Goal: Information Seeking & Learning: Learn about a topic

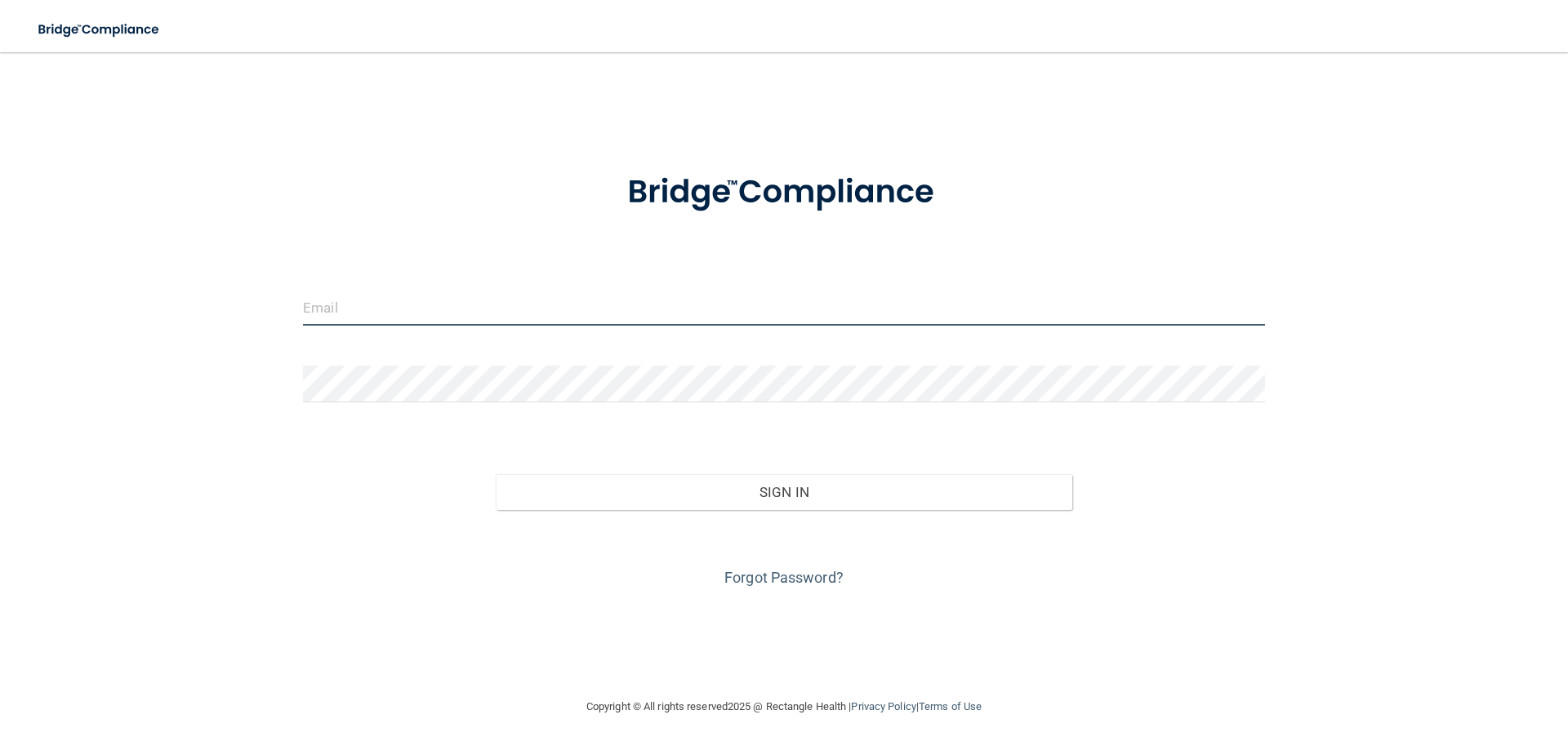
click at [648, 315] on input "email" at bounding box center [784, 307] width 962 height 37
type input "[EMAIL_ADDRESS][DOMAIN_NAME]"
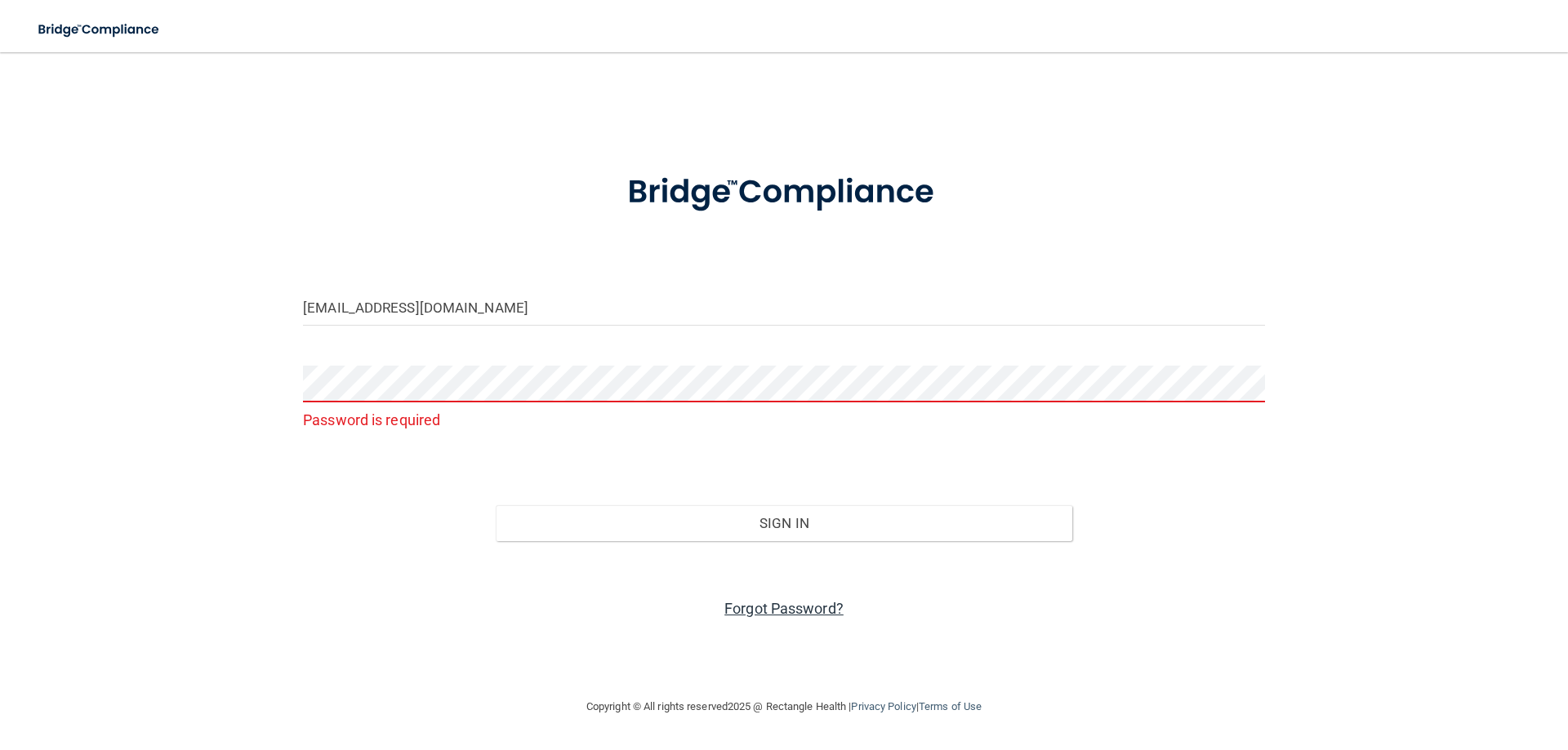
click at [796, 613] on link "Forgot Password?" at bounding box center [784, 609] width 119 height 18
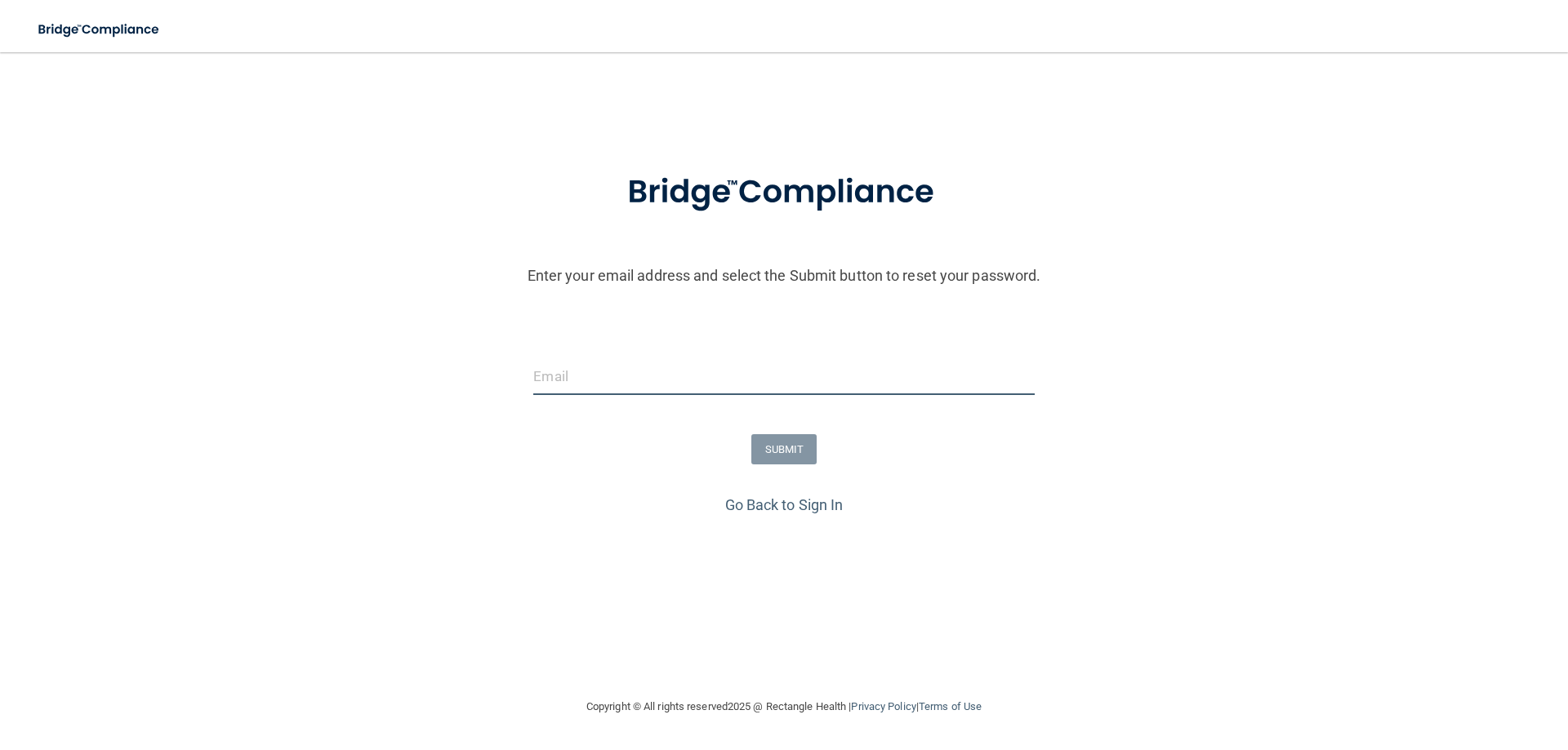
click at [668, 365] on input "email" at bounding box center [783, 376] width 501 height 37
type input "[EMAIL_ADDRESS][DOMAIN_NAME]"
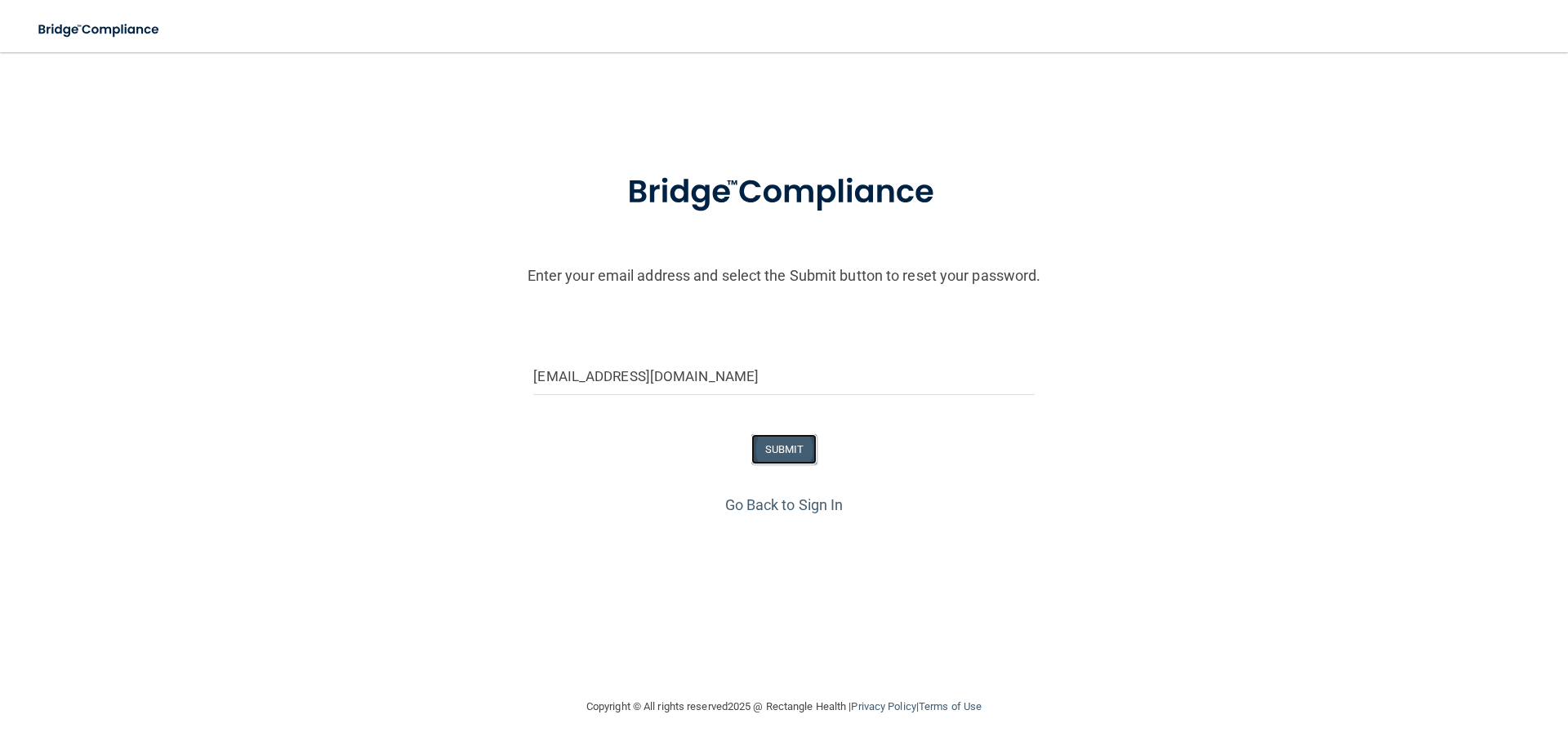
click at [787, 443] on button "SUBMIT" at bounding box center [784, 449] width 66 height 30
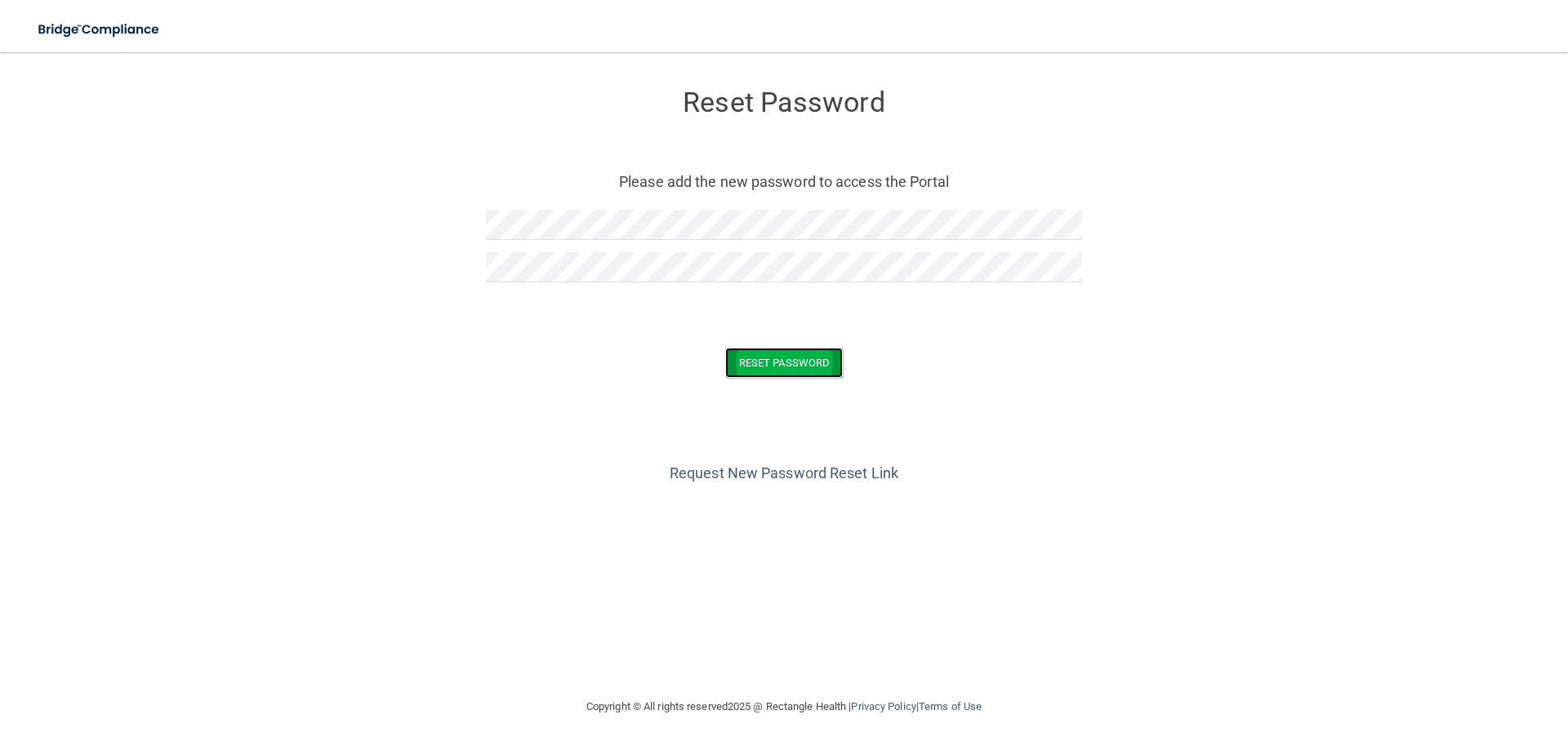
click at [828, 368] on button "Reset Password" at bounding box center [784, 363] width 118 height 30
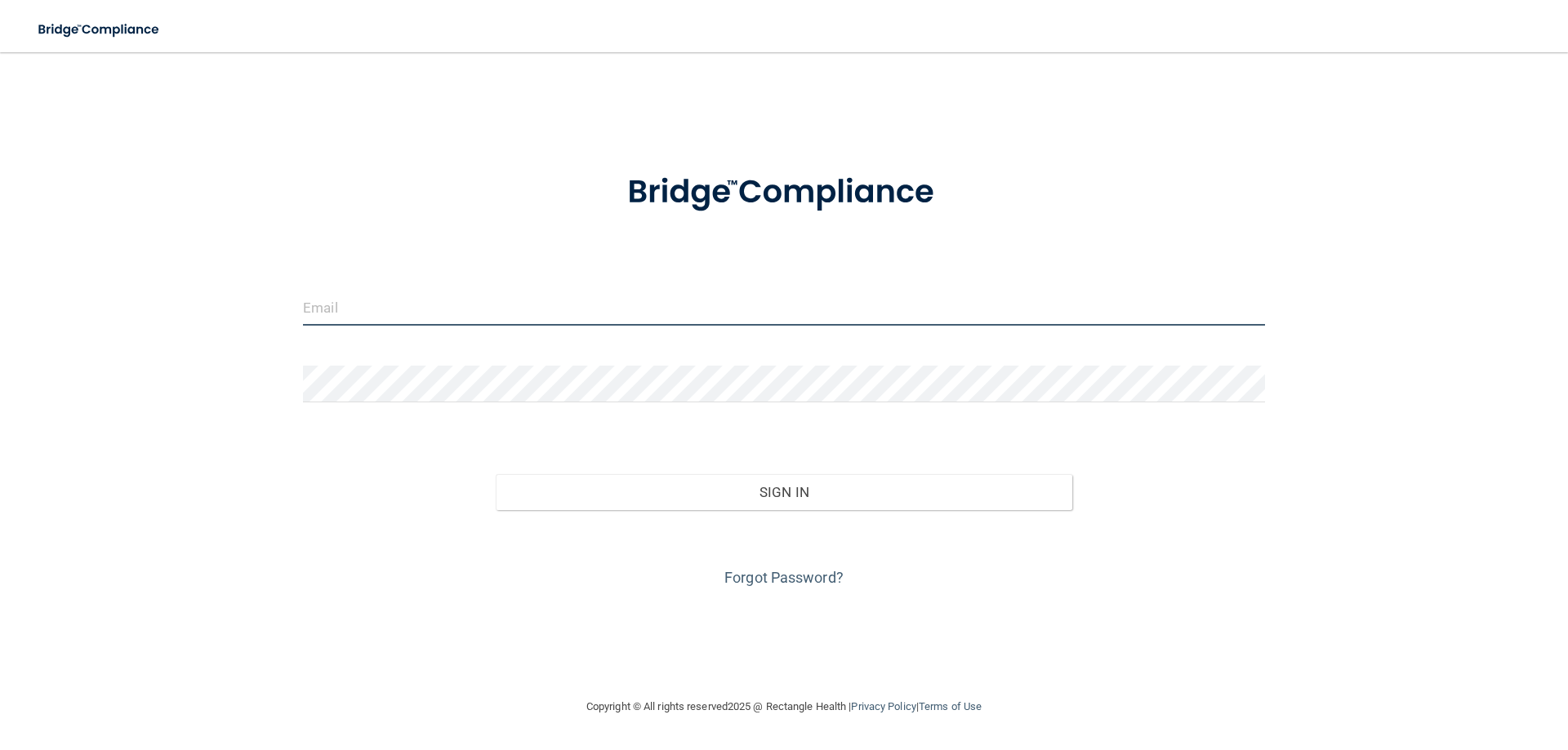
click at [493, 317] on input "email" at bounding box center [784, 307] width 962 height 37
type input "miss.seaborn2@hotmail.com"
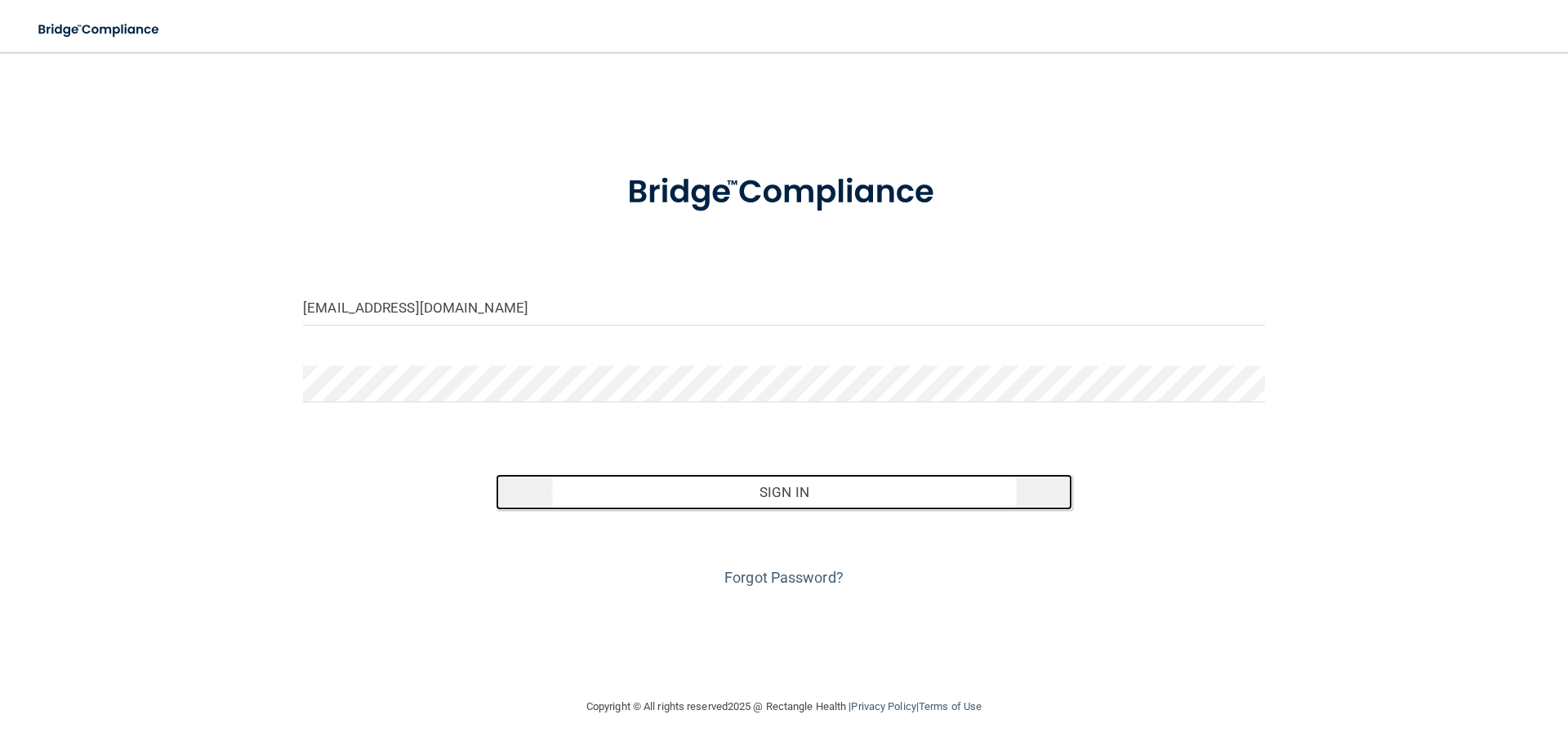
click at [772, 489] on button "Sign In" at bounding box center [784, 492] width 578 height 36
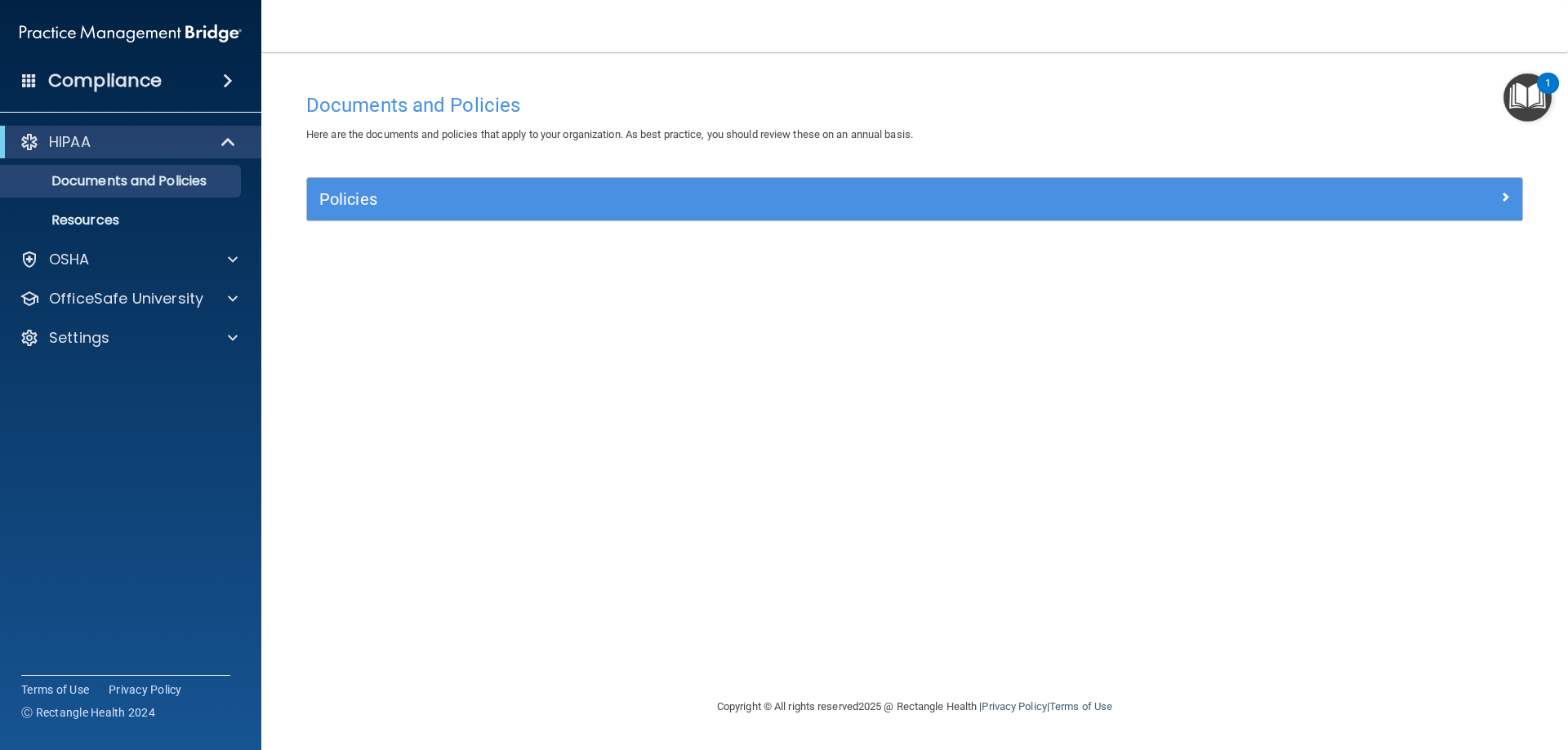
click at [151, 73] on h4 "Compliance" at bounding box center [104, 80] width 113 height 22
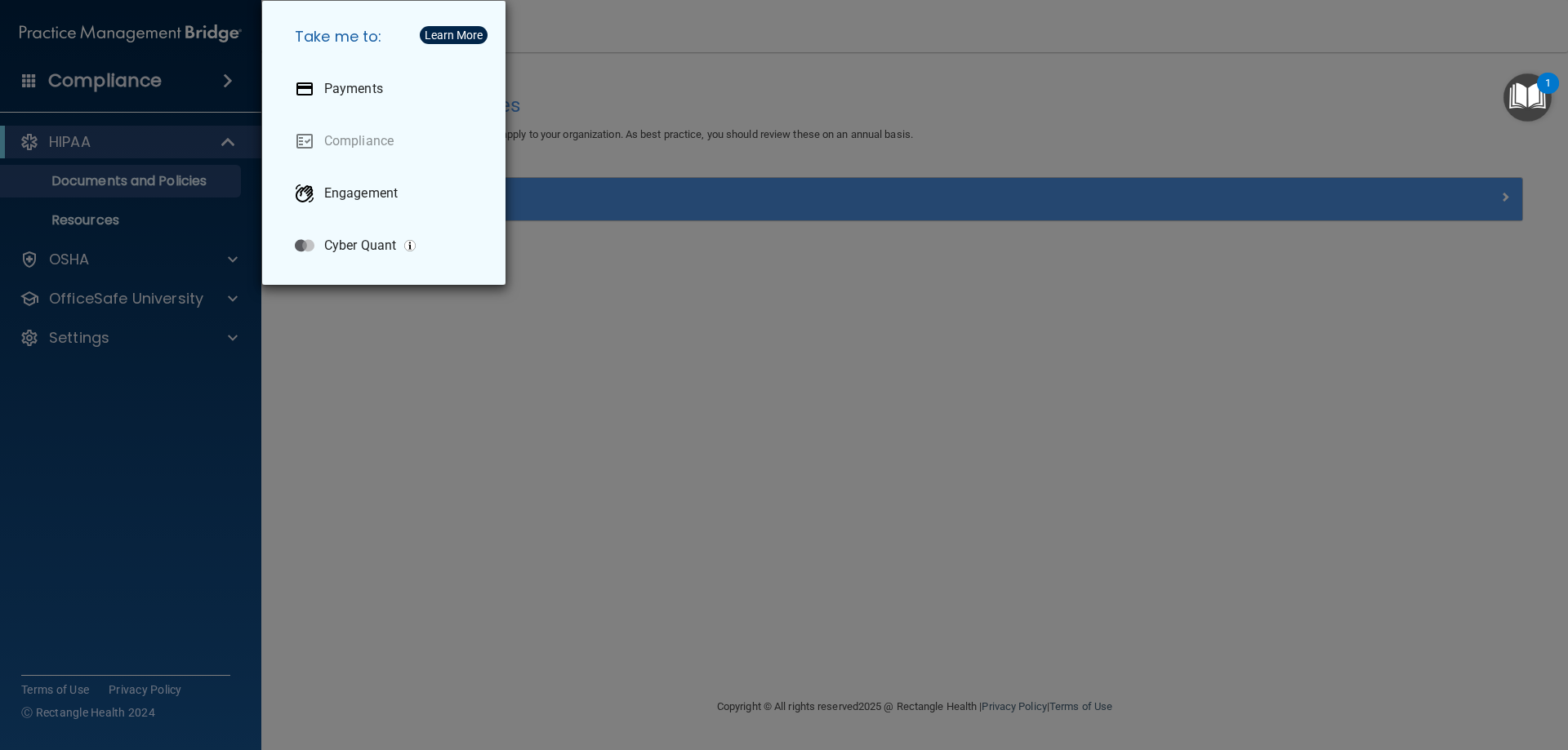
click at [151, 73] on div "Take me to: Payments Compliance Engagement Cyber Quant" at bounding box center [784, 375] width 1568 height 750
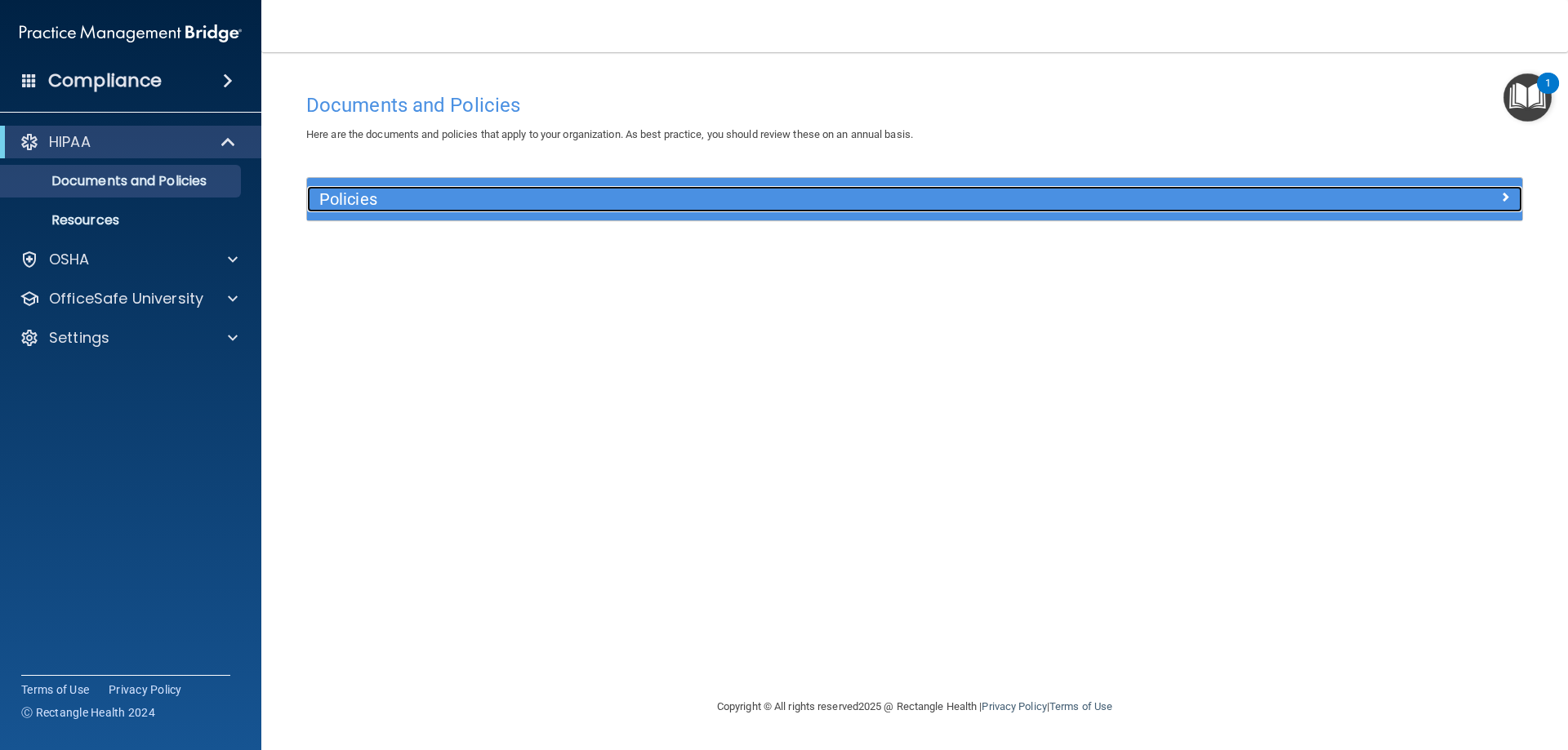
click at [1506, 194] on span at bounding box center [1505, 197] width 10 height 20
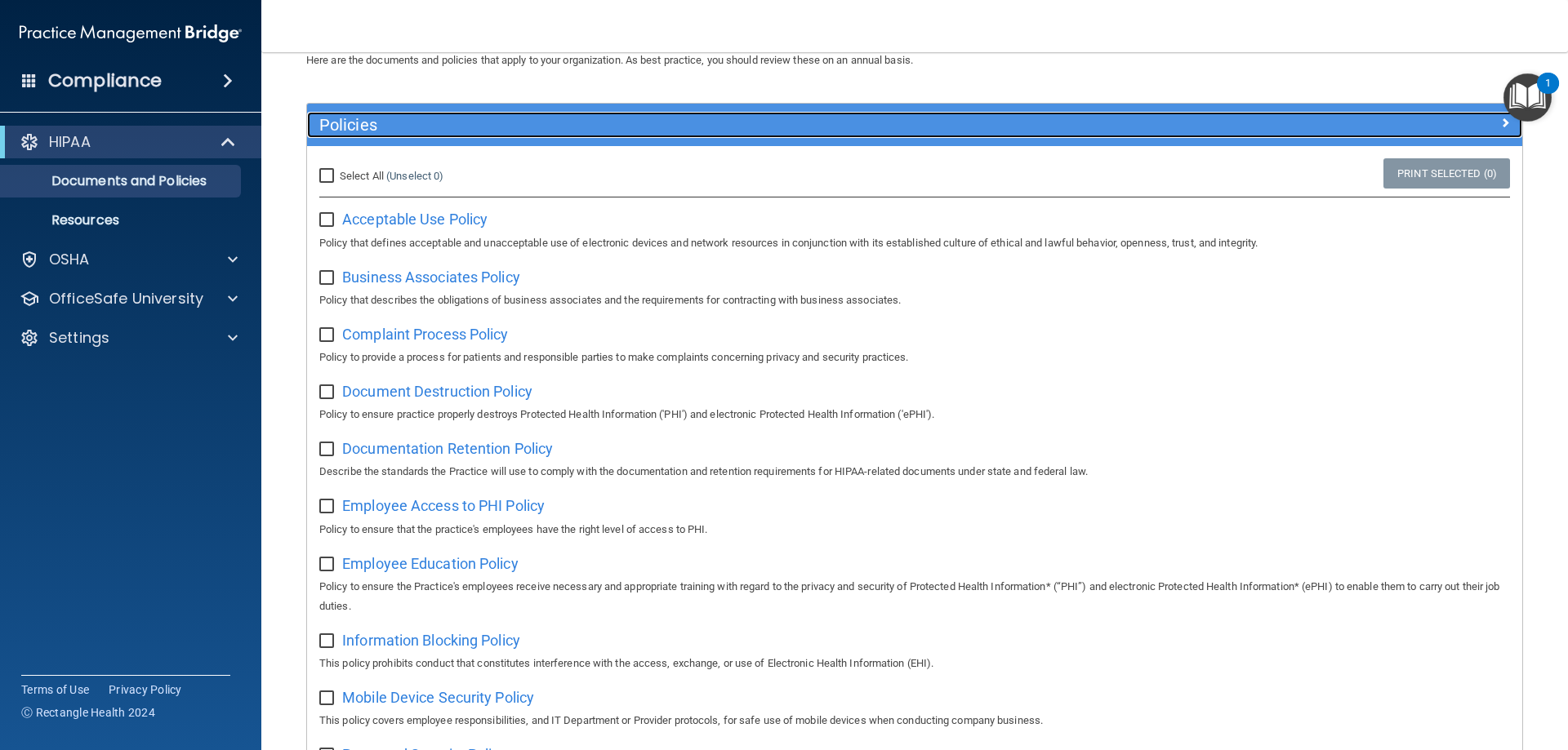
scroll to position [71, 0]
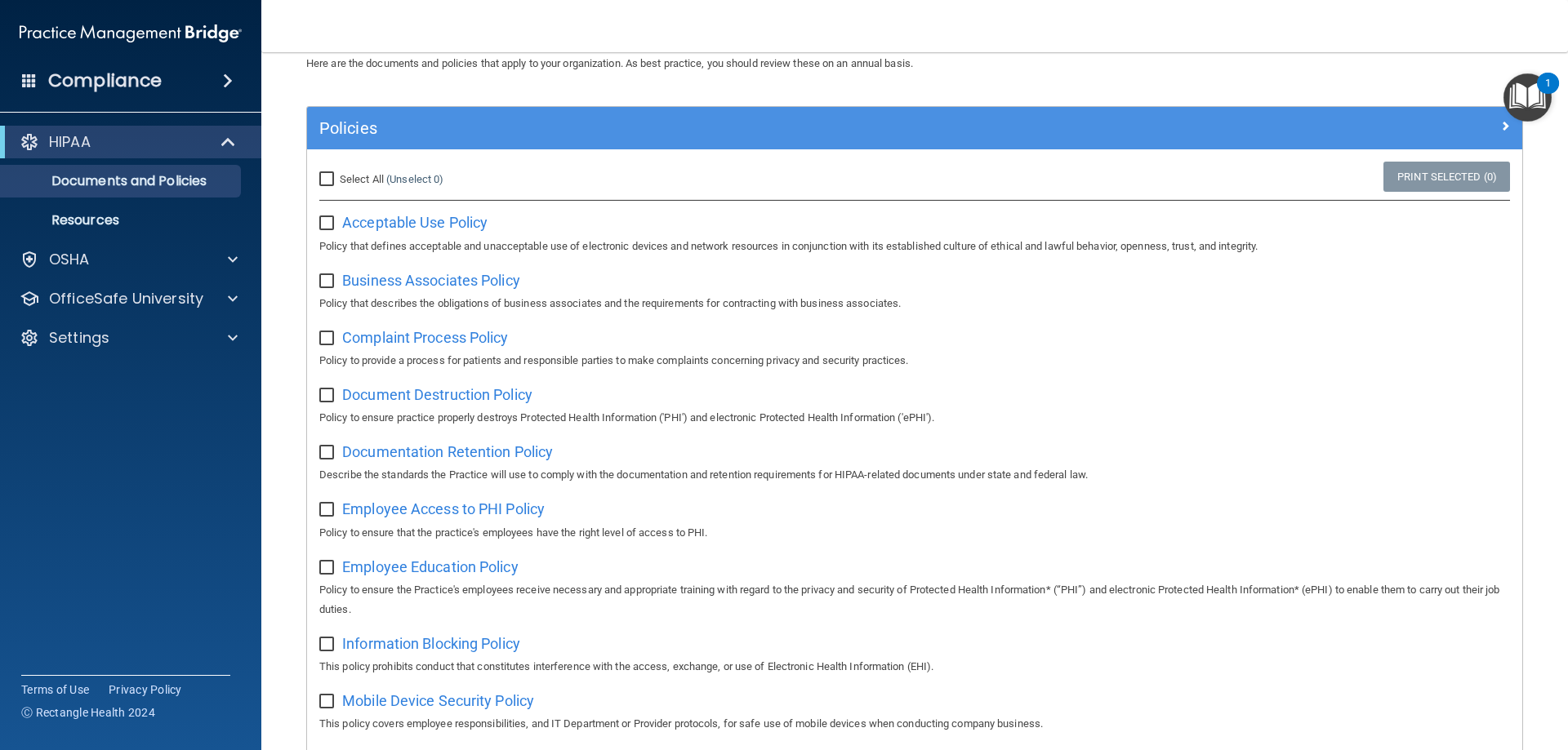
click at [331, 173] on input "Select All (Unselect 0) Unselect All" at bounding box center [328, 178] width 19 height 13
checkbox input "true"
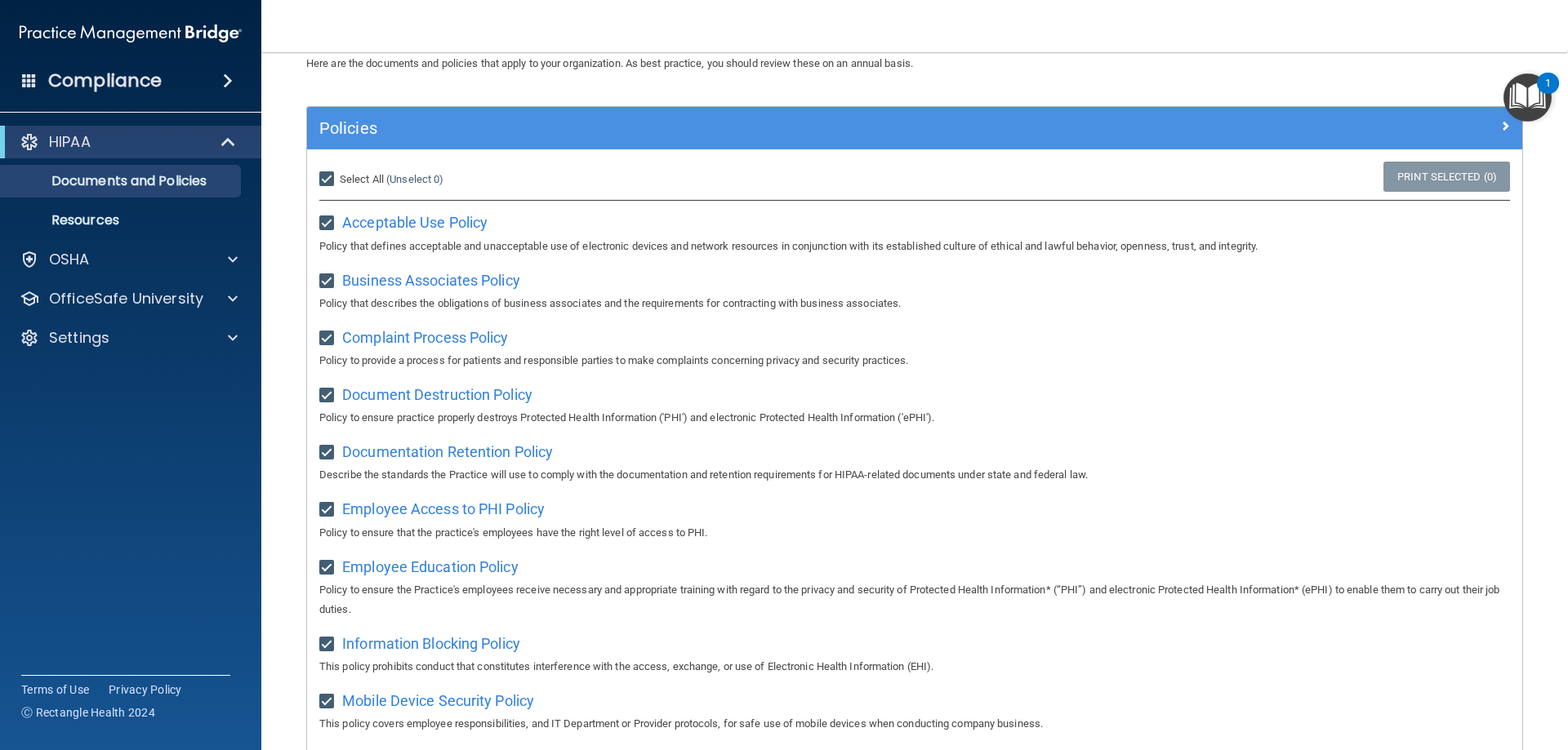
checkbox input "true"
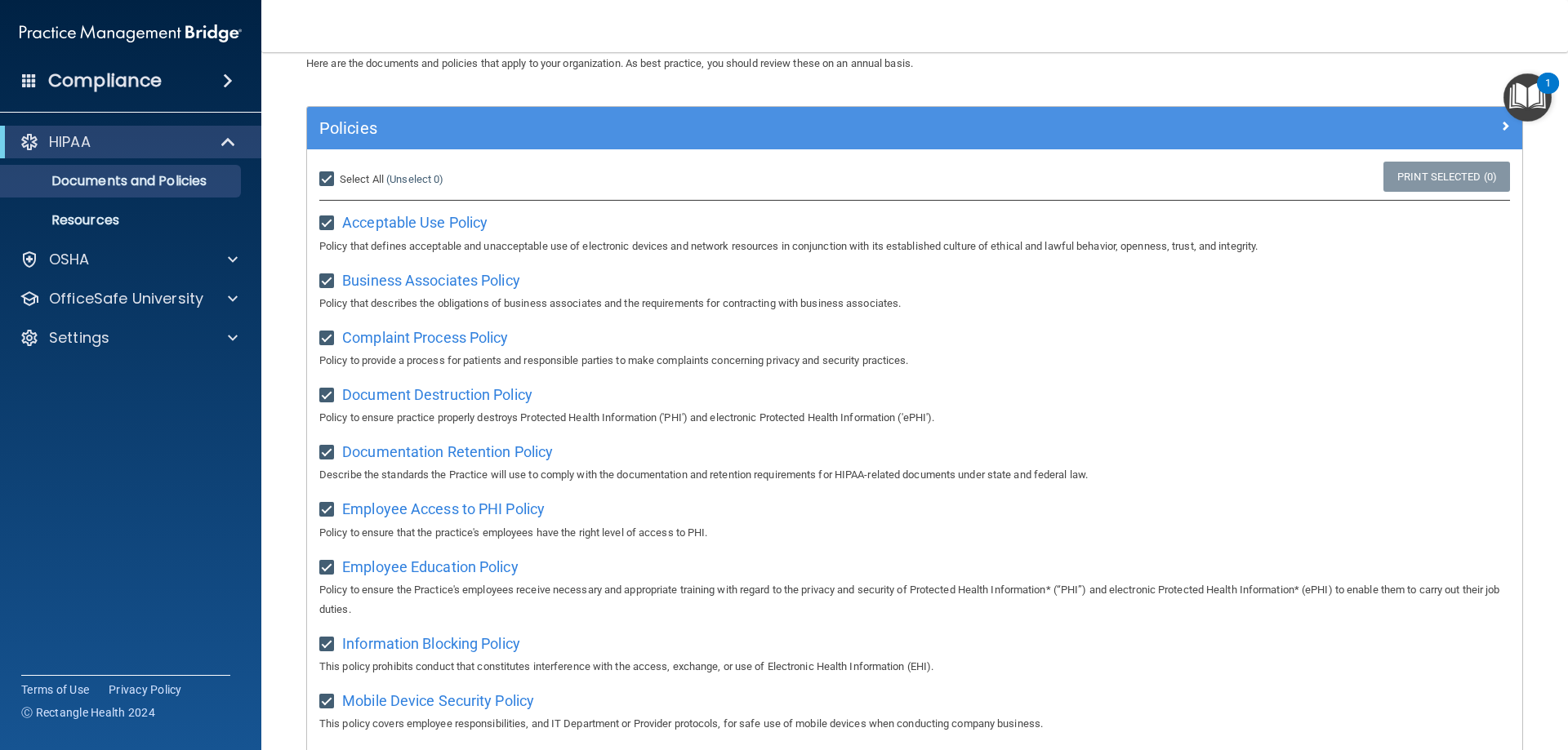
checkbox input "true"
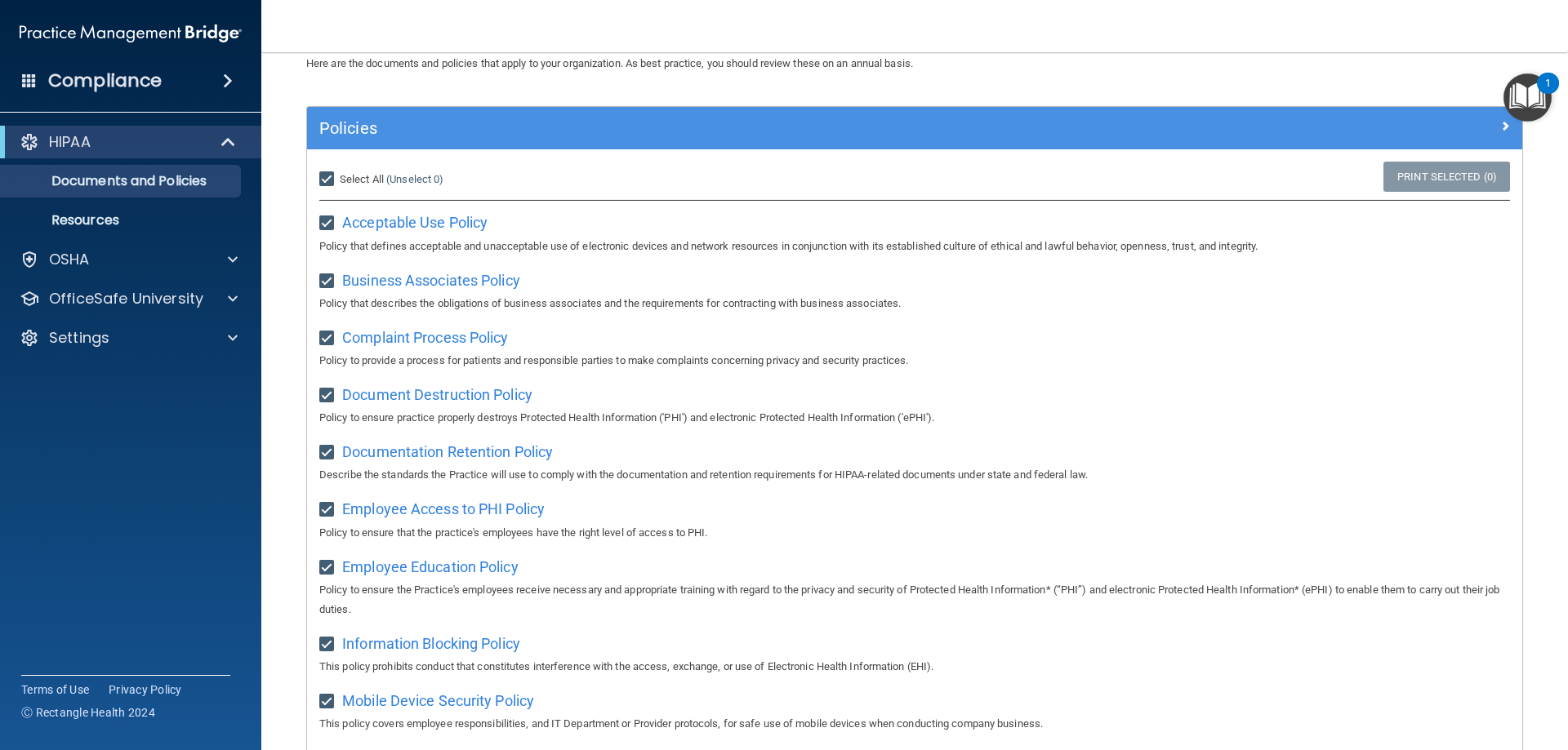
checkbox input "true"
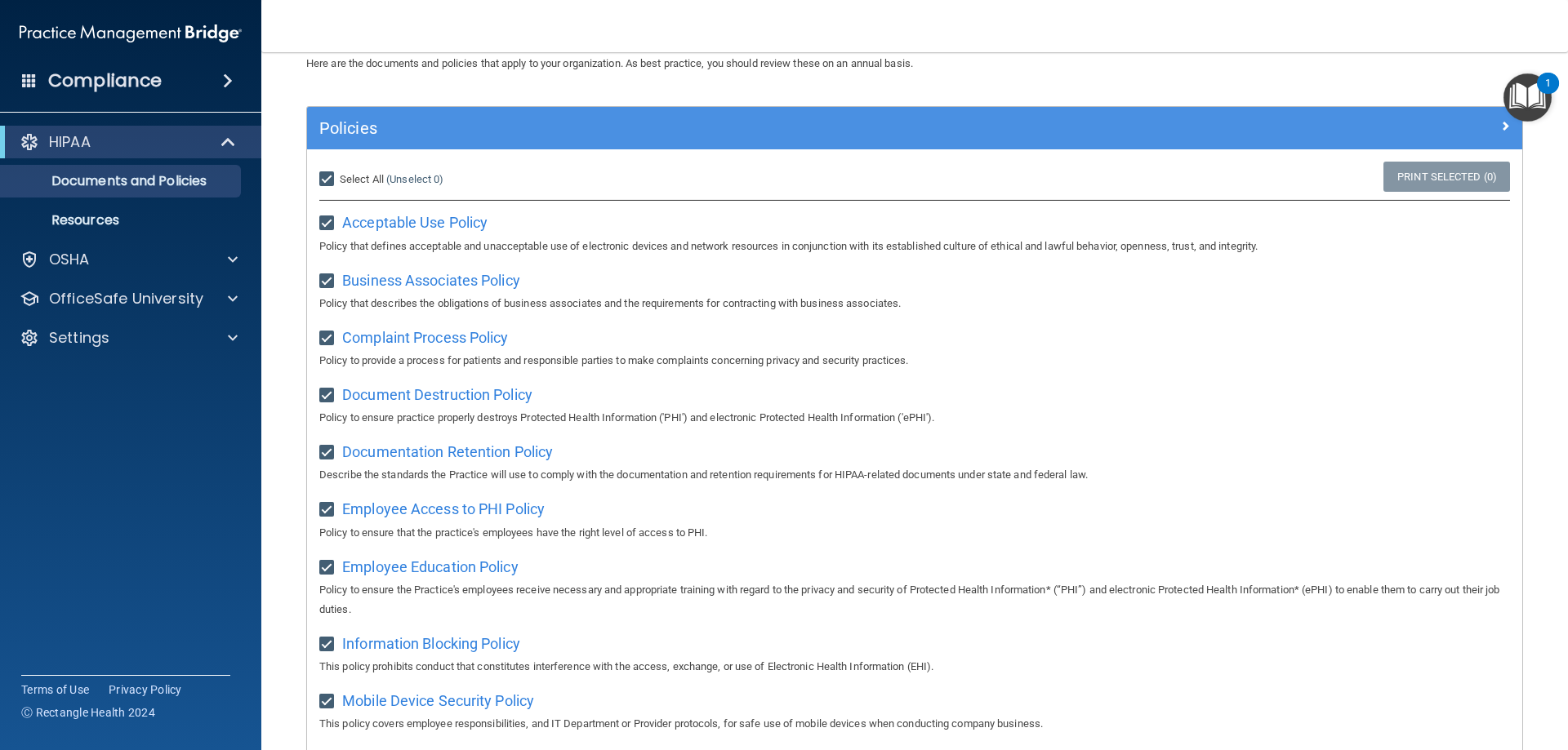
checkbox input "true"
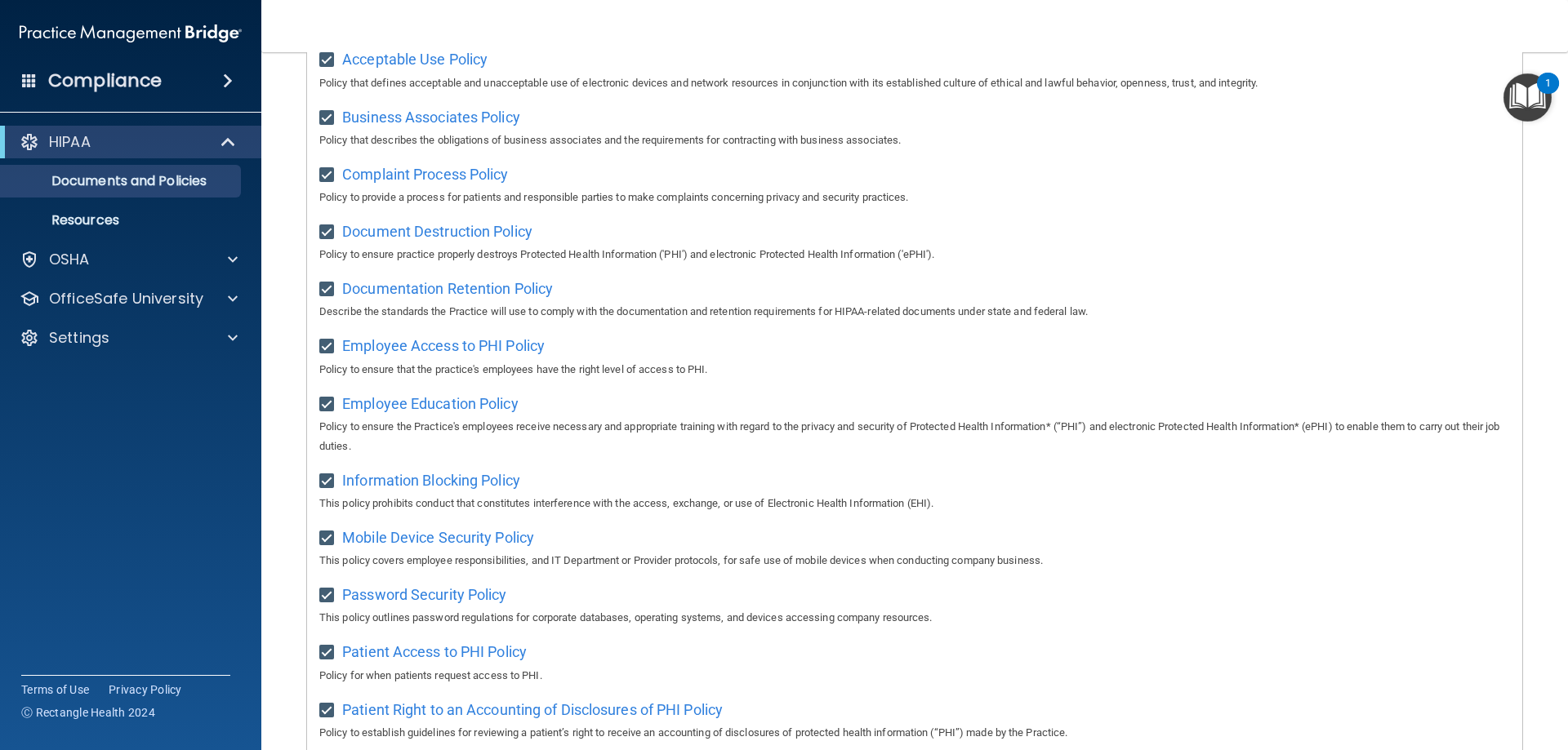
scroll to position [0, 0]
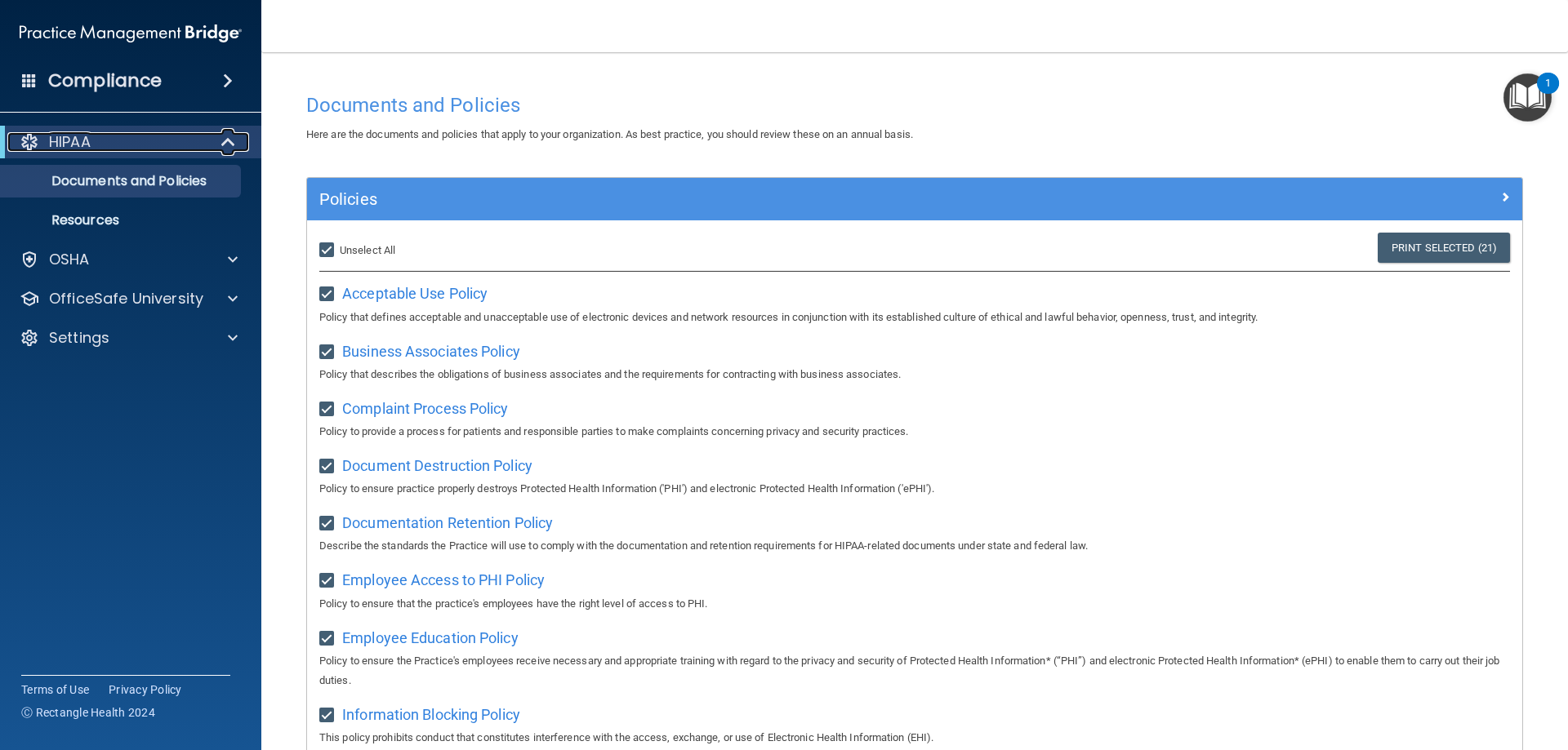
click at [224, 140] on span at bounding box center [229, 142] width 14 height 20
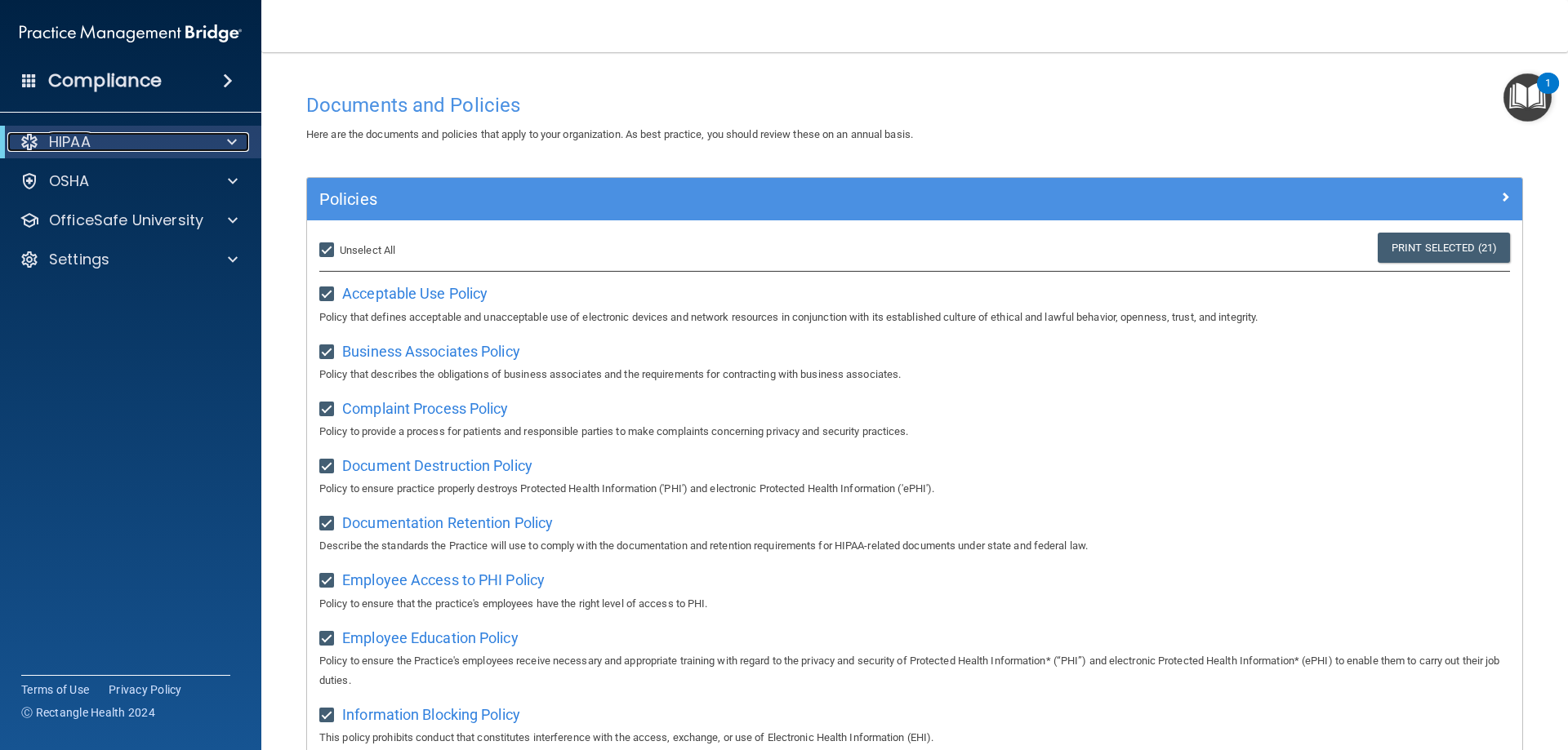
click at [76, 138] on p "HIPAA" at bounding box center [69, 142] width 42 height 20
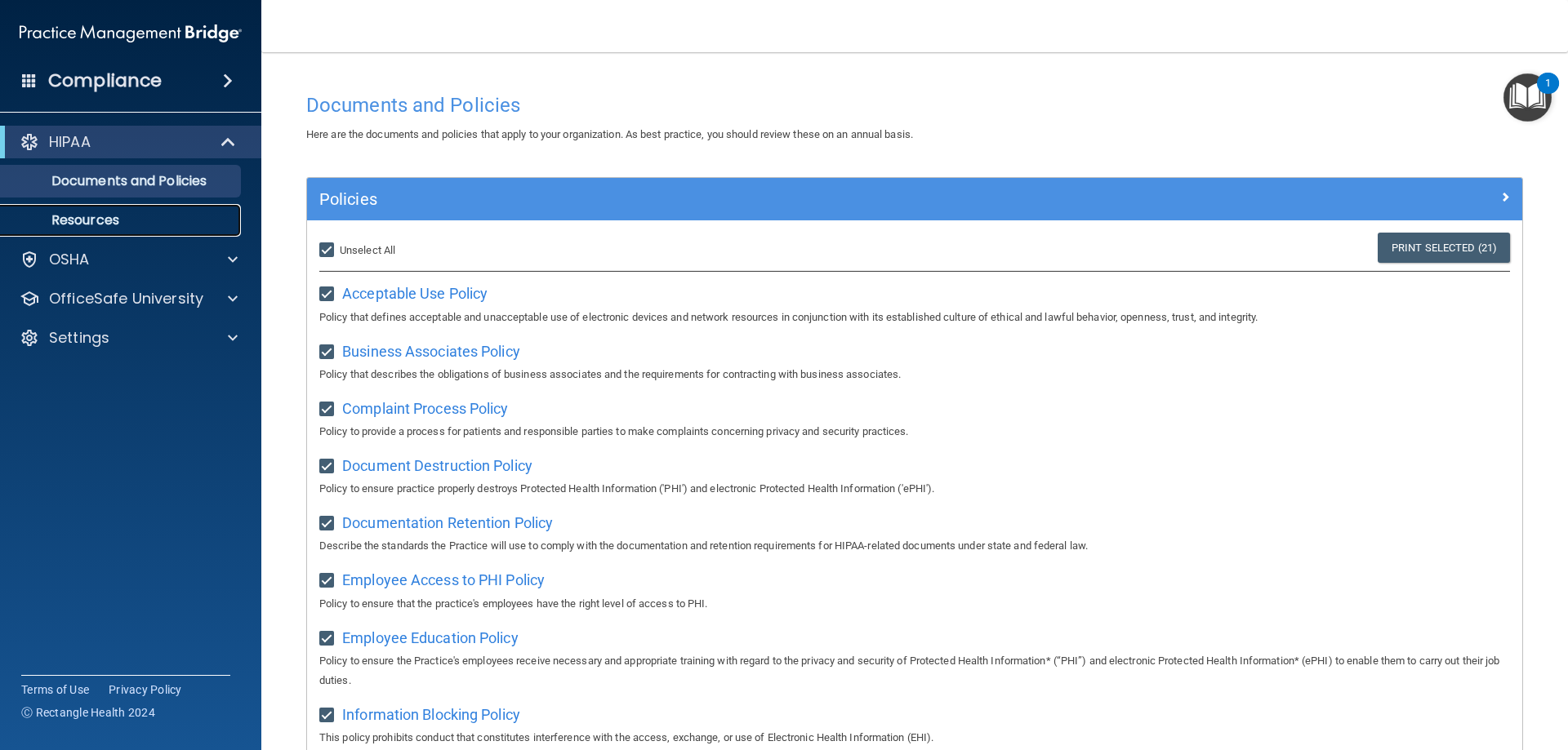
click at [91, 220] on p "Resources" at bounding box center [122, 220] width 222 height 17
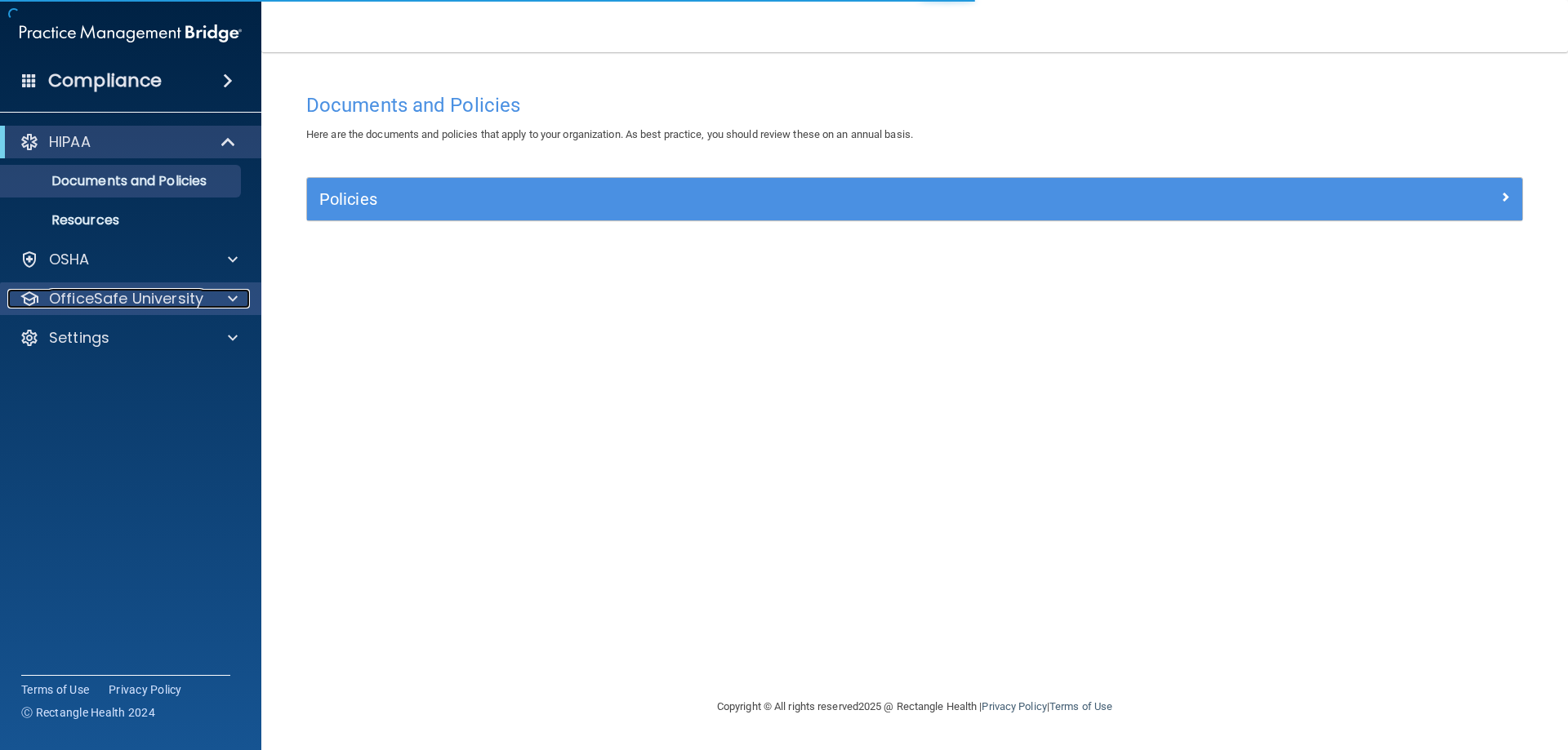
click at [125, 294] on p "OfficeSafe University" at bounding box center [126, 298] width 154 height 20
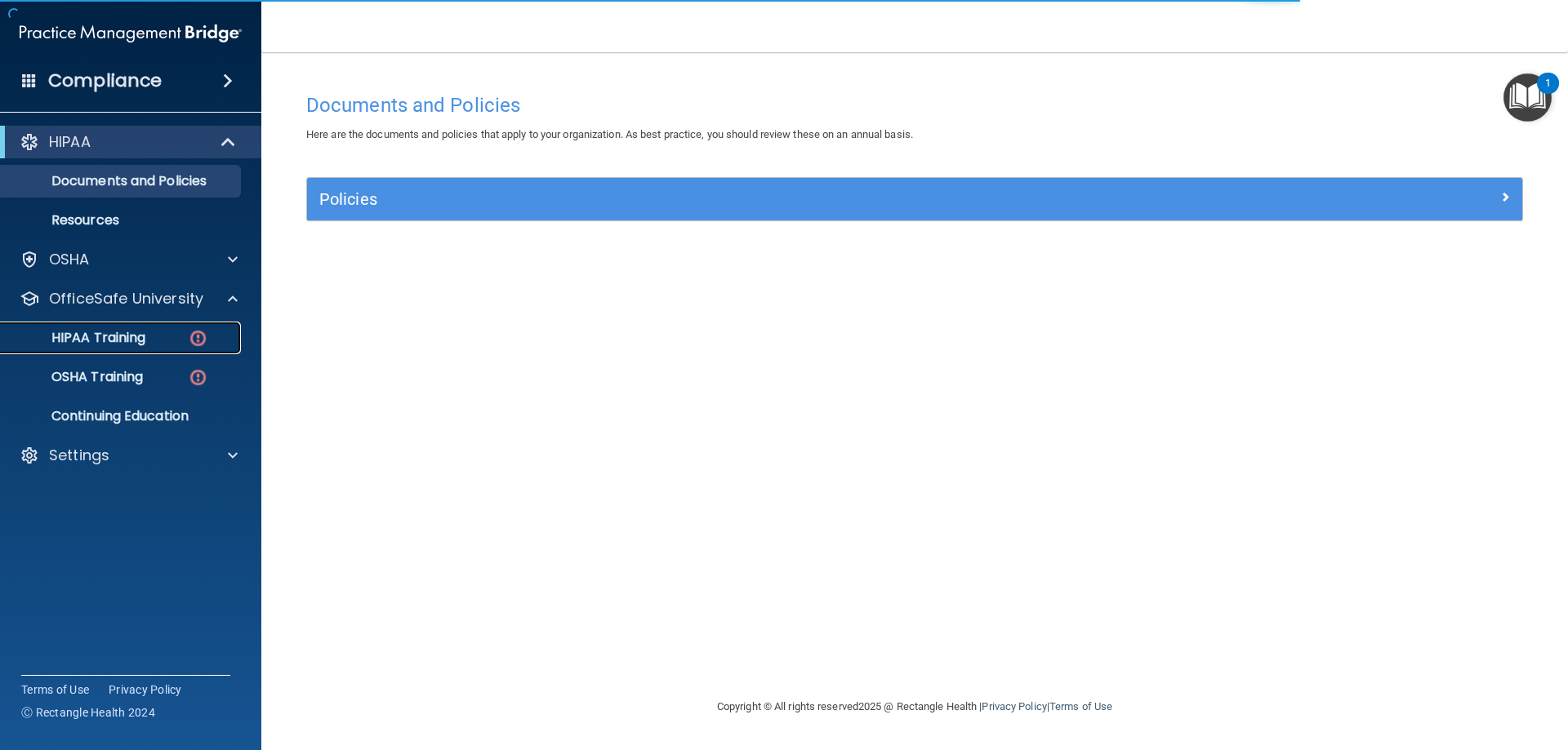
click at [121, 337] on p "HIPAA Training" at bounding box center [78, 337] width 135 height 17
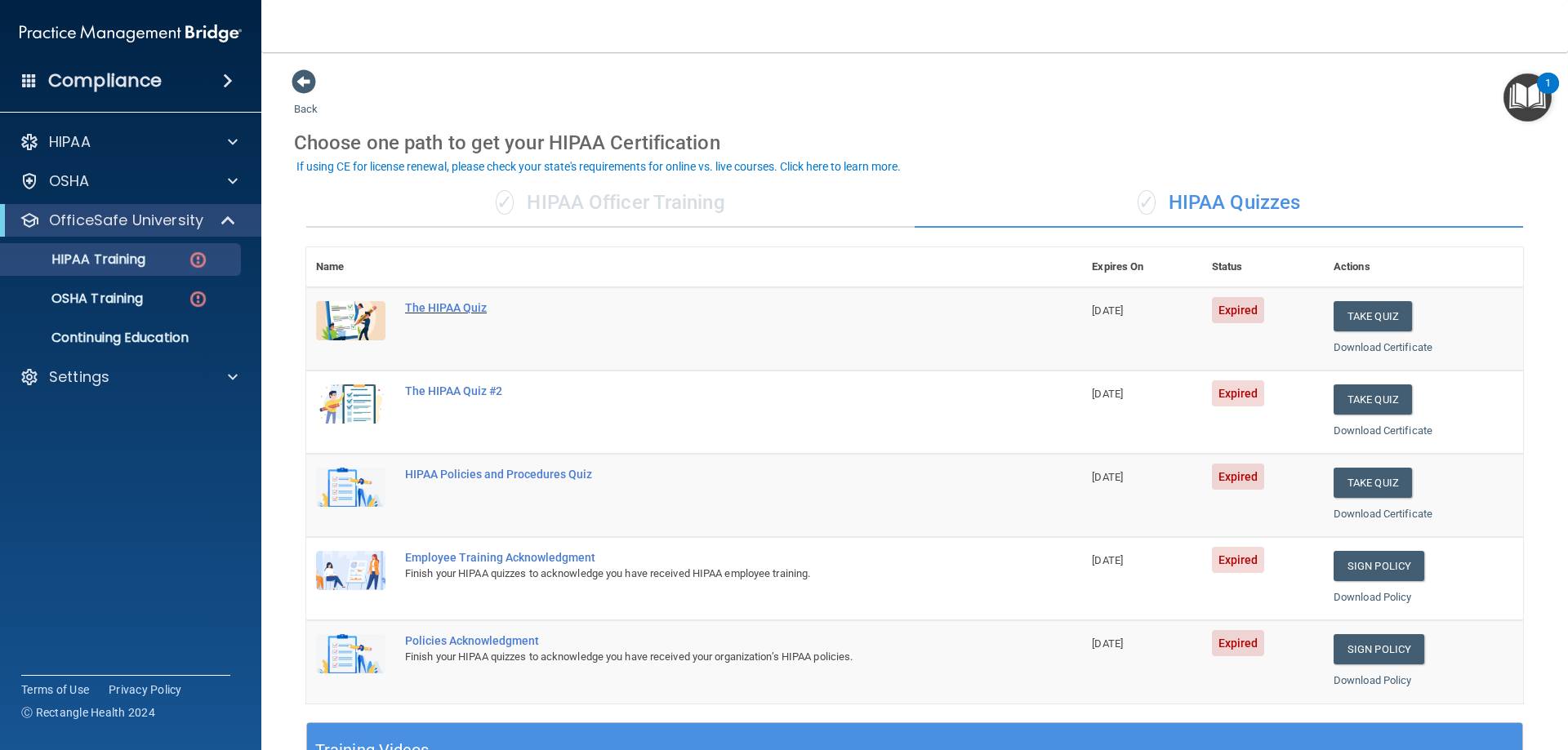
click at [436, 309] on div "The HIPAA Quiz" at bounding box center [703, 307] width 595 height 13
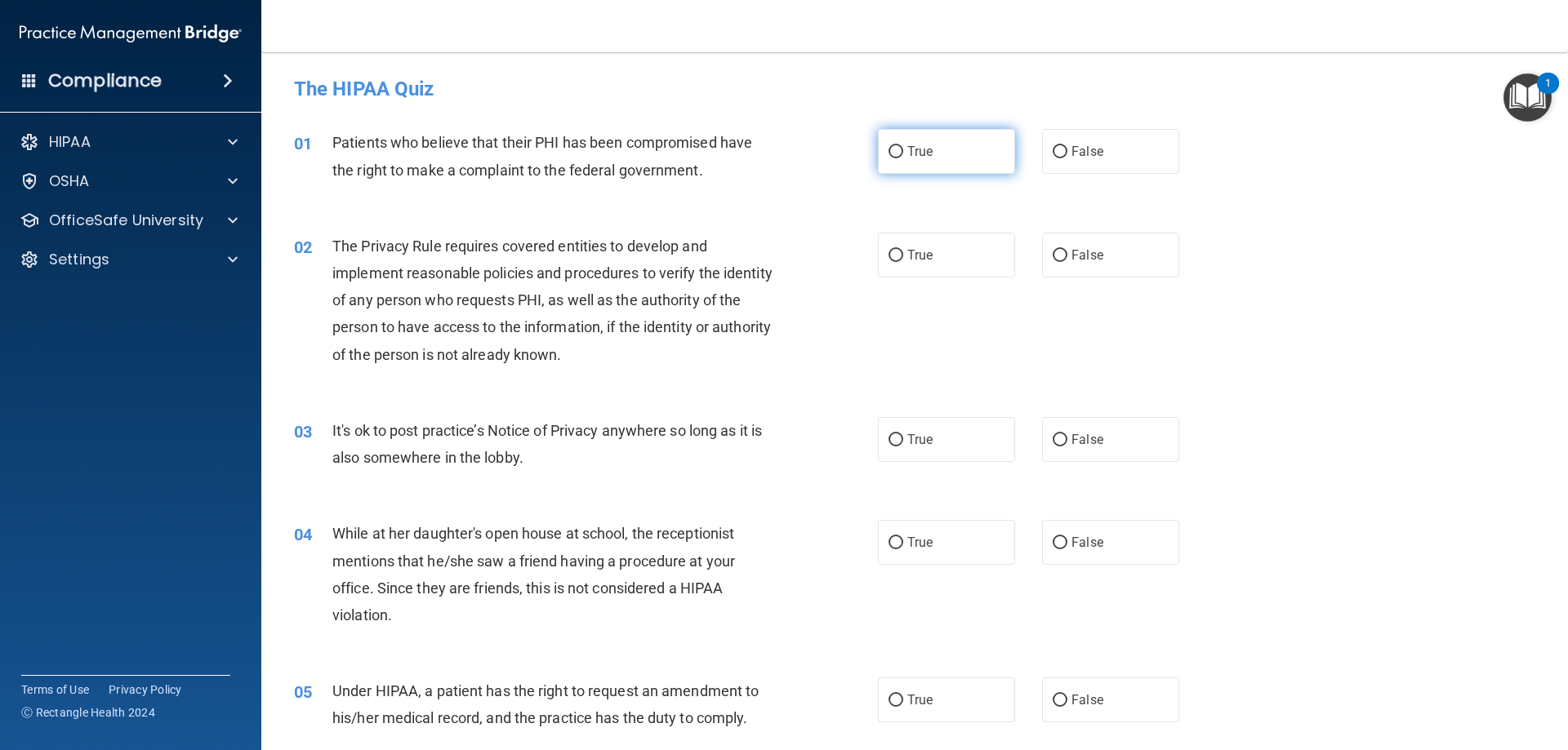
click at [894, 149] on input "True" at bounding box center [896, 152] width 15 height 13
radio input "true"
click at [889, 257] on input "True" at bounding box center [896, 256] width 15 height 13
radio input "true"
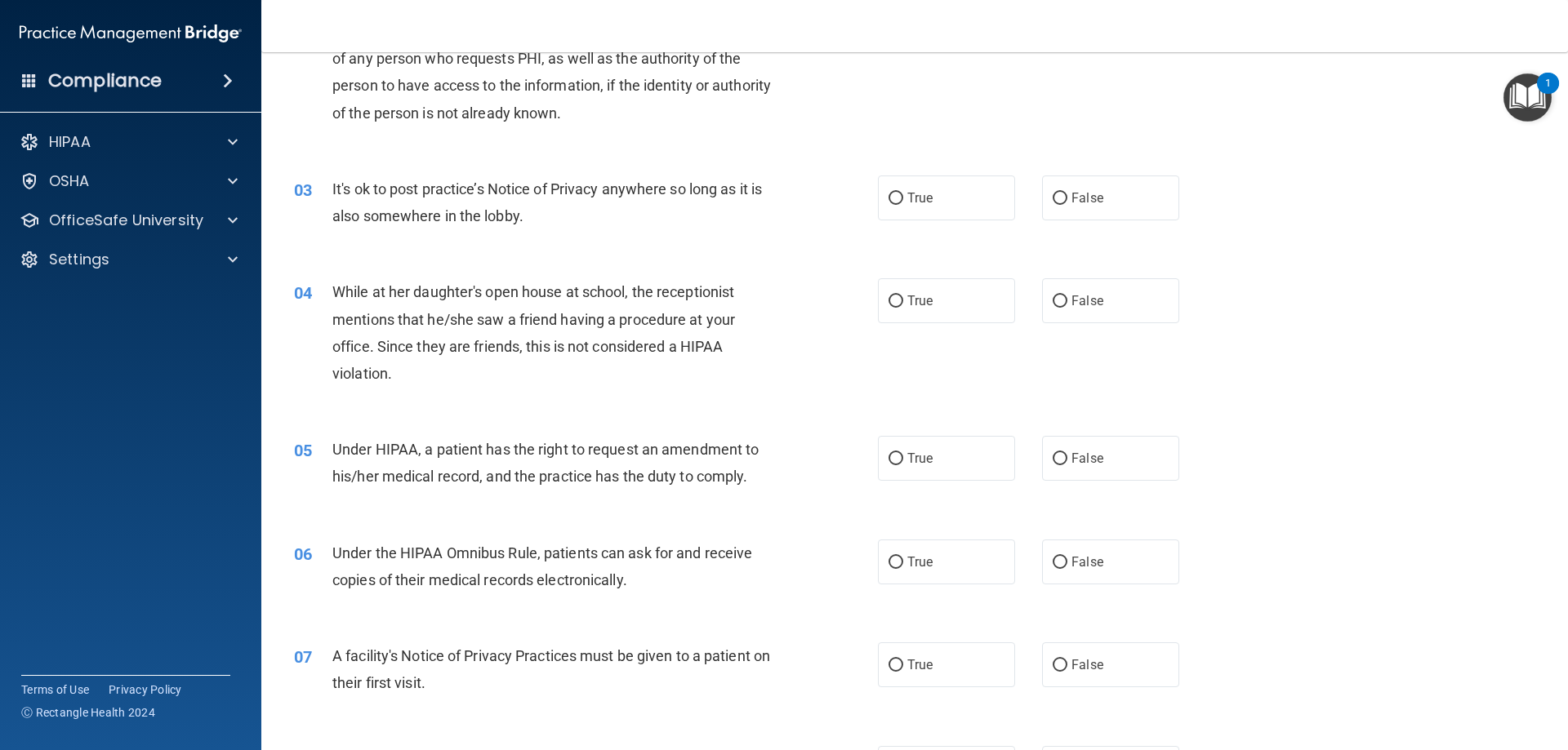
scroll to position [245, 0]
click at [892, 198] on input "True" at bounding box center [896, 195] width 15 height 13
radio input "true"
click at [1059, 299] on input "False" at bounding box center [1060, 298] width 15 height 13
radio input "true"
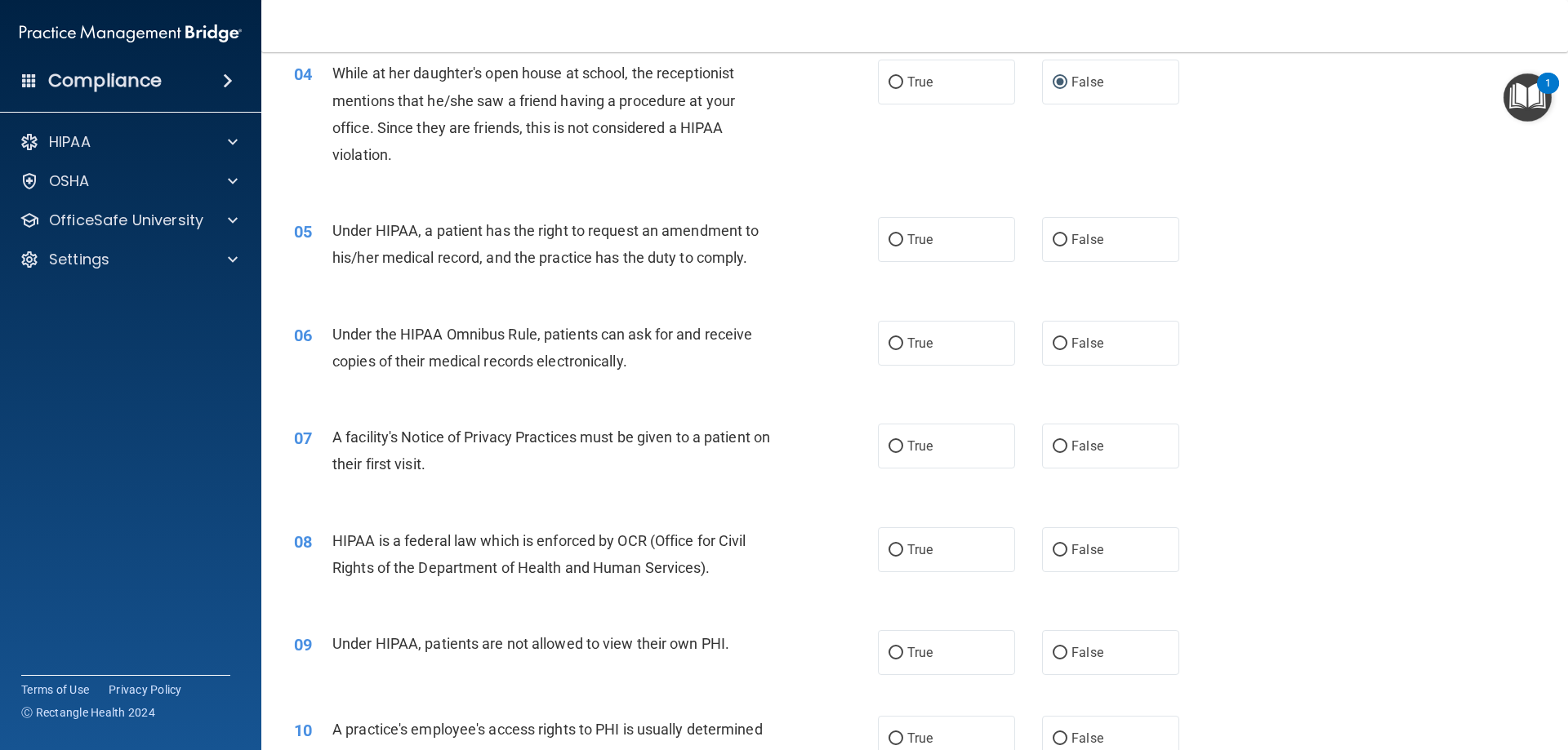
scroll to position [490, 0]
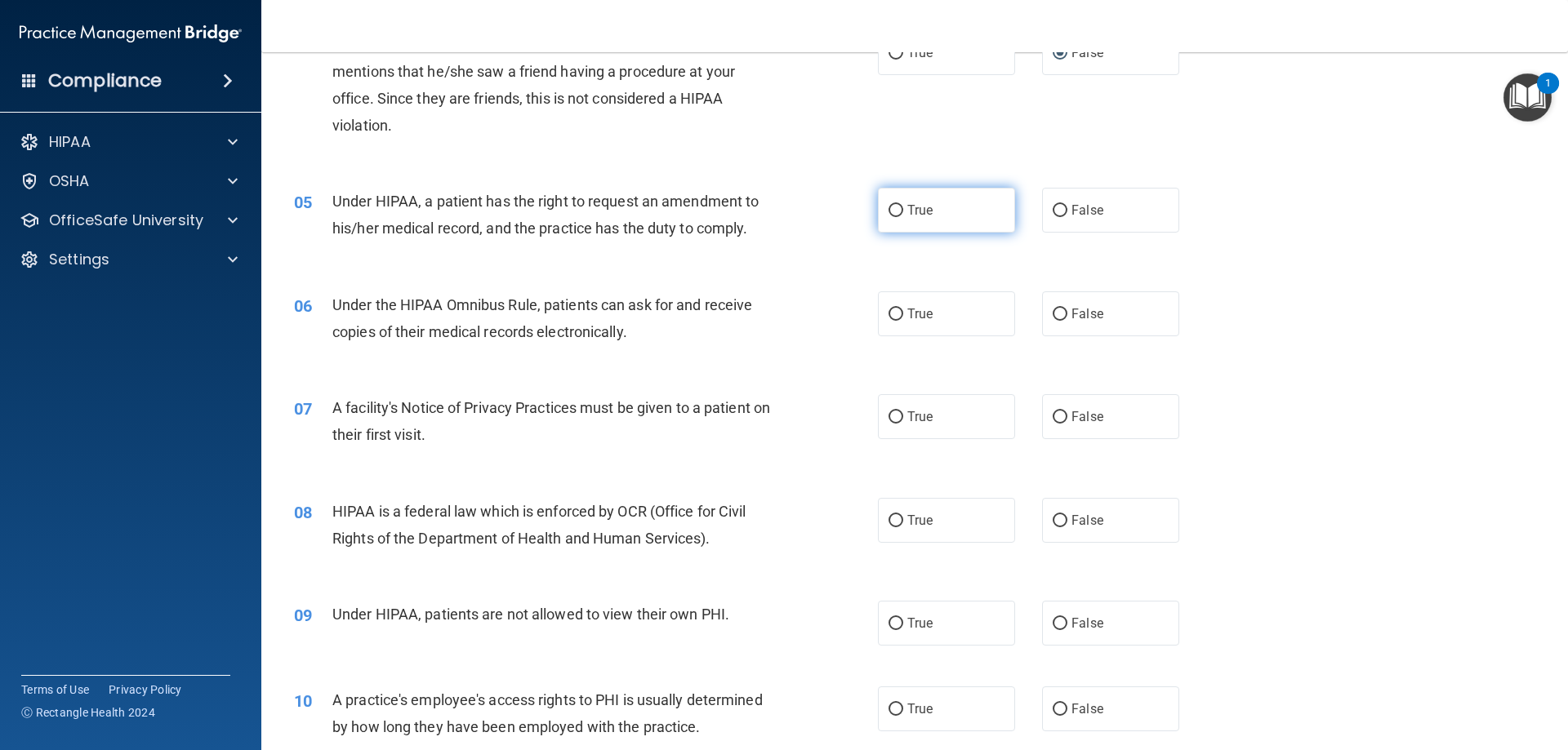
click at [894, 214] on input "True" at bounding box center [896, 211] width 15 height 13
radio input "true"
click at [893, 316] on input "True" at bounding box center [896, 314] width 15 height 13
radio input "true"
click at [889, 417] on input "True" at bounding box center [896, 417] width 15 height 13
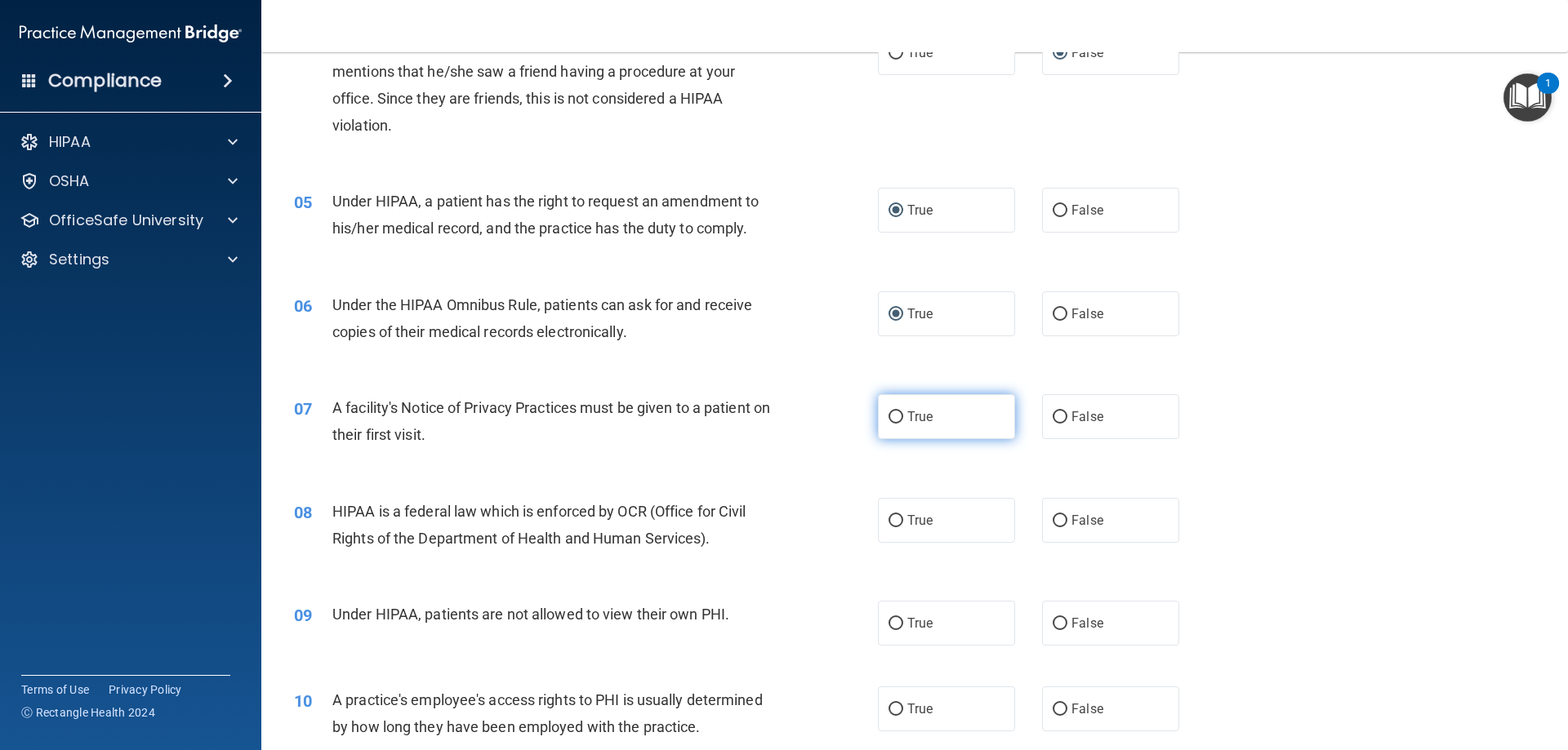
radio input "true"
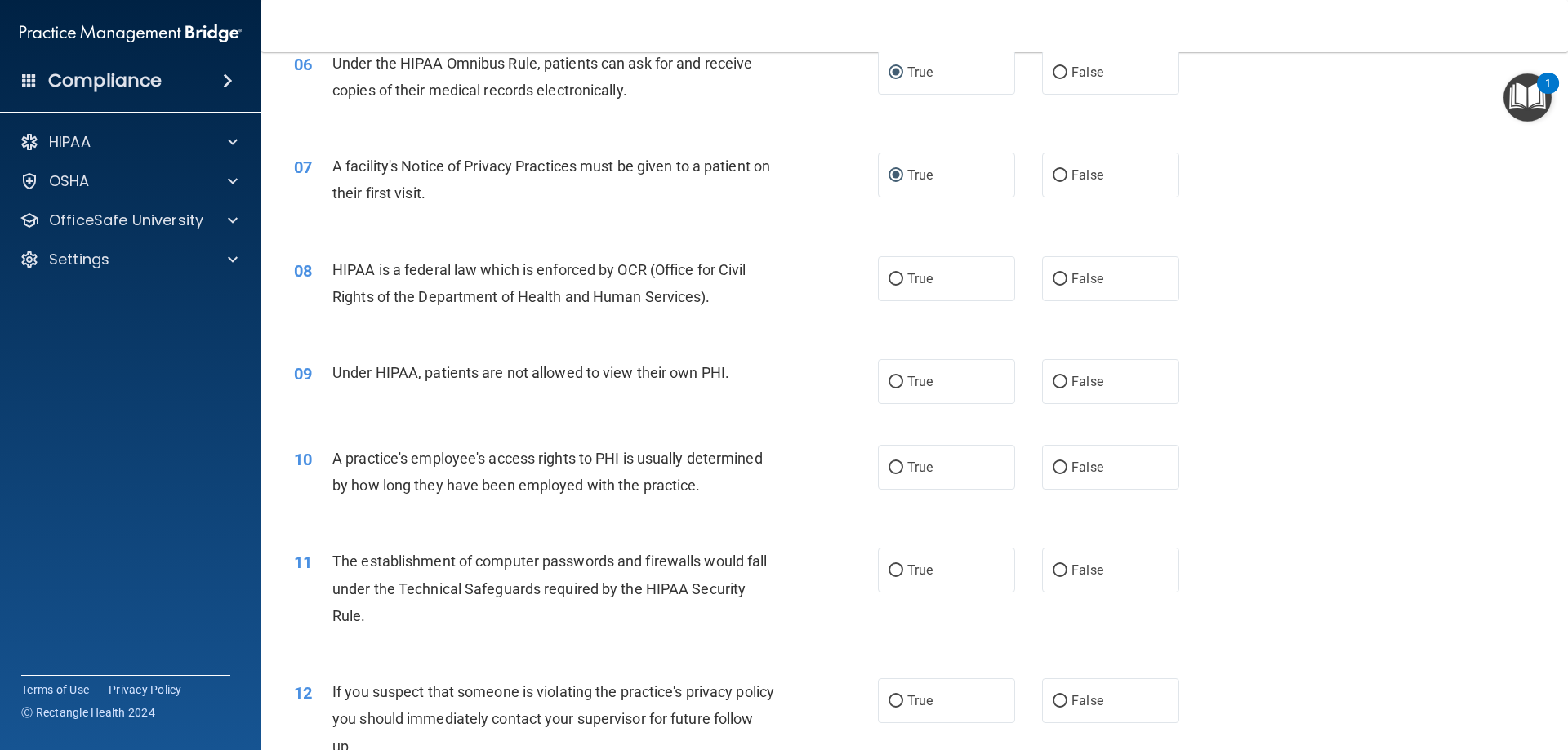
scroll to position [734, 0]
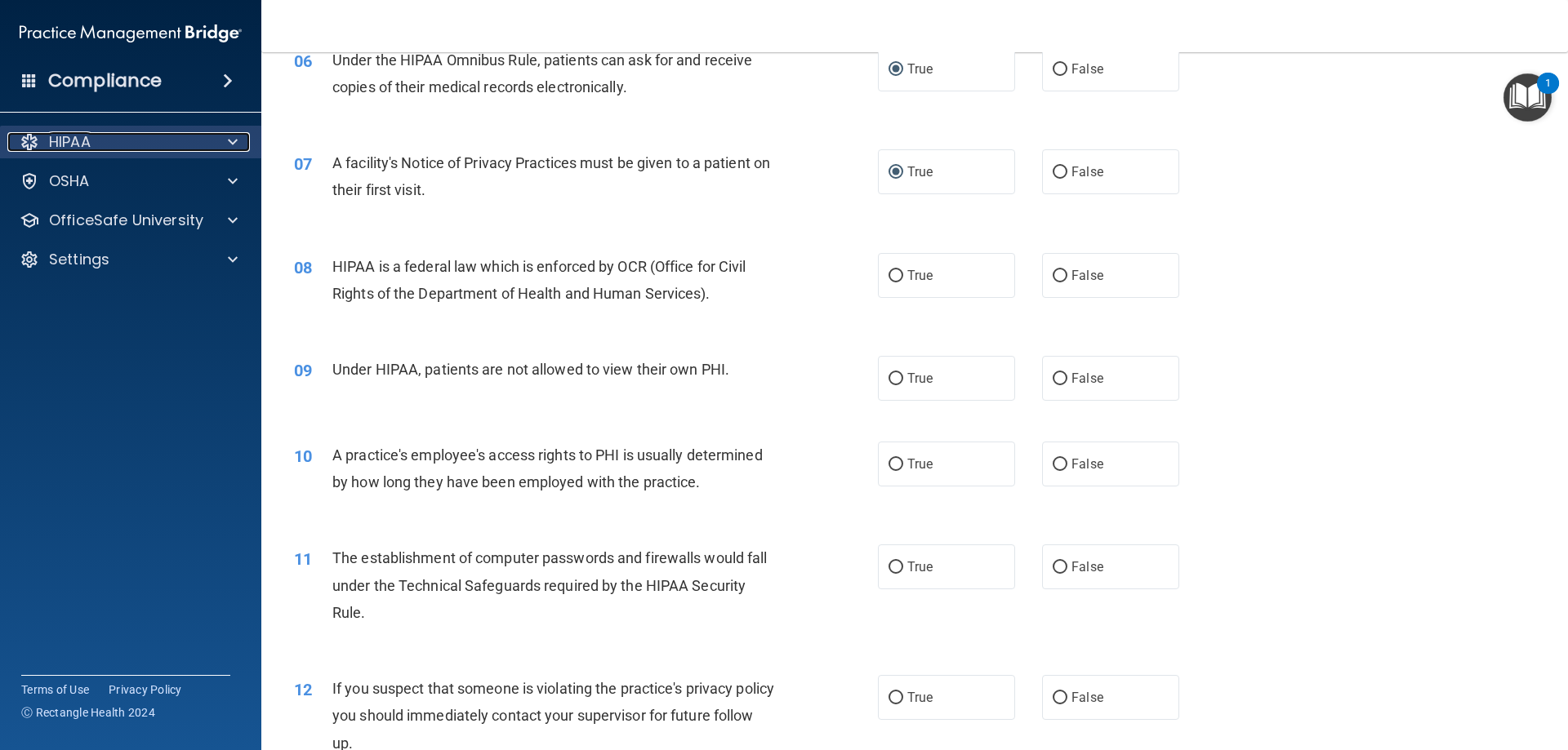
click at [62, 142] on p "HIPAA" at bounding box center [69, 142] width 42 height 20
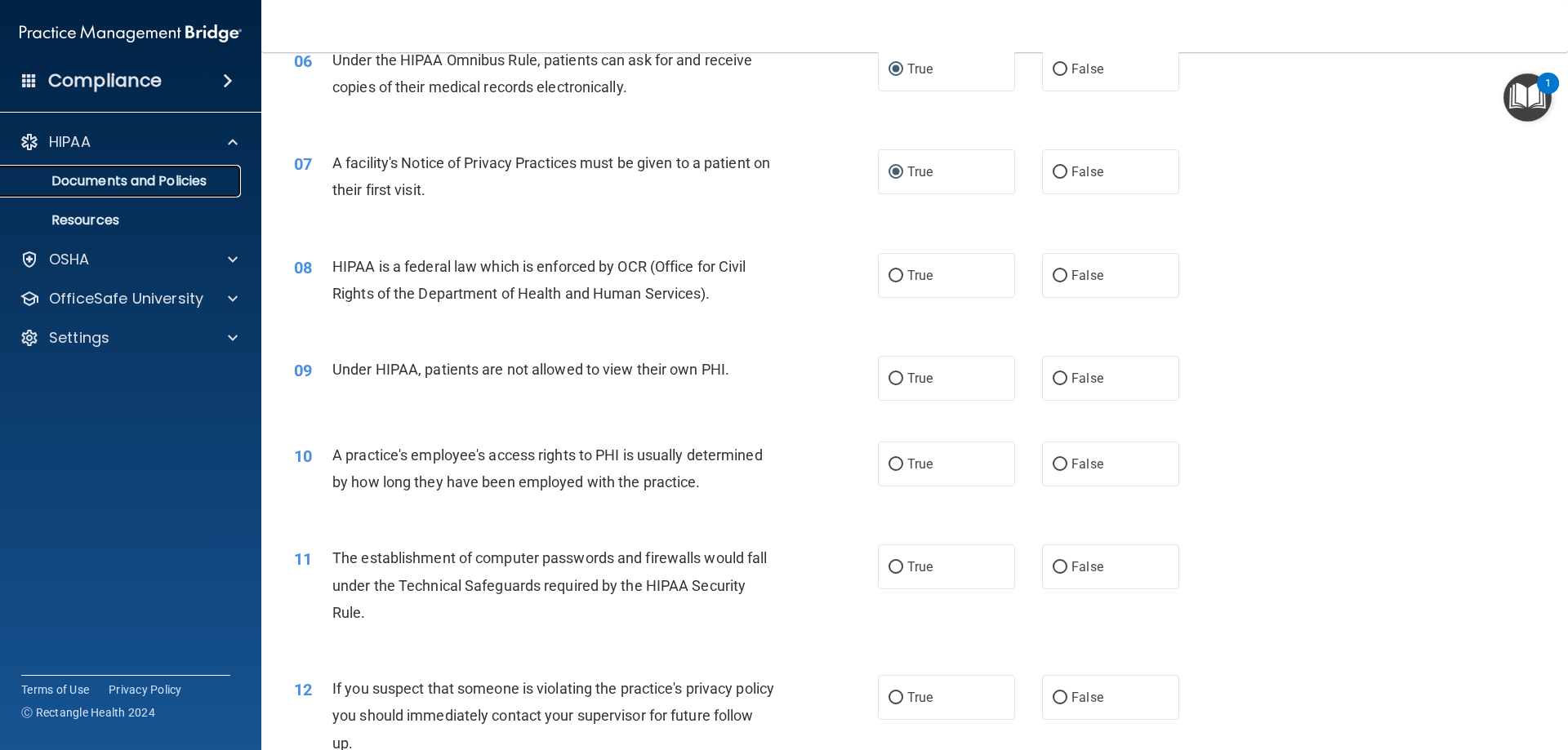
click at [62, 186] on p "Documents and Policies" at bounding box center [122, 180] width 222 height 17
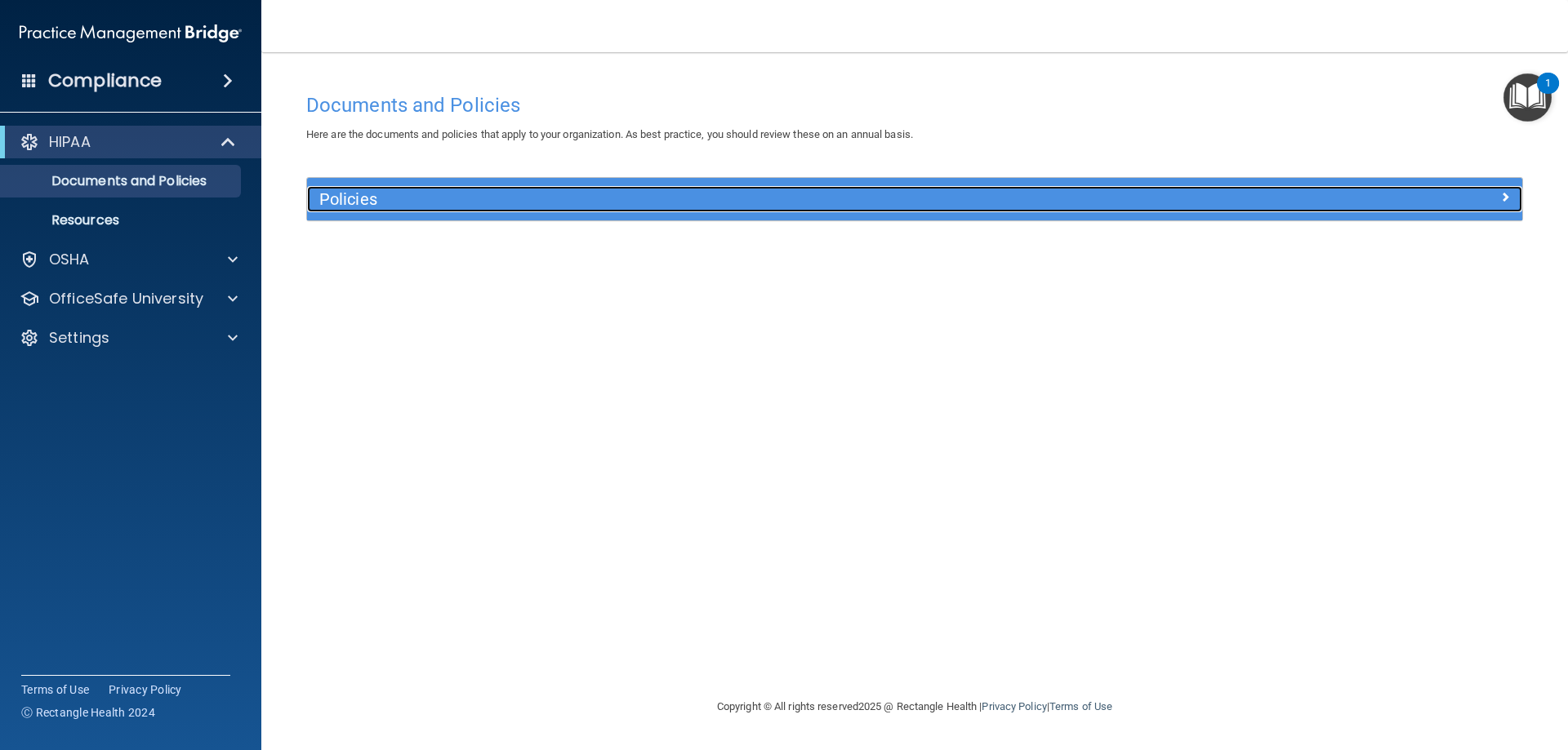
click at [1499, 190] on div at bounding box center [1370, 196] width 303 height 20
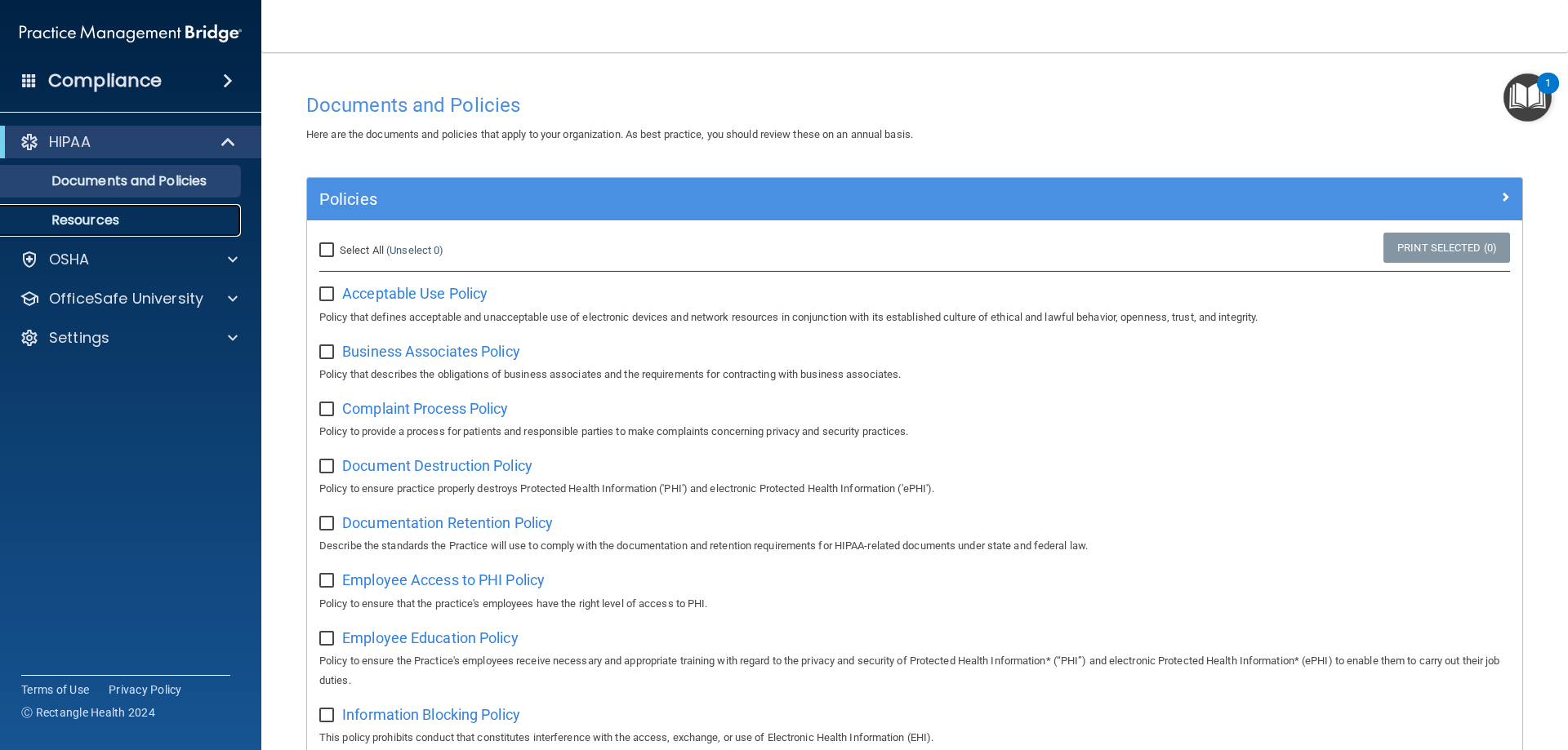
click at [76, 213] on p "Resources" at bounding box center [122, 220] width 222 height 17
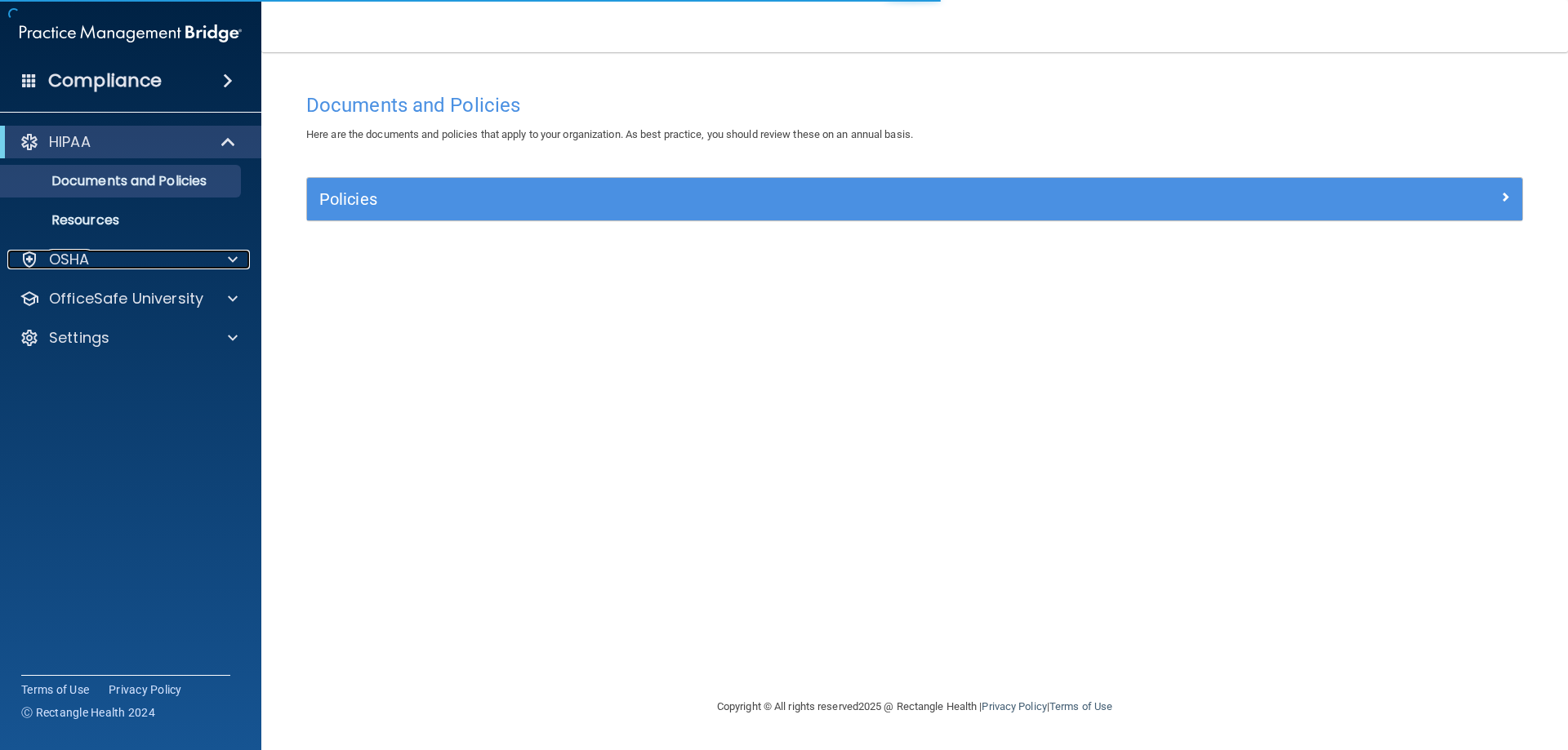
click at [99, 263] on div "OSHA" at bounding box center [109, 259] width 203 height 20
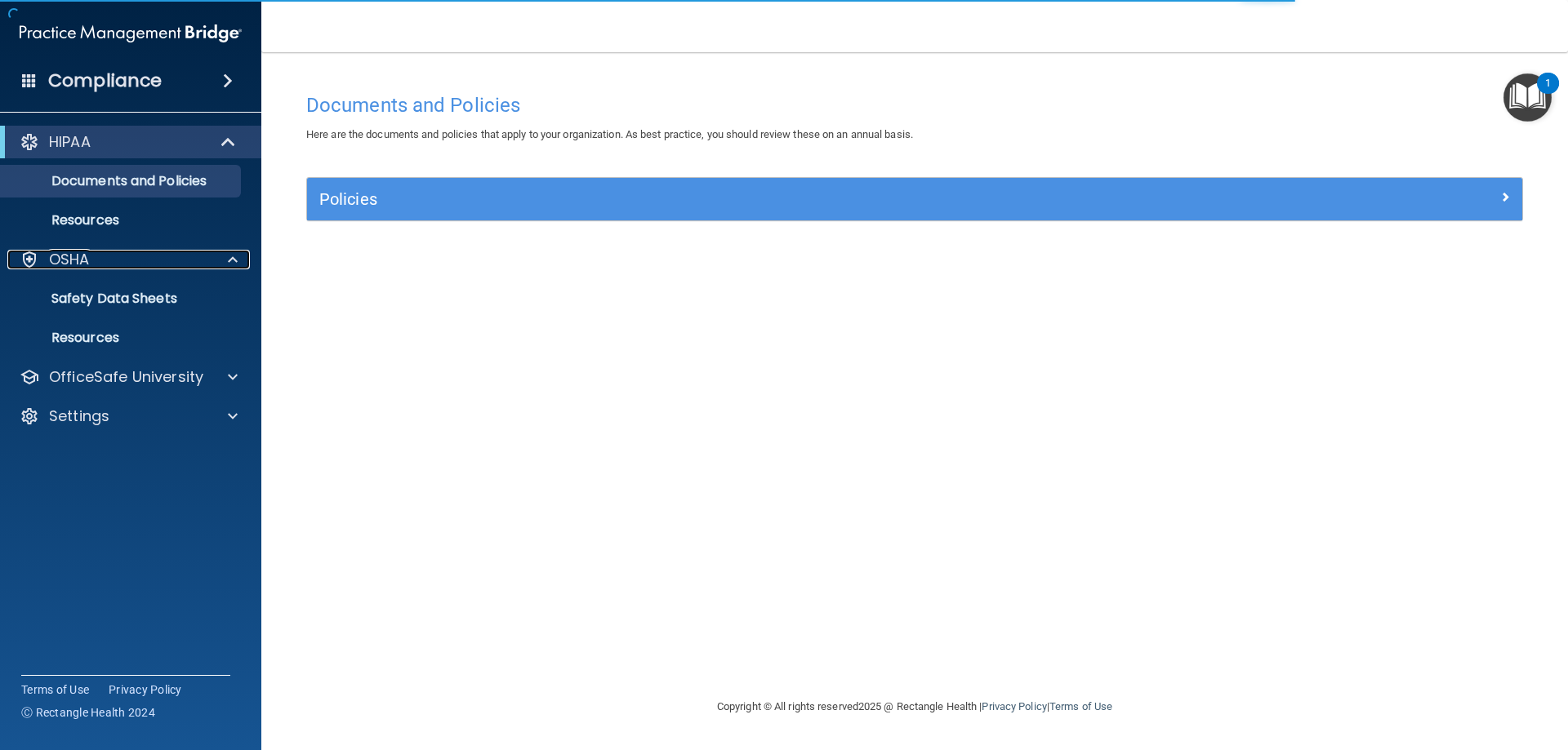
click at [99, 263] on div "OSHA" at bounding box center [109, 259] width 203 height 20
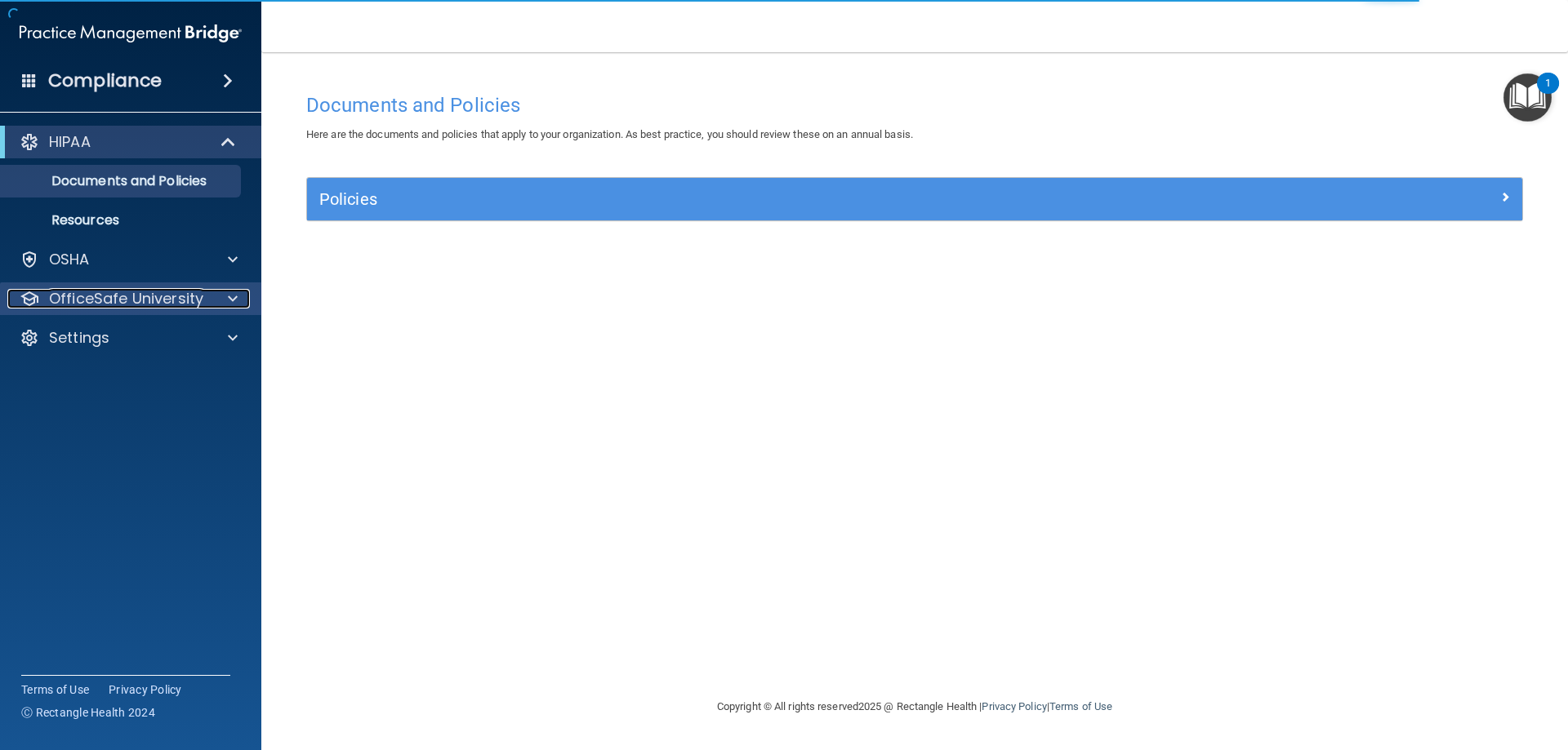
click at [118, 301] on p "OfficeSafe University" at bounding box center [126, 298] width 154 height 20
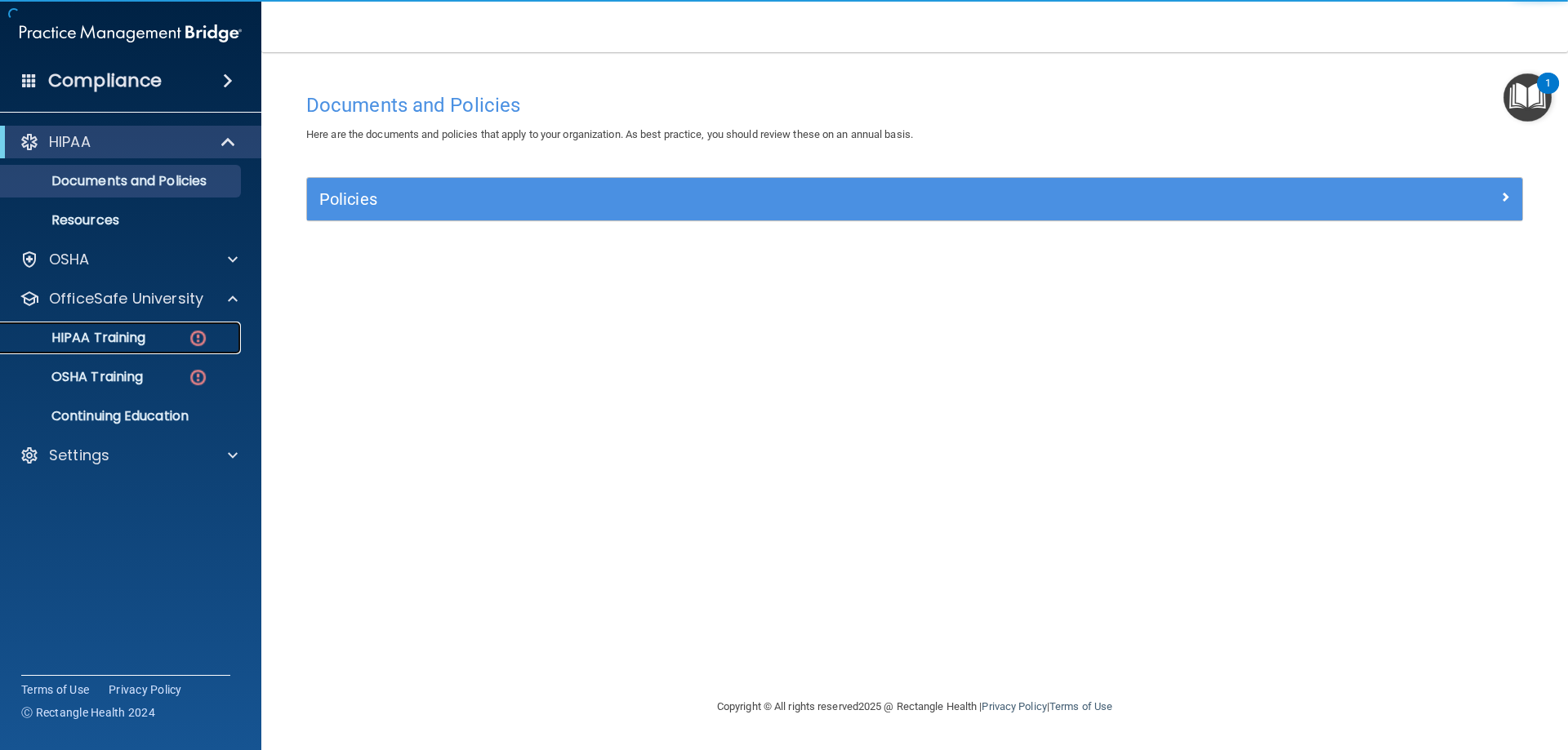
click at [118, 331] on p "HIPAA Training" at bounding box center [78, 337] width 135 height 17
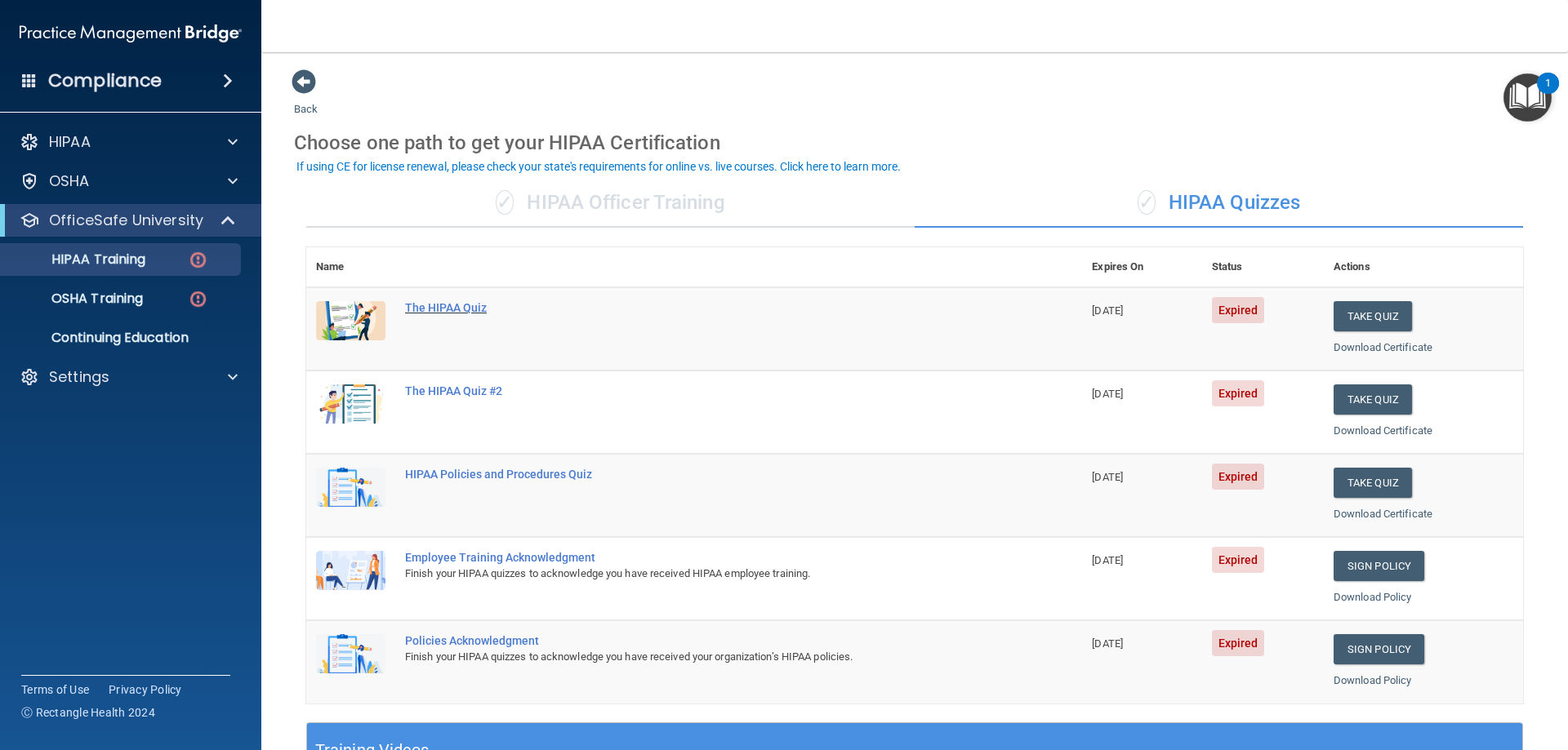
click at [443, 303] on div "The HIPAA Quiz" at bounding box center [703, 307] width 595 height 13
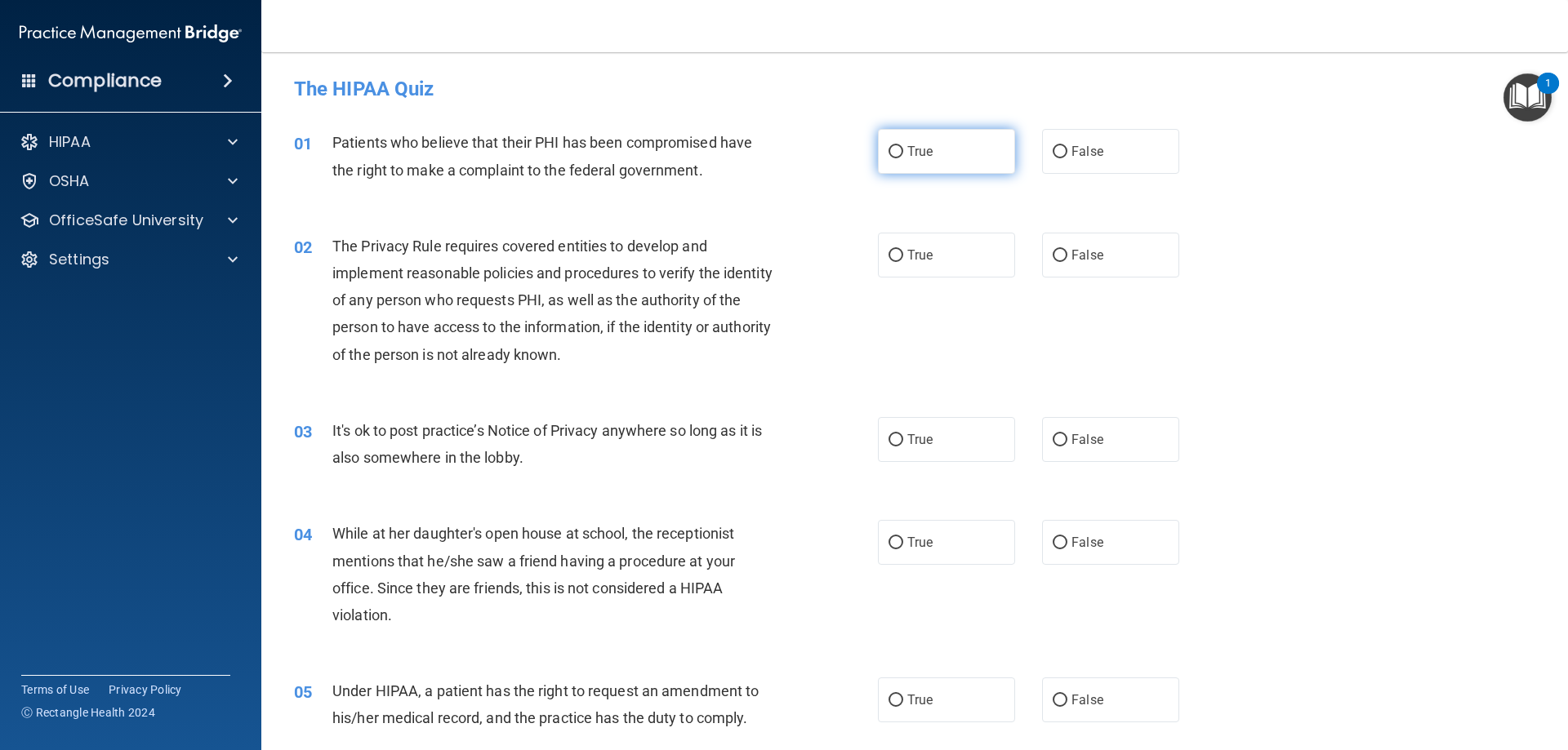
click at [889, 151] on input "True" at bounding box center [896, 152] width 15 height 13
radio input "true"
click at [889, 253] on input "True" at bounding box center [896, 256] width 15 height 13
radio input "true"
click at [891, 435] on input "True" at bounding box center [896, 440] width 15 height 13
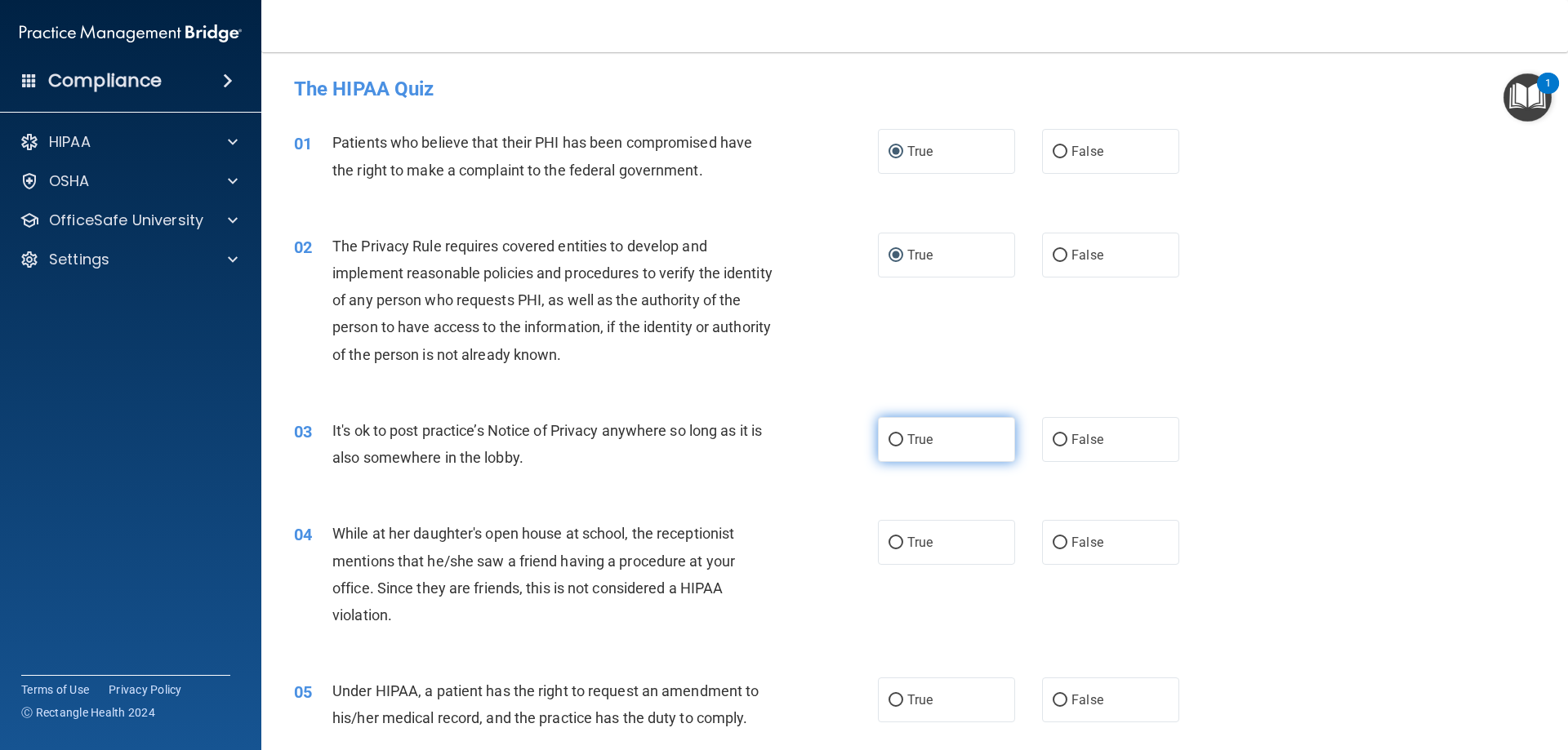
radio input "true"
click at [1059, 539] on input "False" at bounding box center [1060, 543] width 15 height 13
radio input "true"
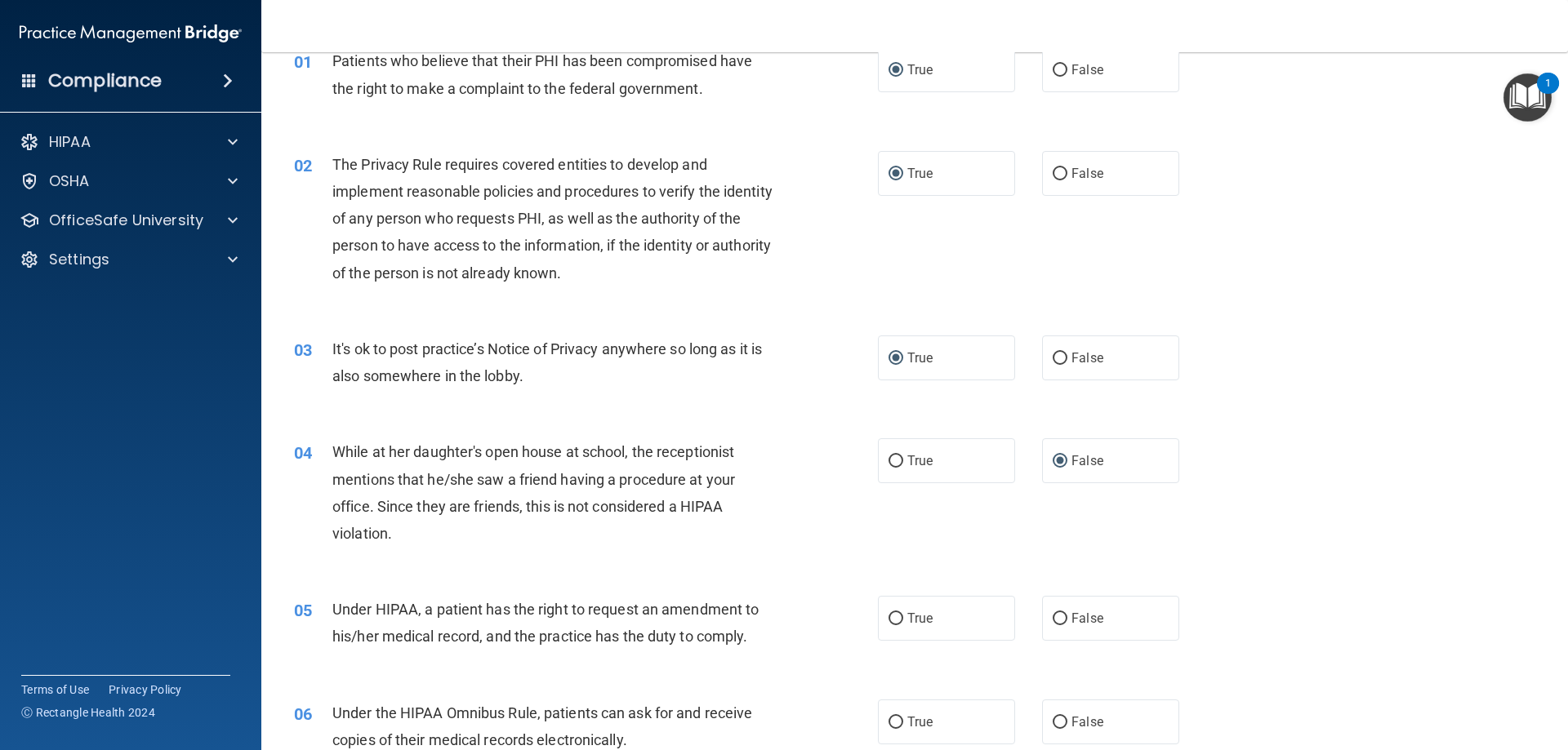
scroll to position [163, 0]
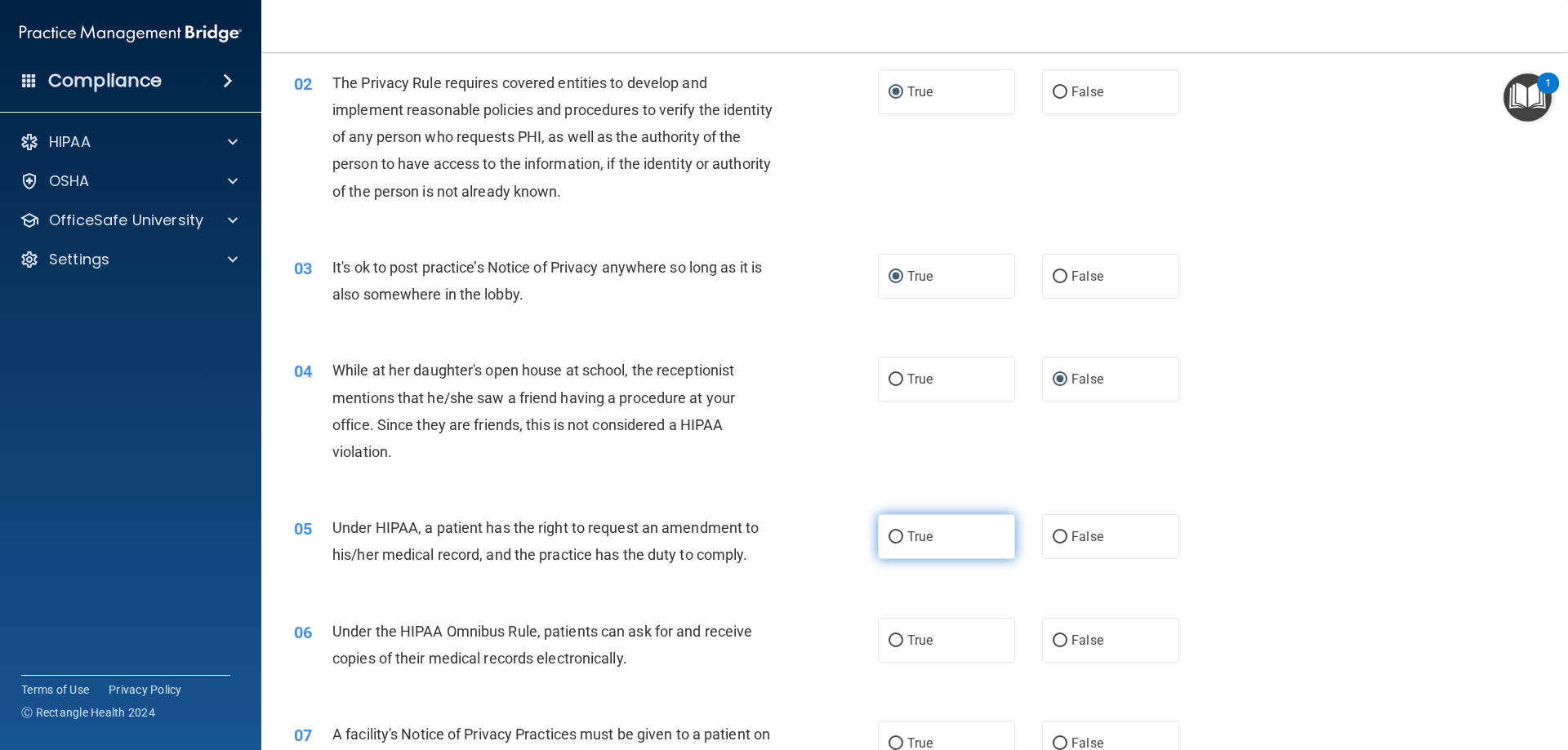
click at [889, 533] on input "True" at bounding box center [896, 537] width 15 height 13
radio input "true"
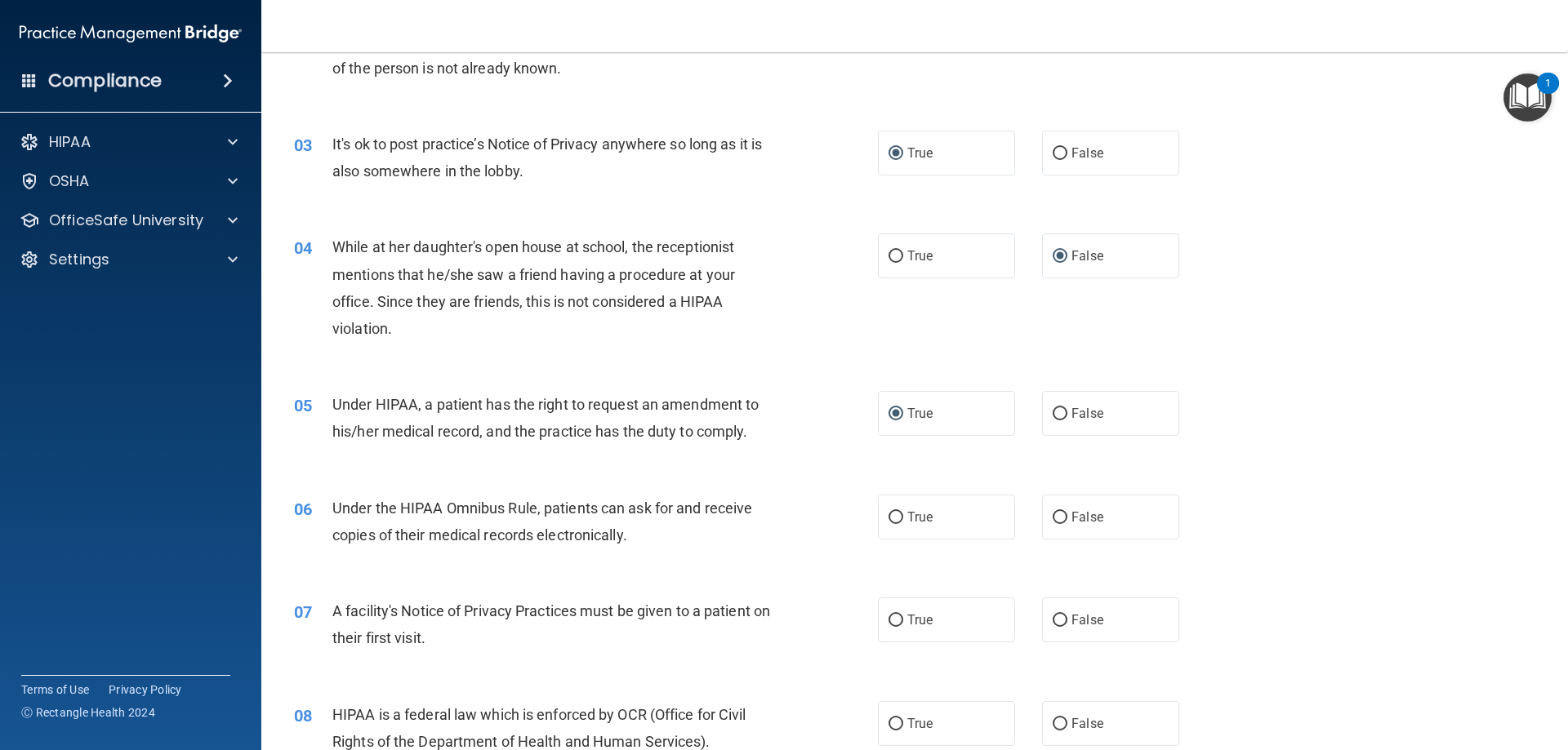
scroll to position [327, 0]
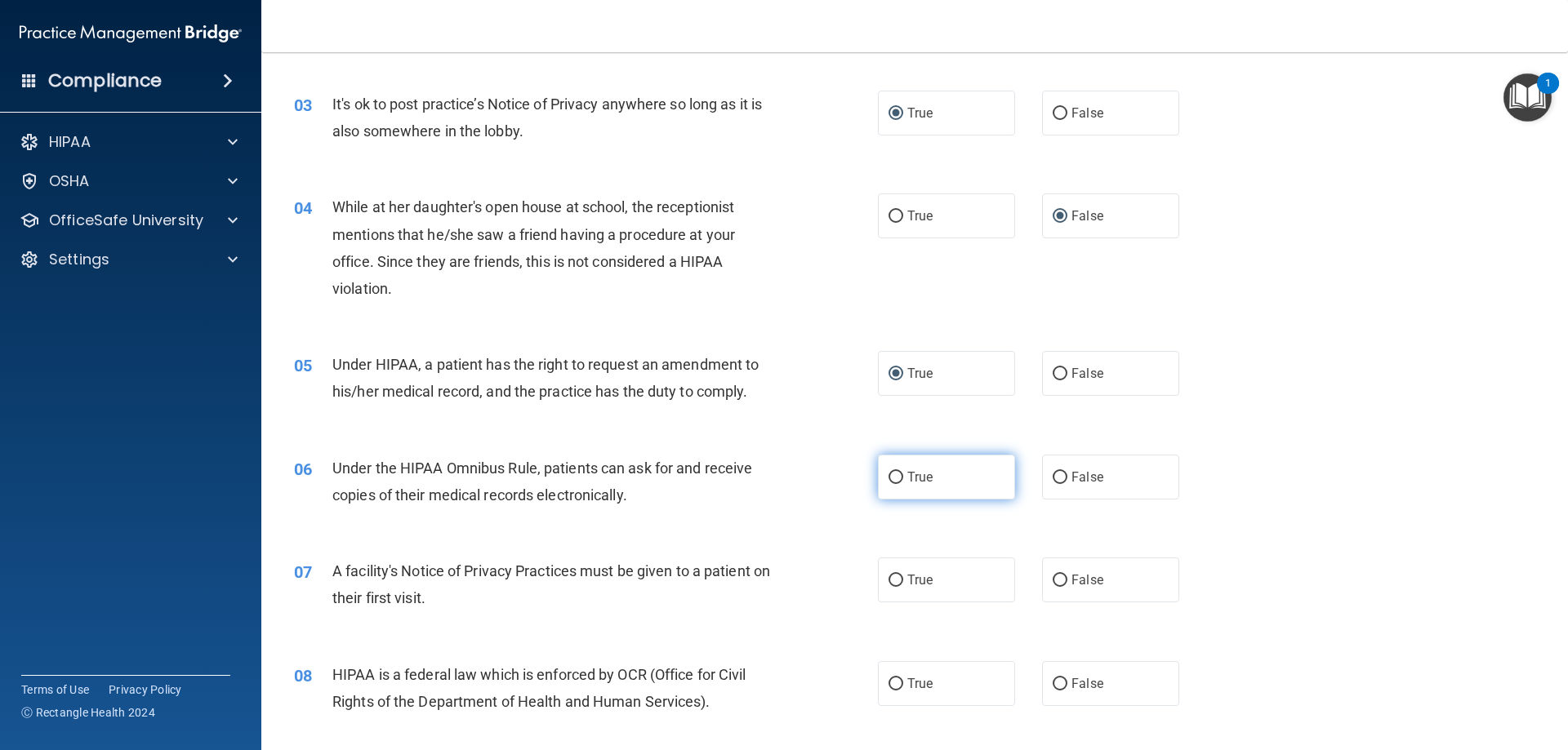
click at [890, 481] on input "True" at bounding box center [896, 478] width 15 height 13
radio input "true"
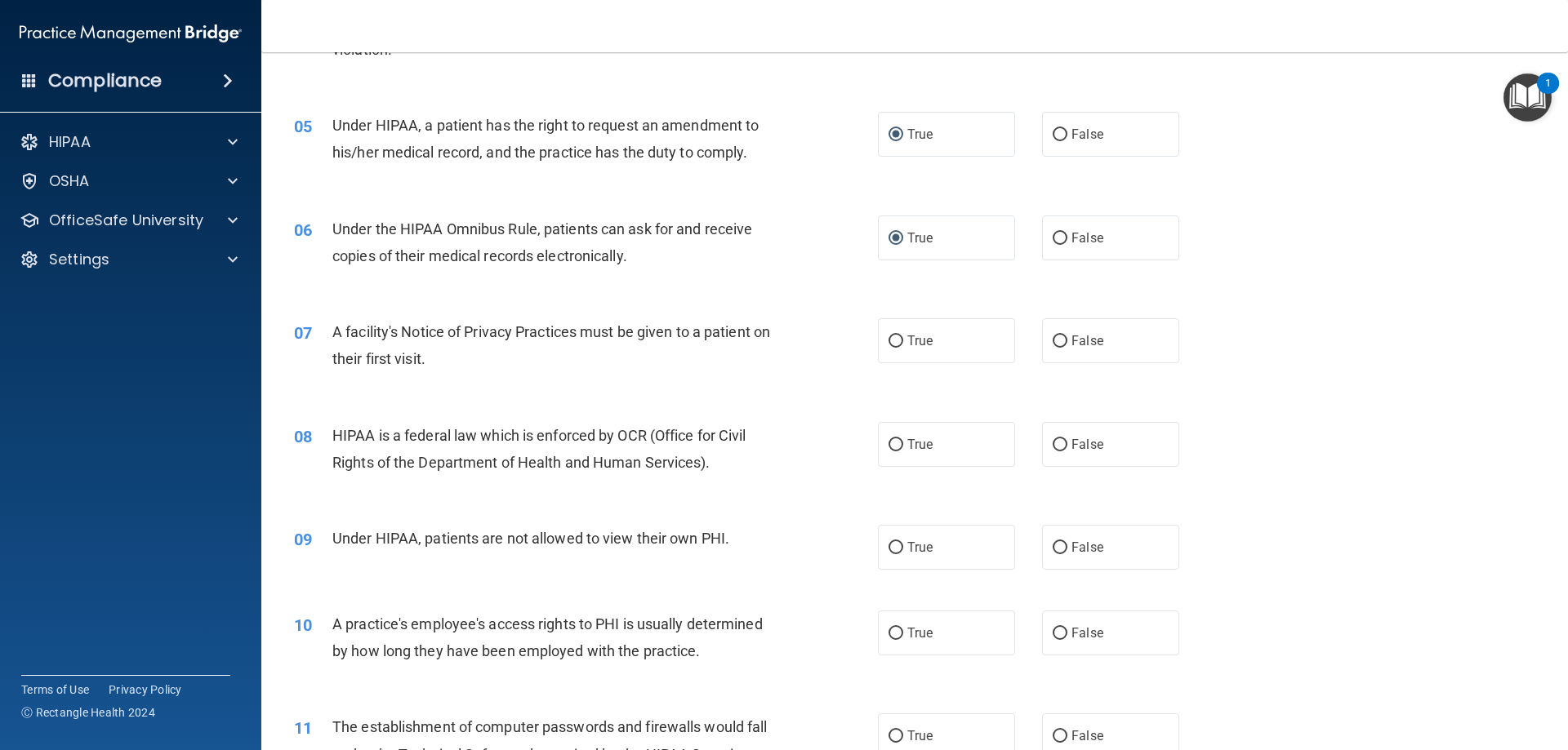
scroll to position [572, 0]
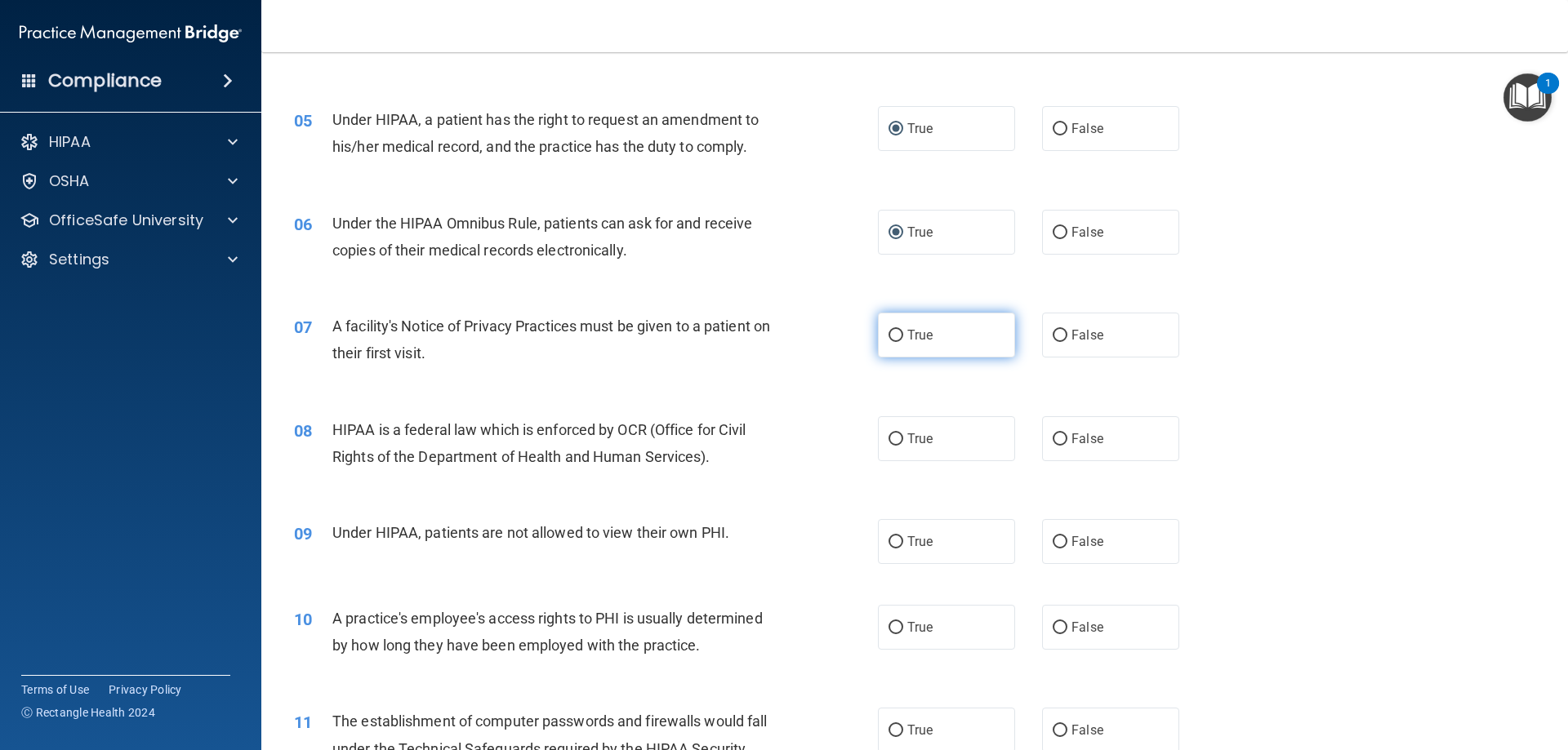
click at [893, 338] on input "True" at bounding box center [896, 336] width 15 height 13
radio input "true"
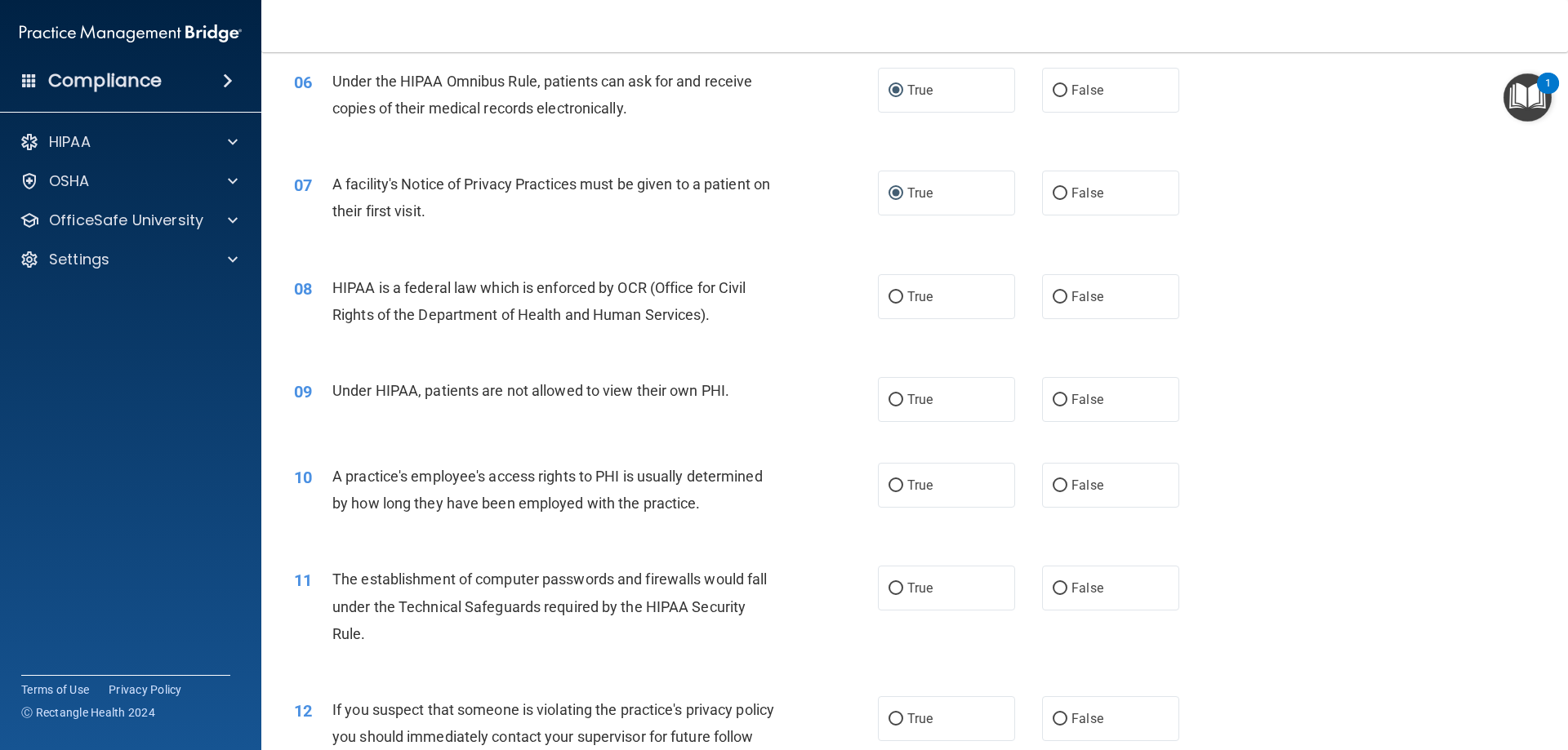
scroll to position [664, 0]
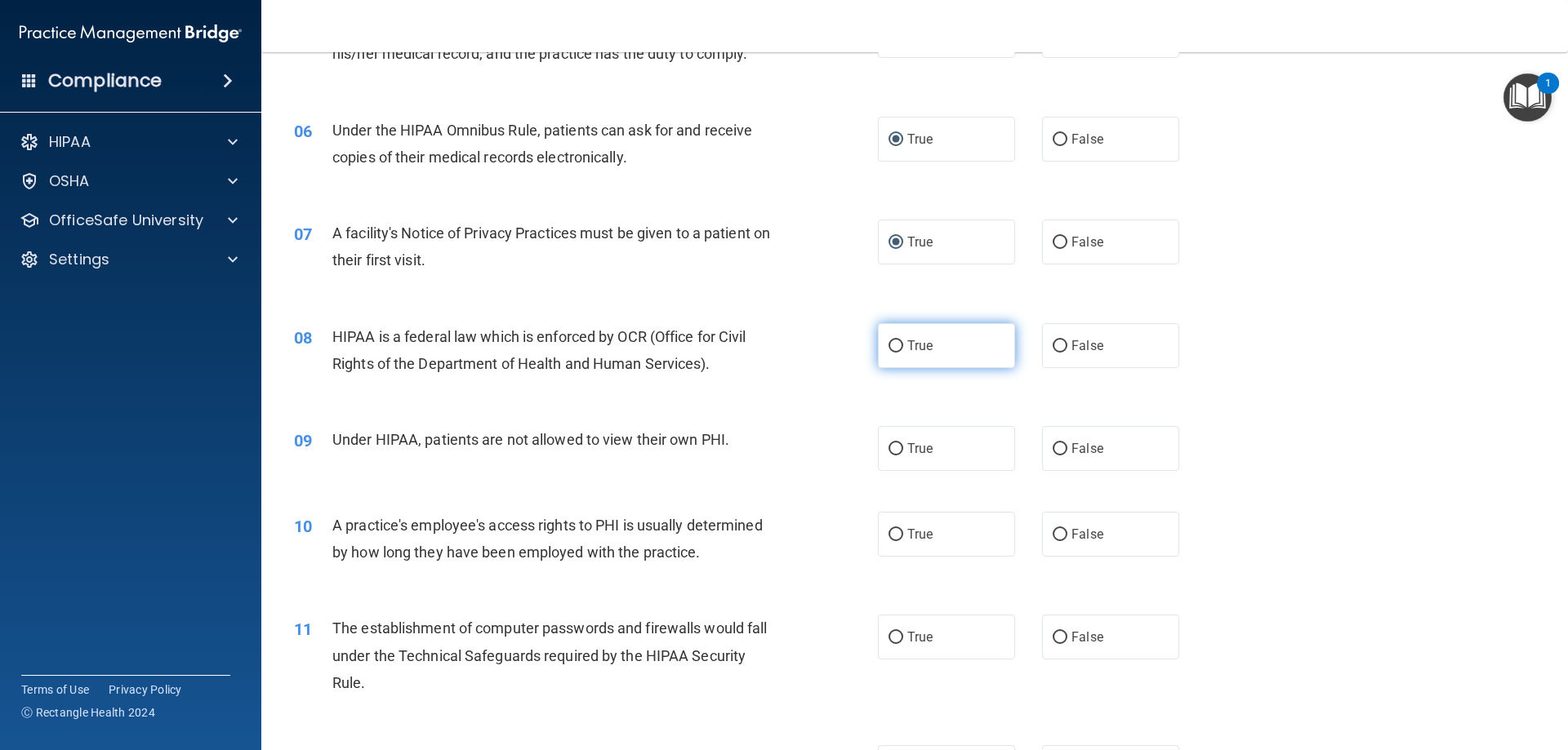
click at [894, 340] on input "True" at bounding box center [896, 346] width 15 height 13
radio input "true"
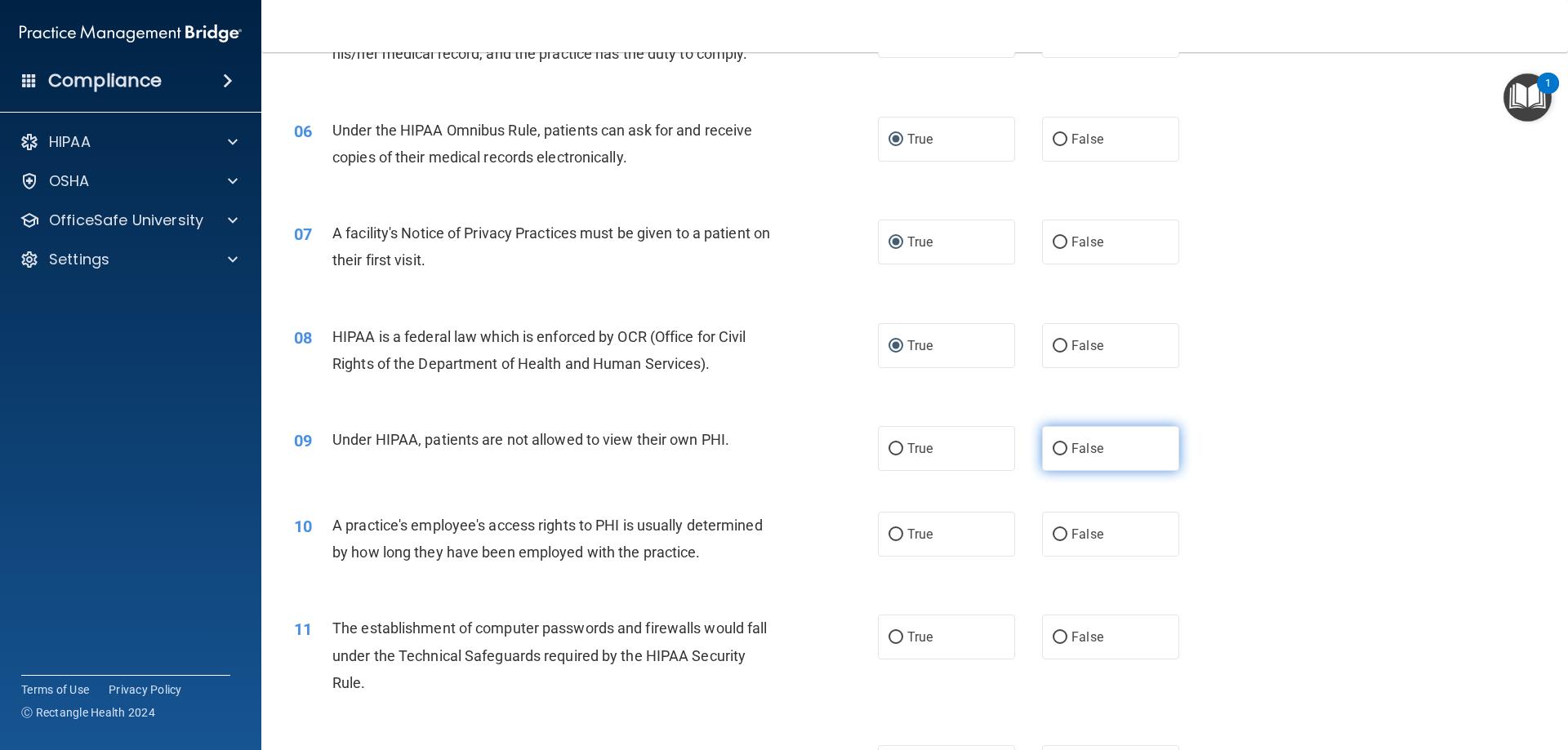
click at [1054, 448] on input "False" at bounding box center [1060, 449] width 15 height 13
radio input "true"
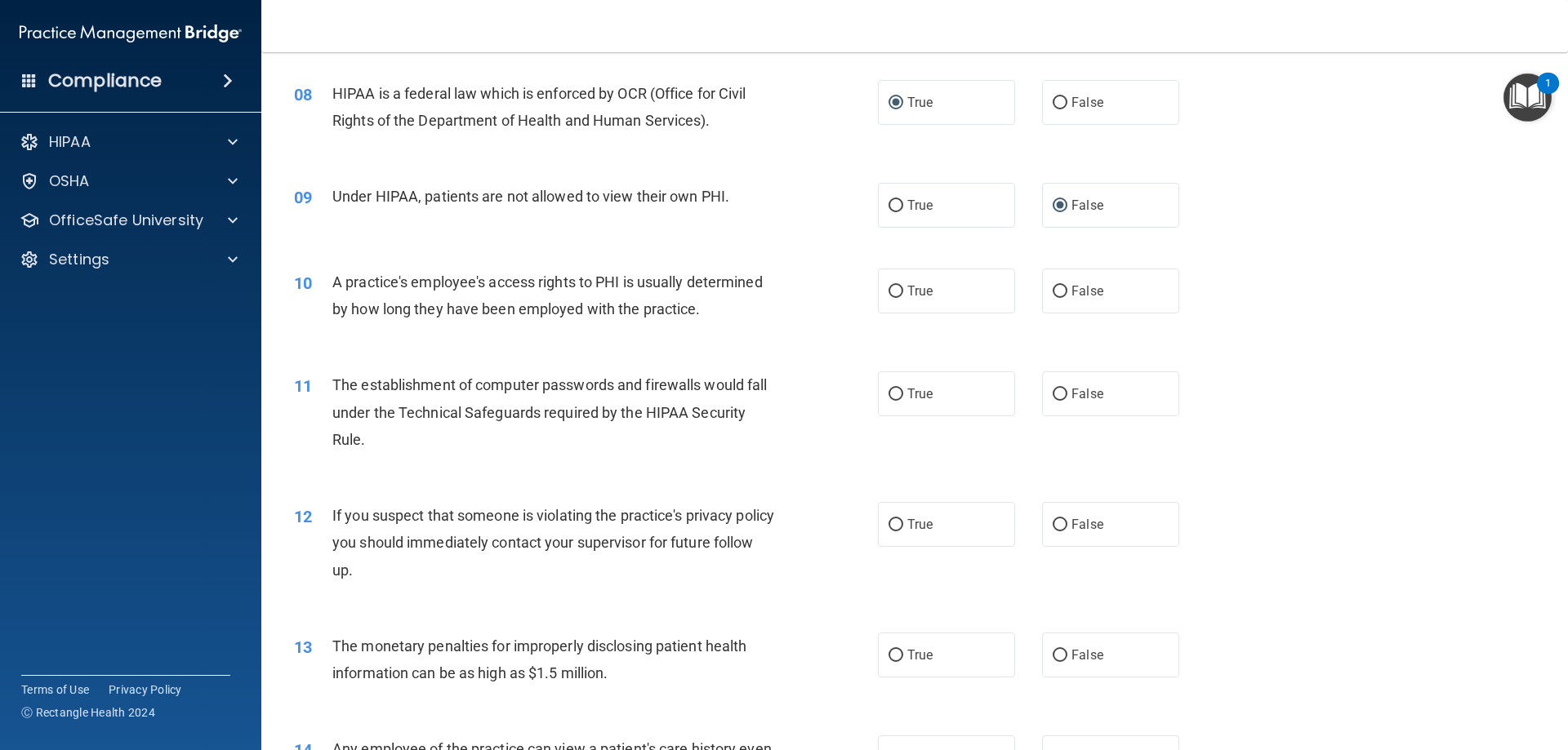
scroll to position [909, 0]
click at [1053, 291] on input "False" at bounding box center [1060, 290] width 15 height 13
radio input "true"
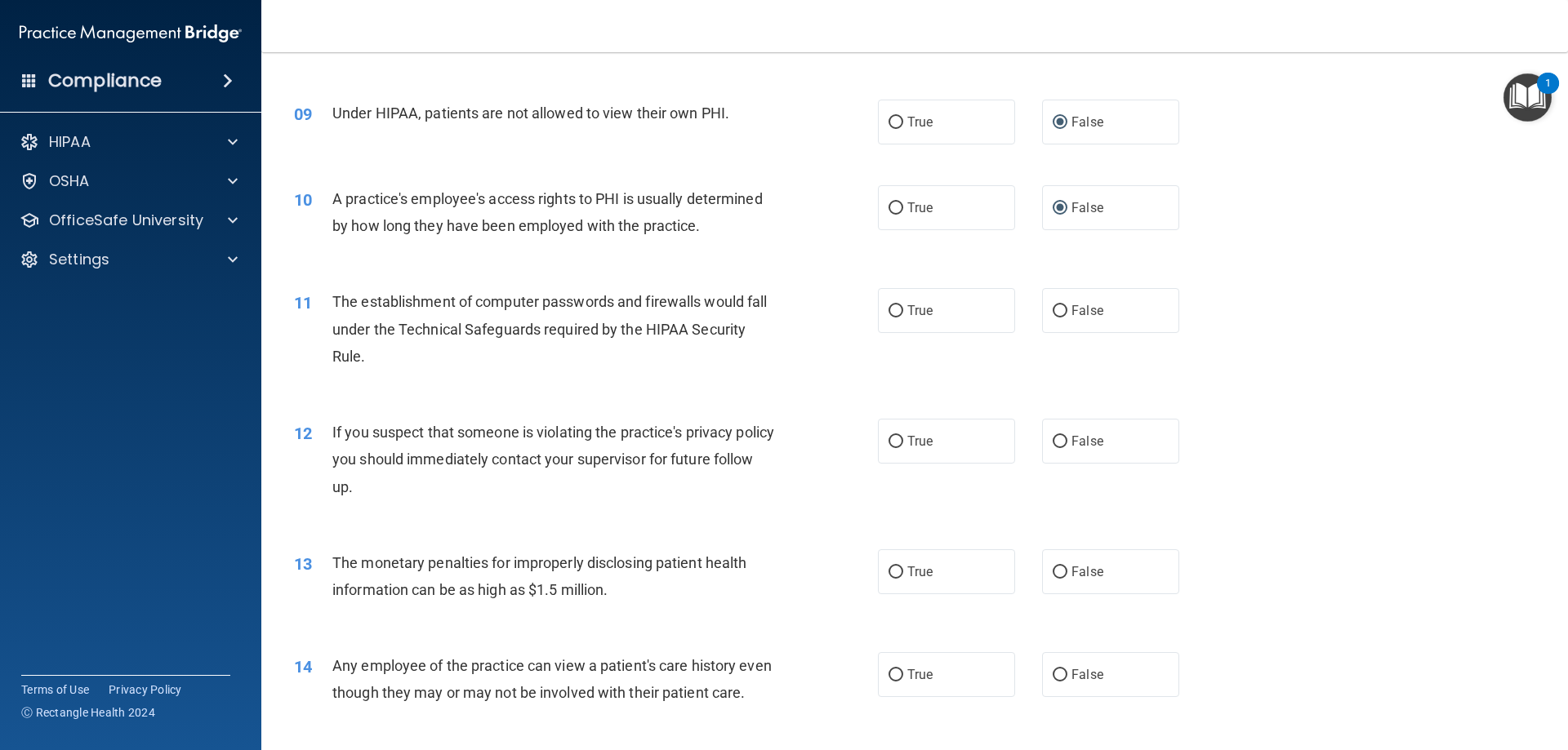
scroll to position [1073, 0]
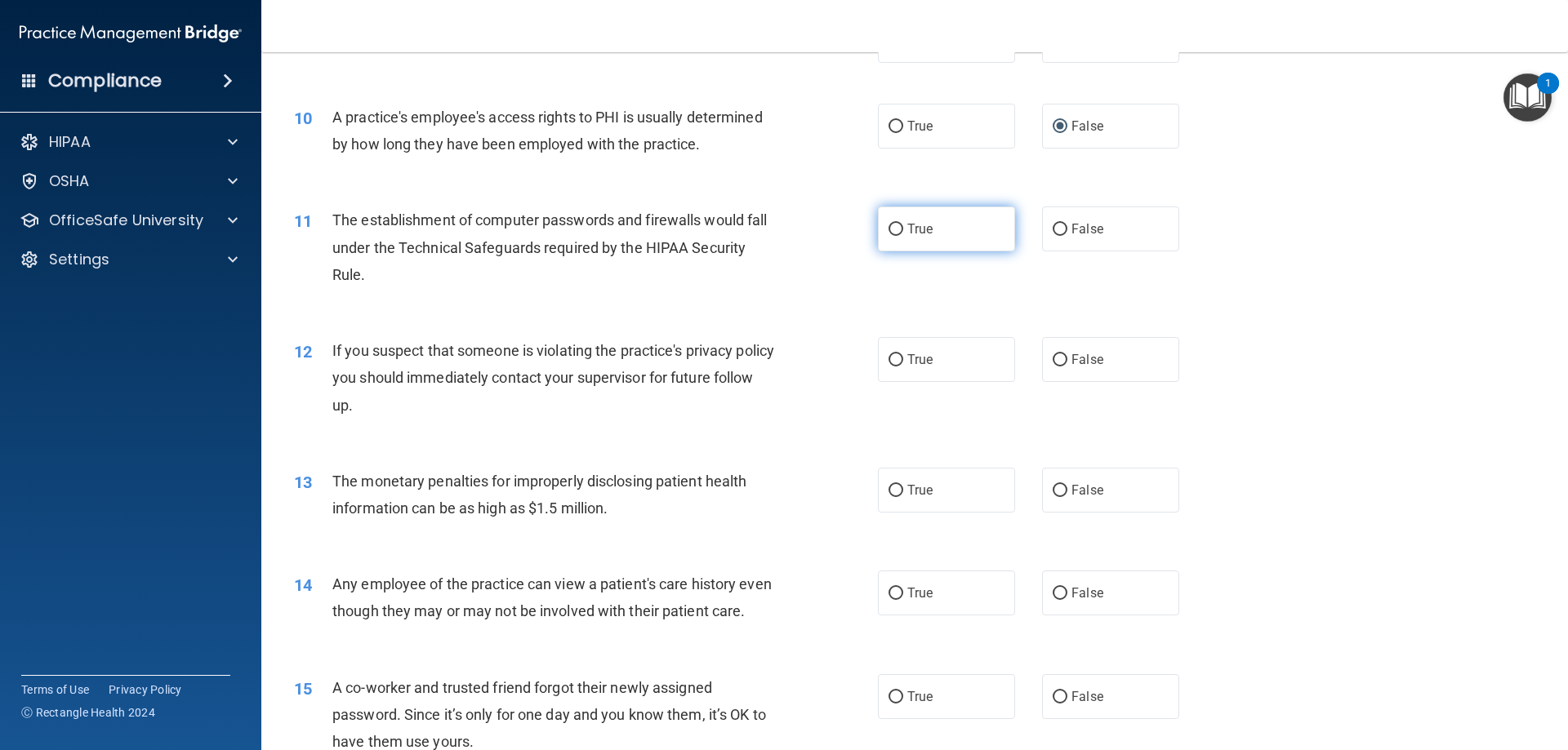
click at [894, 227] on input "True" at bounding box center [896, 229] width 15 height 13
radio input "true"
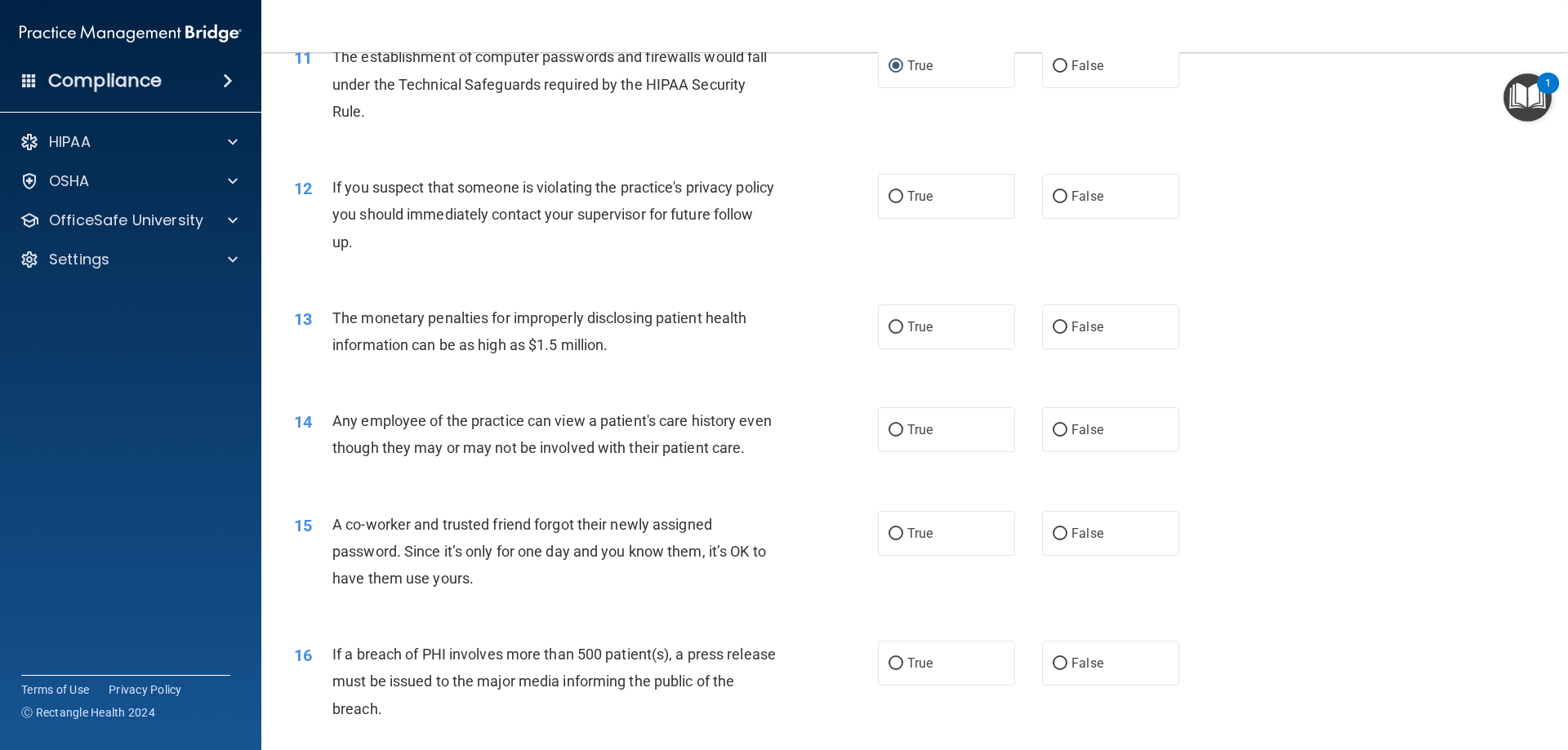
scroll to position [1318, 0]
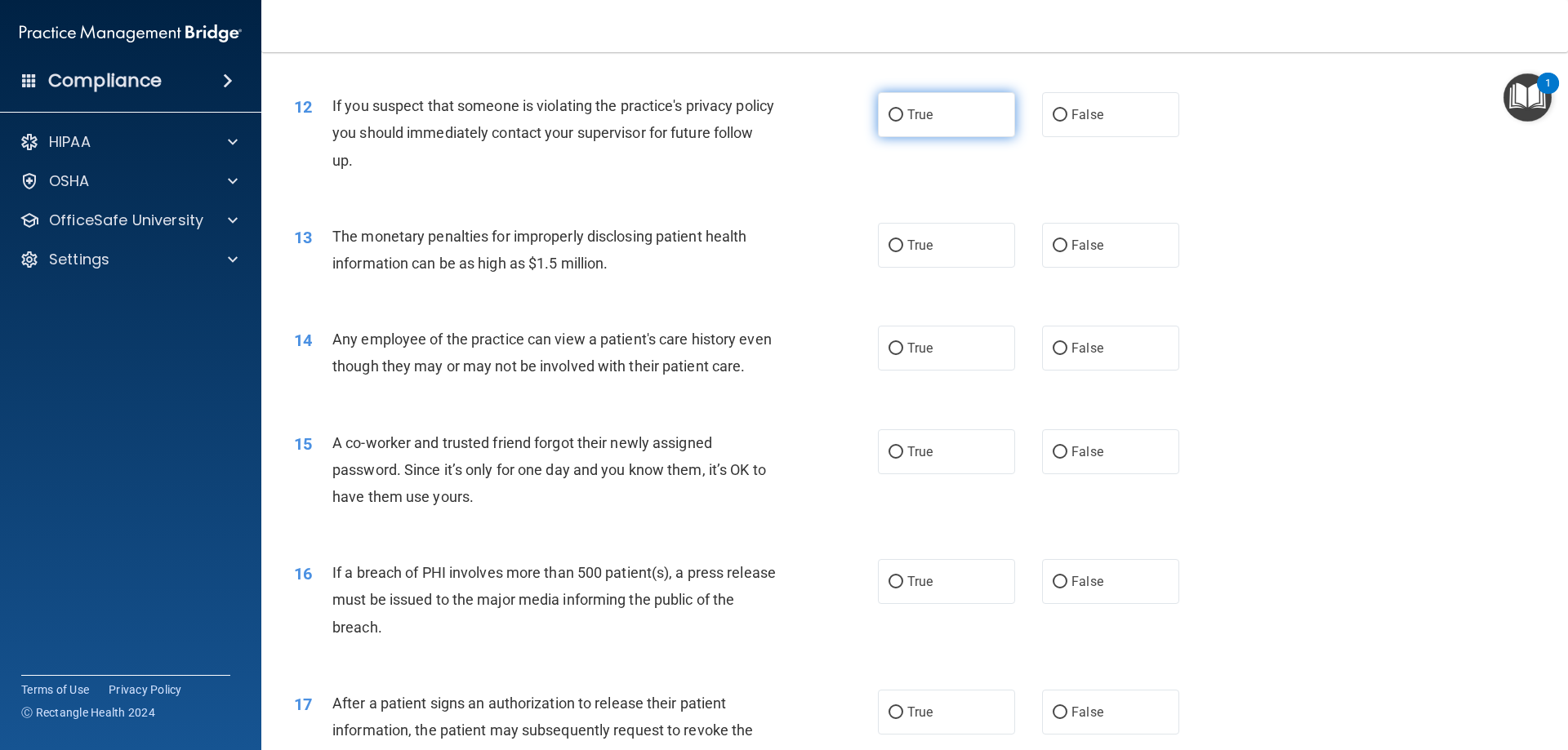
click at [889, 109] on input "True" at bounding box center [896, 115] width 15 height 13
radio input "true"
click at [890, 243] on input "True" at bounding box center [896, 246] width 15 height 13
radio input "true"
click at [891, 345] on input "True" at bounding box center [896, 348] width 15 height 13
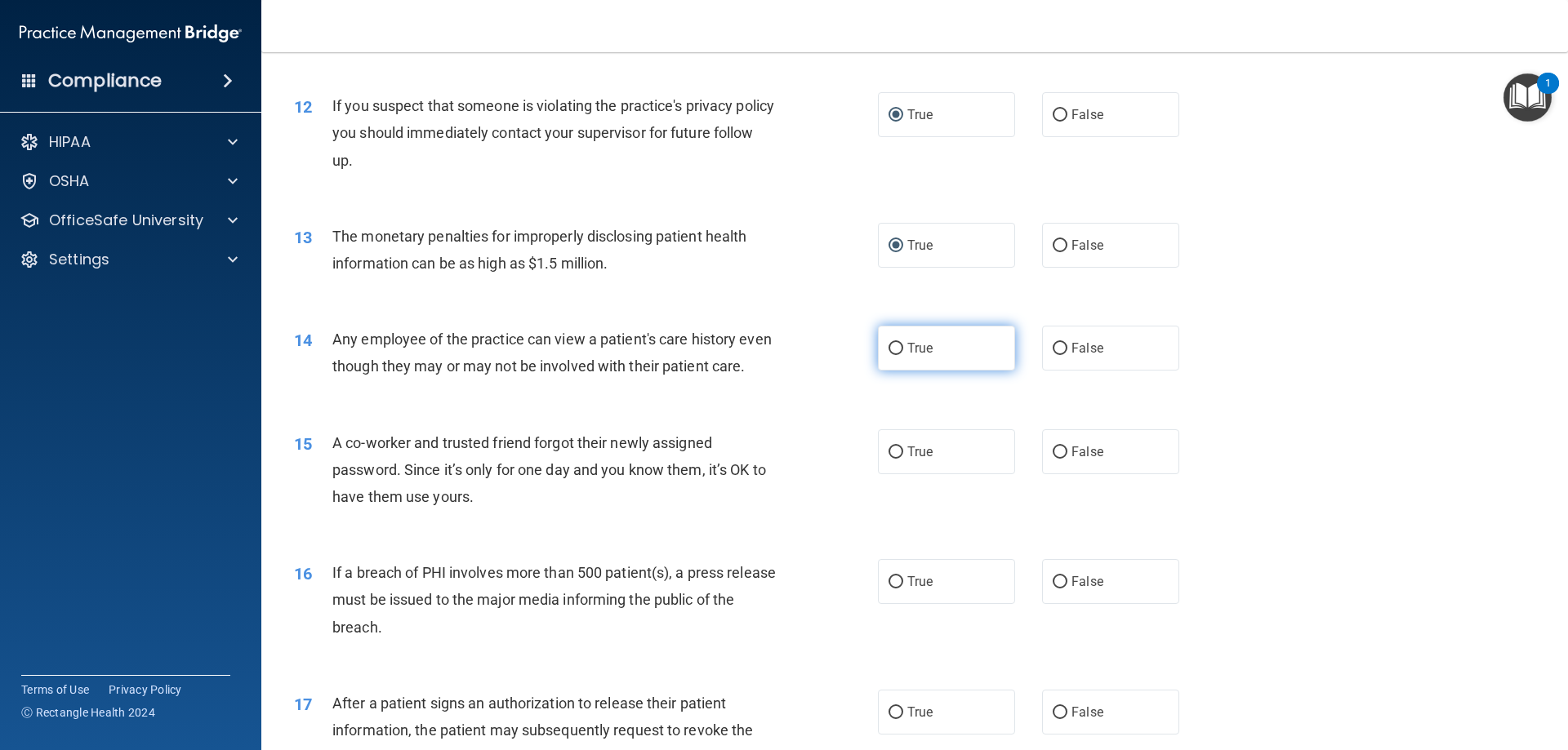
radio input "true"
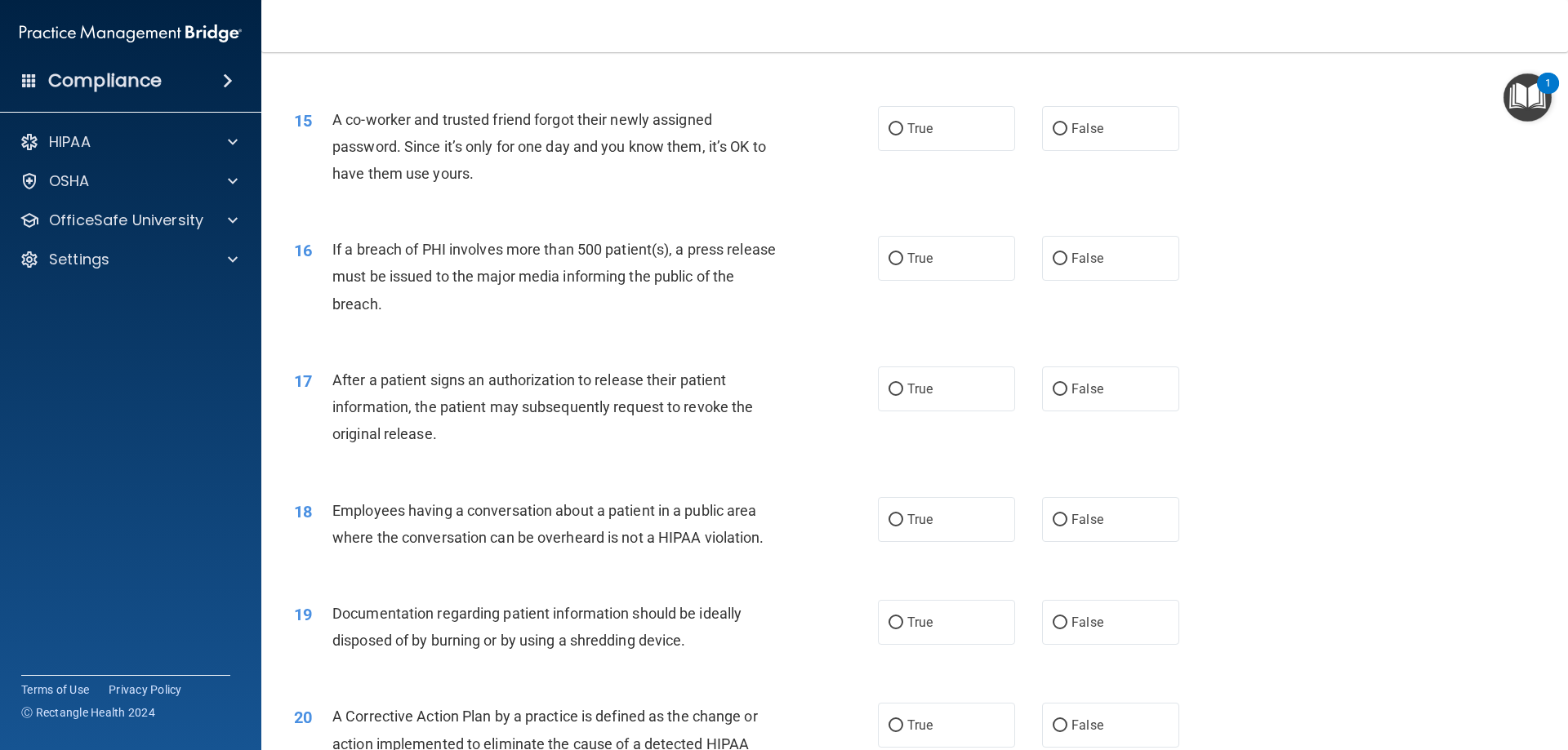
scroll to position [1643, 0]
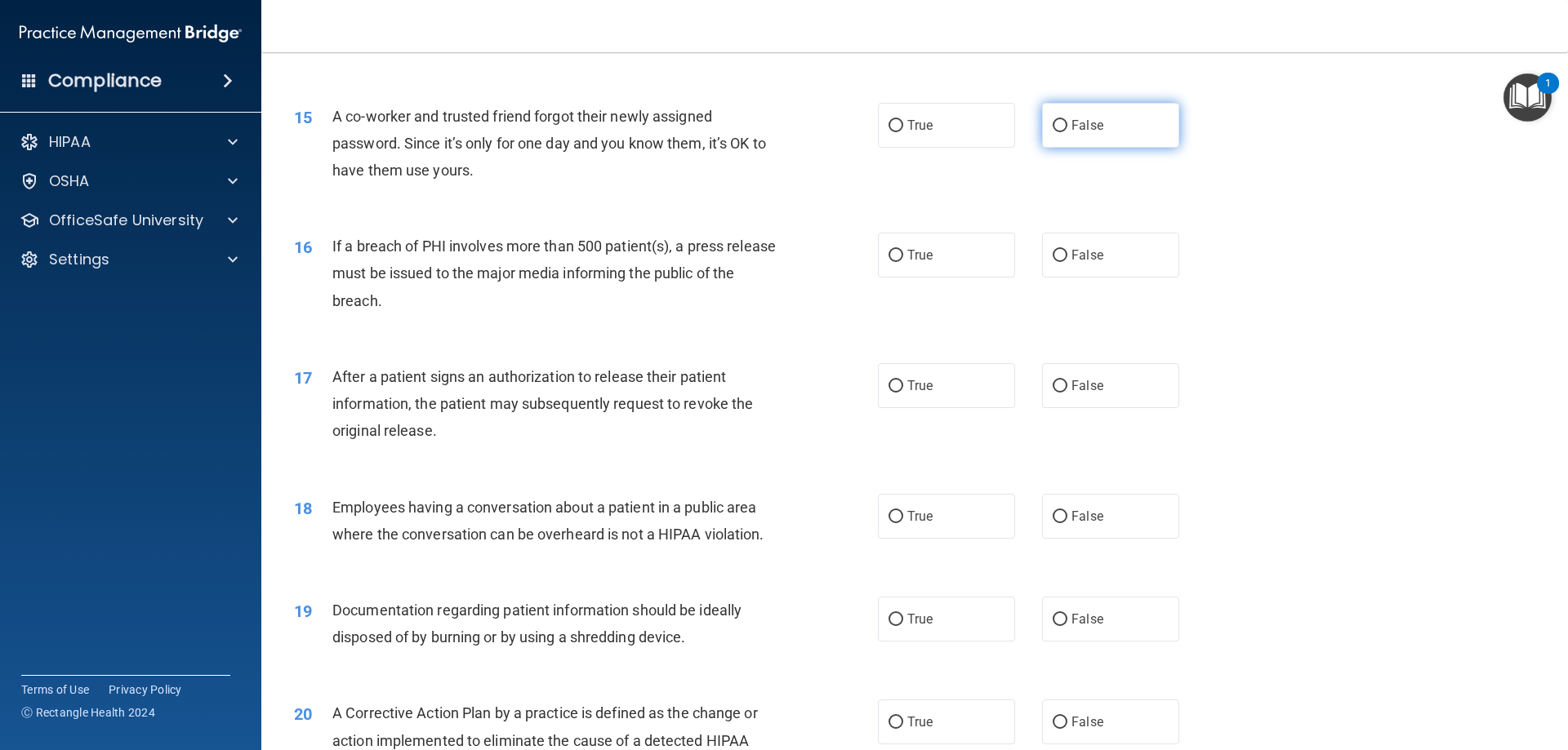
click at [1056, 133] on input "False" at bounding box center [1060, 126] width 15 height 13
radio input "true"
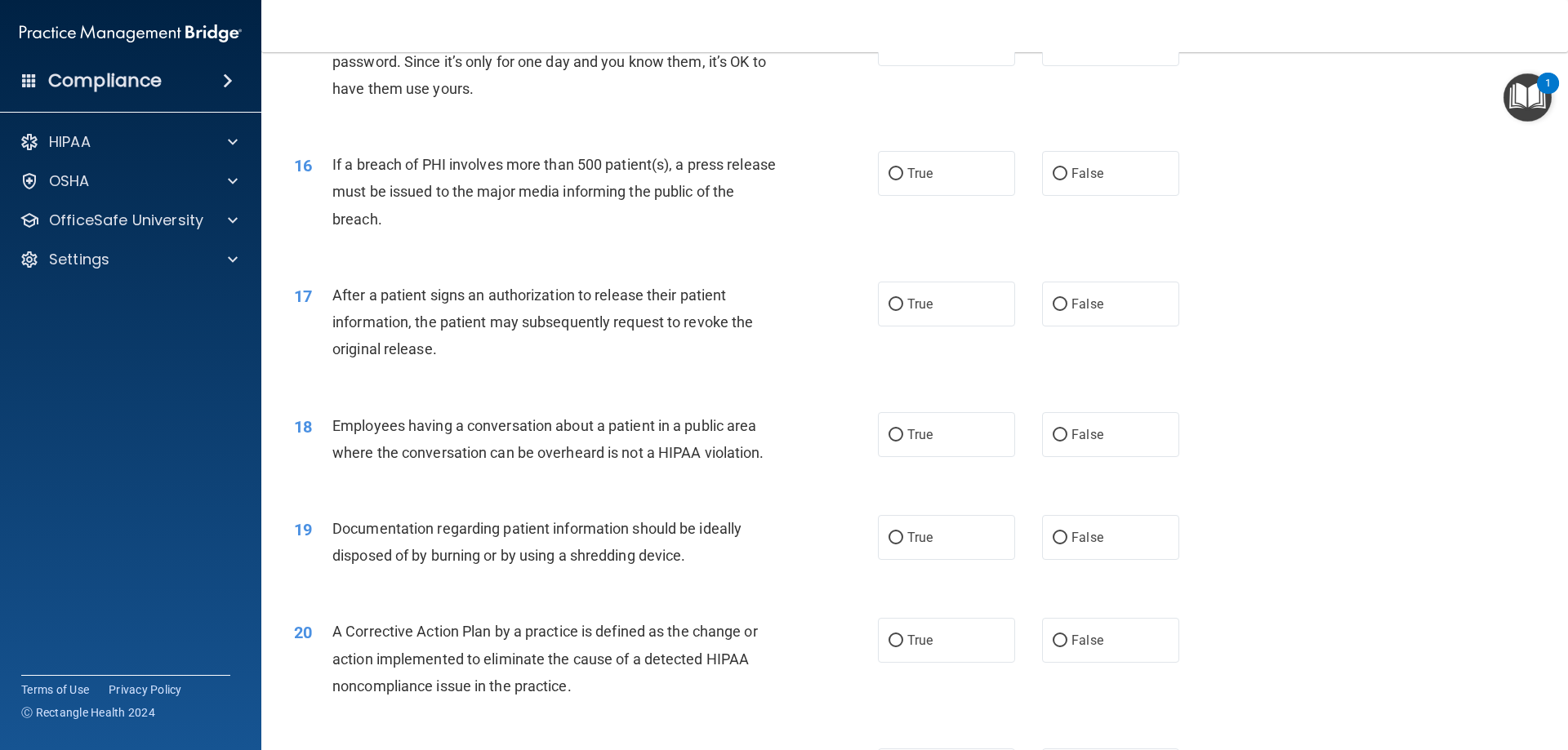
scroll to position [1807, 0]
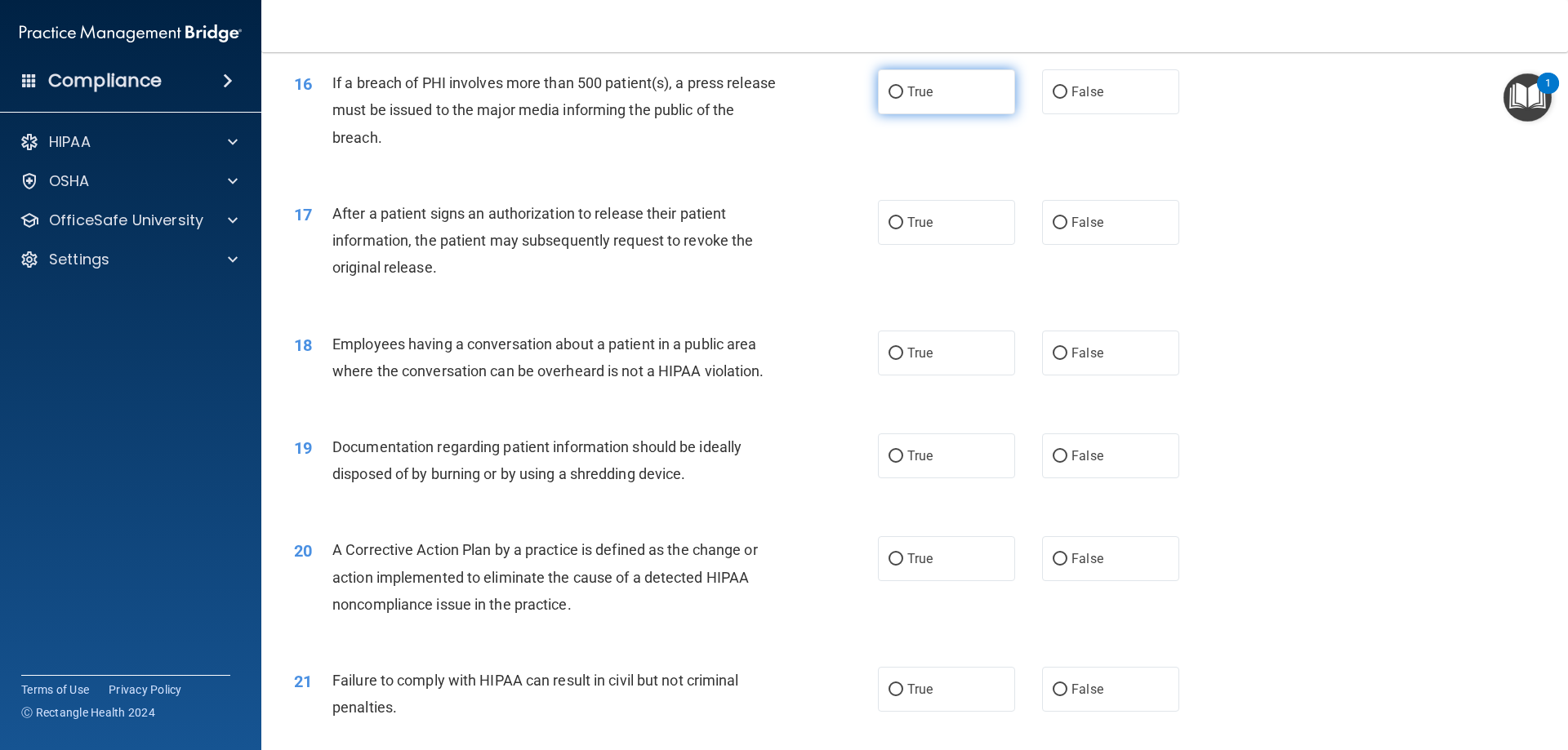
click at [894, 99] on input "True" at bounding box center [896, 93] width 15 height 13
radio input "true"
click at [889, 229] on input "True" at bounding box center [896, 223] width 15 height 13
radio input "true"
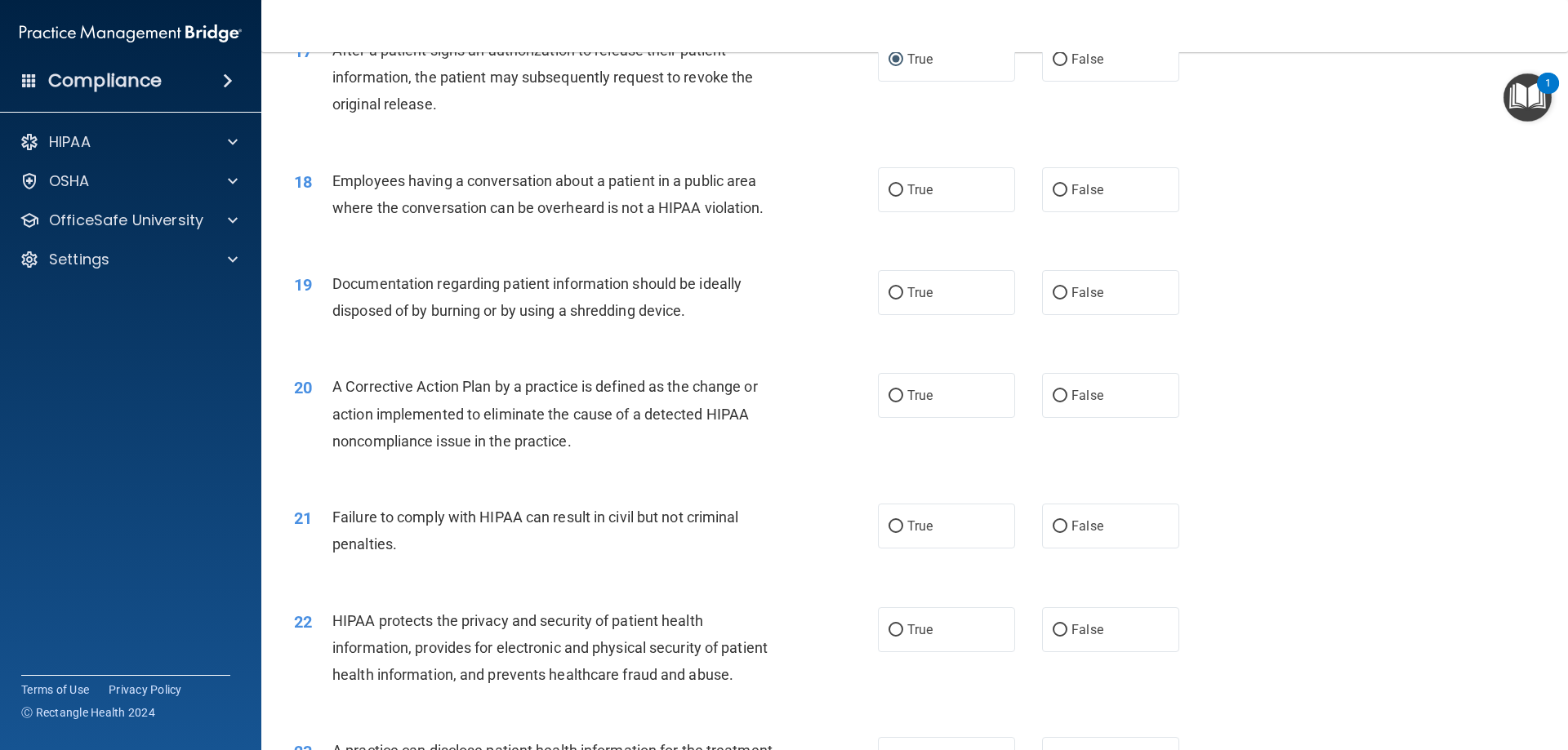
scroll to position [2052, 0]
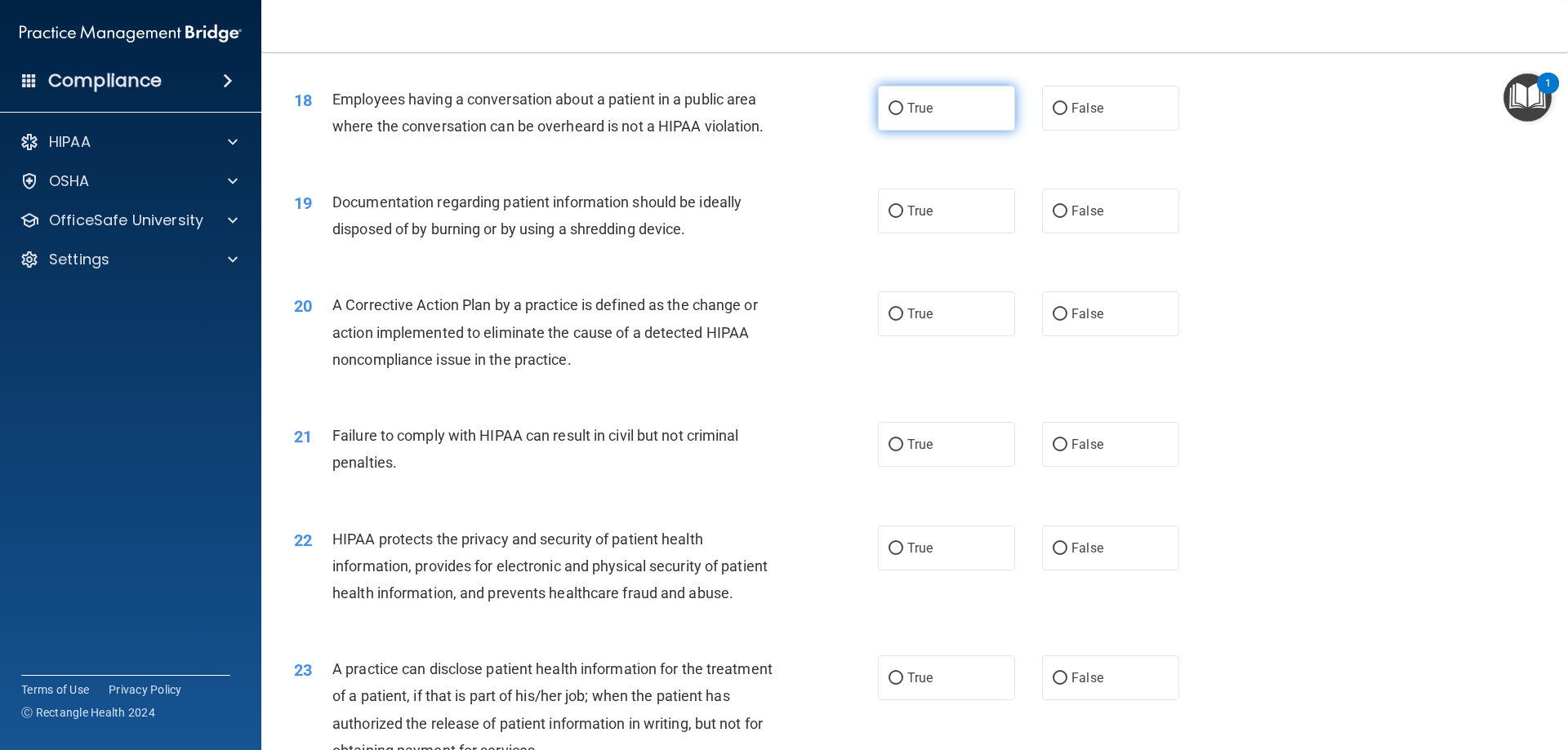
click at [889, 115] on input "True" at bounding box center [896, 108] width 15 height 13
radio input "true"
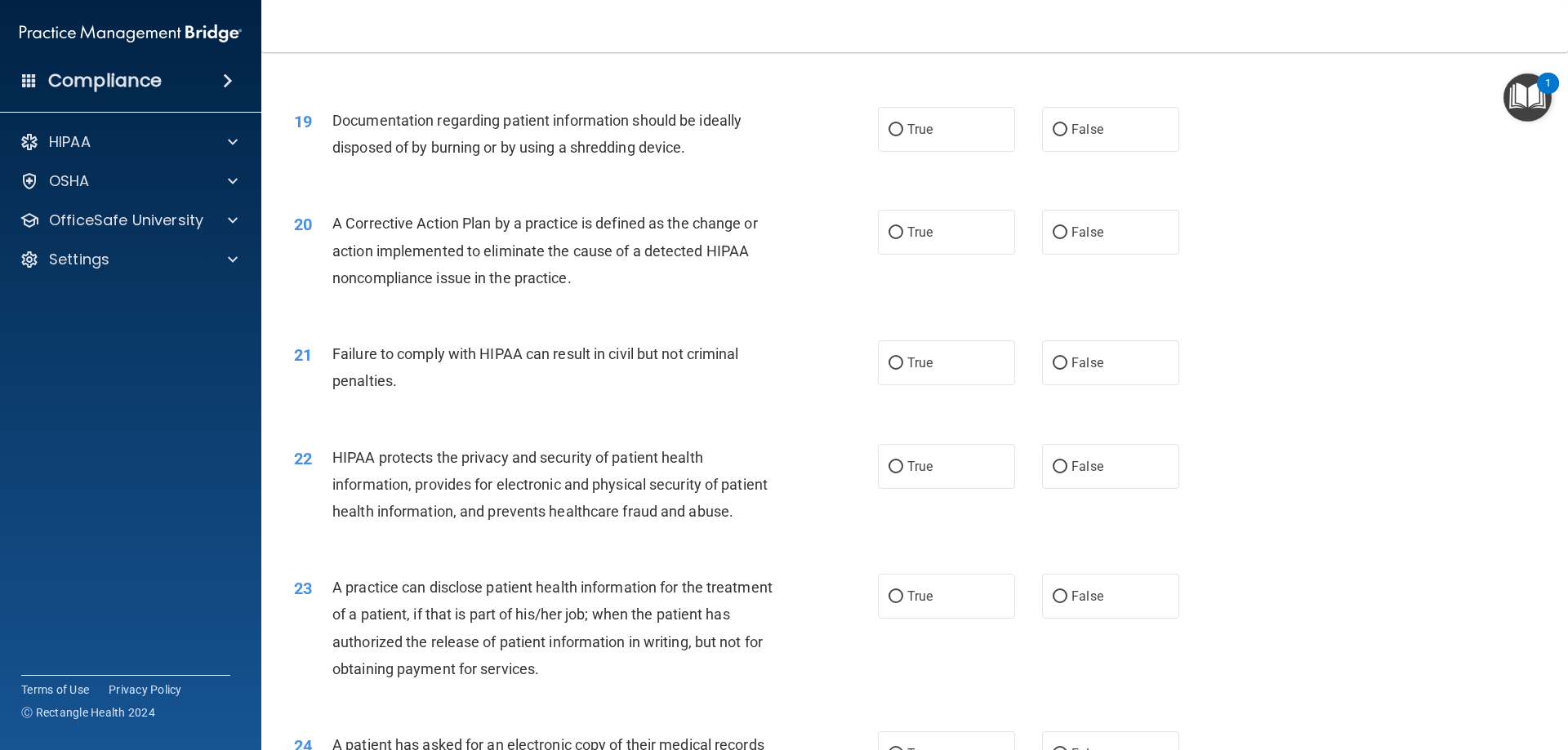
scroll to position [2215, 0]
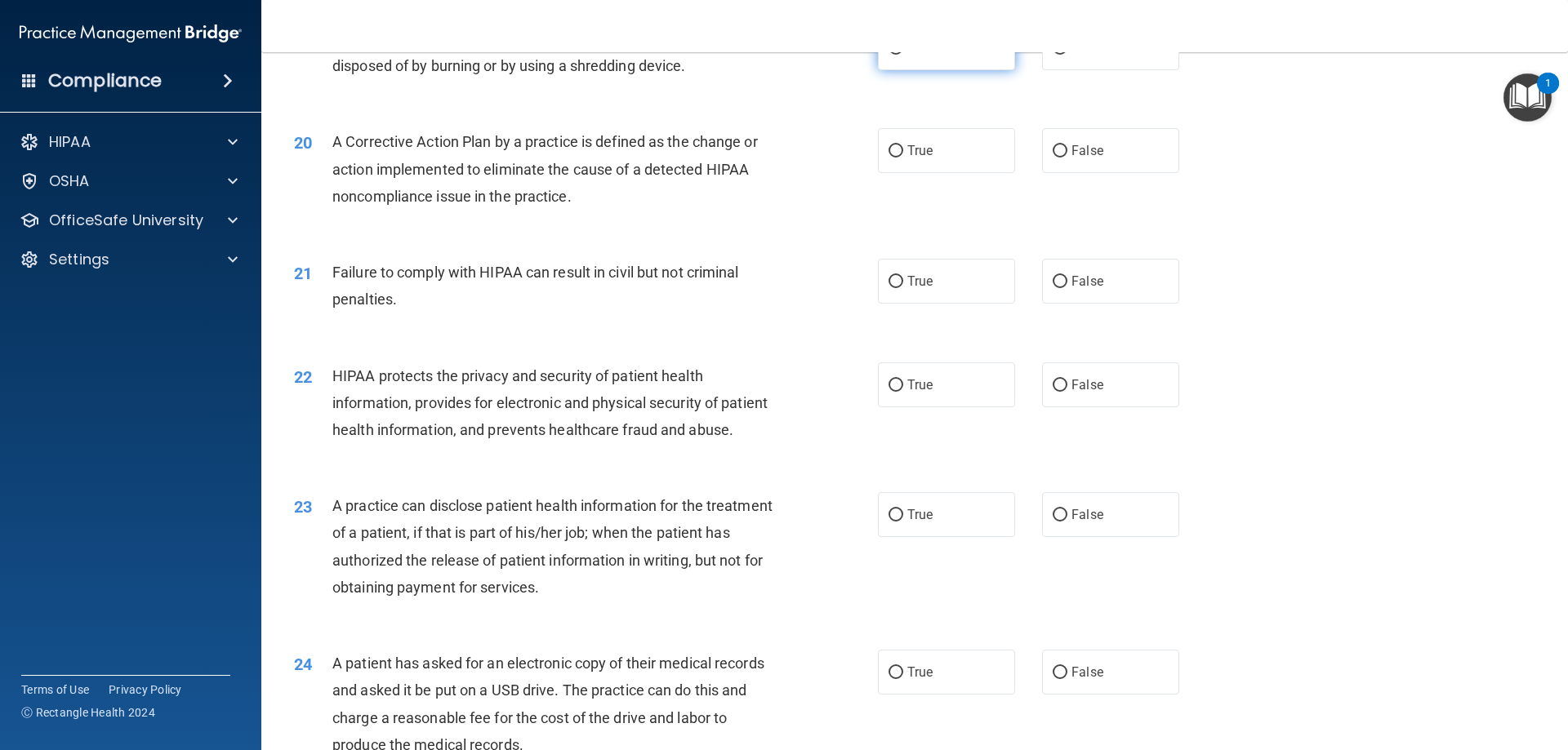
click at [890, 55] on input "True" at bounding box center [896, 49] width 15 height 13
radio input "true"
click at [893, 158] on input "True" at bounding box center [896, 151] width 15 height 13
radio input "true"
click at [1055, 288] on input "False" at bounding box center [1060, 282] width 15 height 13
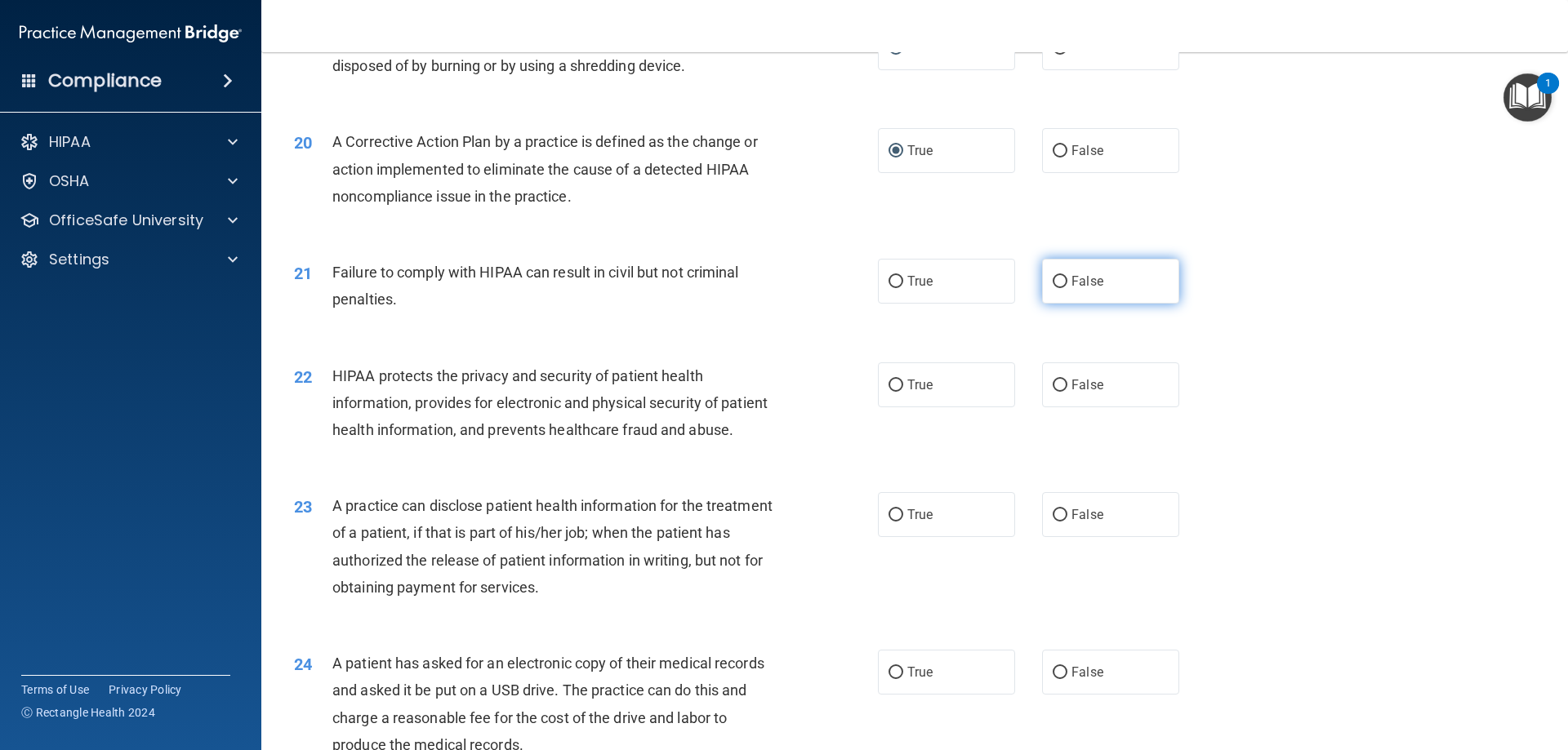
radio input "true"
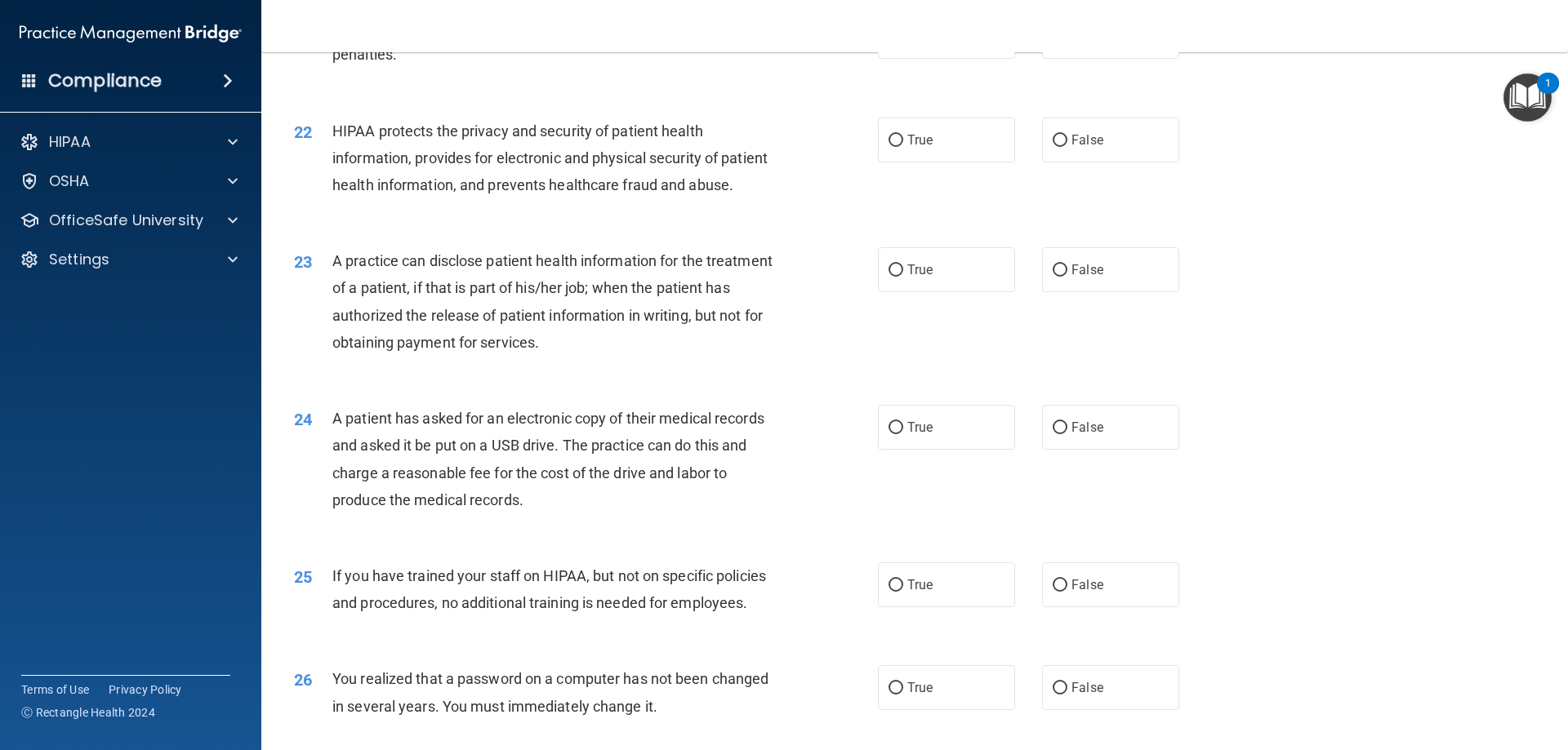
scroll to position [2542, 0]
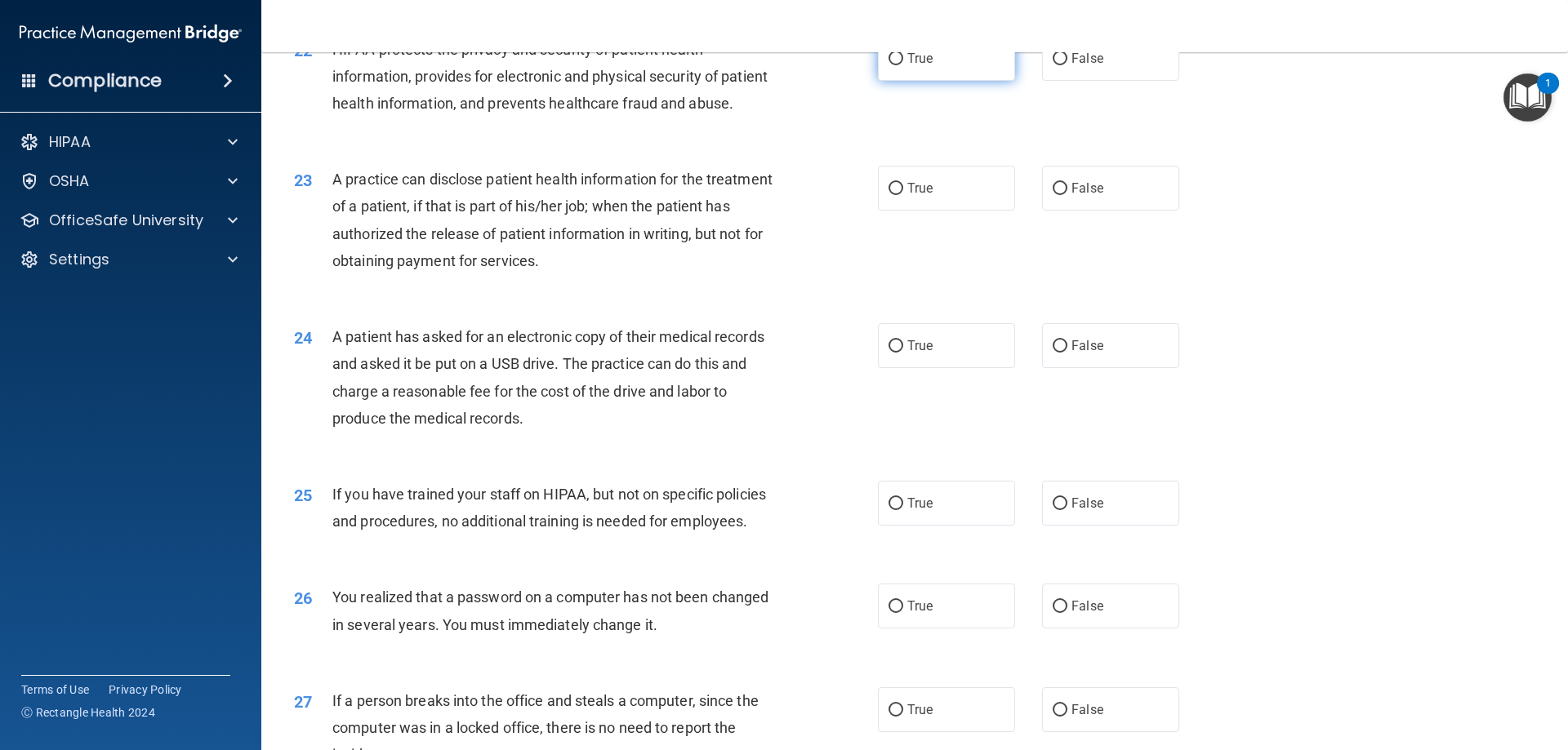
click at [889, 65] on input "True" at bounding box center [896, 59] width 15 height 13
radio input "true"
click at [893, 195] on input "True" at bounding box center [896, 188] width 15 height 13
radio input "true"
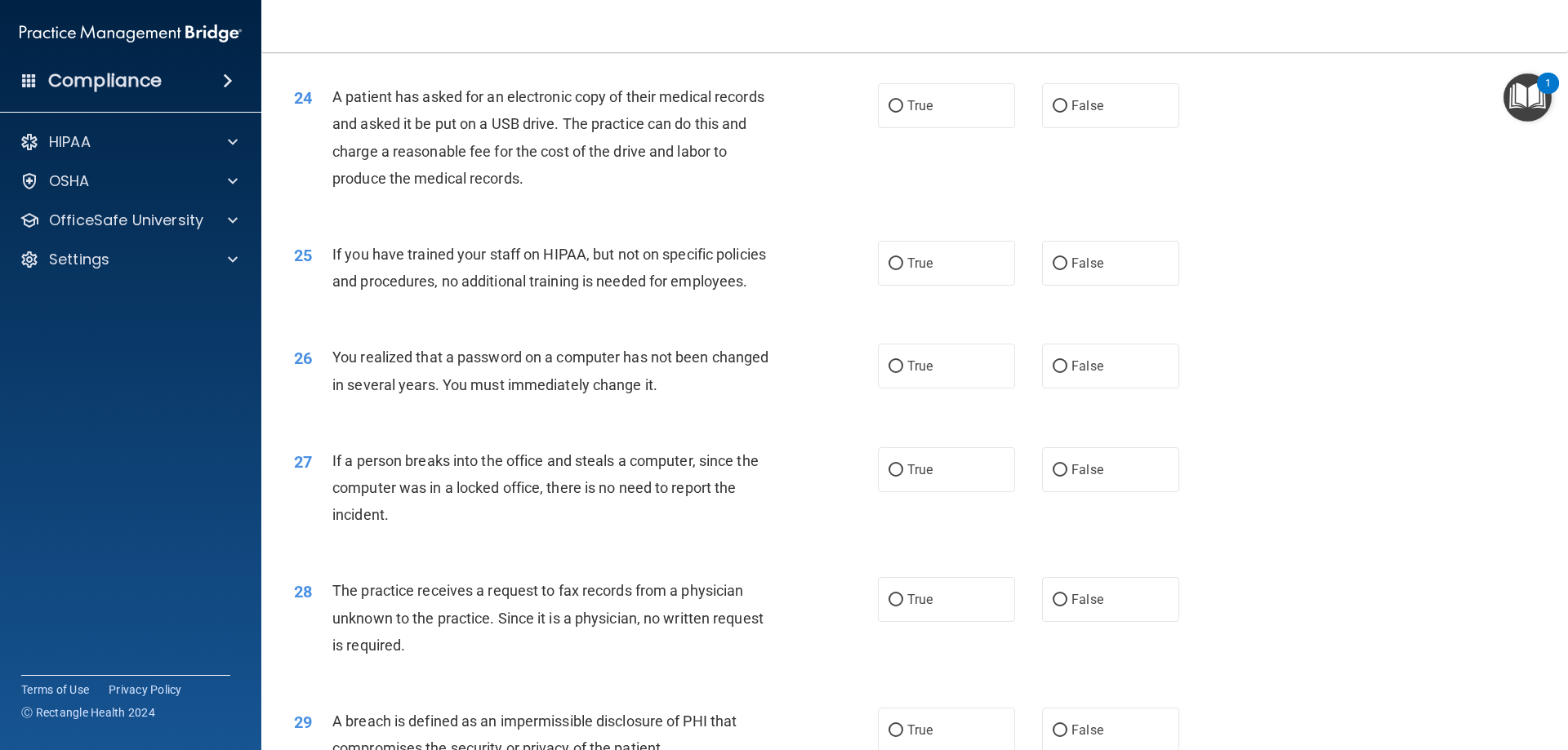
scroll to position [2786, 0]
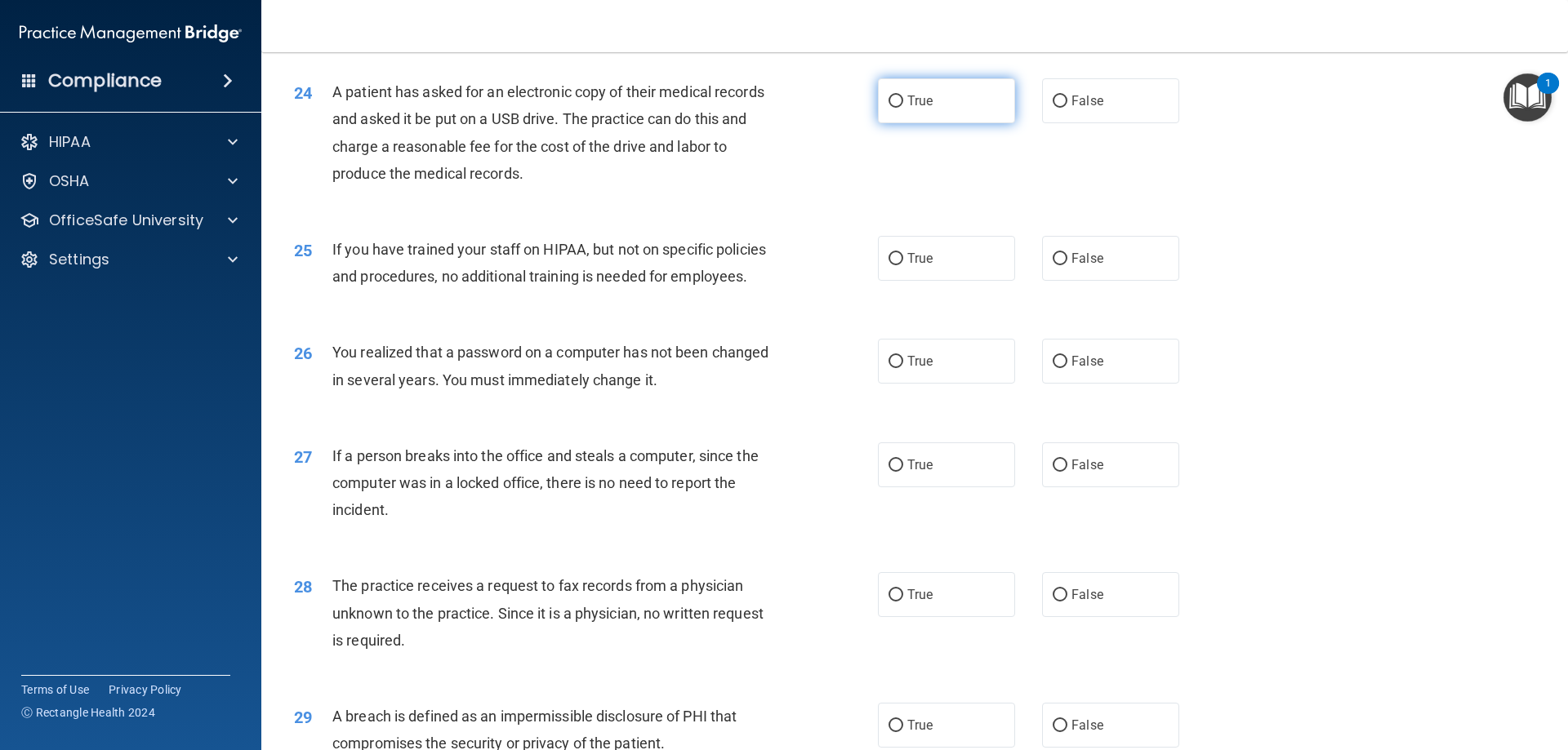
click at [890, 107] on input "True" at bounding box center [896, 101] width 15 height 13
radio input "true"
click at [1054, 265] on input "False" at bounding box center [1060, 258] width 15 height 13
radio input "true"
click at [1054, 368] on input "False" at bounding box center [1060, 362] width 15 height 13
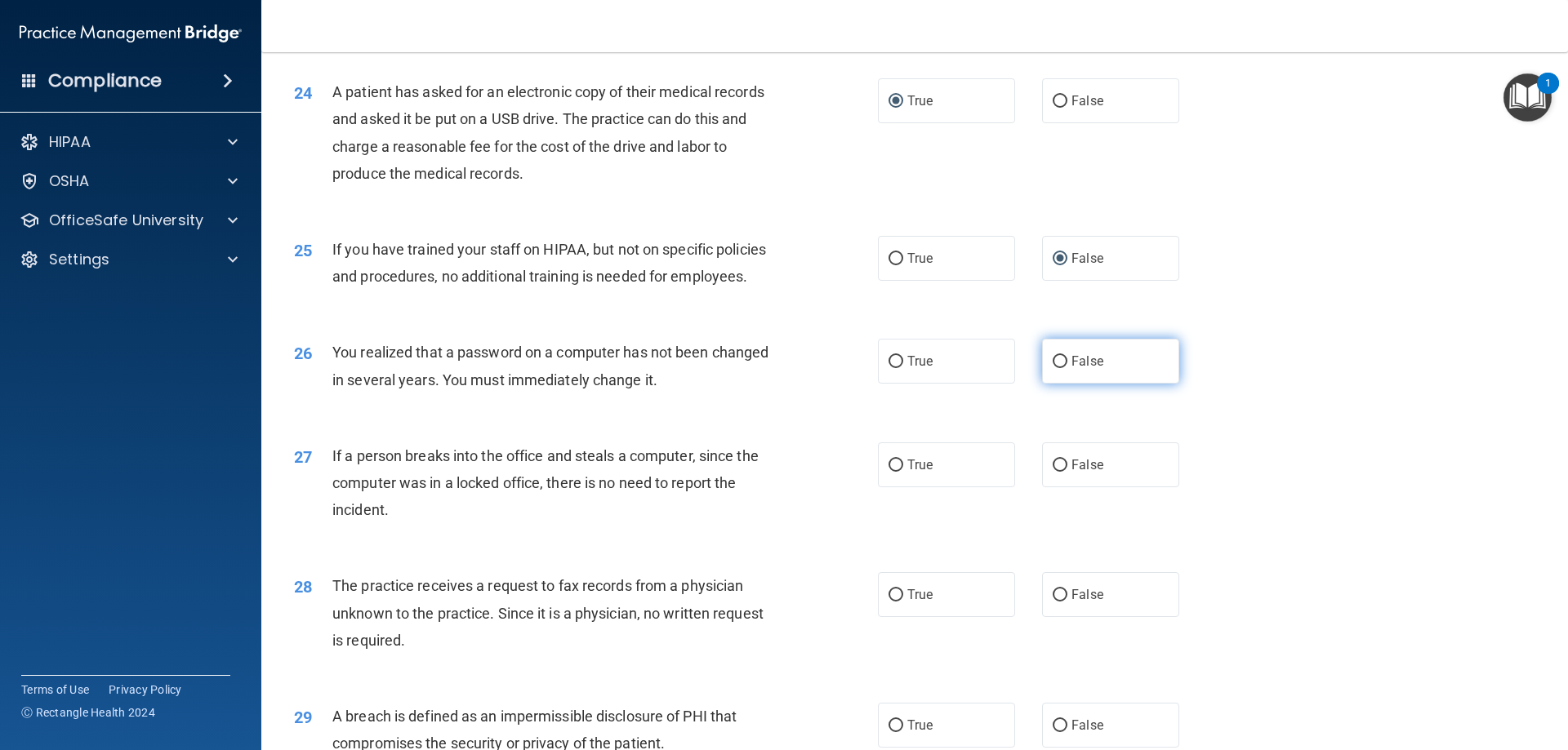
radio input "true"
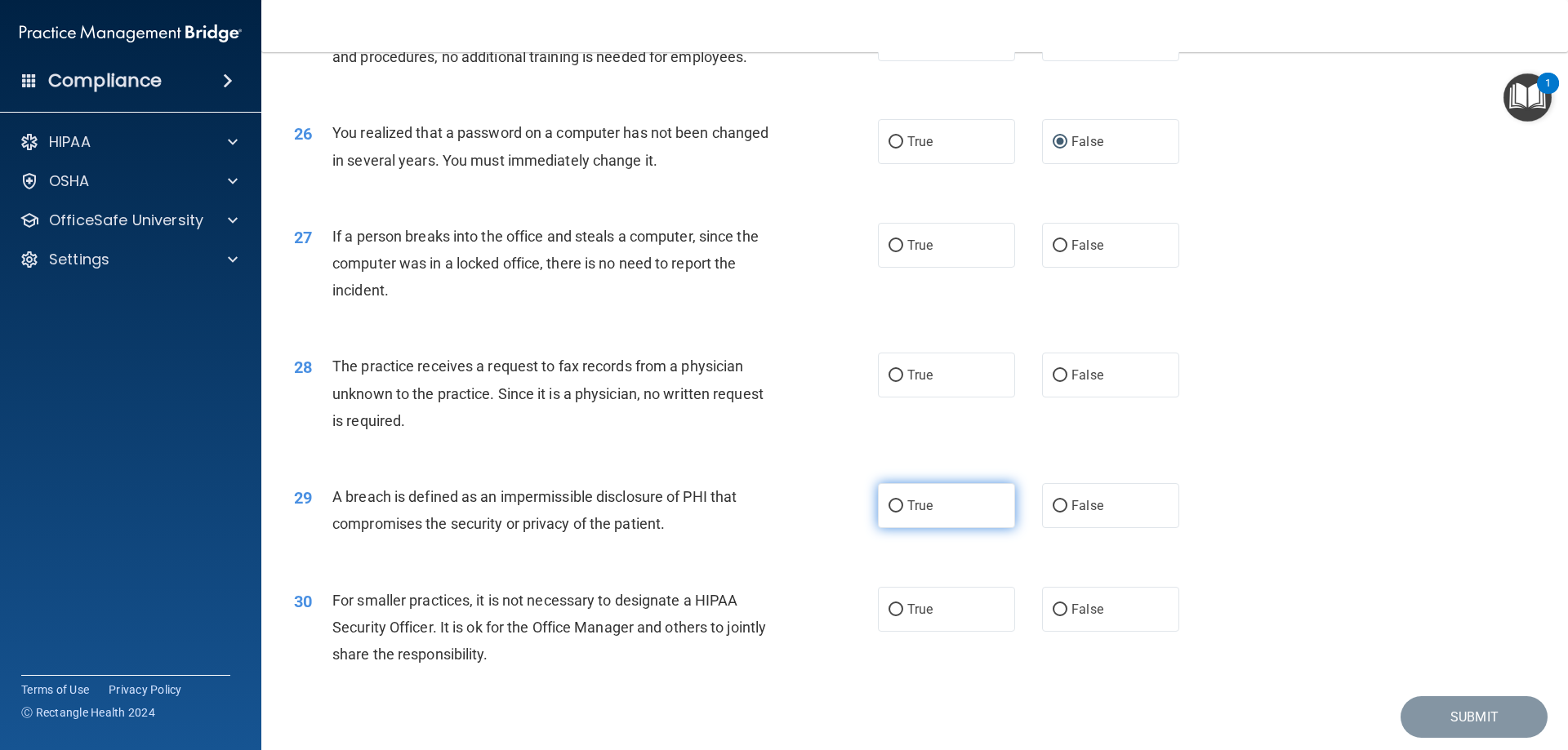
scroll to position [3113, 0]
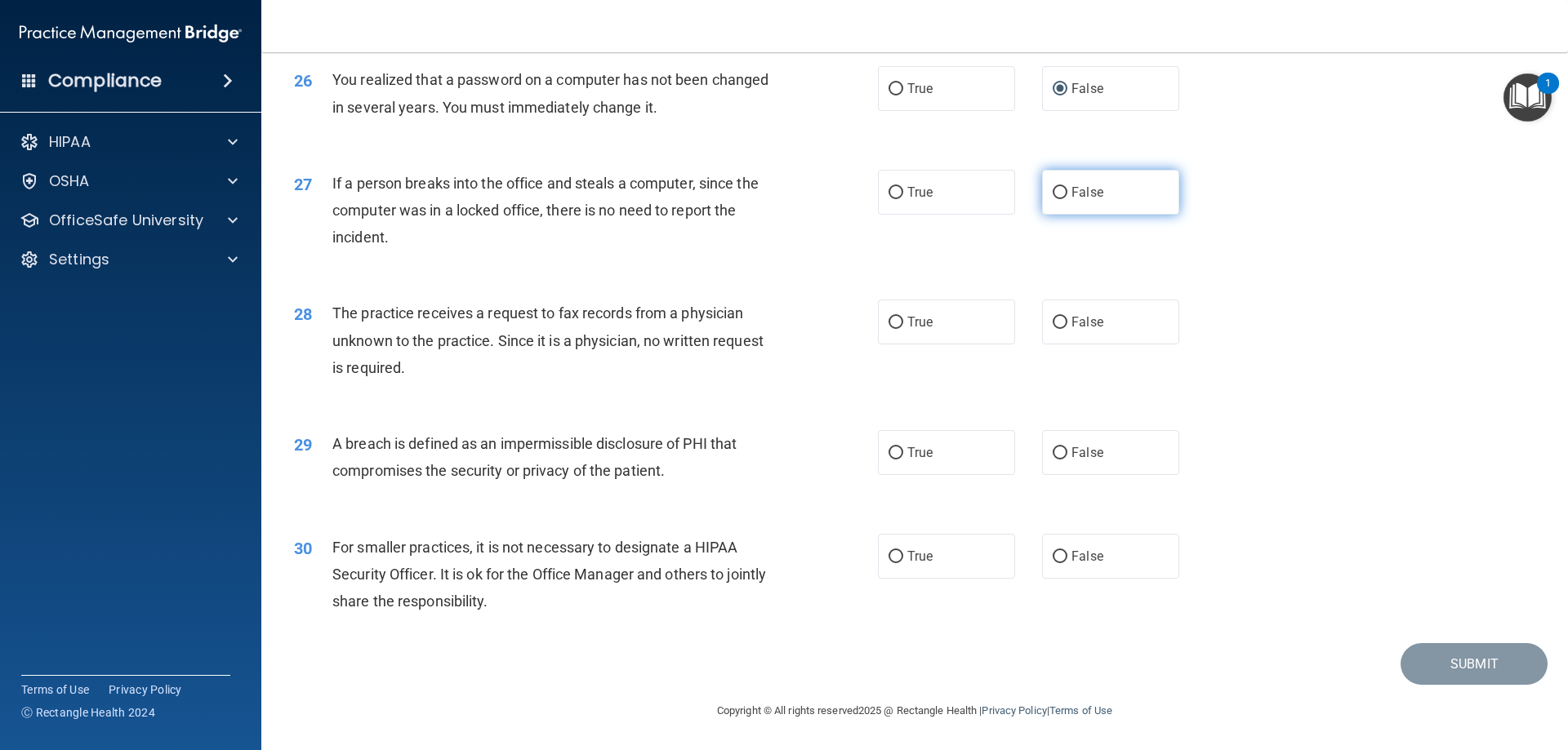
click at [1053, 192] on input "False" at bounding box center [1060, 193] width 15 height 13
radio input "true"
click at [1055, 327] on input "False" at bounding box center [1060, 323] width 15 height 13
radio input "true"
click at [892, 453] on input "True" at bounding box center [896, 454] width 15 height 13
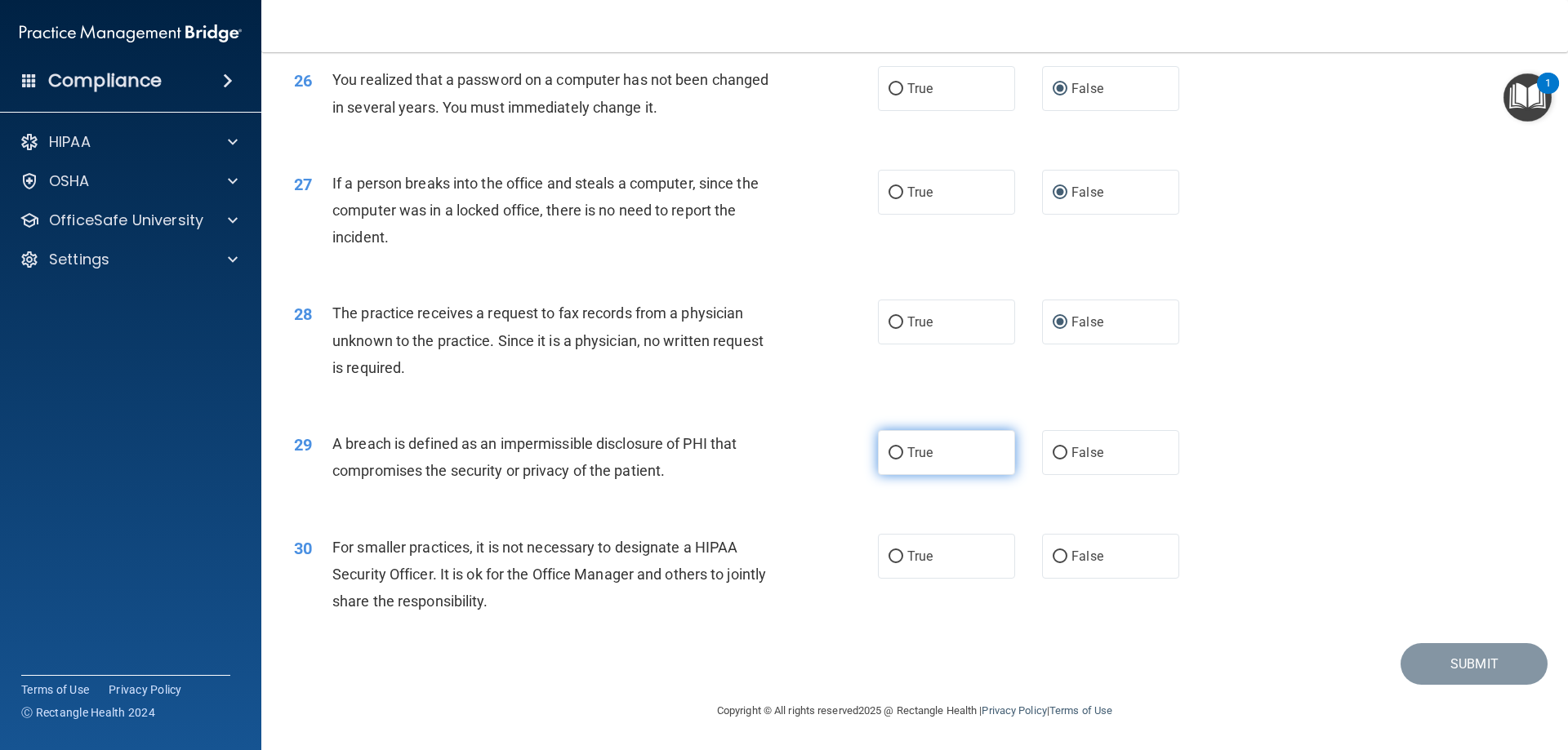
radio input "true"
click at [889, 558] on input "True" at bounding box center [896, 557] width 15 height 13
radio input "true"
click at [1479, 661] on button "Submit" at bounding box center [1473, 663] width 147 height 42
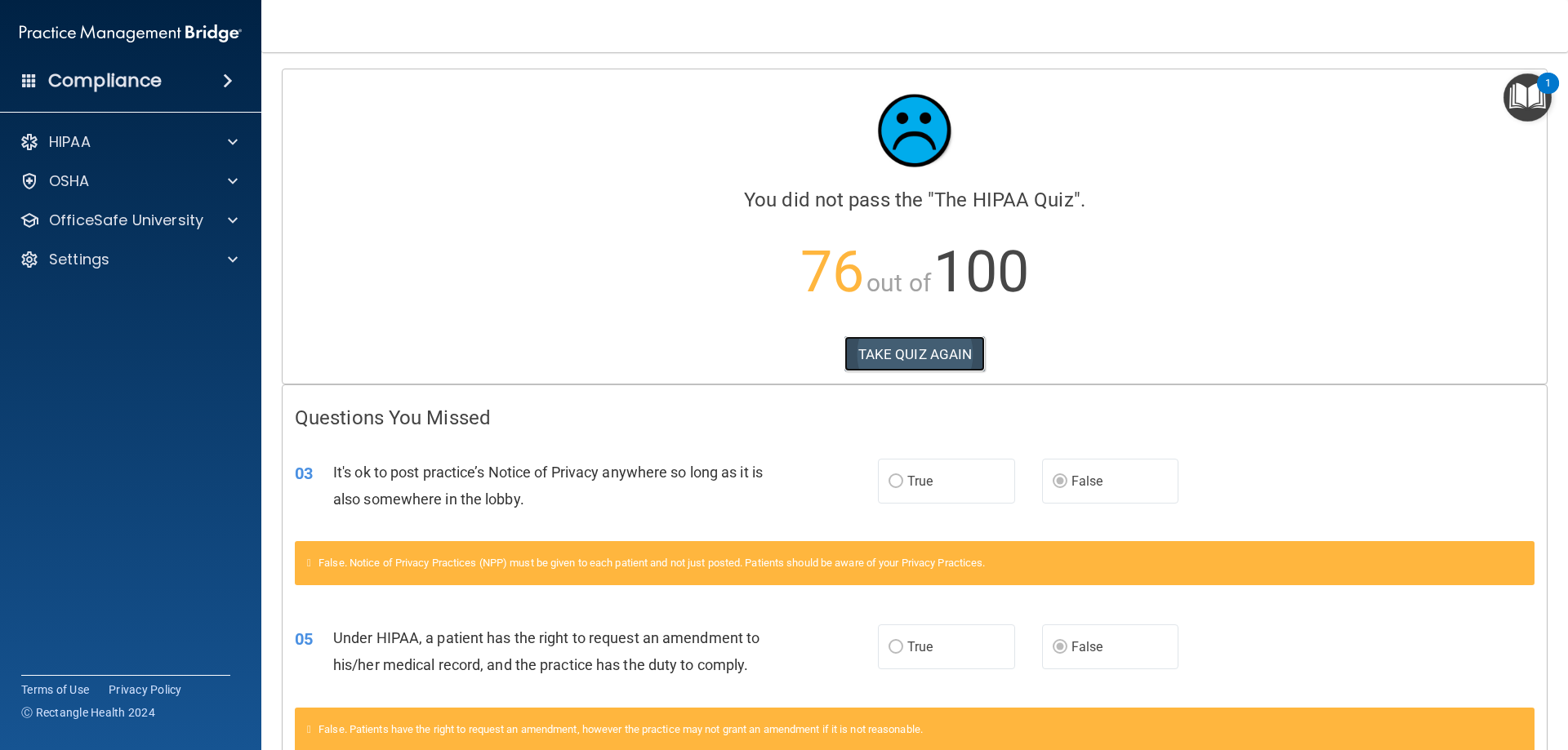
click at [893, 362] on button "TAKE QUIZ AGAIN" at bounding box center [914, 354] width 141 height 36
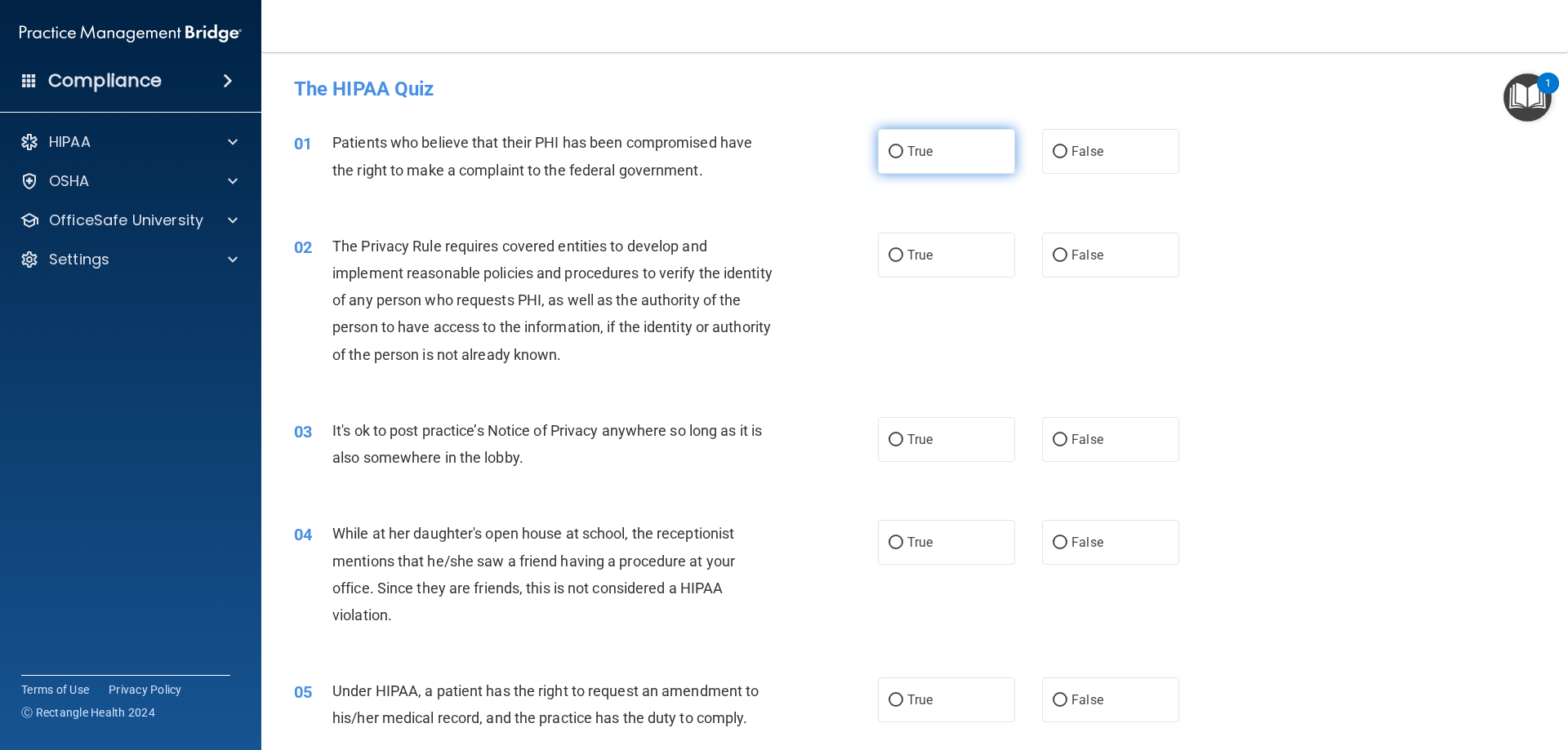
click at [889, 155] on input "True" at bounding box center [896, 152] width 15 height 13
radio input "true"
click at [895, 255] on input "True" at bounding box center [896, 256] width 15 height 13
radio input "true"
click at [1053, 443] on input "False" at bounding box center [1060, 440] width 15 height 13
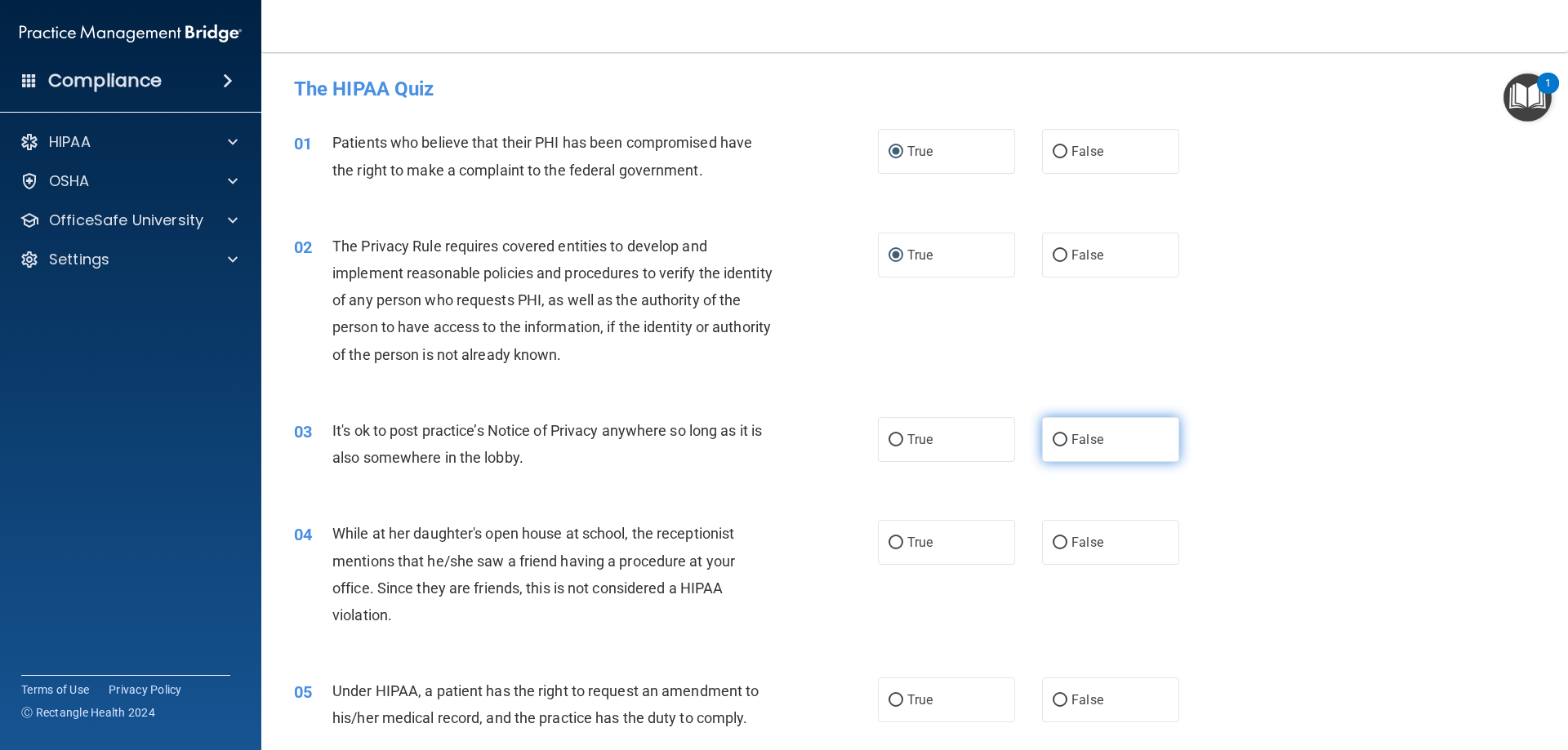
radio input "true"
click at [1058, 540] on input "False" at bounding box center [1060, 543] width 15 height 13
radio input "true"
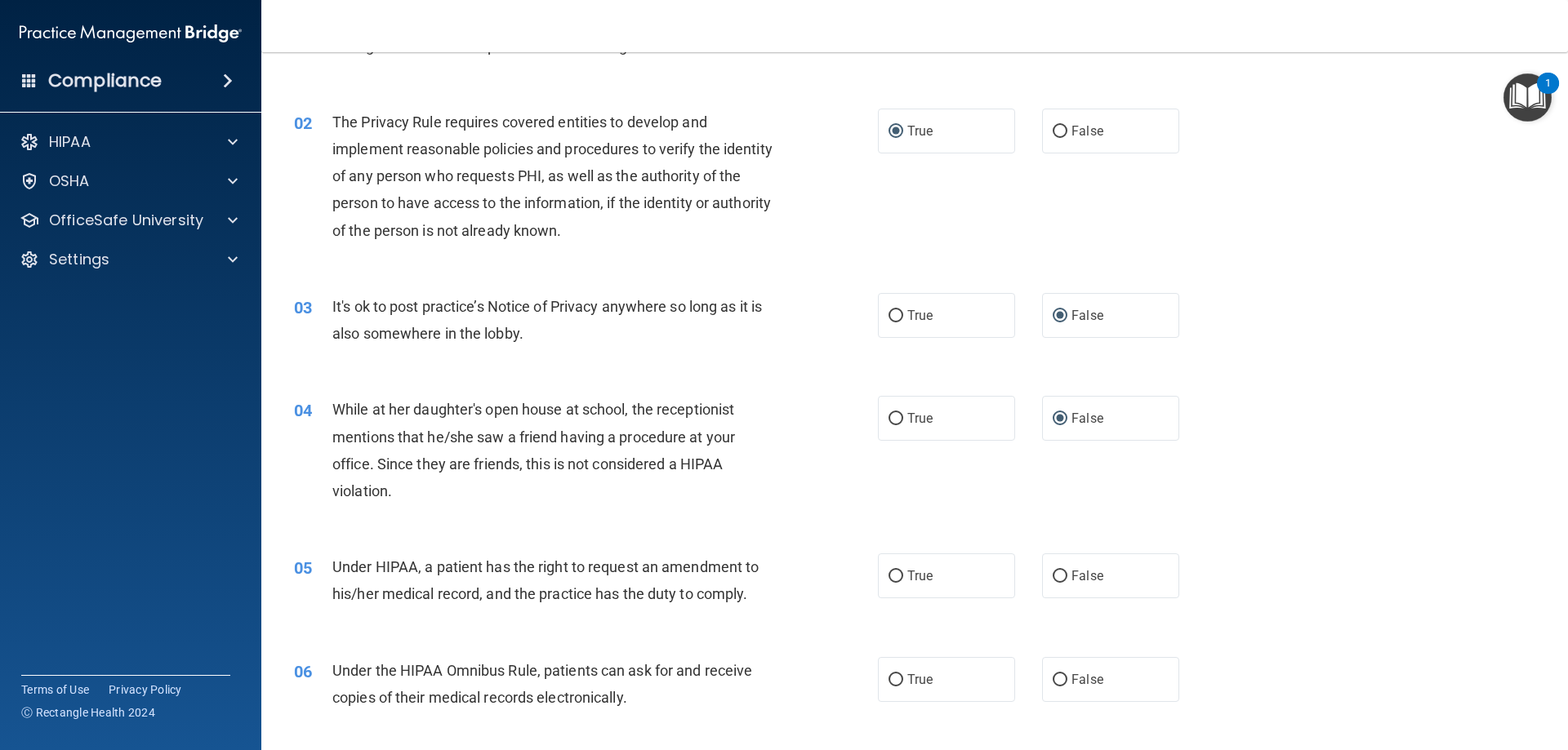
scroll to position [163, 0]
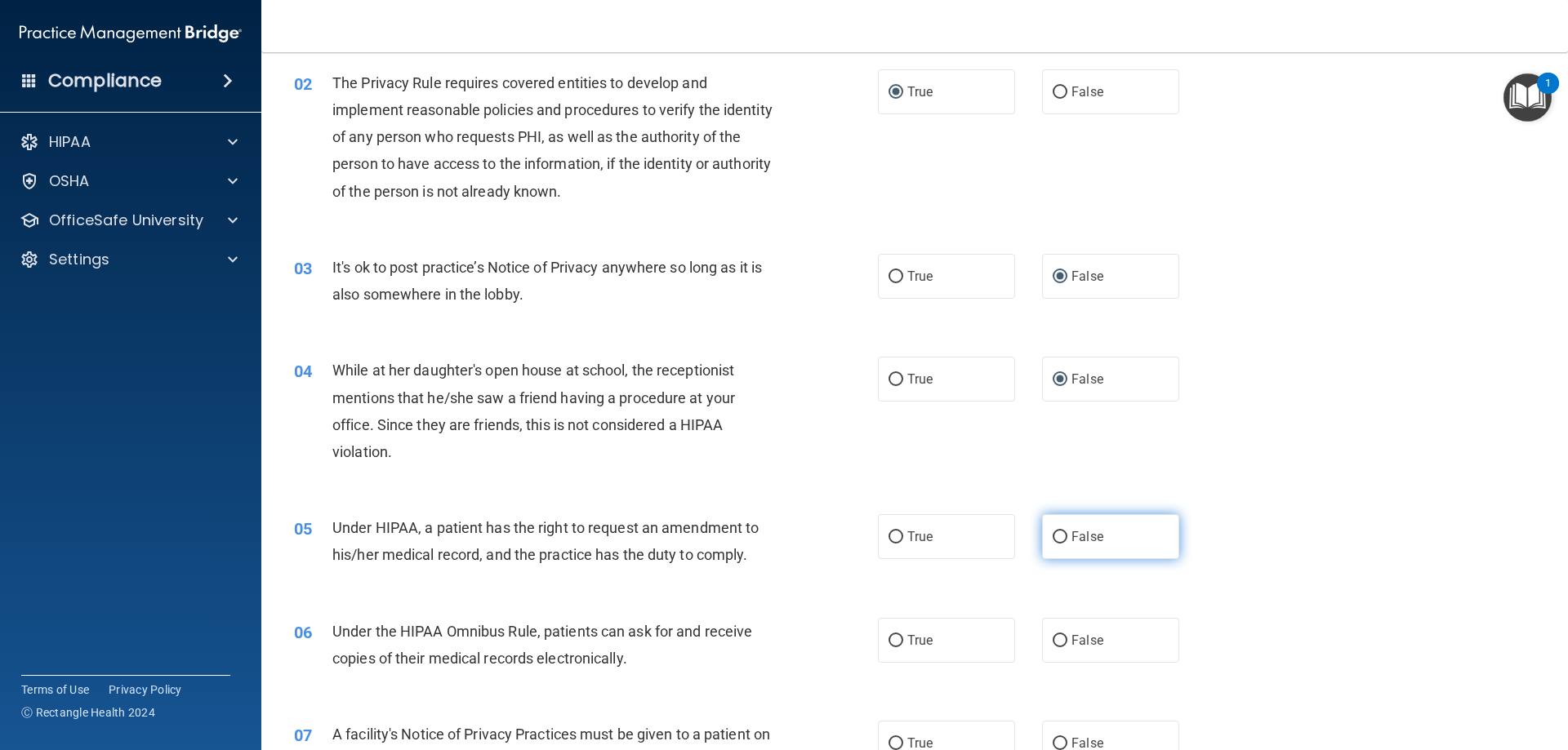
click at [1056, 535] on input "False" at bounding box center [1060, 537] width 15 height 13
radio input "true"
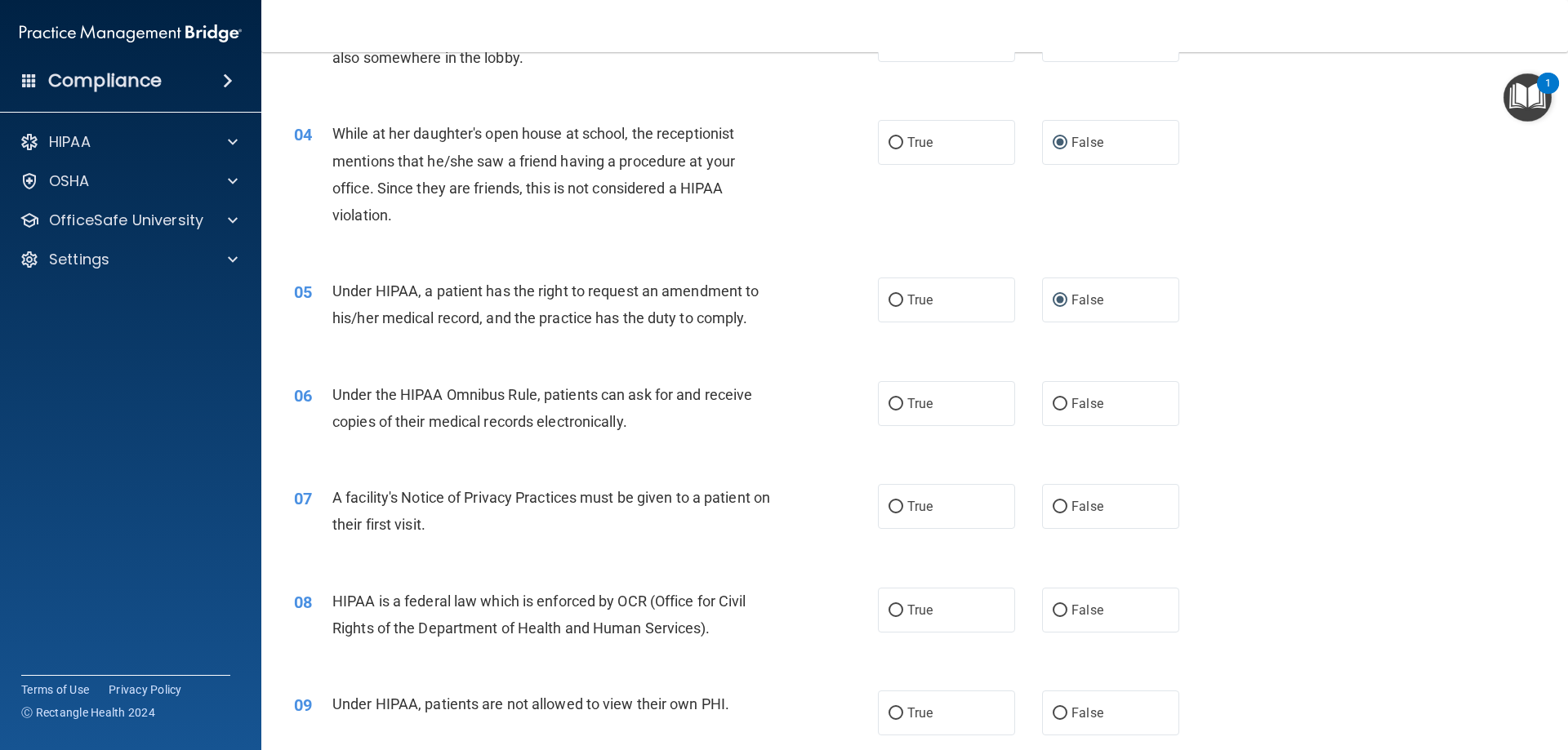
scroll to position [408, 0]
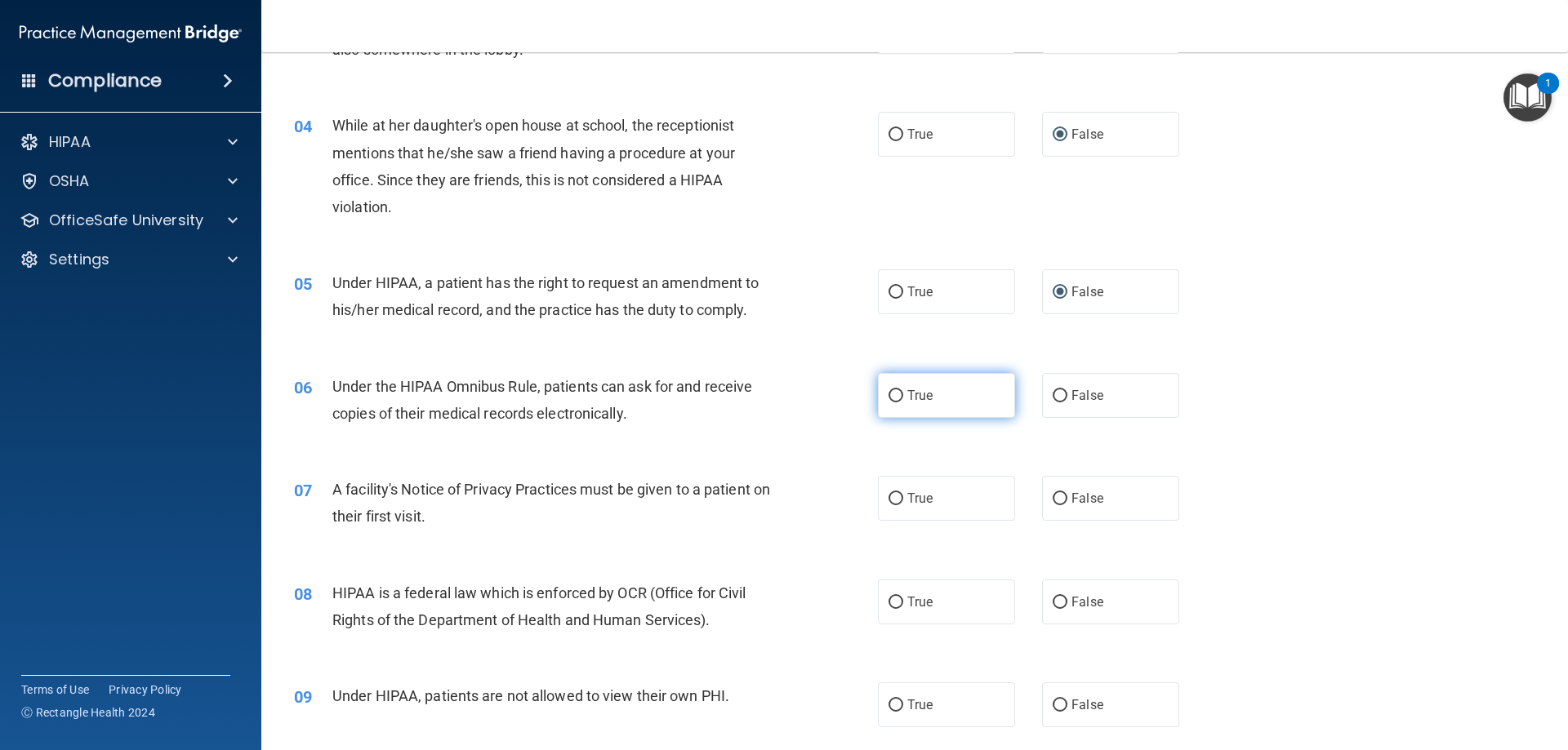
click at [889, 390] on input "True" at bounding box center [896, 396] width 15 height 13
radio input "true"
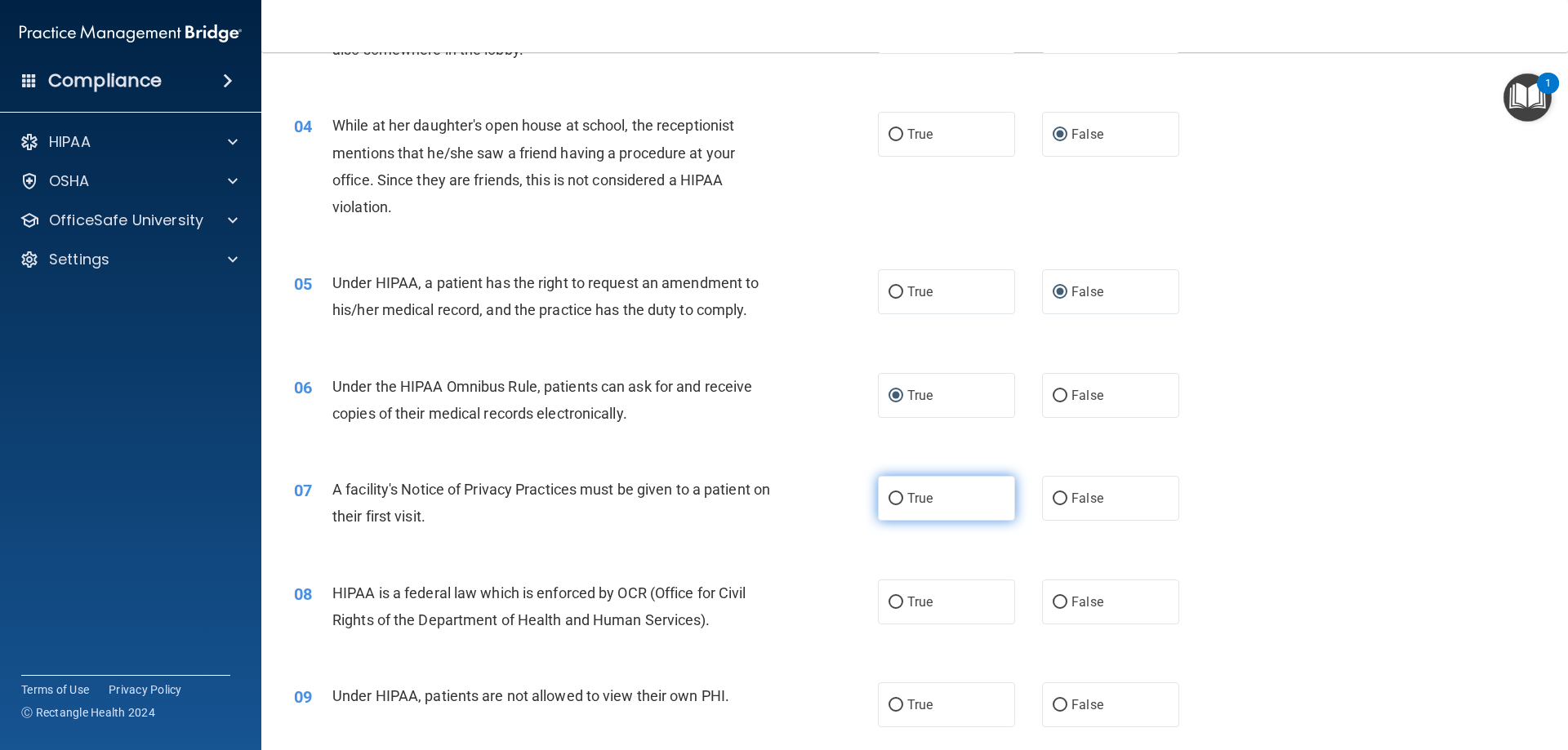
click at [889, 500] on input "True" at bounding box center [896, 498] width 15 height 13
radio input "true"
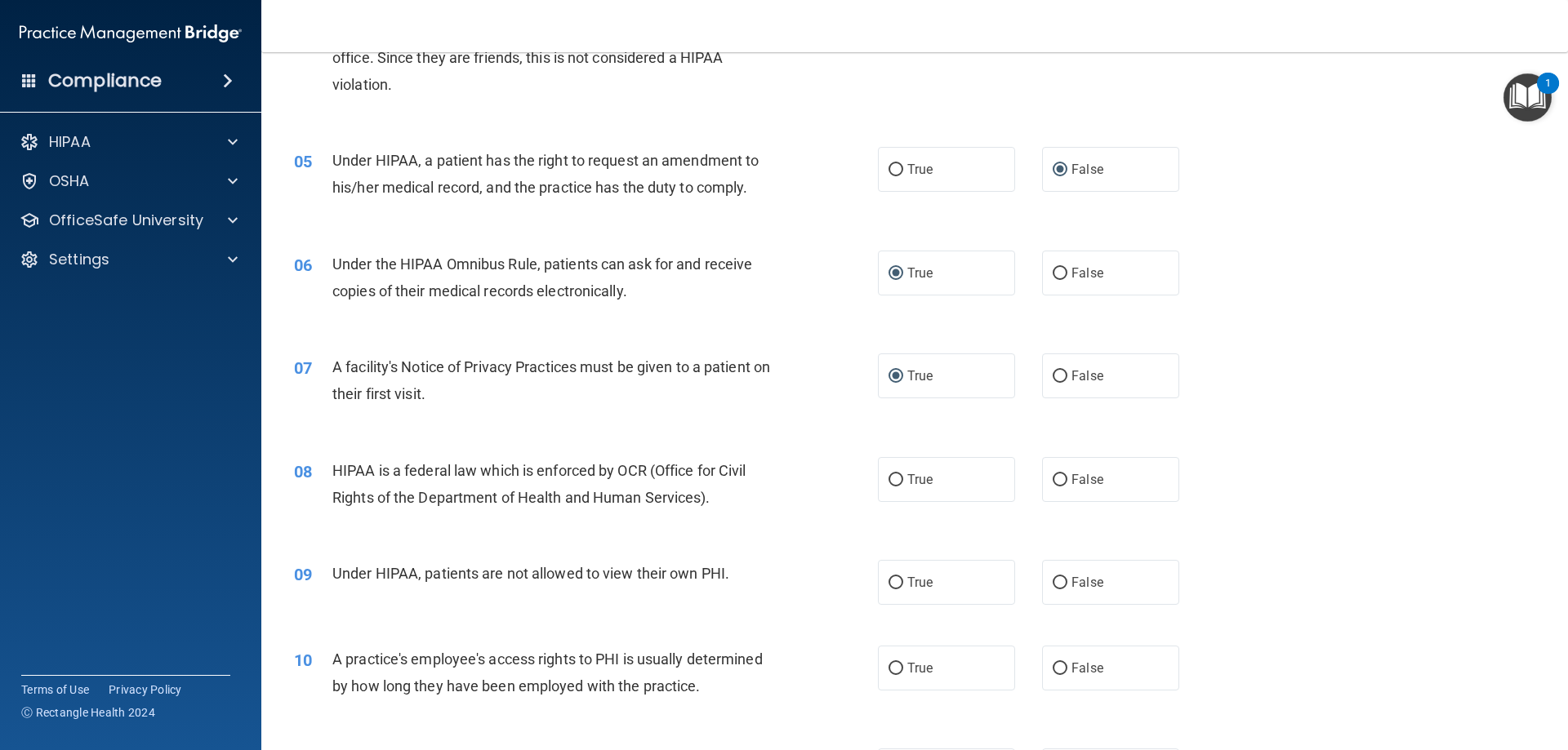
scroll to position [572, 0]
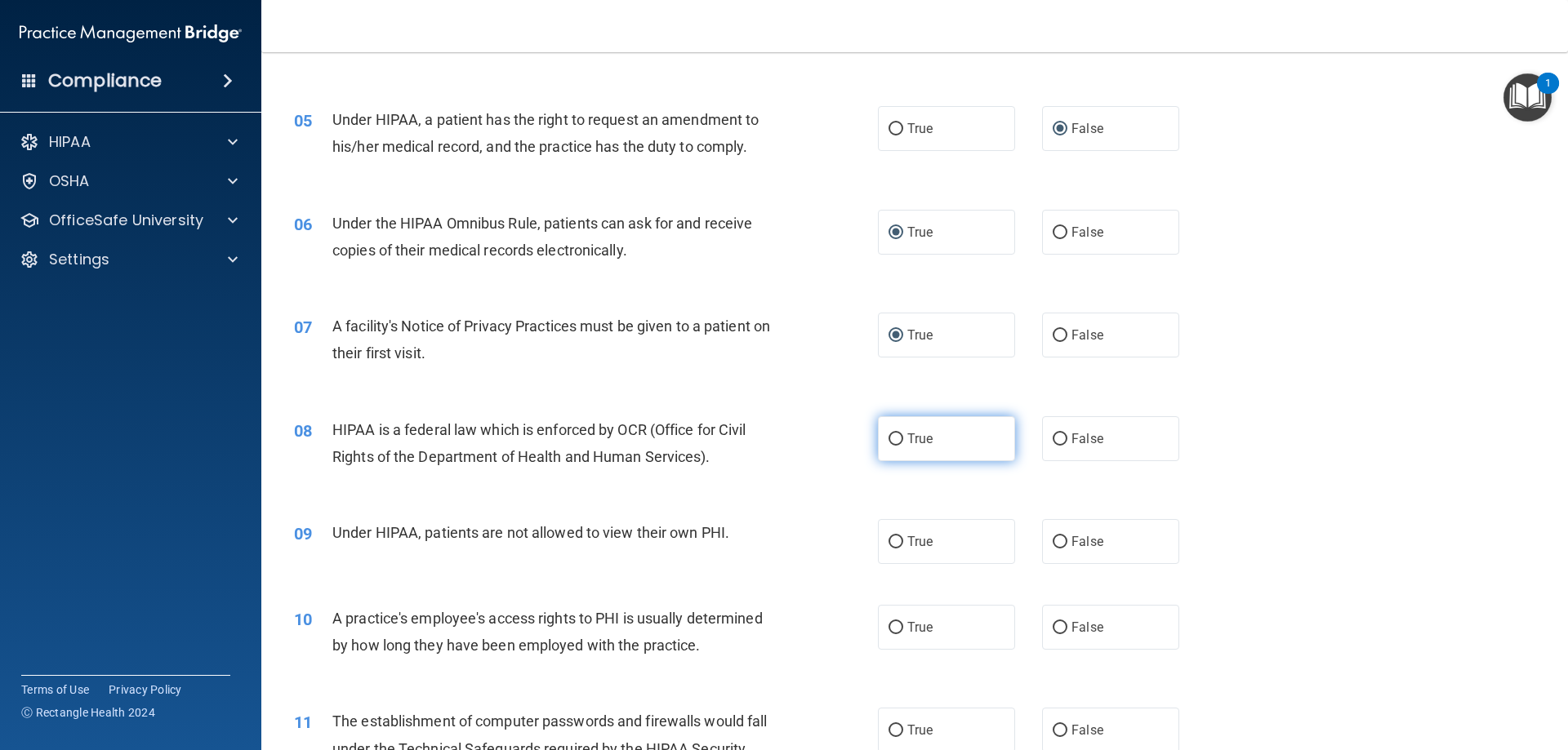
click at [890, 433] on input "True" at bounding box center [896, 439] width 15 height 13
radio input "true"
click at [1054, 540] on input "False" at bounding box center [1060, 542] width 15 height 13
radio input "true"
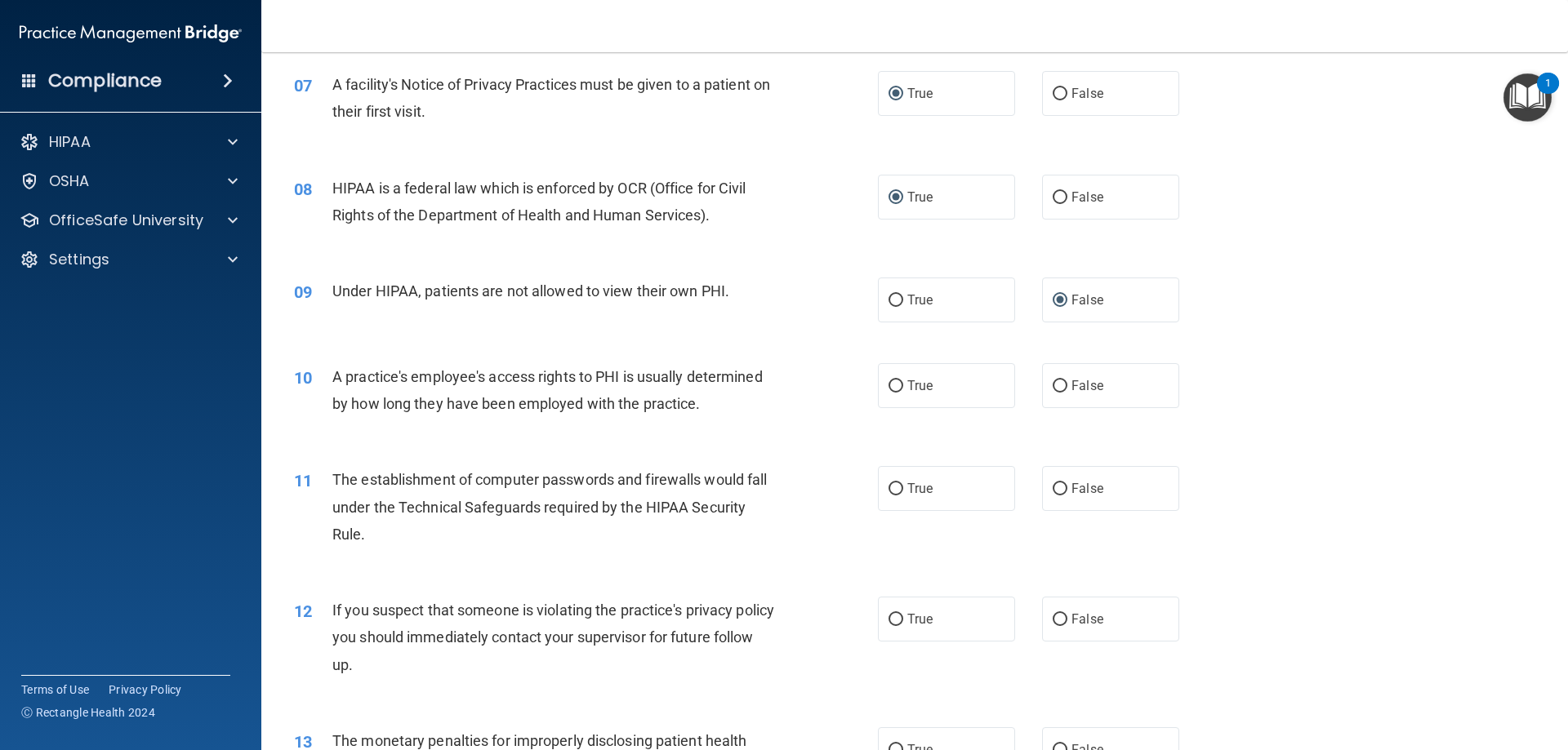
scroll to position [898, 0]
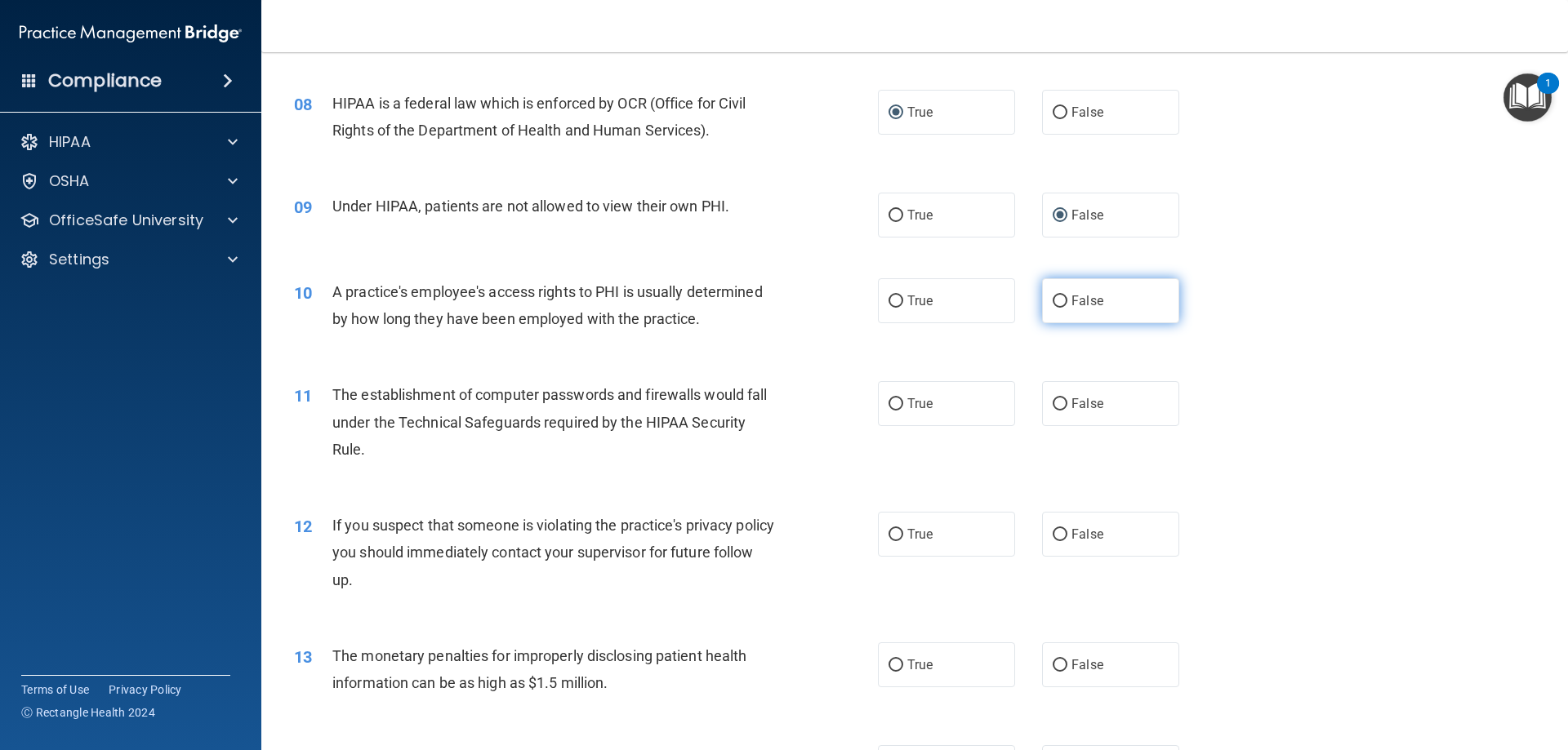
click at [1053, 300] on input "False" at bounding box center [1060, 301] width 15 height 13
radio input "true"
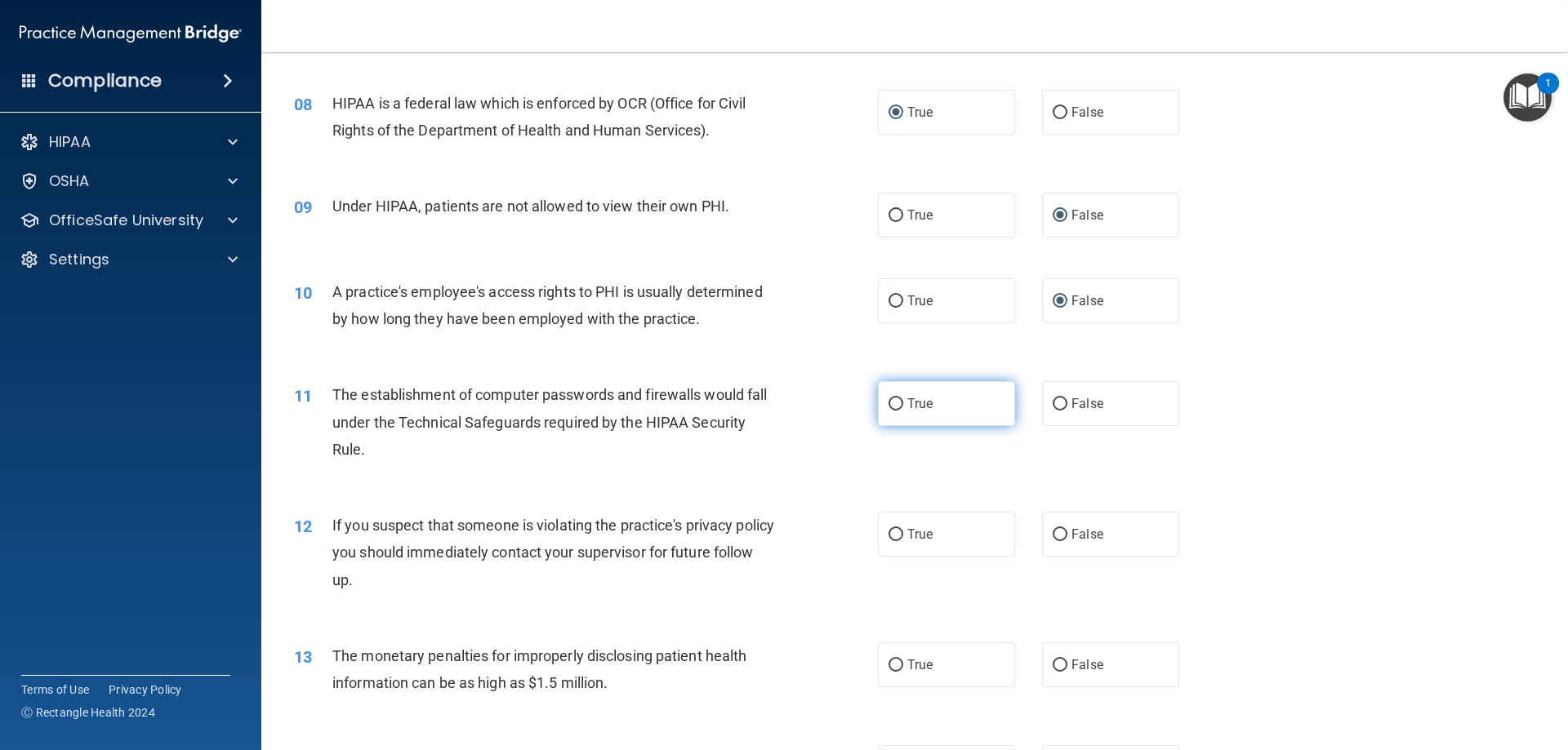
click at [894, 399] on input "True" at bounding box center [896, 404] width 15 height 13
radio input "true"
click at [895, 533] on input "True" at bounding box center [896, 534] width 15 height 13
radio input "true"
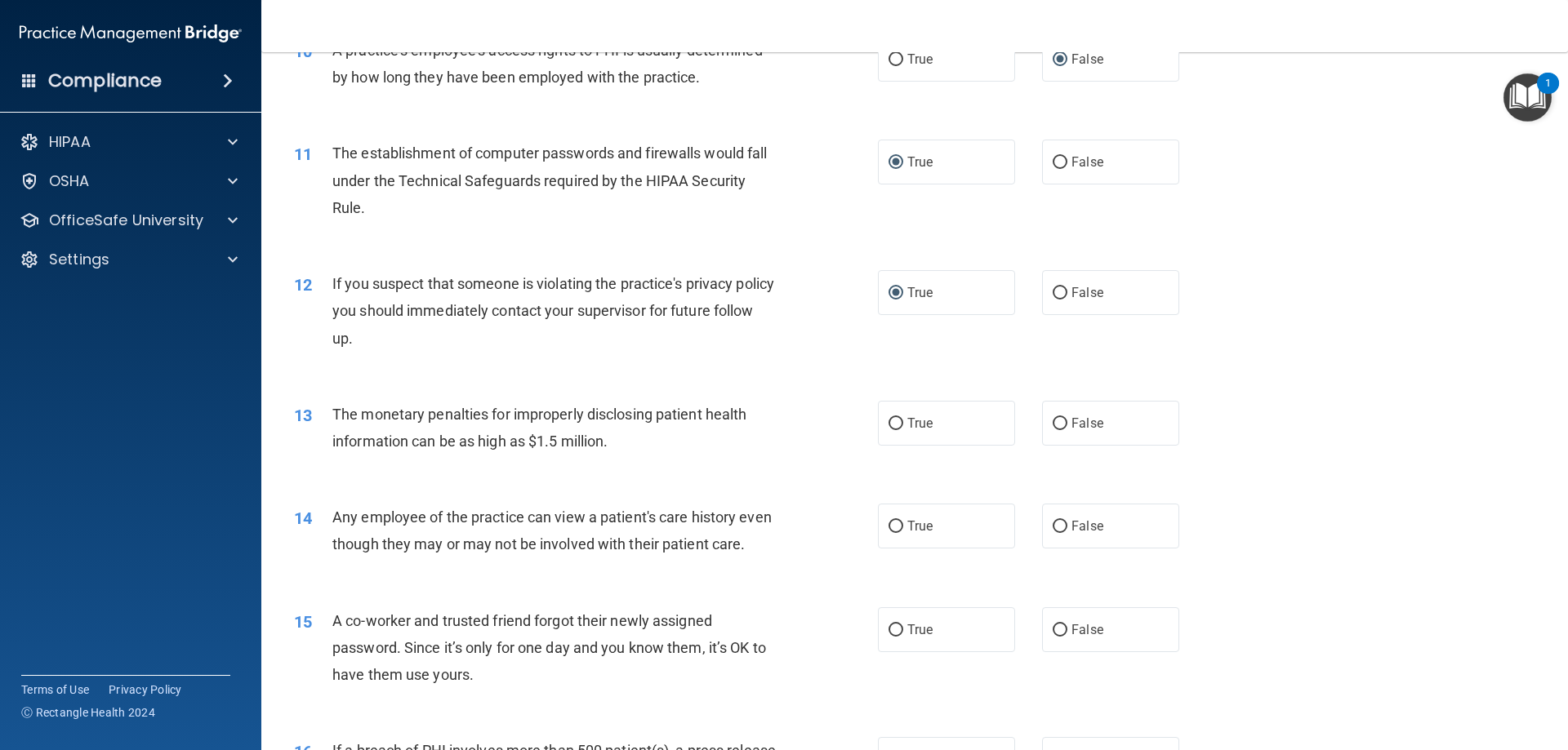
scroll to position [1143, 0]
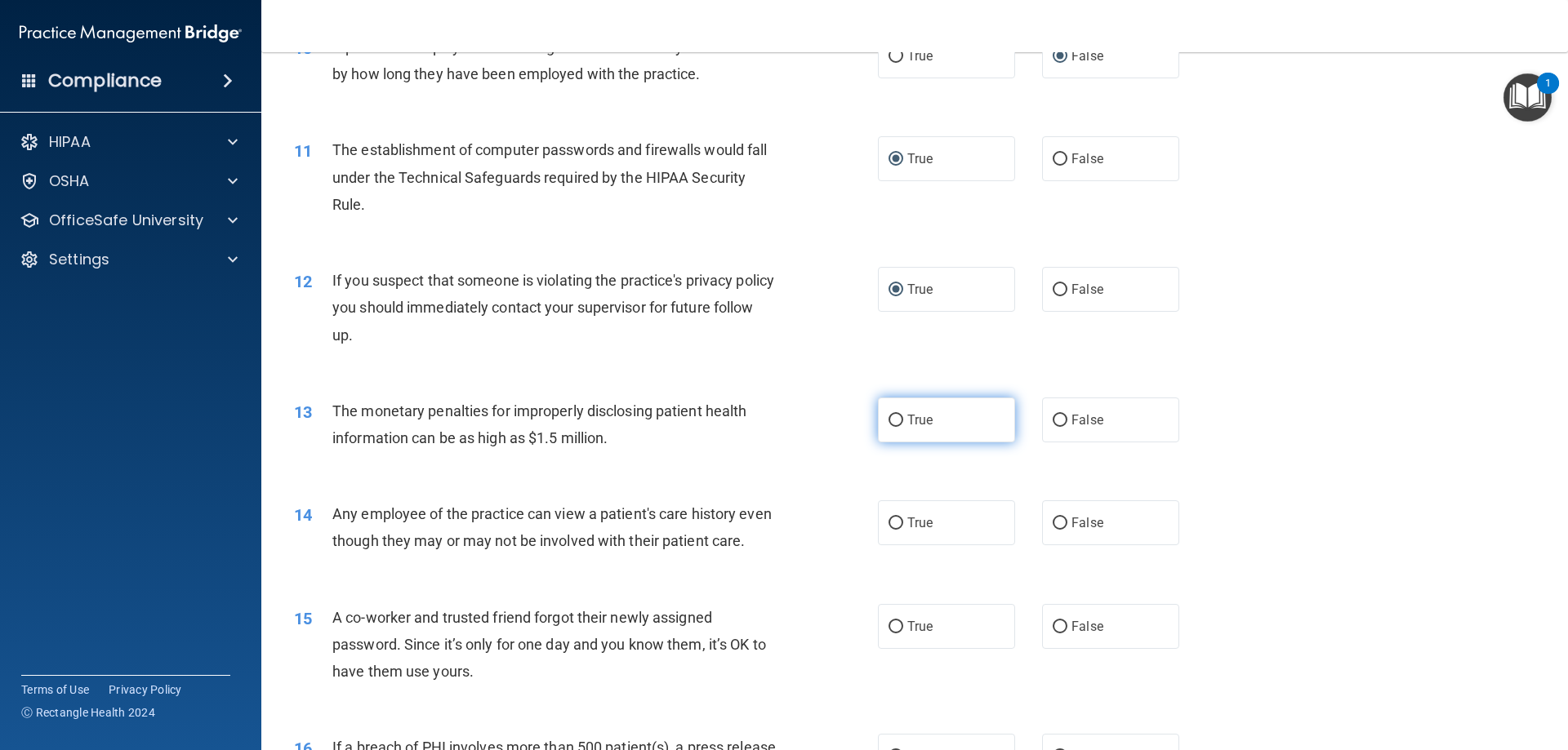
click at [896, 415] on input "True" at bounding box center [896, 420] width 15 height 13
radio input "true"
click at [1053, 522] on input "False" at bounding box center [1060, 524] width 15 height 13
radio input "true"
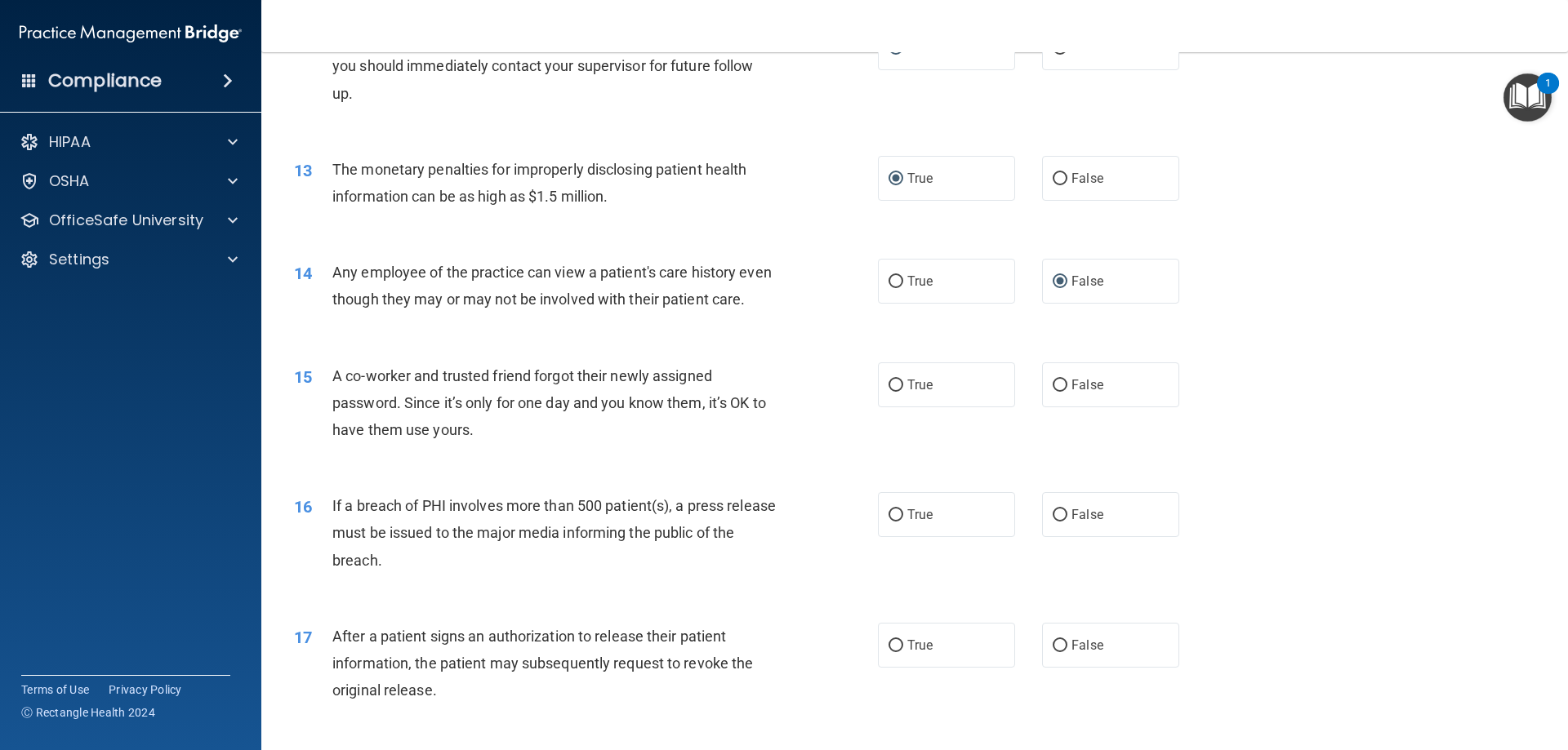
scroll to position [1388, 0]
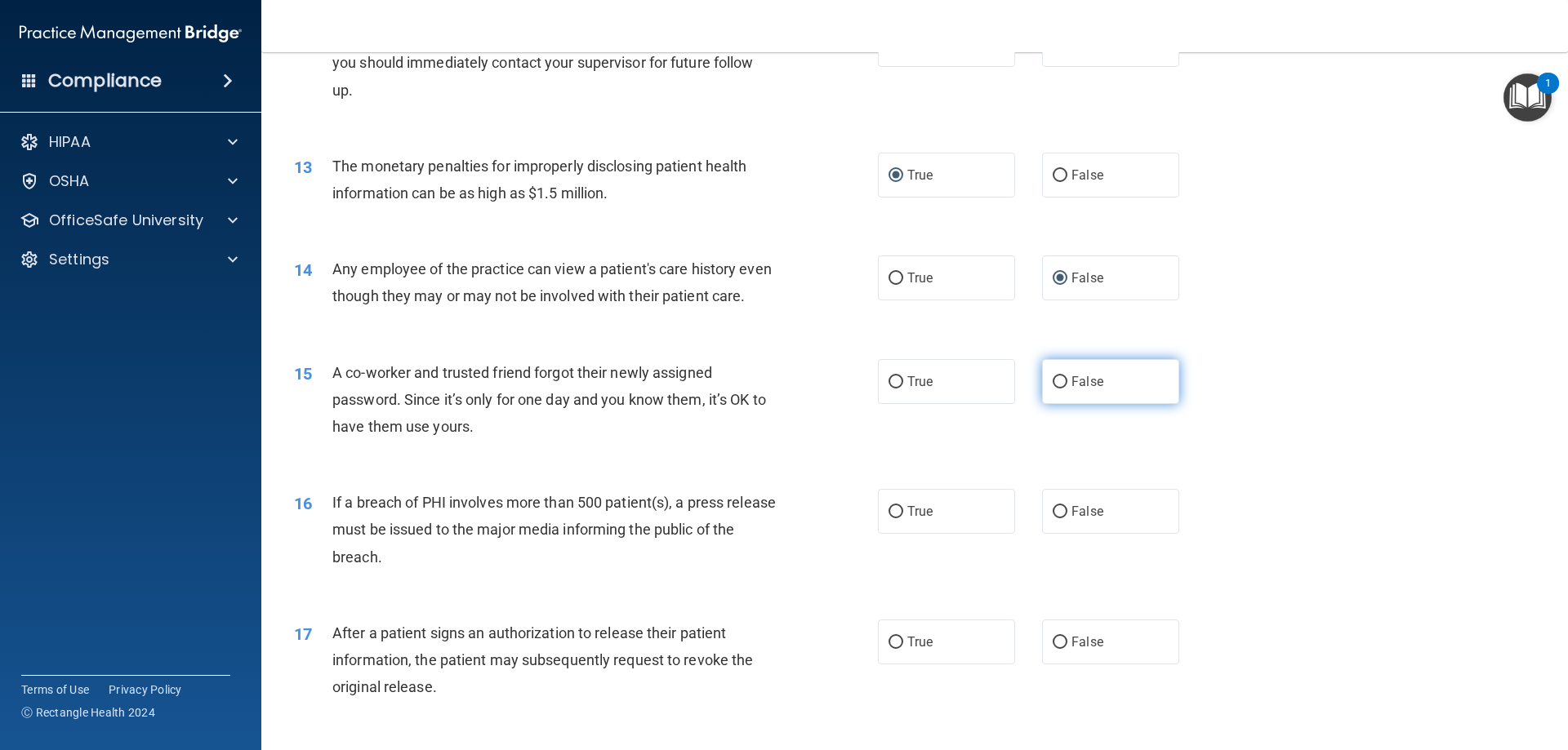
click at [1053, 388] on input "False" at bounding box center [1060, 382] width 15 height 13
radio input "true"
click at [890, 518] on input "True" at bounding box center [896, 512] width 15 height 13
radio input "true"
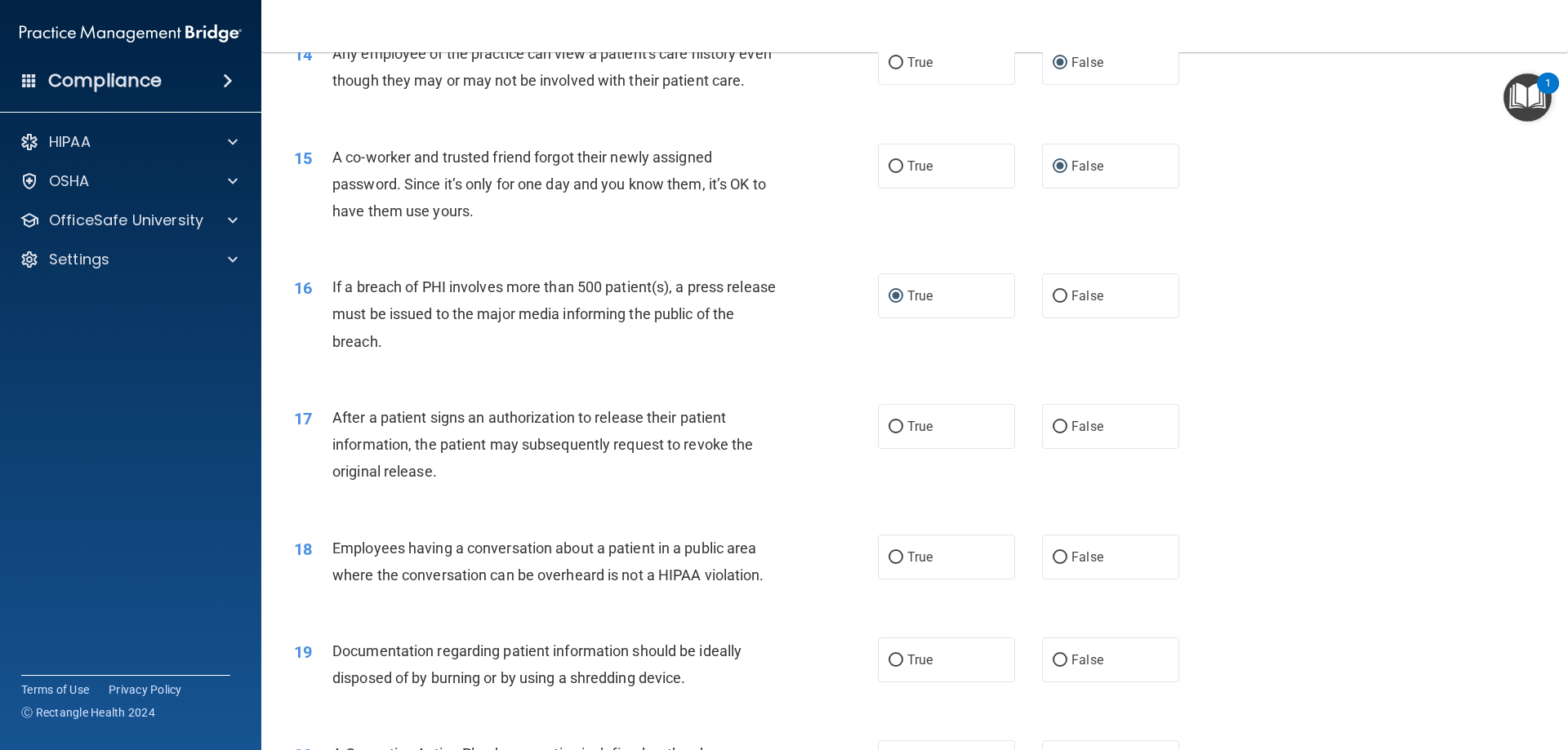
scroll to position [1633, 0]
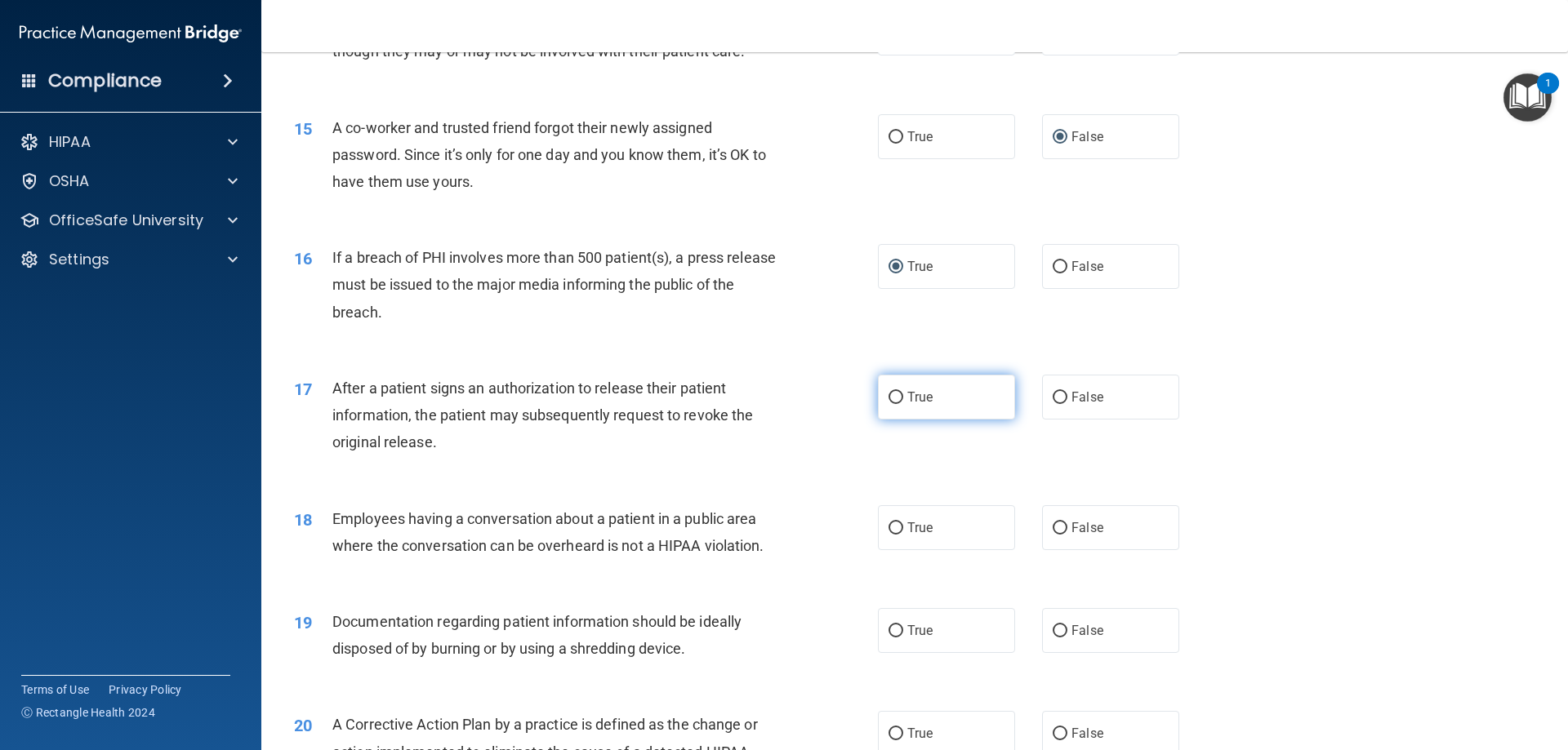
click at [889, 404] on input "True" at bounding box center [896, 398] width 15 height 13
radio input "true"
click at [1059, 534] on input "False" at bounding box center [1060, 529] width 15 height 13
radio input "true"
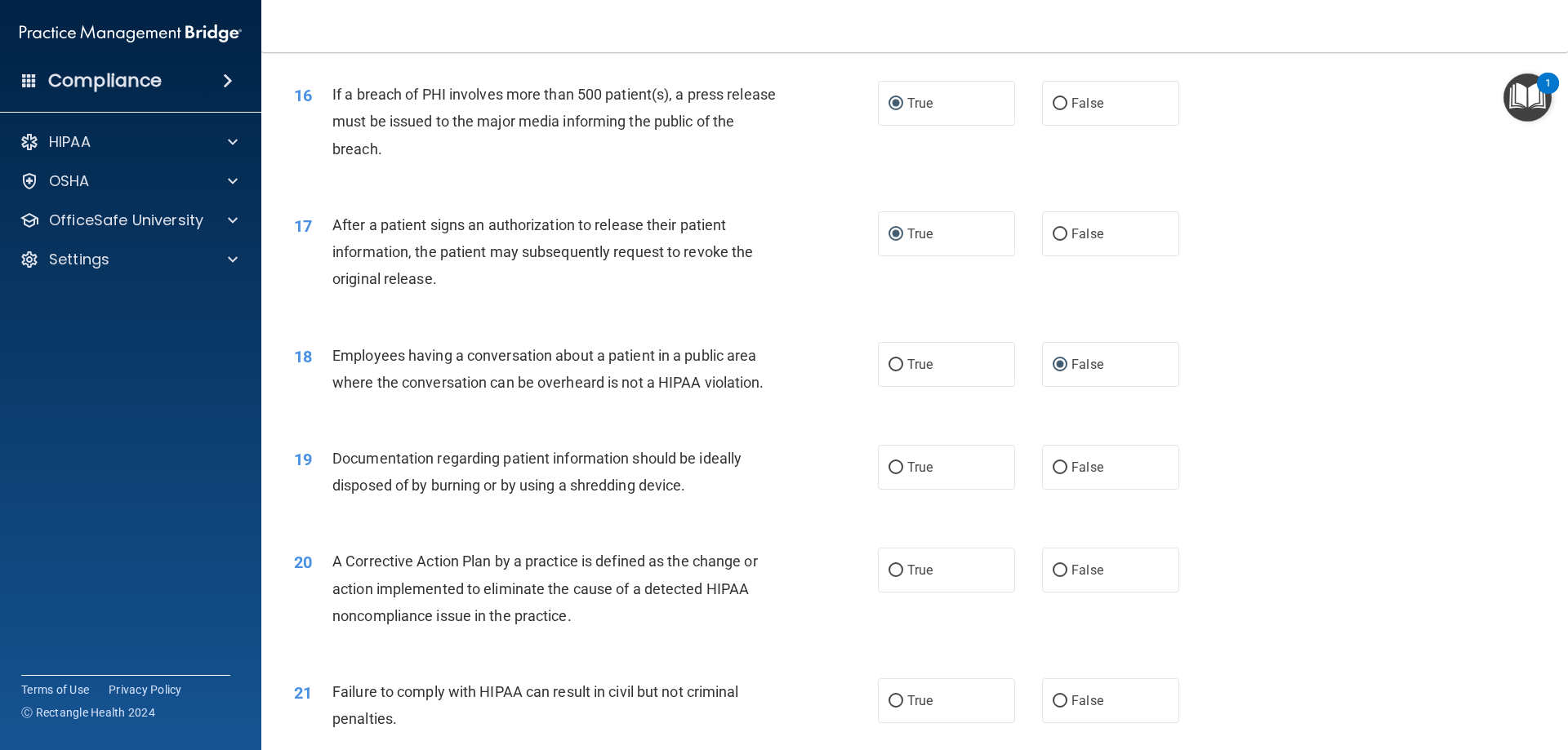
scroll to position [1877, 0]
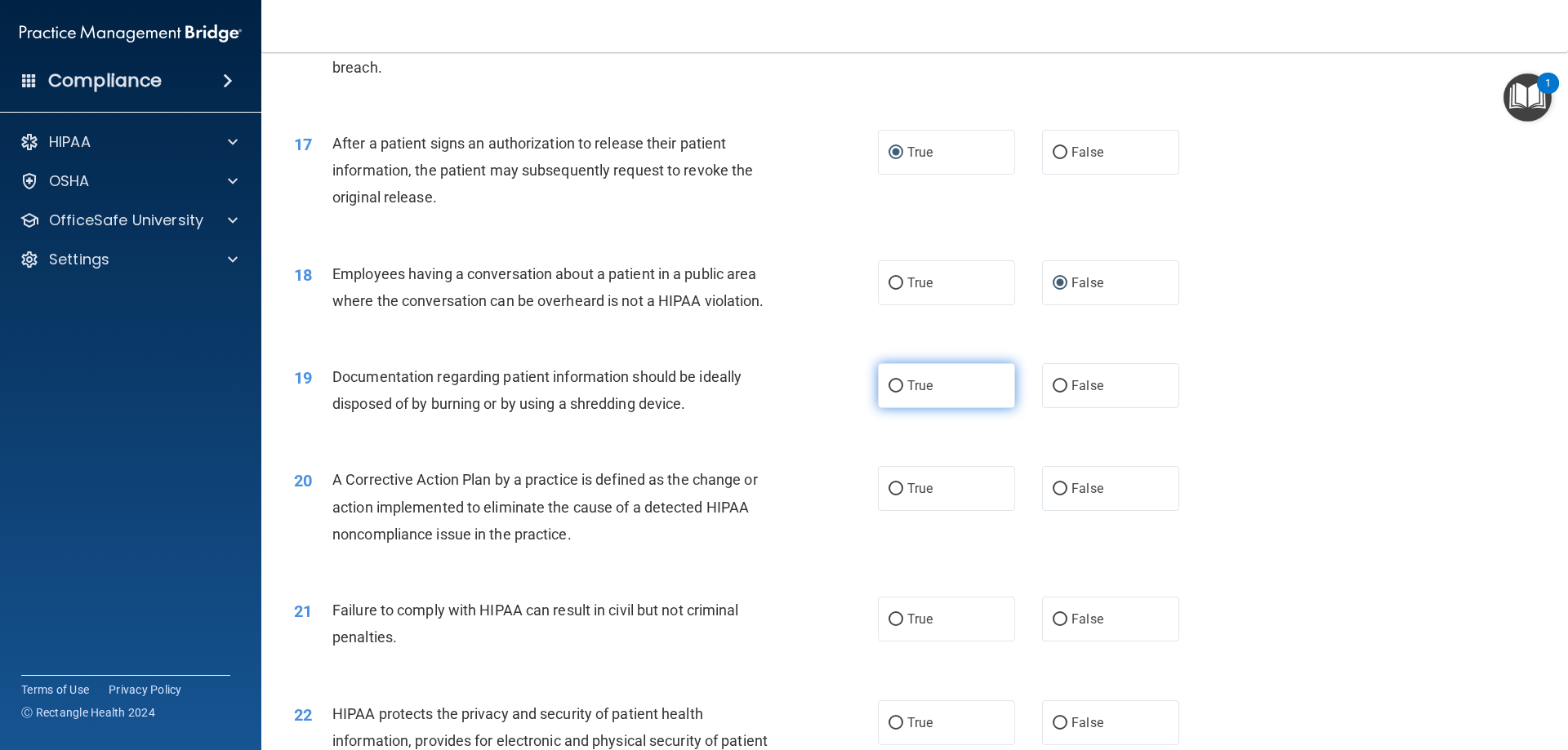
click at [891, 393] on input "True" at bounding box center [896, 386] width 15 height 13
radio input "true"
click at [893, 495] on input "True" at bounding box center [896, 489] width 15 height 13
radio input "true"
click at [895, 626] on input "True" at bounding box center [896, 619] width 15 height 13
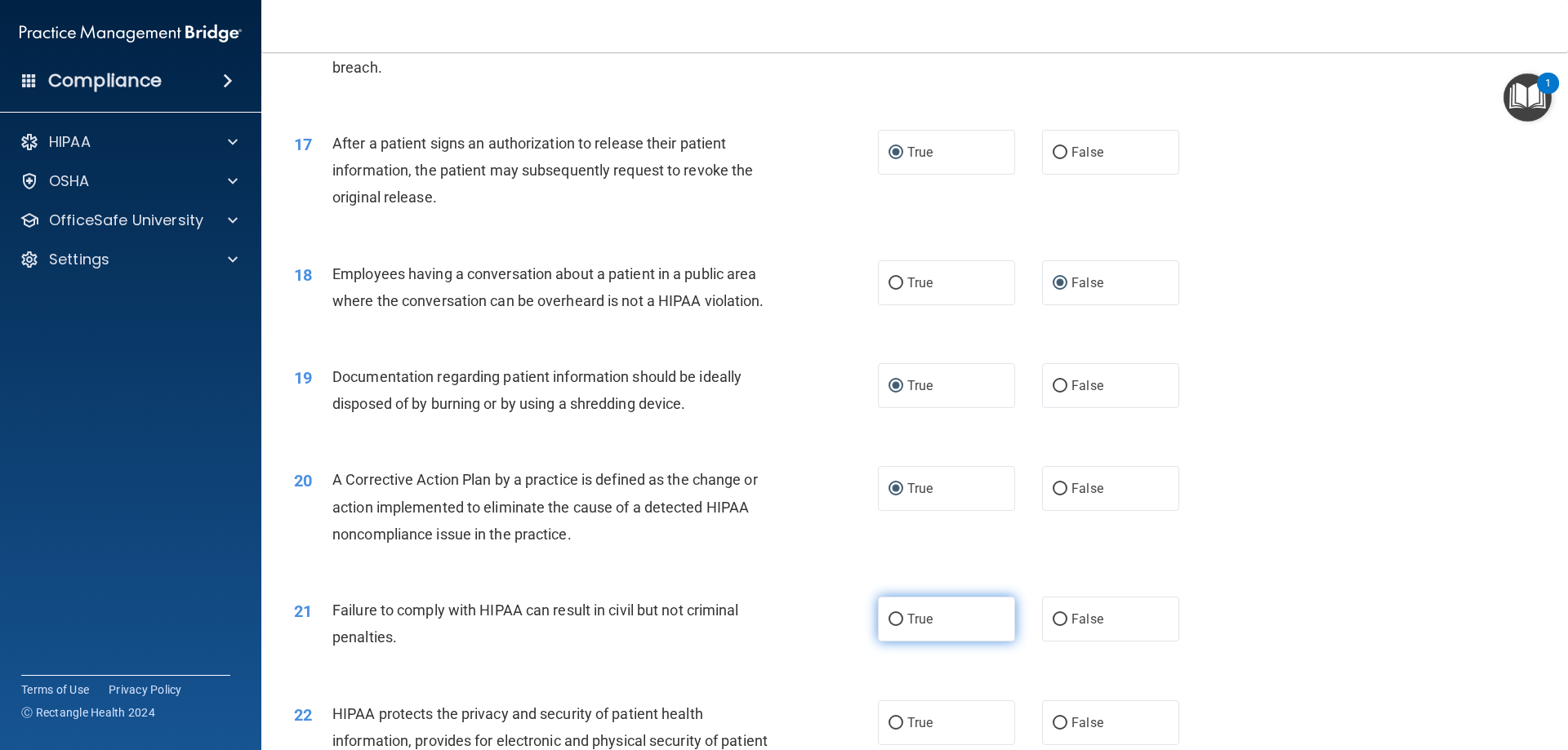
radio input "true"
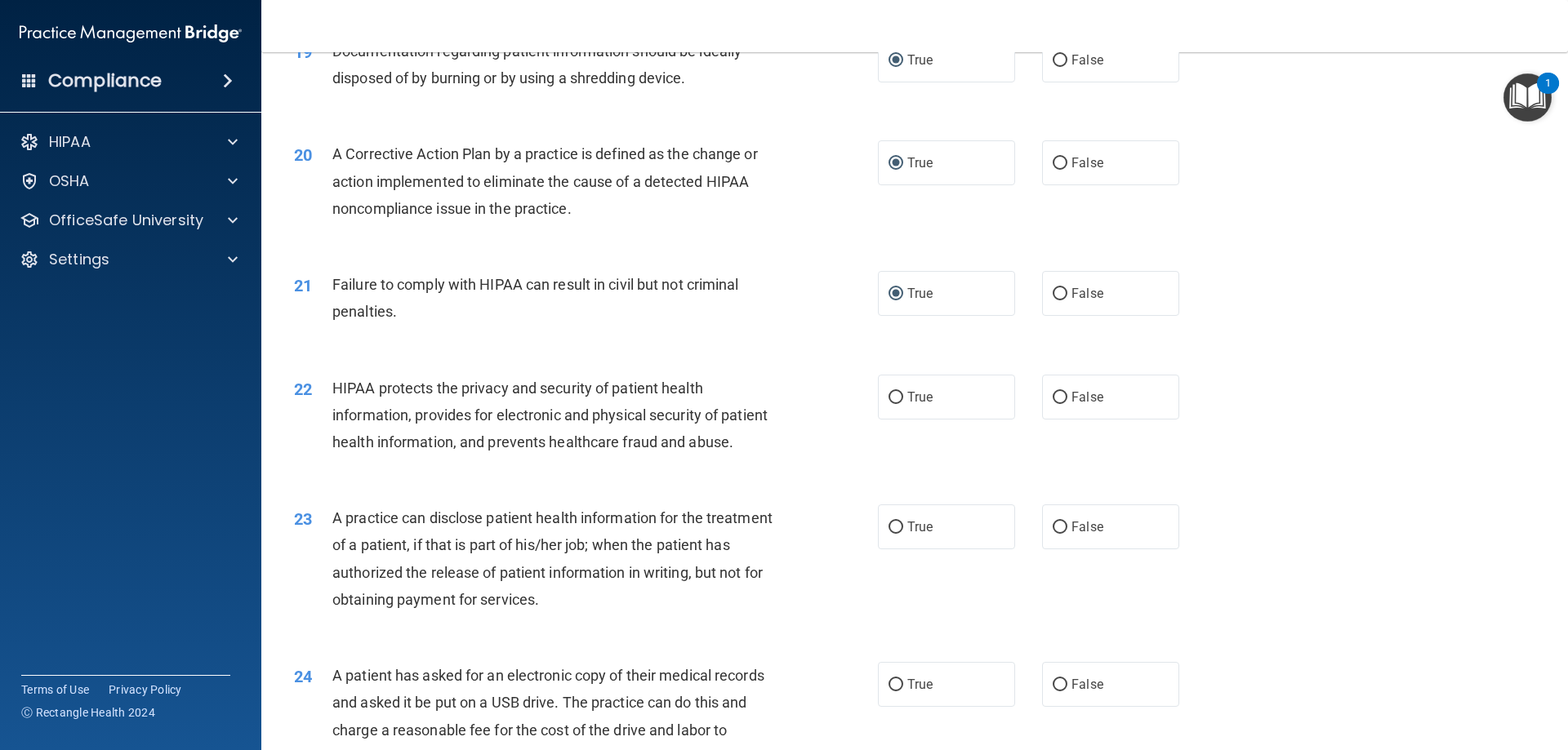
scroll to position [2204, 0]
click at [891, 403] on input "True" at bounding box center [896, 397] width 15 height 13
radio input "true"
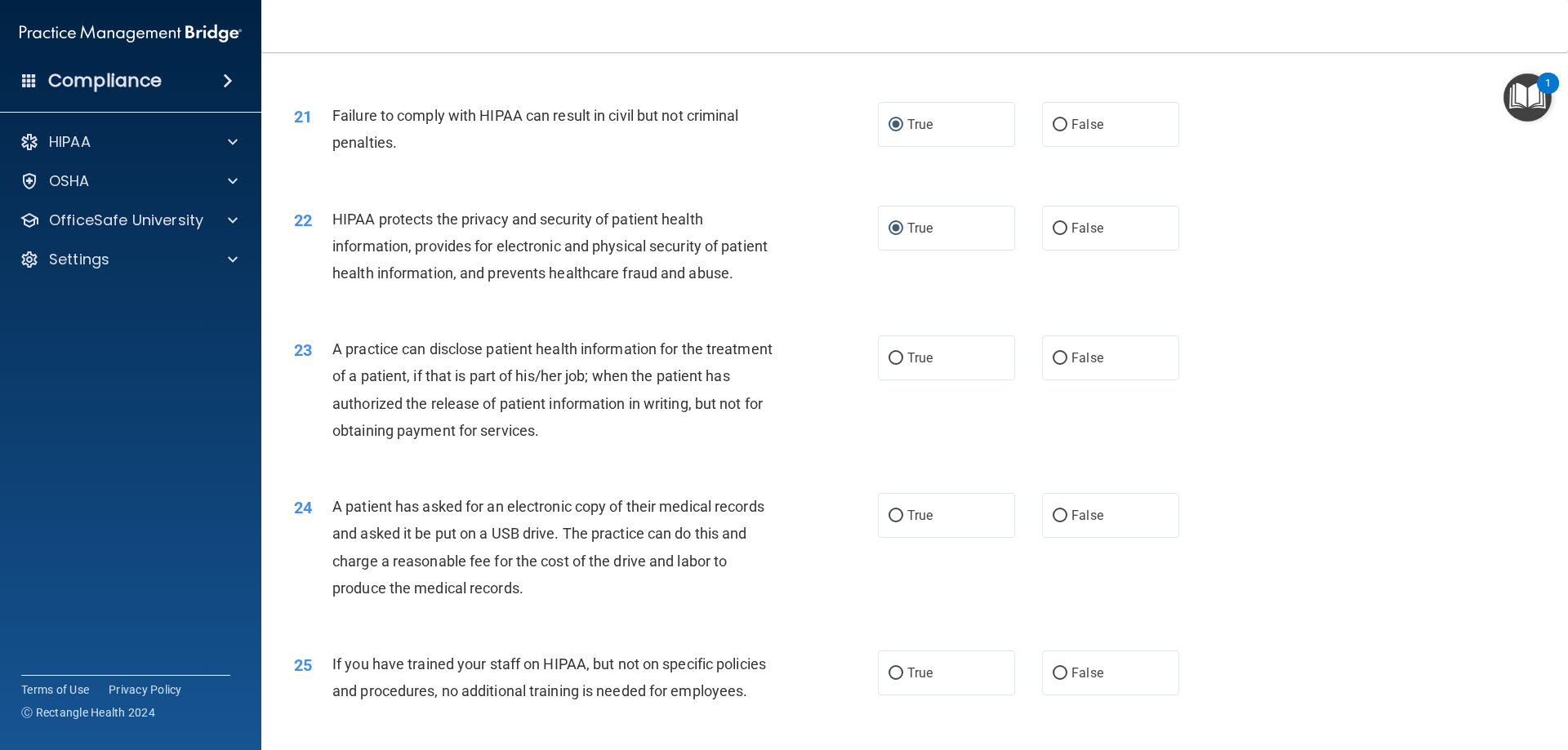
scroll to position [2449, 0]
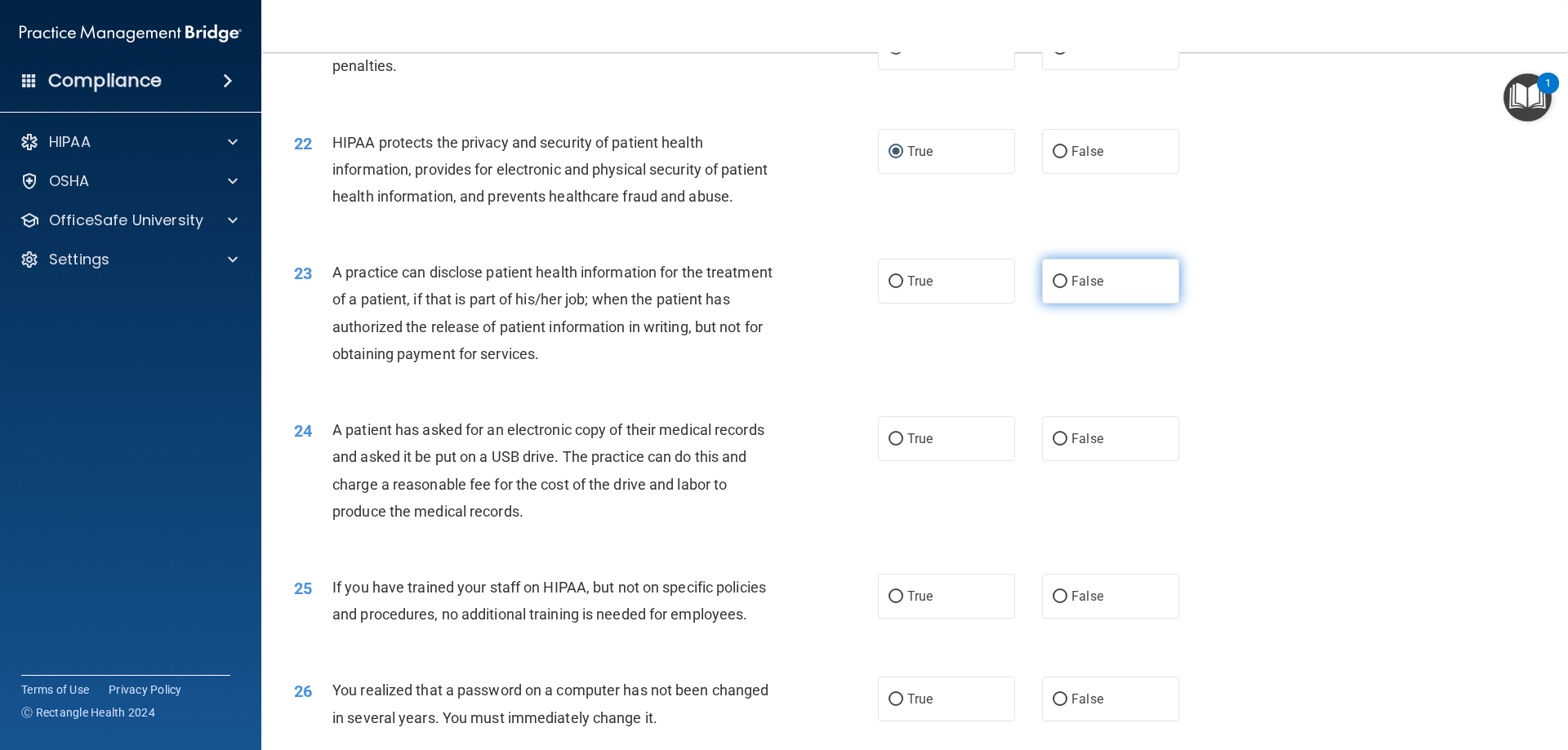
click at [1058, 288] on input "False" at bounding box center [1060, 282] width 15 height 13
radio input "true"
click at [889, 446] on input "True" at bounding box center [896, 439] width 15 height 13
radio input "true"
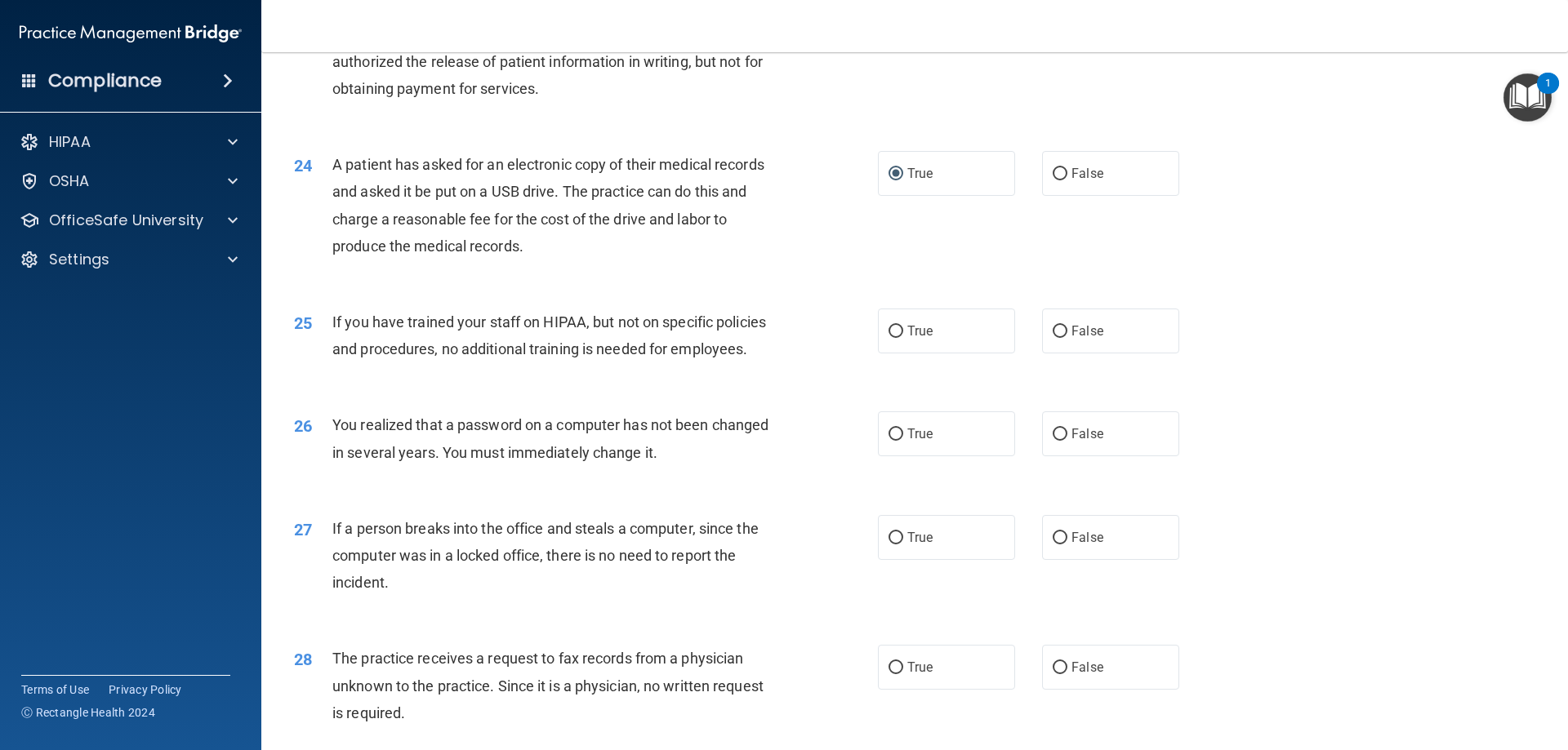
scroll to position [2775, 0]
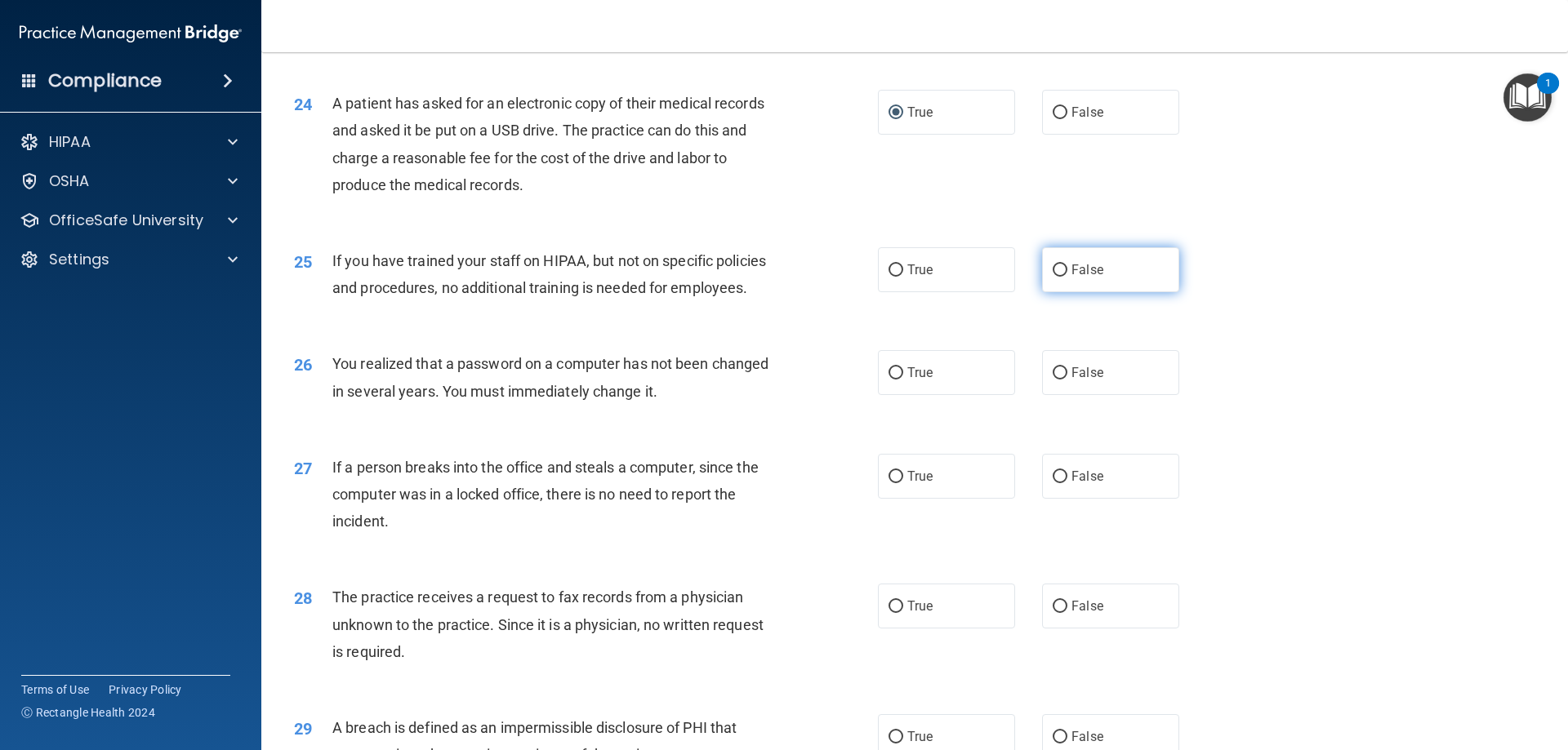
click at [1053, 277] on input "False" at bounding box center [1060, 270] width 15 height 13
radio input "true"
click at [889, 379] on input "True" at bounding box center [896, 374] width 15 height 13
radio input "true"
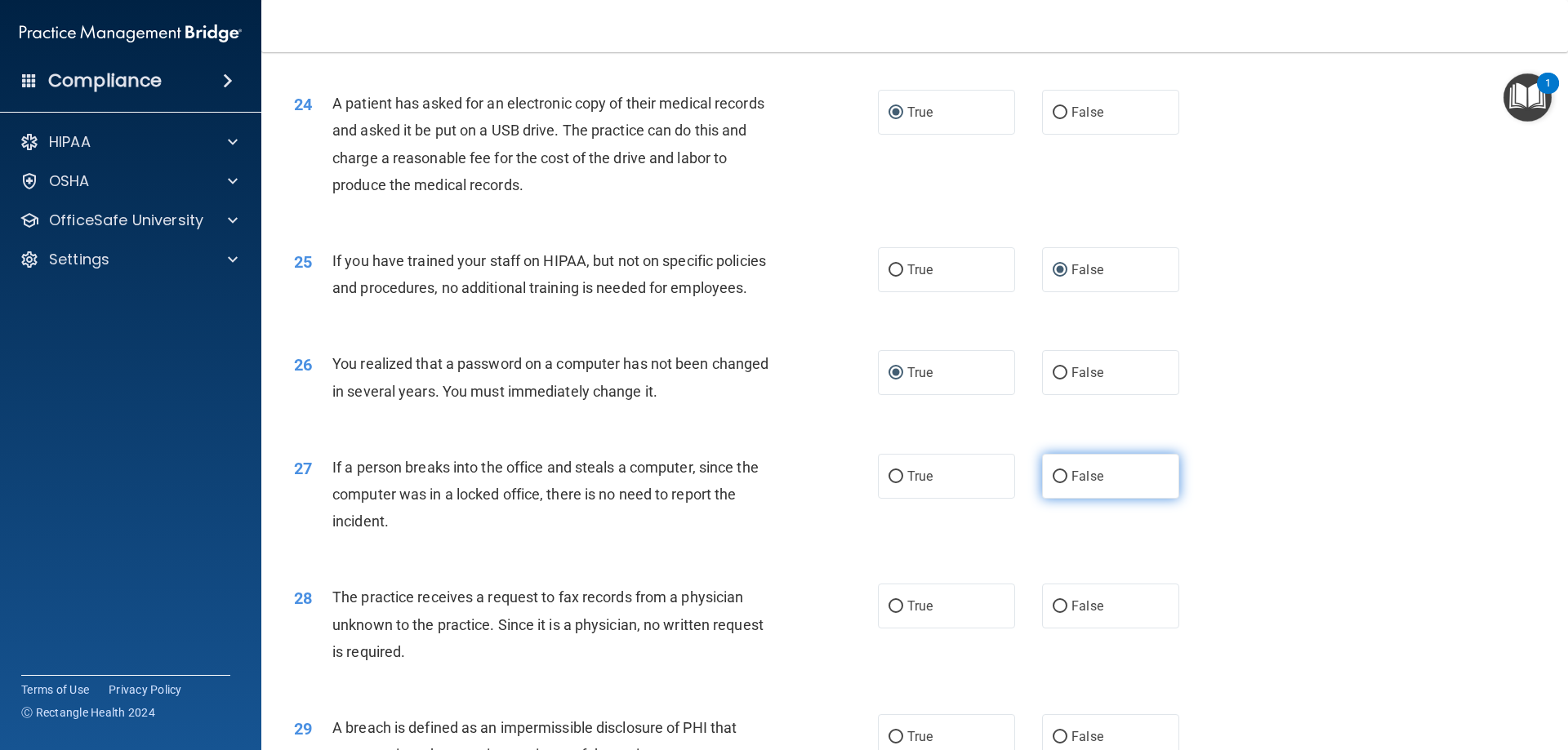
click at [1053, 483] on input "False" at bounding box center [1060, 477] width 15 height 13
radio input "true"
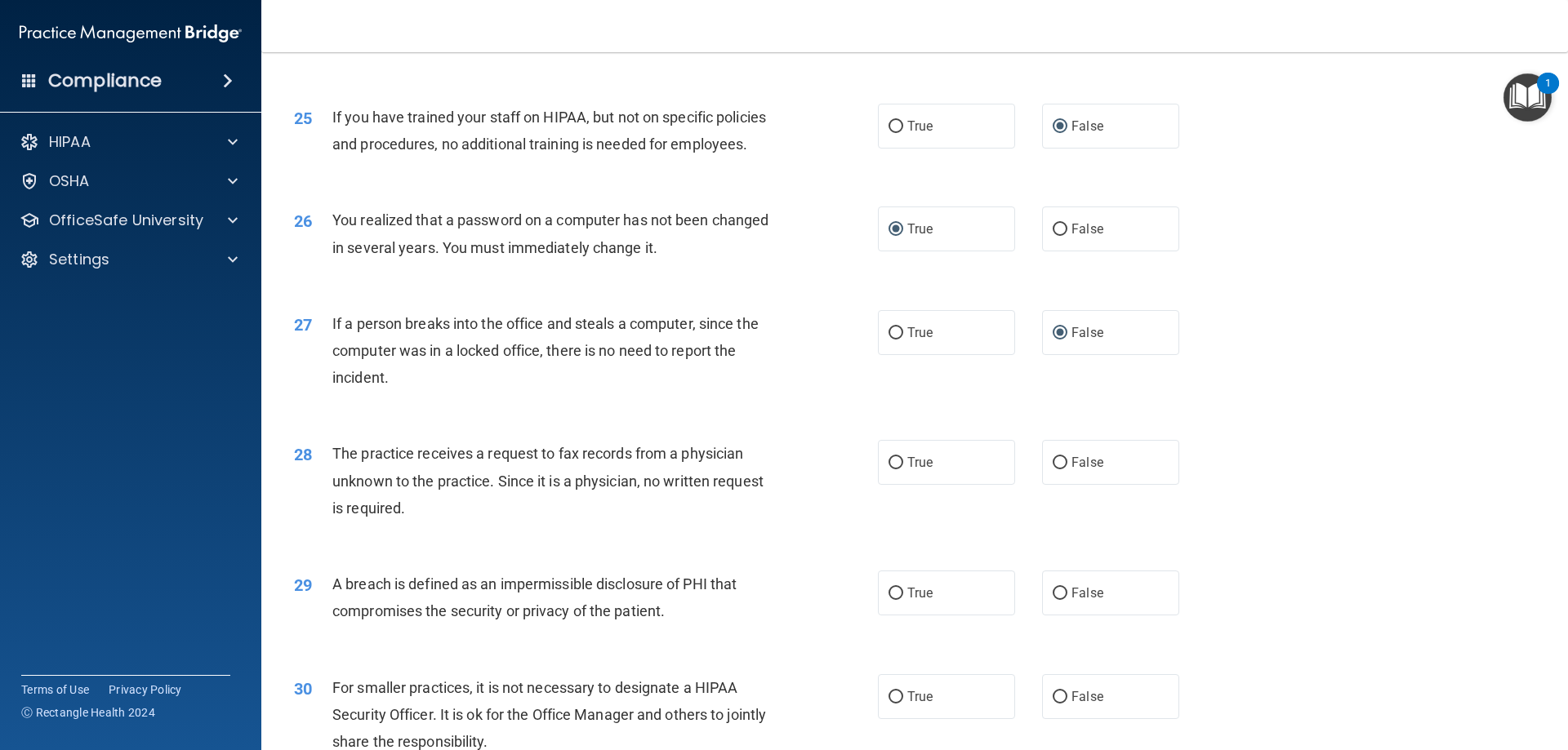
scroll to position [2939, 0]
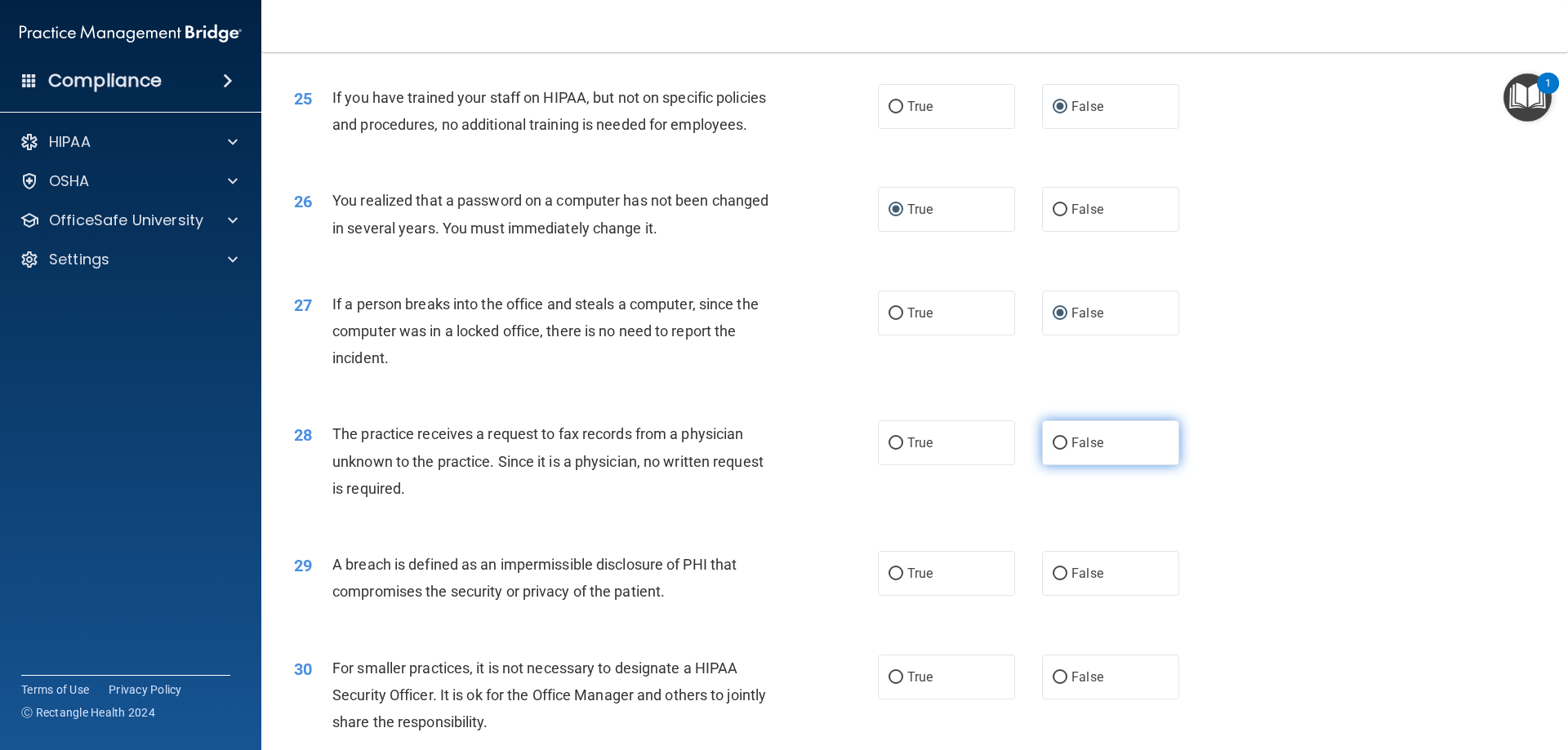
click at [1059, 450] on input "False" at bounding box center [1060, 444] width 15 height 13
radio input "true"
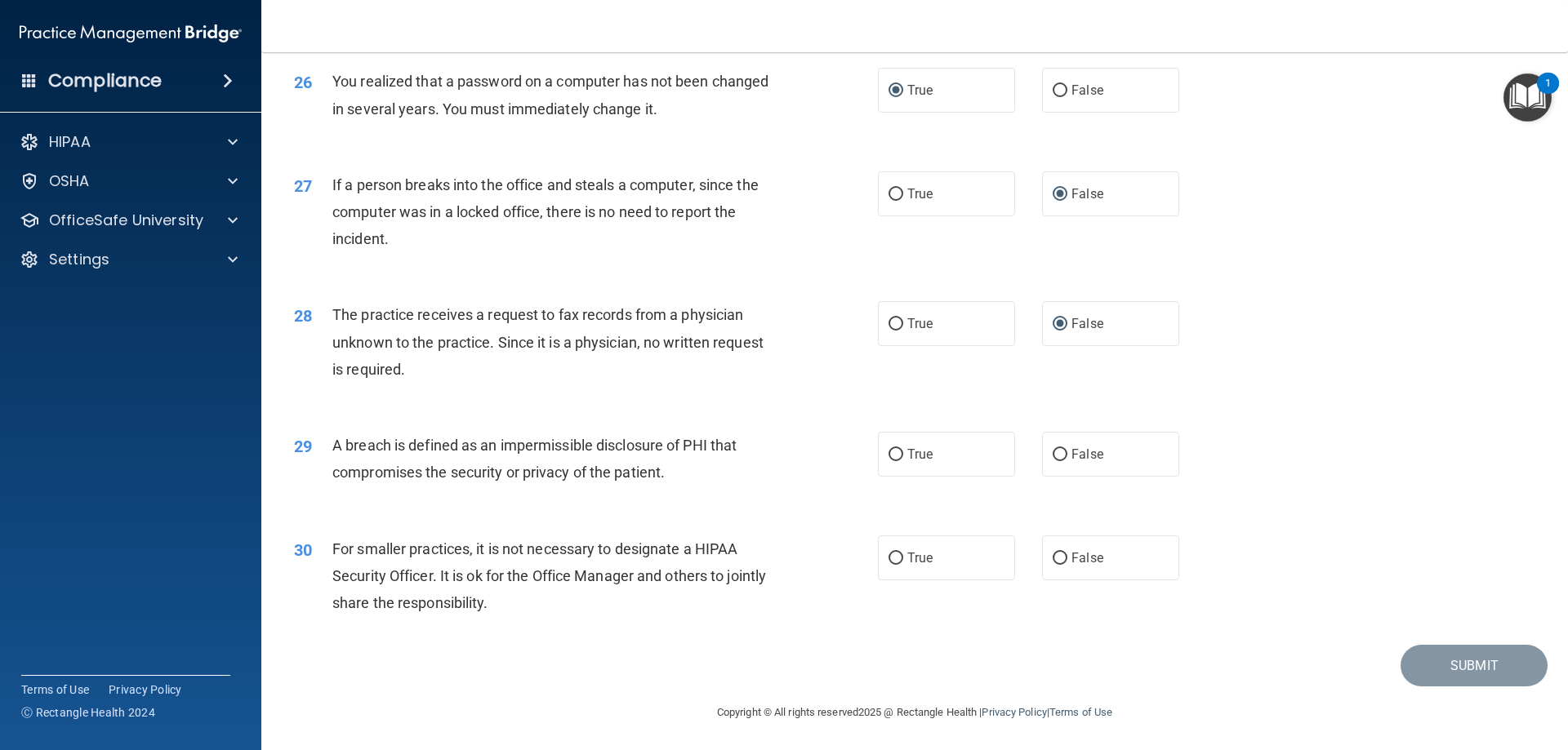
scroll to position [3101, 0]
click at [892, 459] on input "True" at bounding box center [896, 454] width 15 height 13
radio input "true"
click at [1053, 563] on input "False" at bounding box center [1060, 557] width 15 height 13
radio input "true"
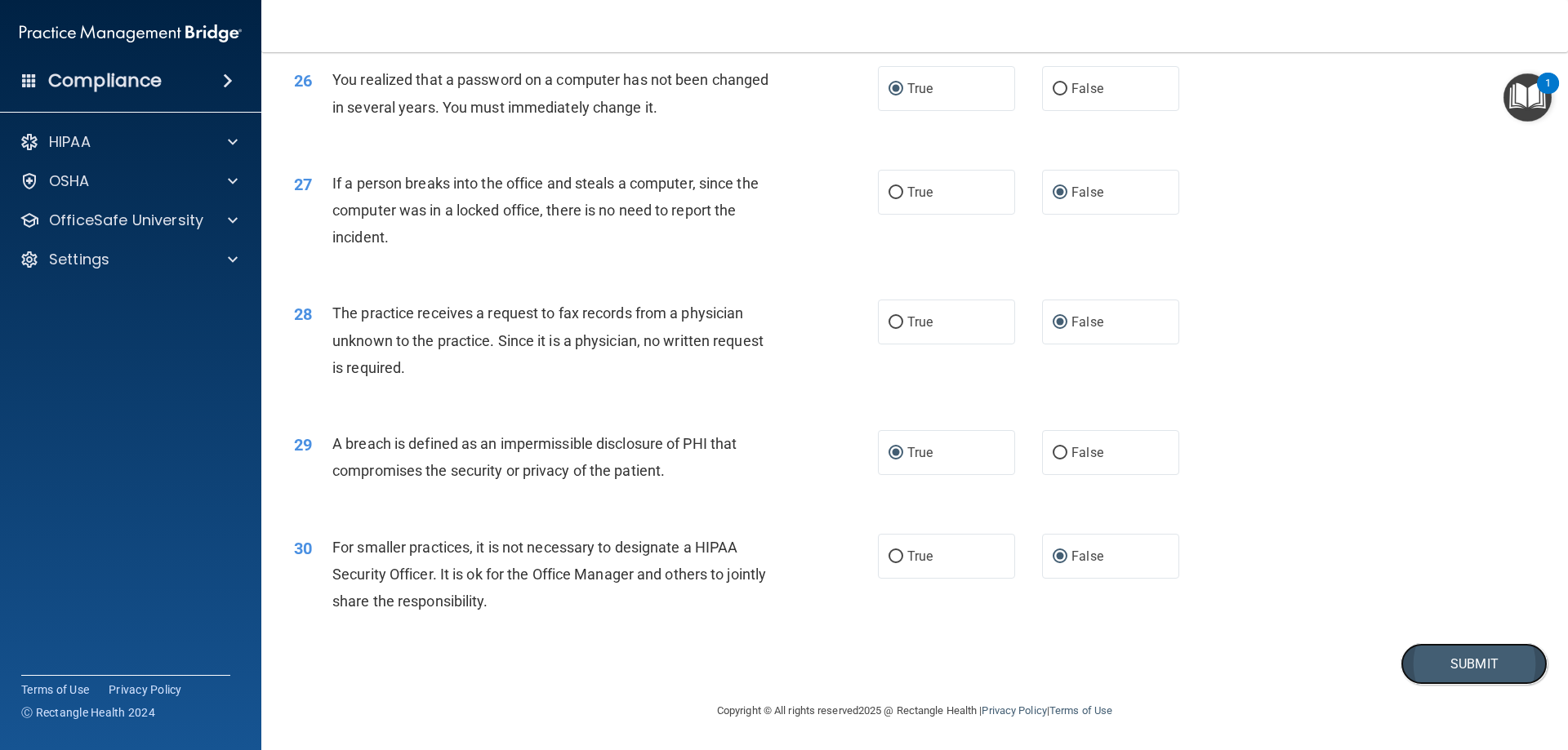
click at [1457, 680] on button "Submit" at bounding box center [1473, 663] width 147 height 42
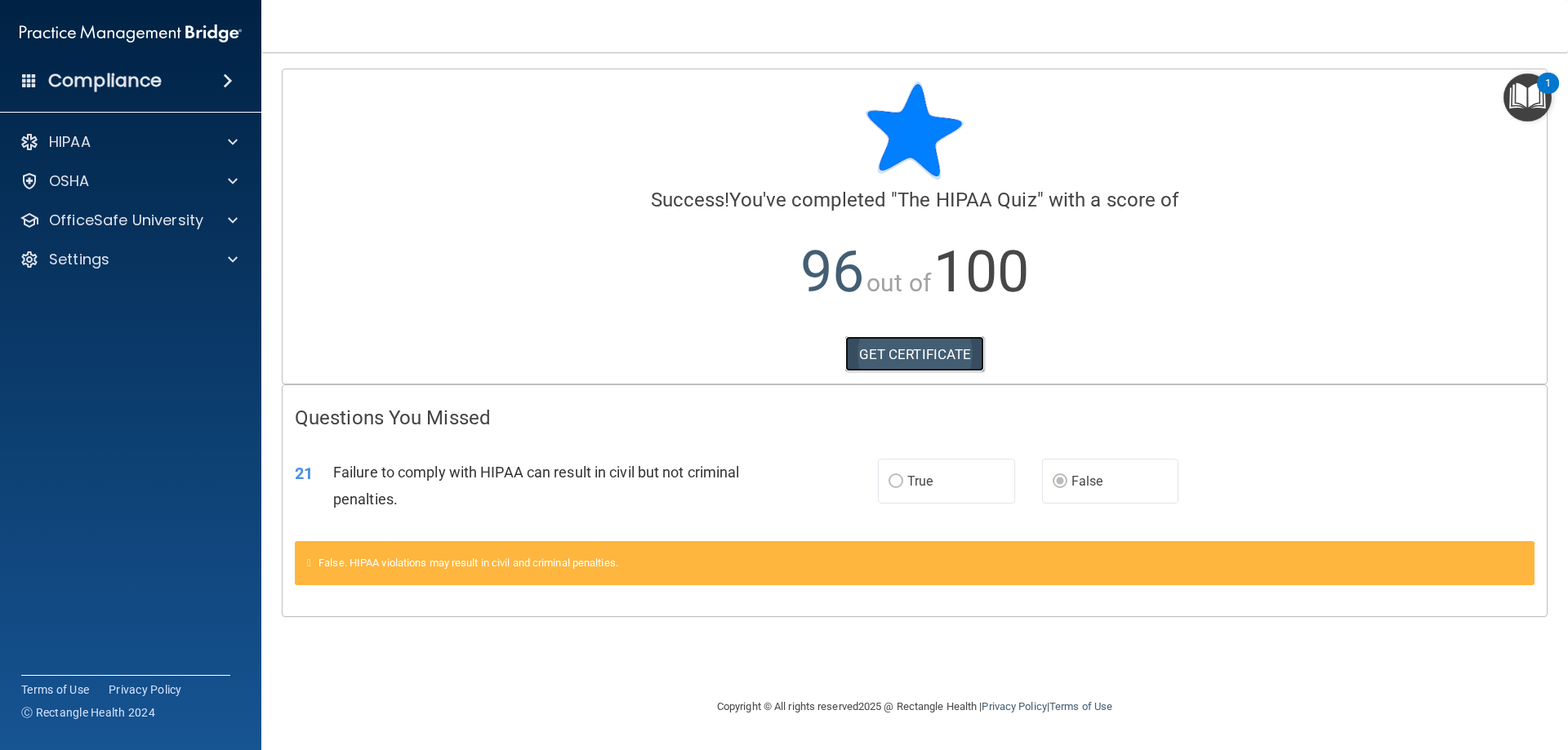
click at [912, 358] on link "GET CERTIFICATE" at bounding box center [914, 354] width 140 height 36
click at [226, 214] on div at bounding box center [230, 220] width 41 height 20
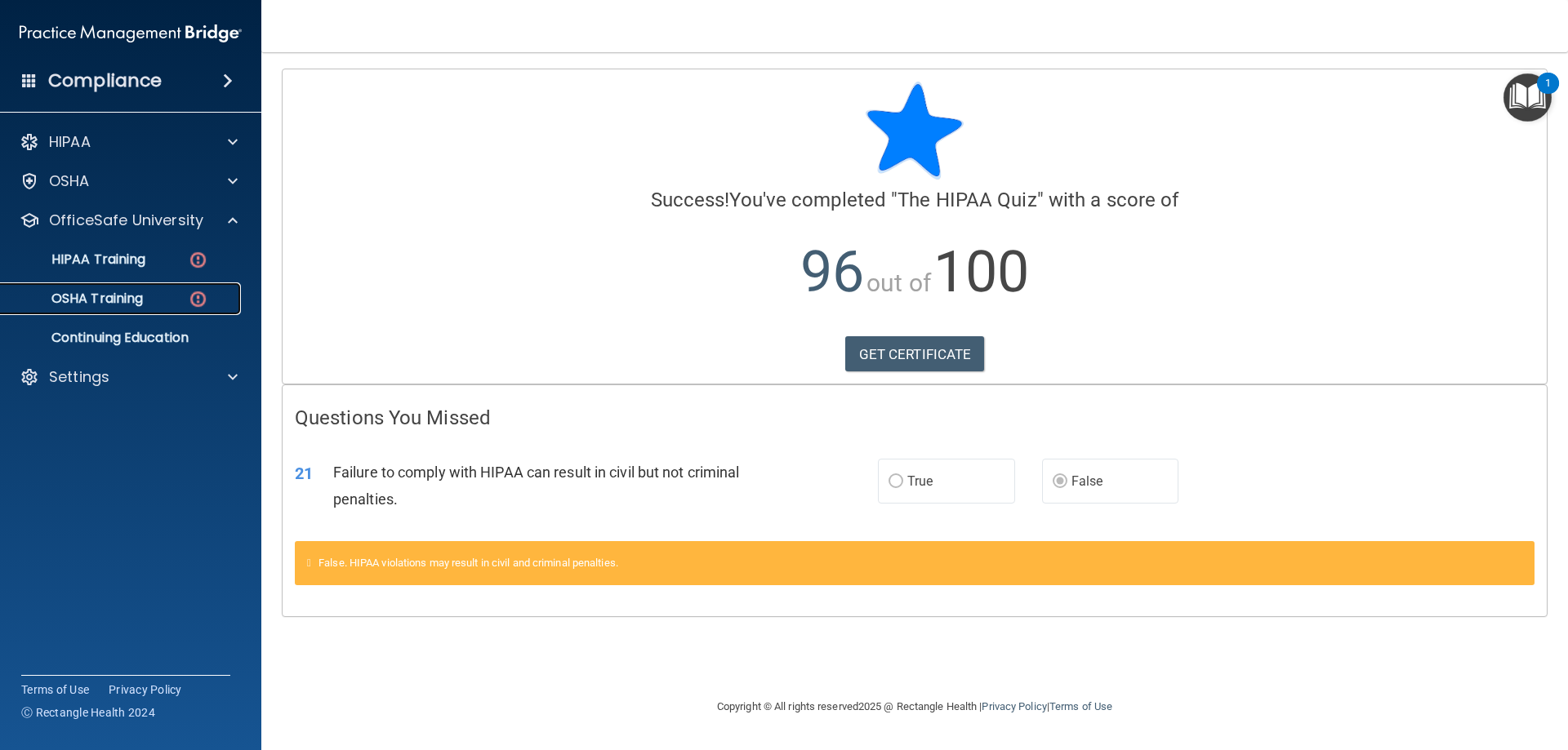
click at [165, 301] on div "OSHA Training" at bounding box center [122, 298] width 222 height 17
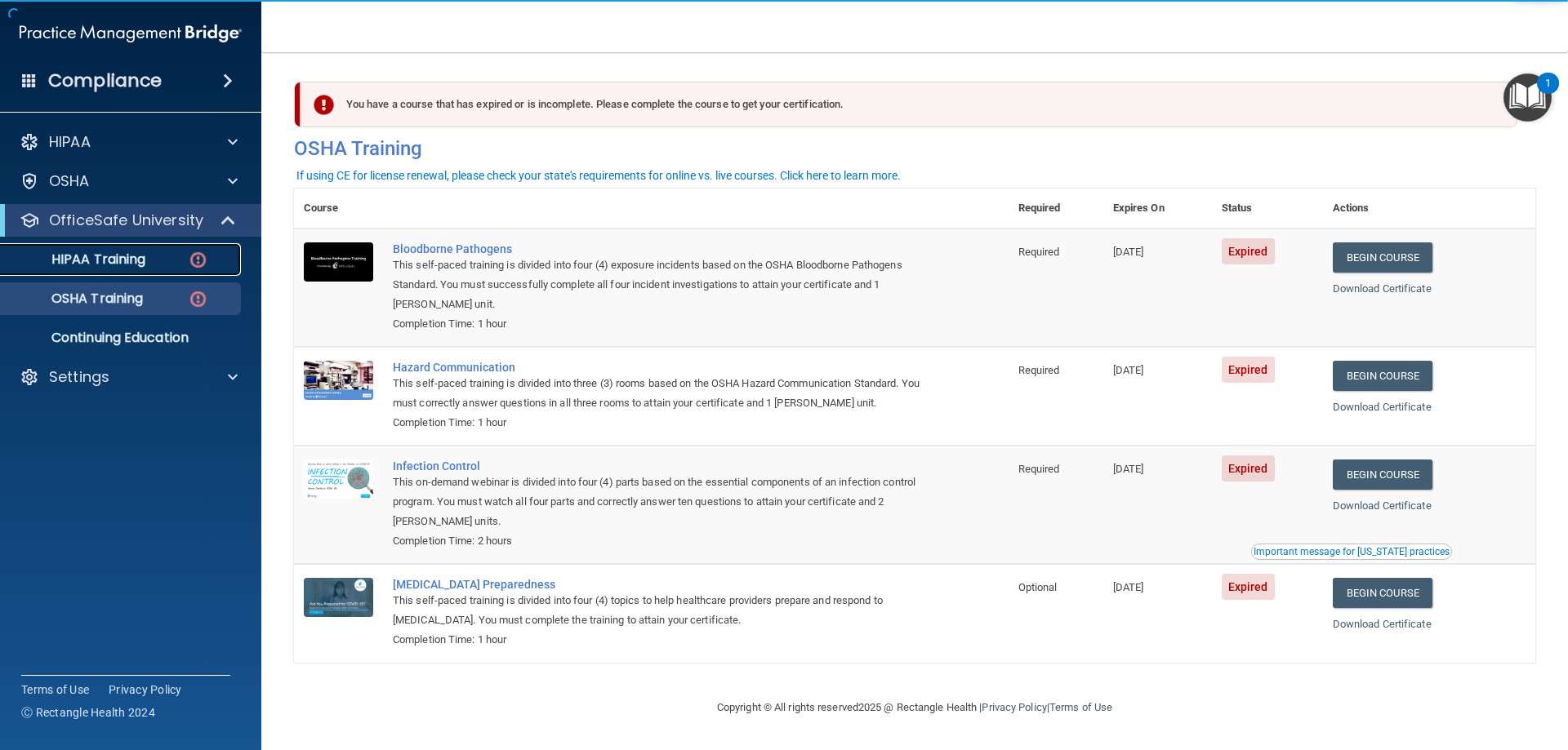
click at [133, 265] on p "HIPAA Training" at bounding box center [78, 259] width 135 height 17
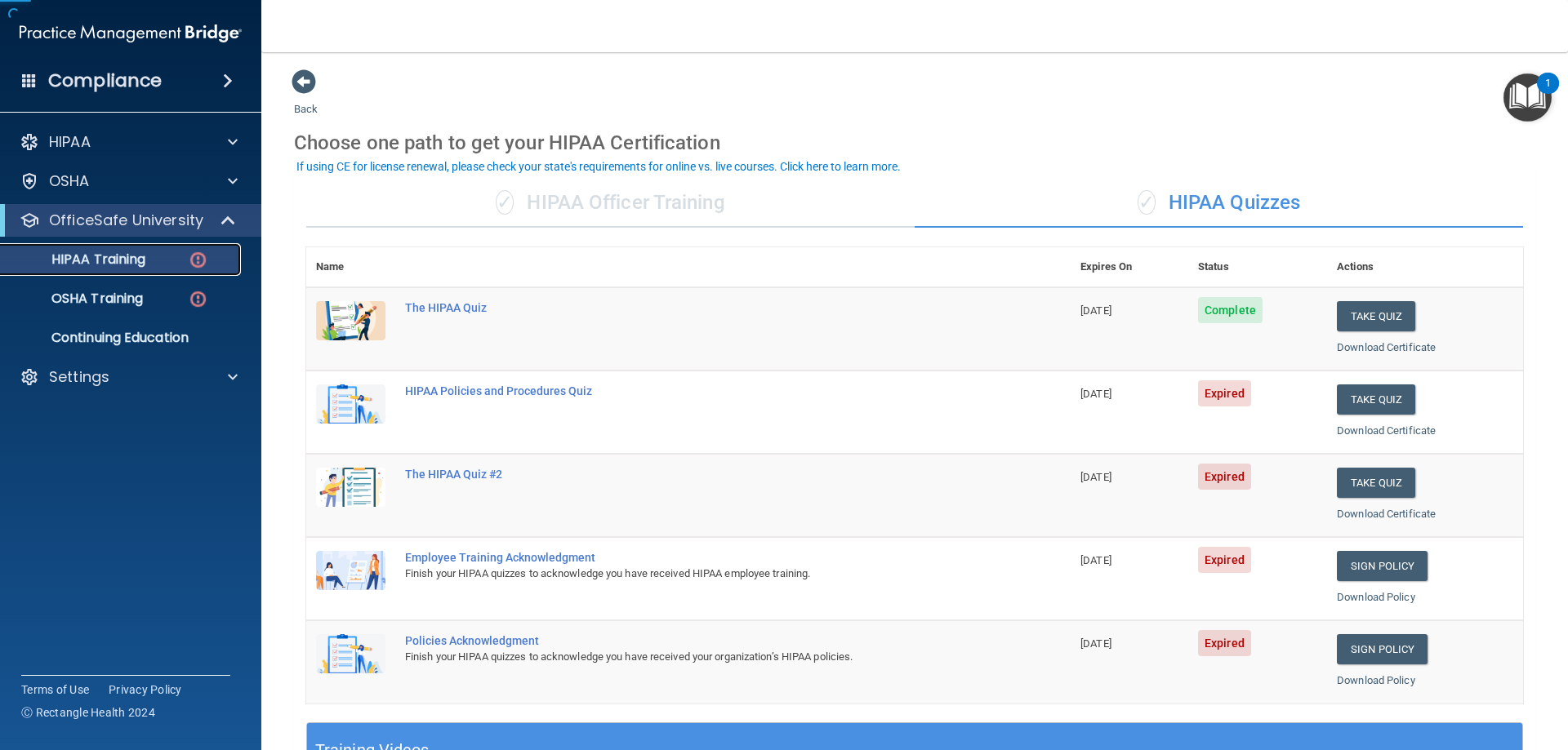
click at [128, 255] on p "HIPAA Training" at bounding box center [78, 259] width 135 height 17
click at [512, 393] on div "HIPAA Policies and Procedures Quiz" at bounding box center [697, 390] width 583 height 13
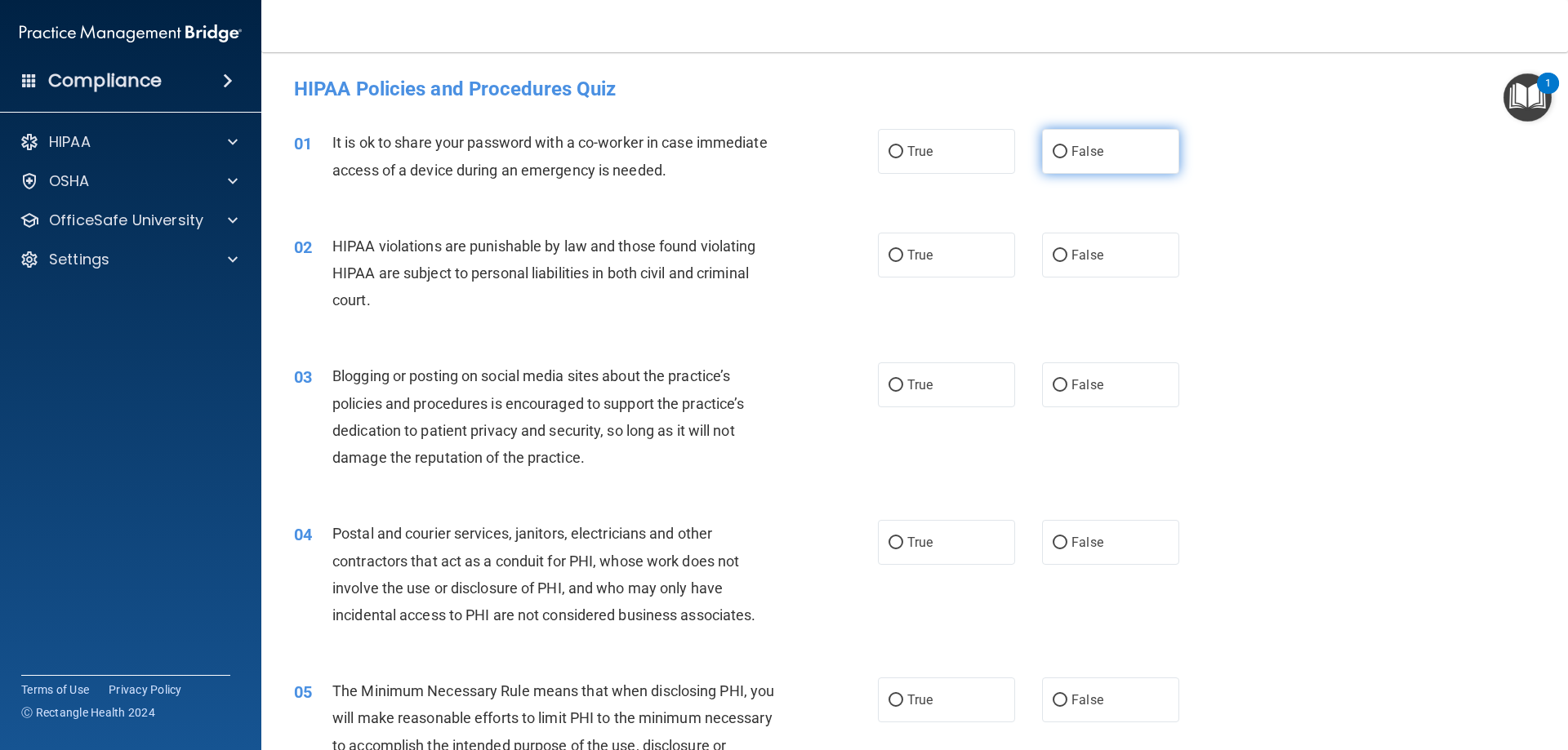
click at [1054, 148] on input "False" at bounding box center [1060, 152] width 15 height 13
radio input "true"
click at [884, 247] on label "True" at bounding box center [946, 256] width 138 height 45
click at [889, 250] on input "True" at bounding box center [896, 256] width 15 height 13
radio input "true"
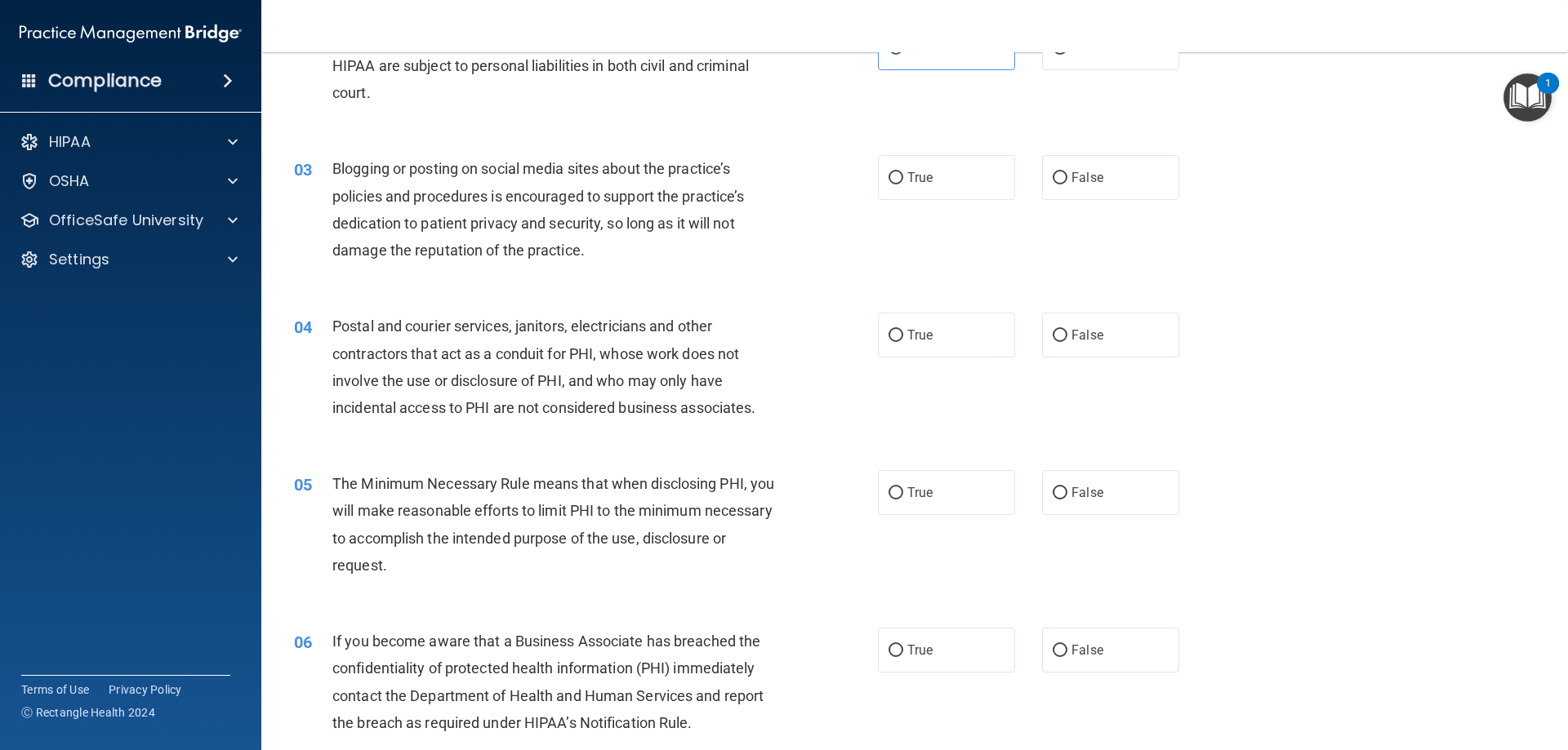
scroll to position [245, 0]
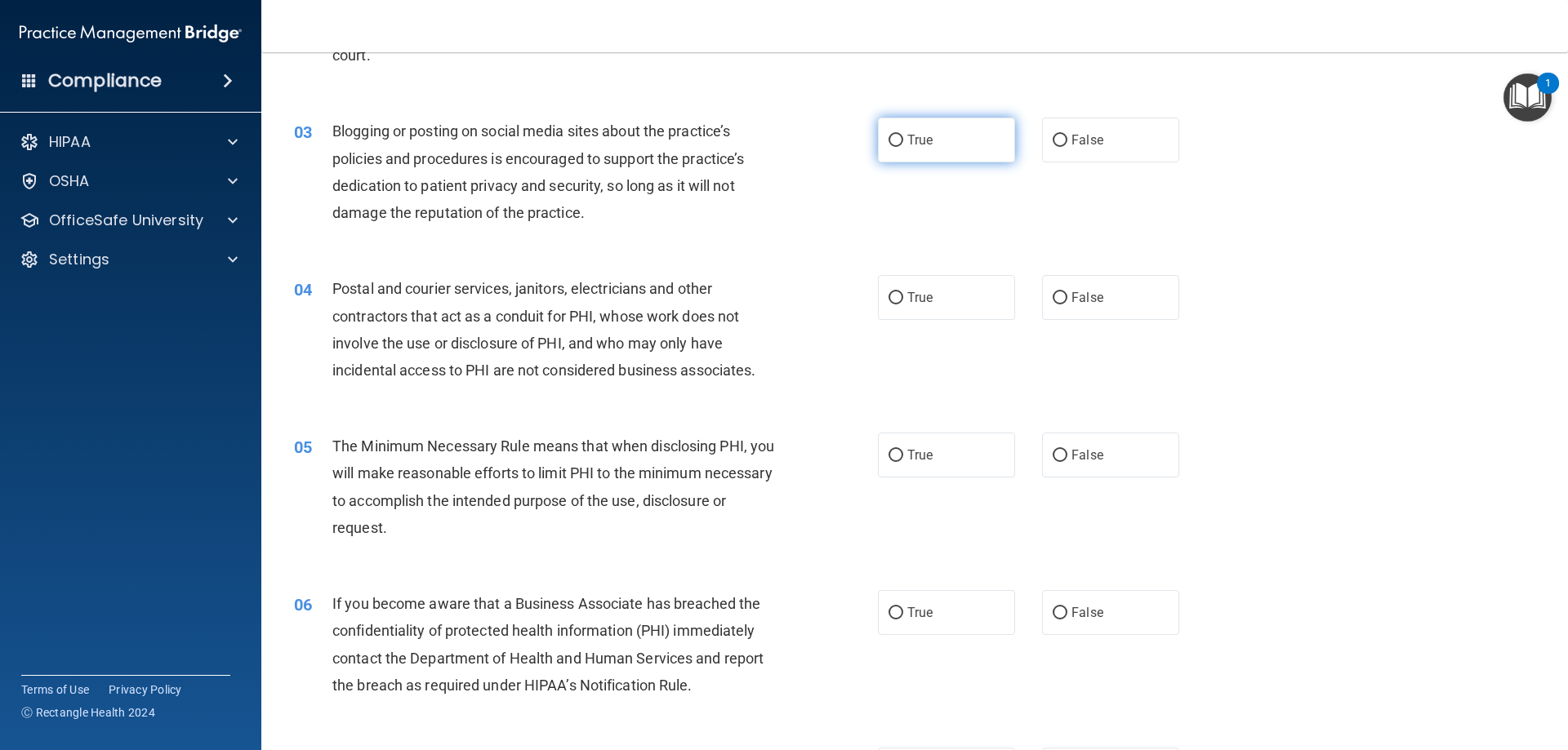
click at [889, 141] on input "True" at bounding box center [896, 140] width 15 height 13
radio input "true"
click at [893, 296] on input "True" at bounding box center [896, 298] width 15 height 13
radio input "true"
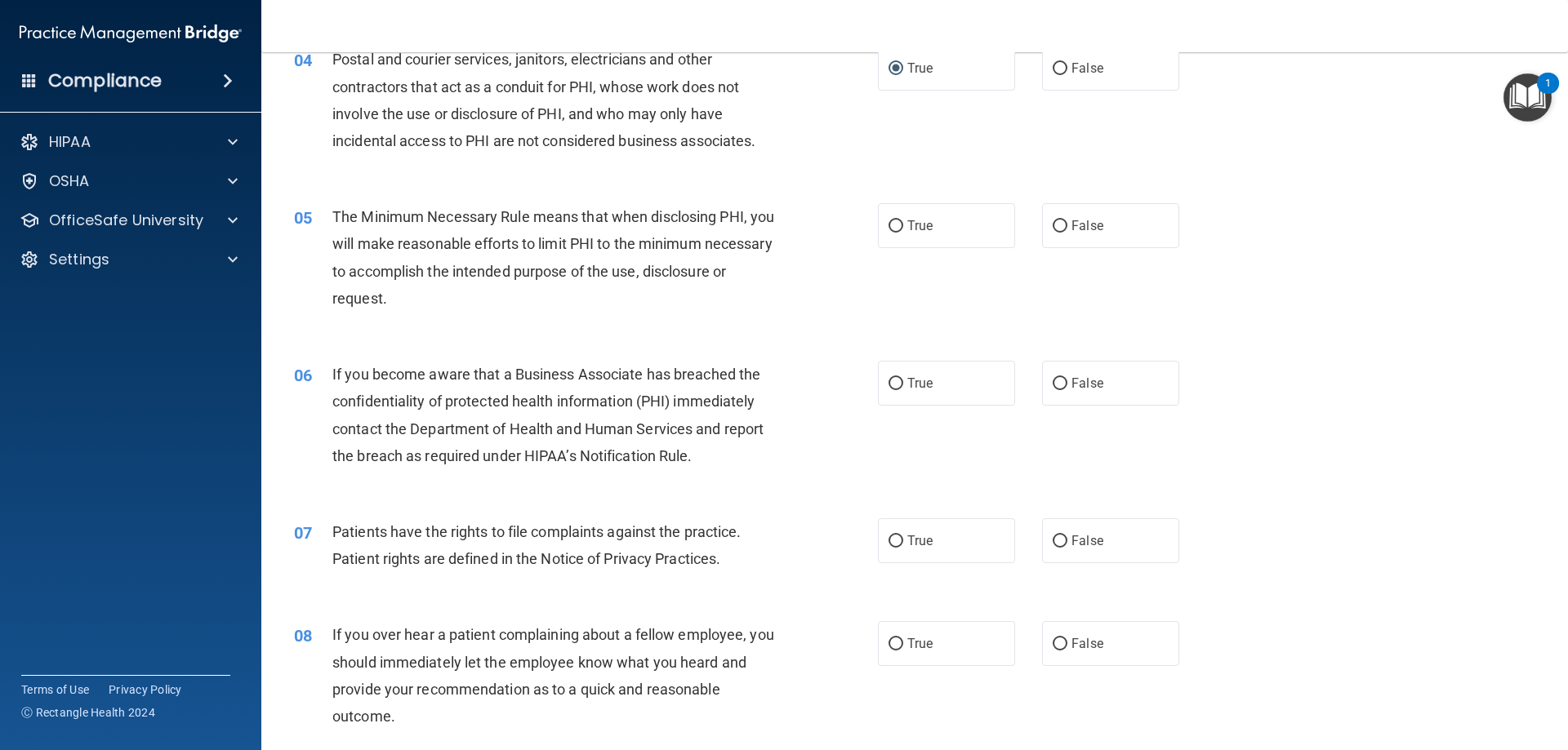
scroll to position [490, 0]
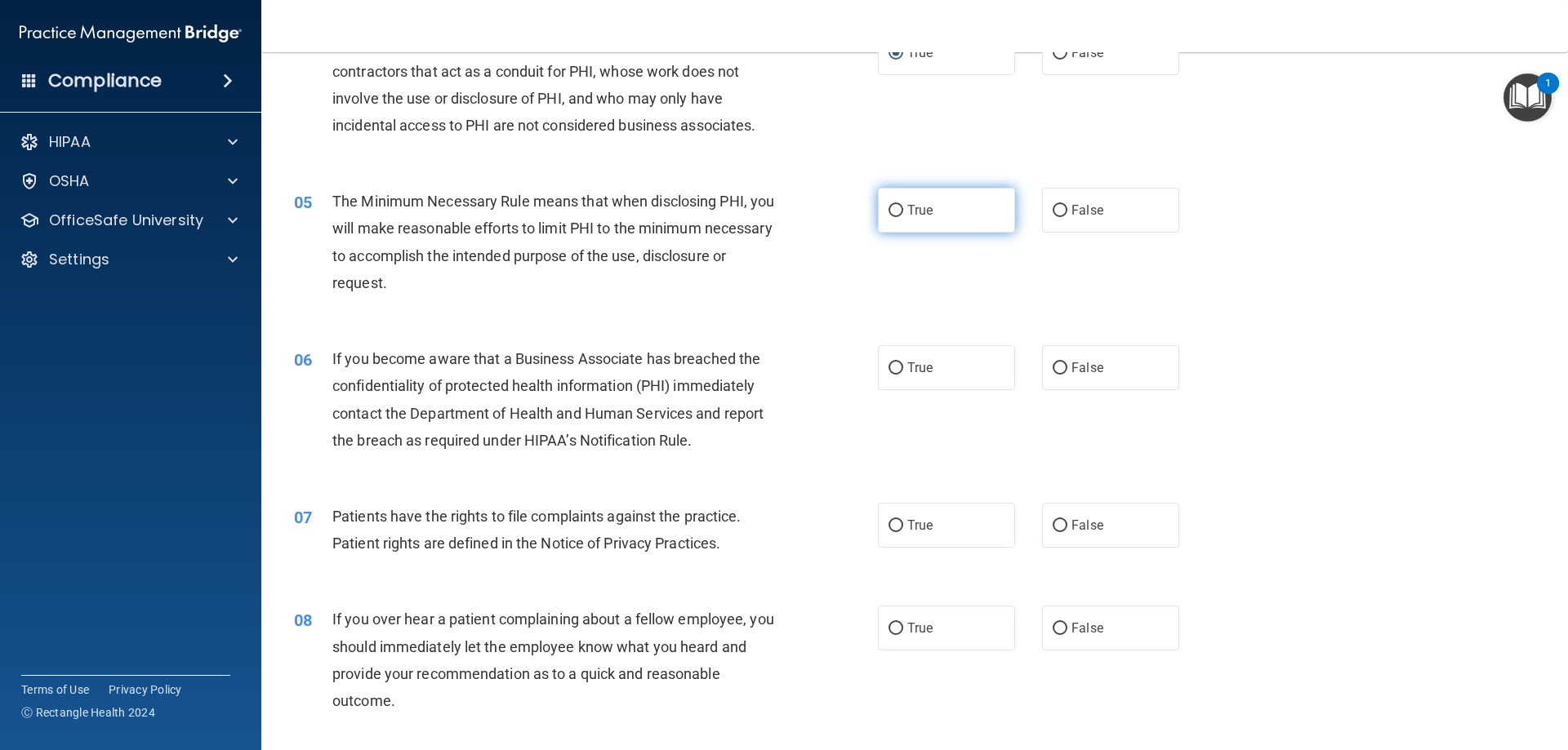
click at [894, 214] on input "True" at bounding box center [896, 211] width 15 height 13
radio input "true"
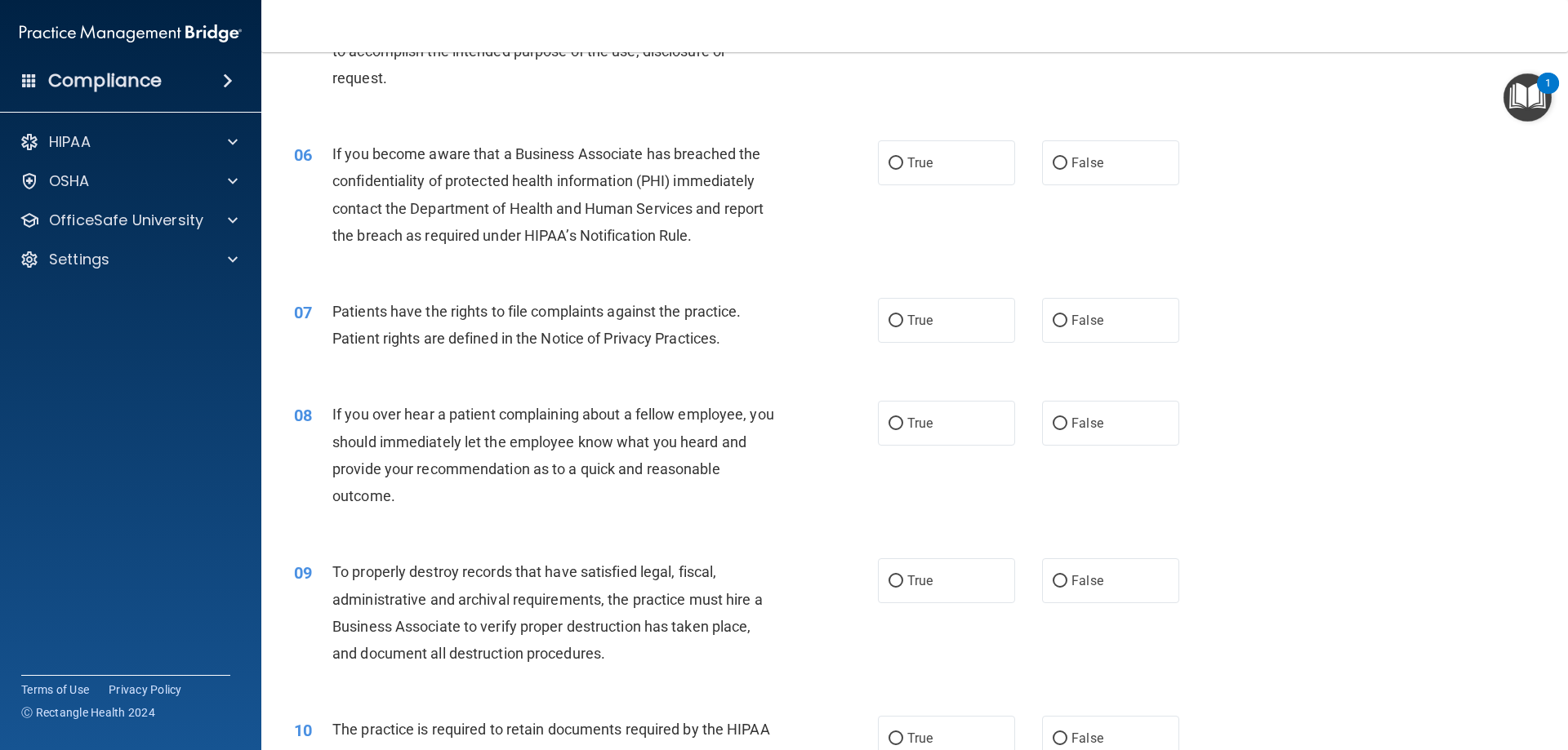
scroll to position [734, 0]
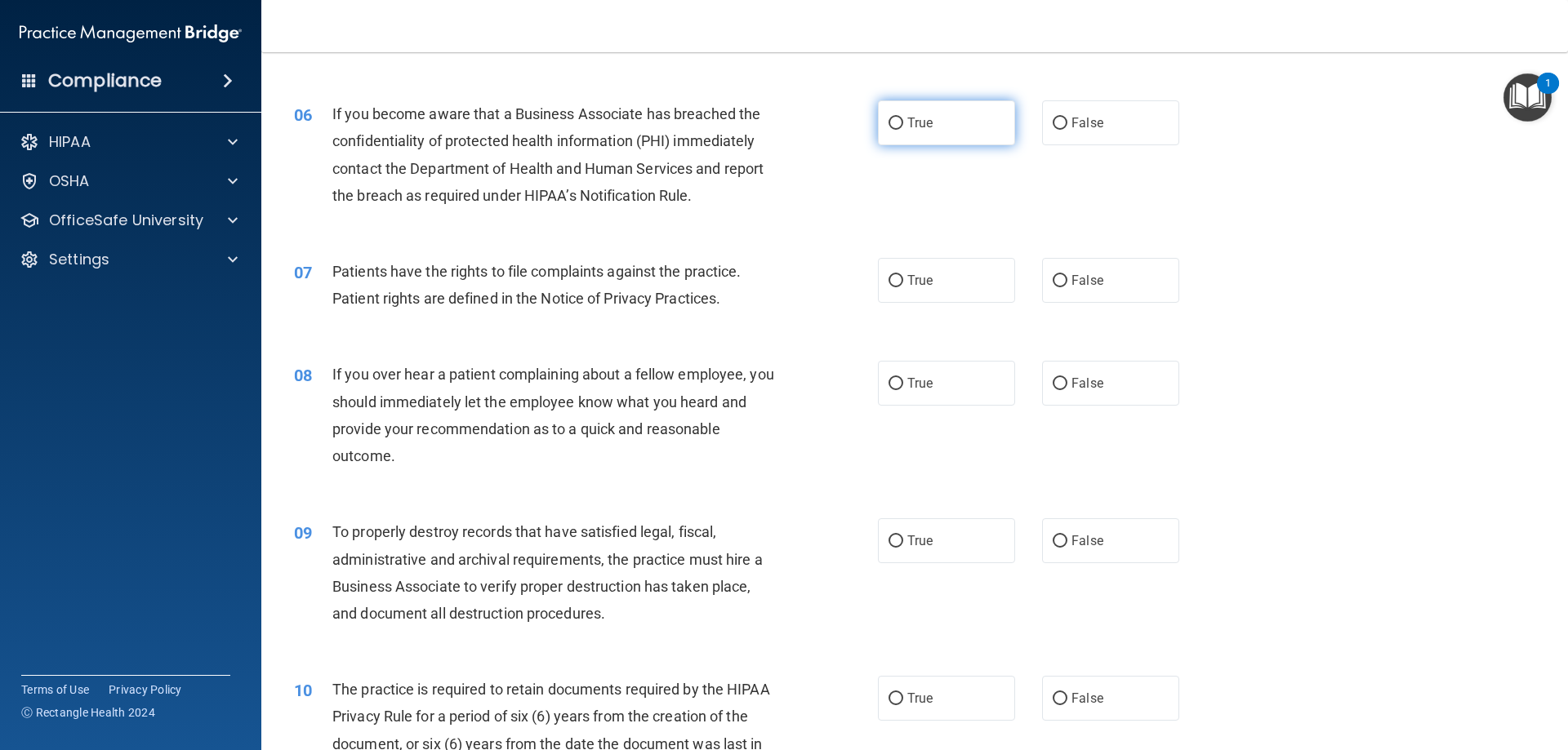
click at [891, 124] on input "True" at bounding box center [896, 124] width 15 height 13
radio input "true"
click at [889, 283] on input "True" at bounding box center [896, 281] width 15 height 13
radio input "true"
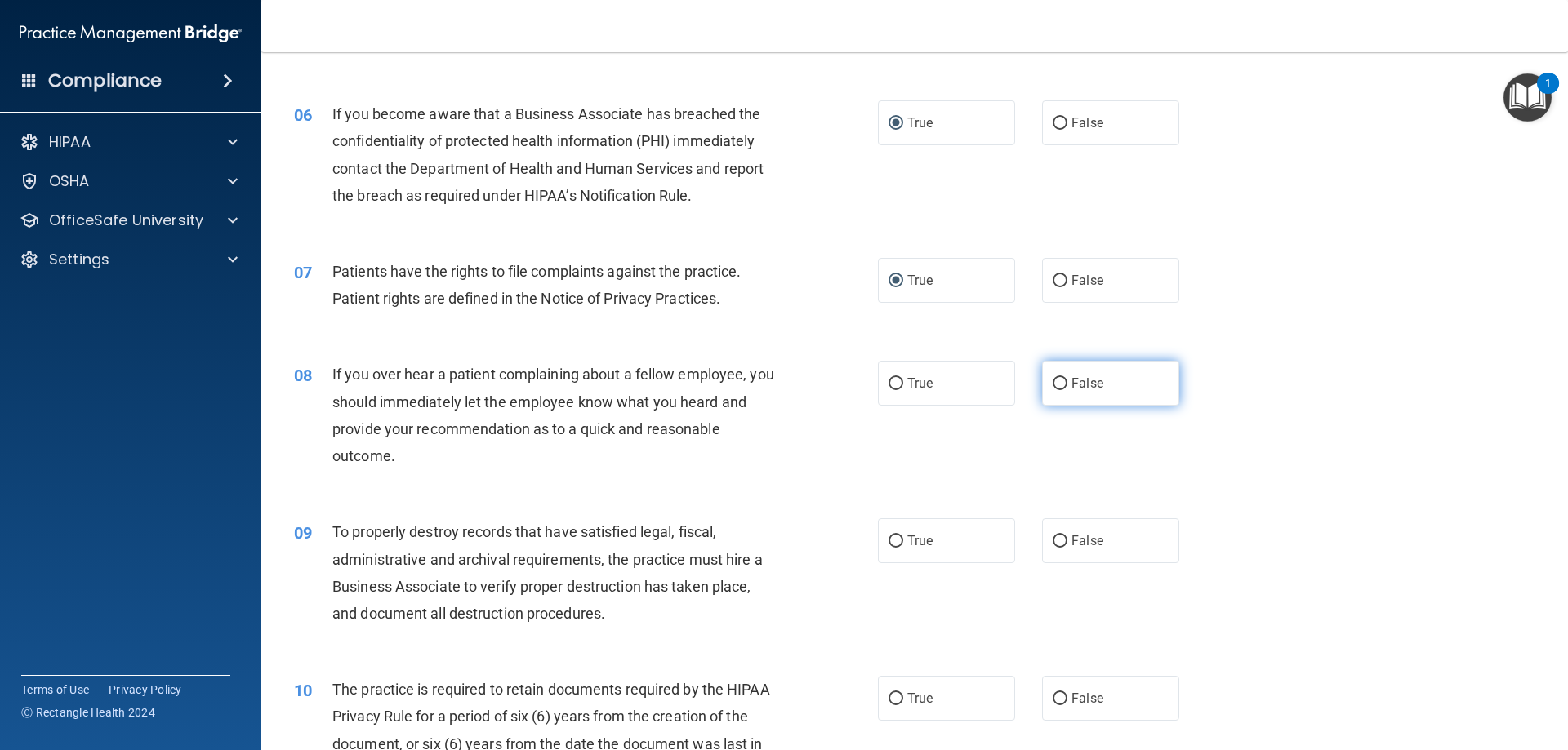
click at [1053, 383] on input "False" at bounding box center [1060, 383] width 15 height 13
radio input "true"
click at [1054, 539] on input "False" at bounding box center [1060, 541] width 15 height 13
radio input "true"
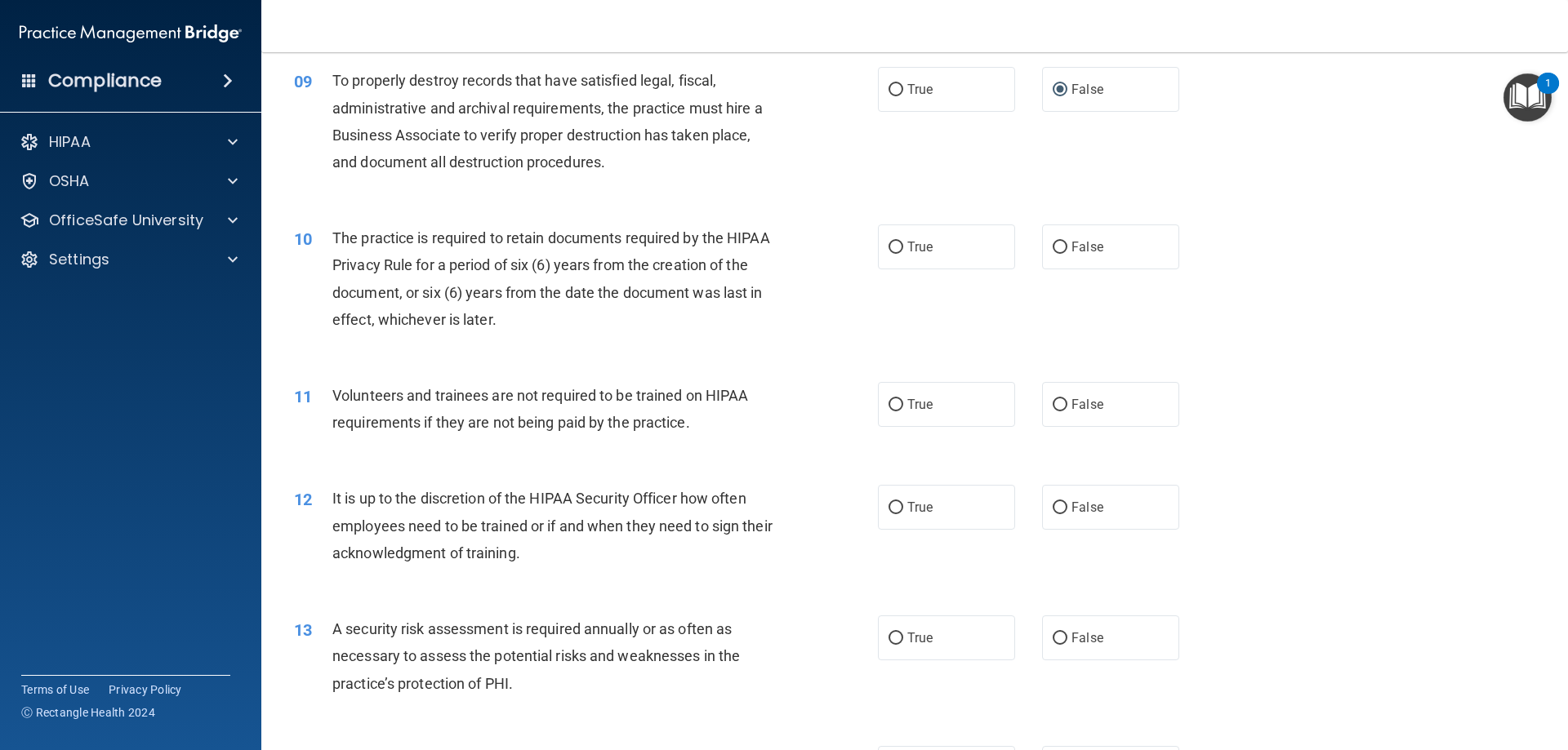
scroll to position [1224, 0]
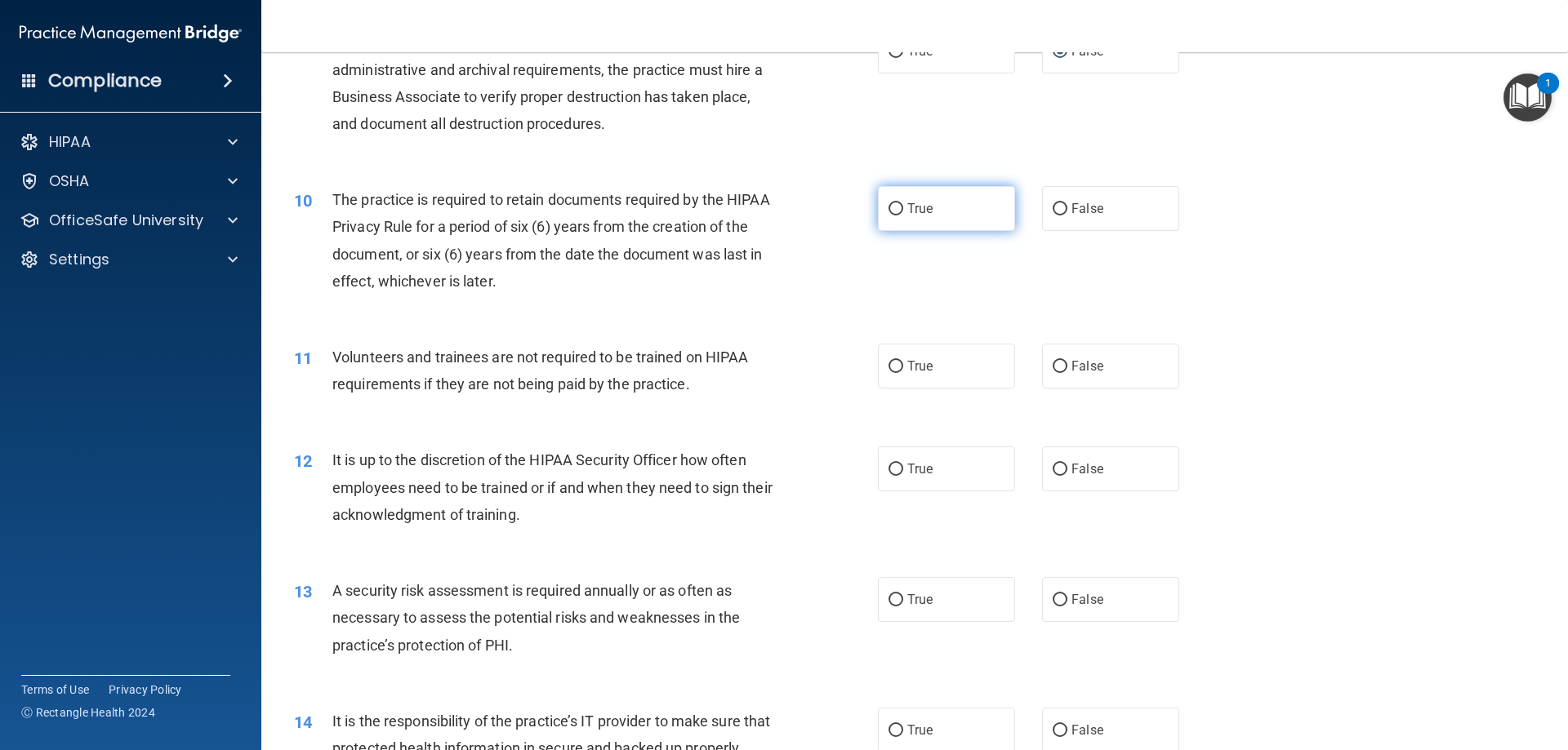
click at [889, 205] on input "True" at bounding box center [896, 209] width 15 height 13
radio input "true"
click at [1055, 368] on input "False" at bounding box center [1060, 367] width 15 height 13
radio input "true"
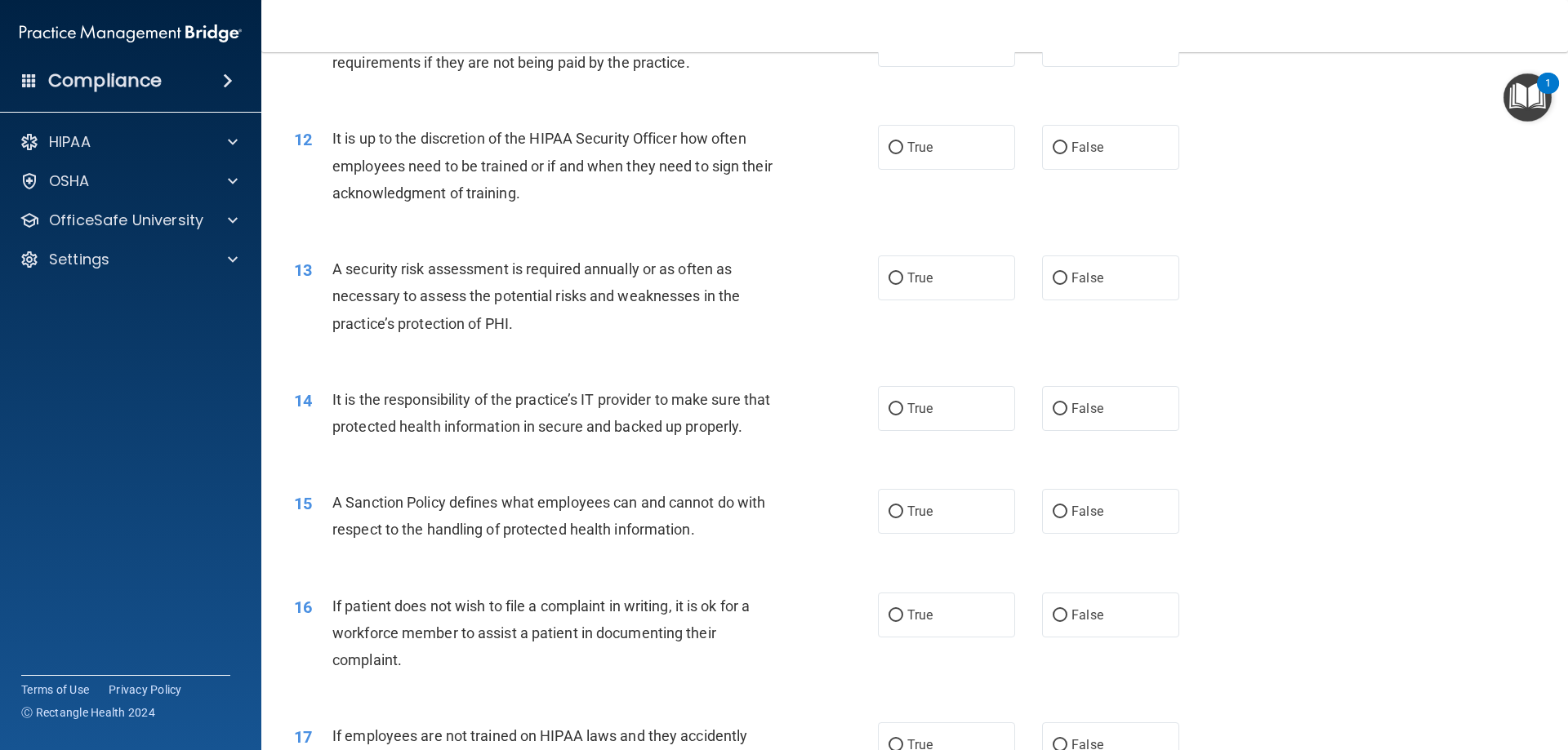
scroll to position [1551, 0]
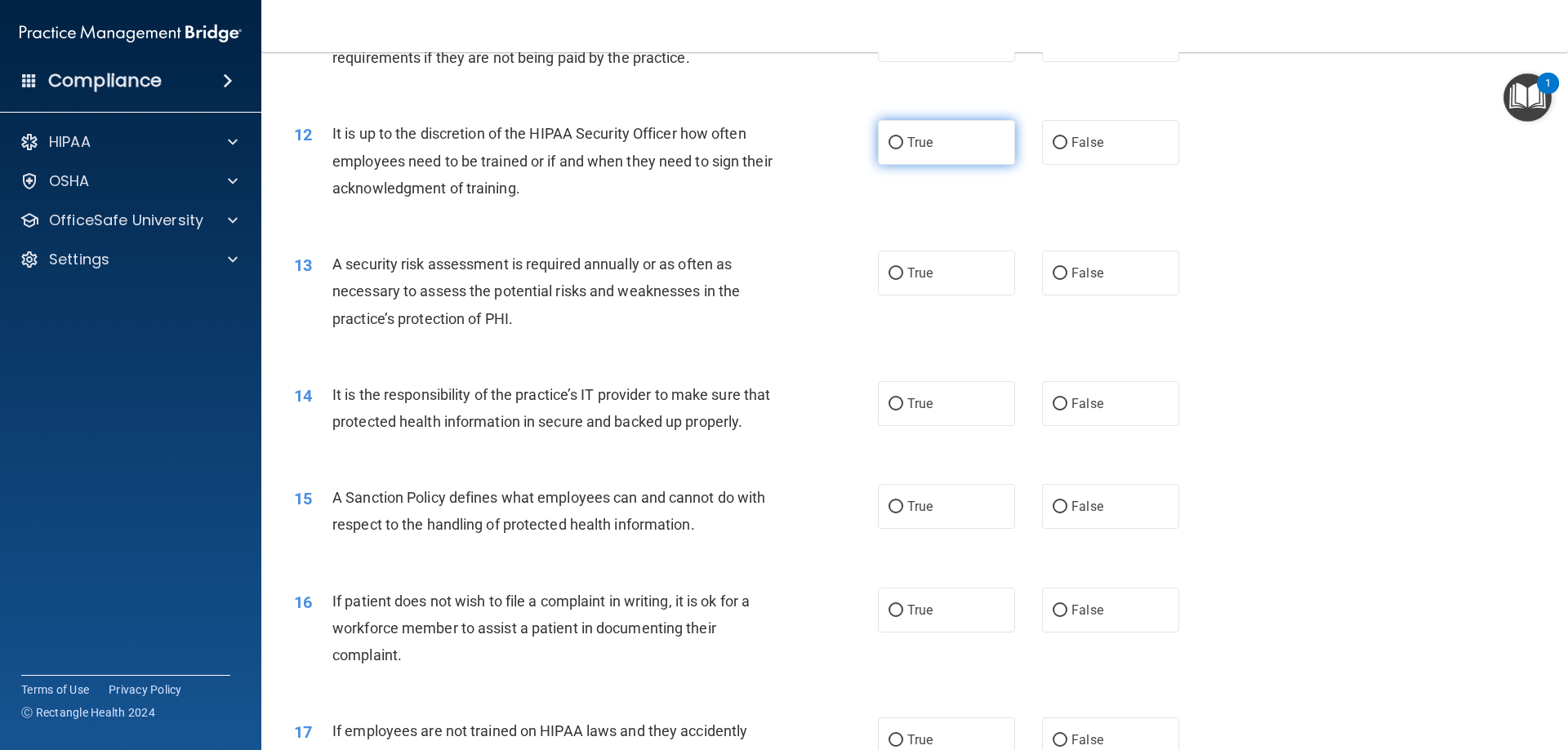
click at [894, 144] on input "True" at bounding box center [896, 143] width 15 height 13
radio input "true"
click at [897, 273] on label "True" at bounding box center [946, 273] width 138 height 45
click at [894, 278] on input "True" at bounding box center [896, 273] width 15 height 13
radio input "true"
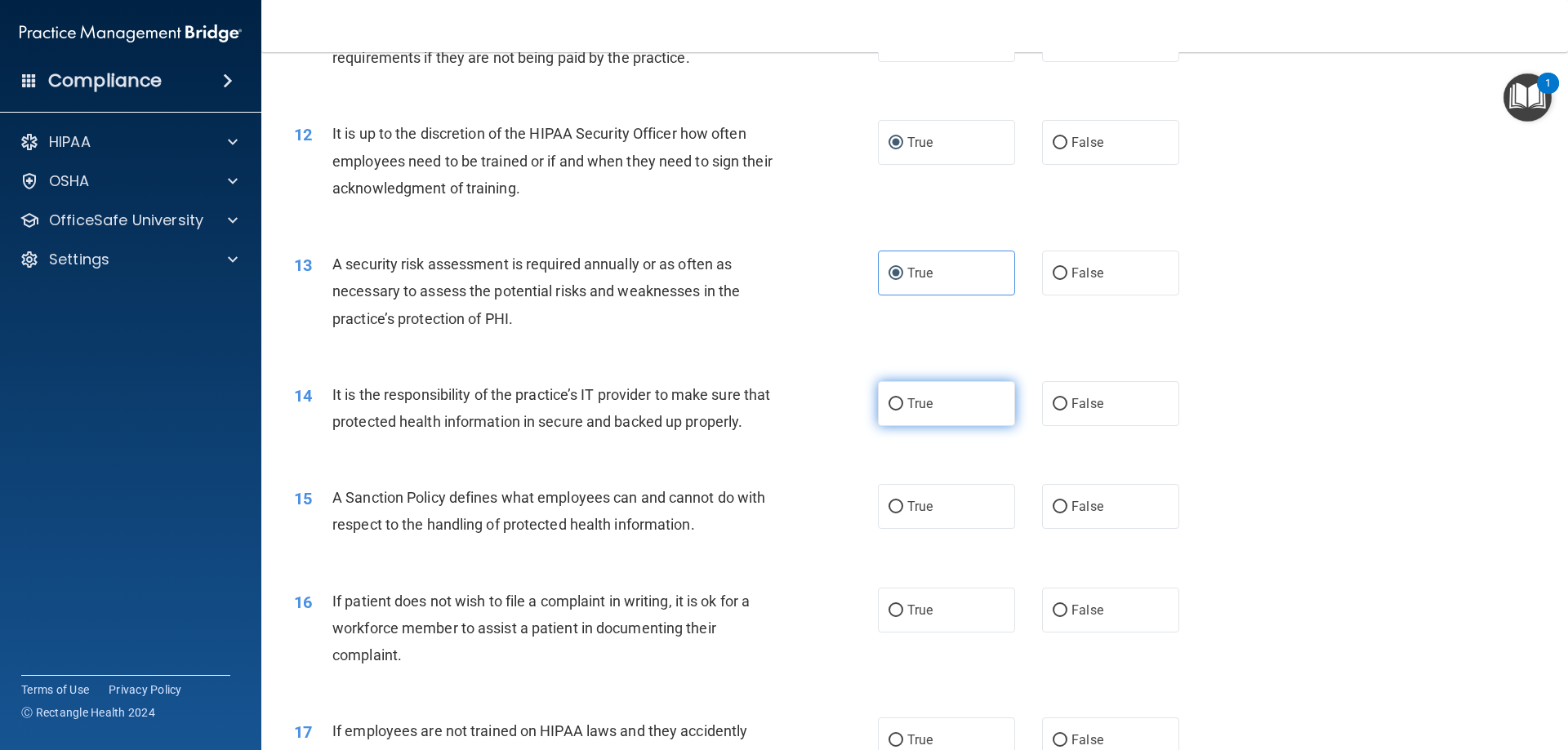
click at [894, 402] on input "True" at bounding box center [896, 404] width 15 height 13
radio input "true"
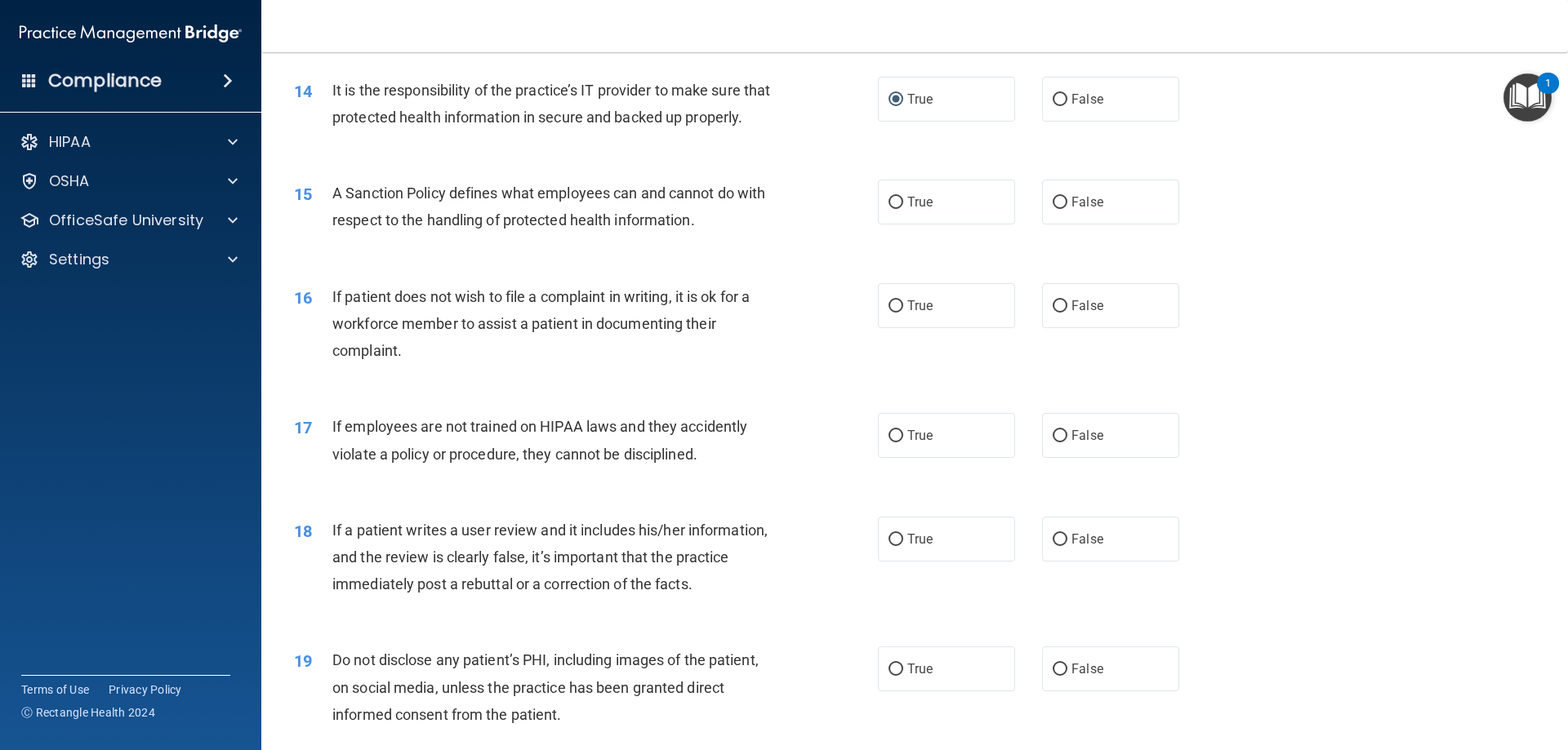
scroll to position [1877, 0]
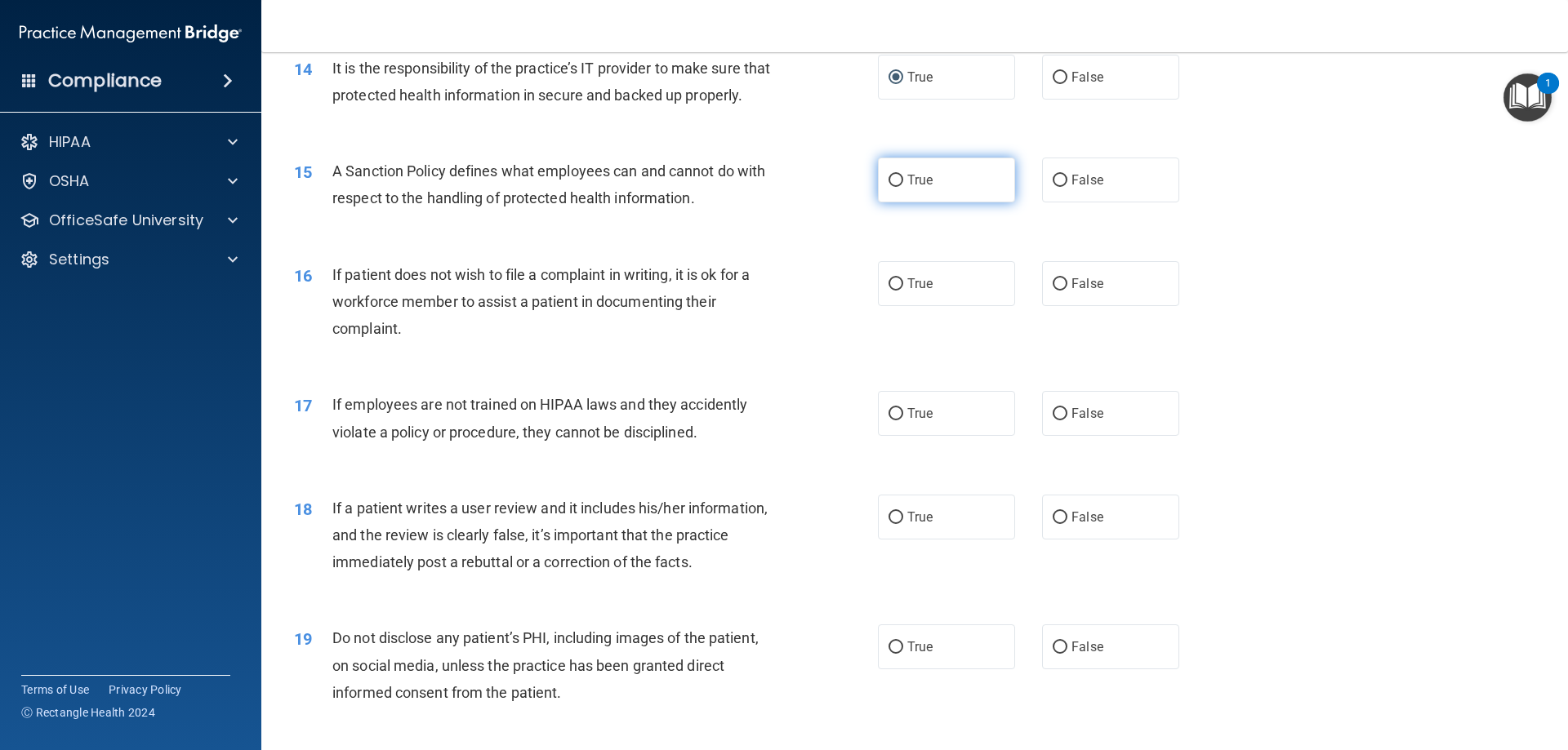
click at [891, 187] on input "True" at bounding box center [896, 180] width 15 height 13
radio input "true"
click at [894, 291] on input "True" at bounding box center [896, 284] width 15 height 13
radio input "true"
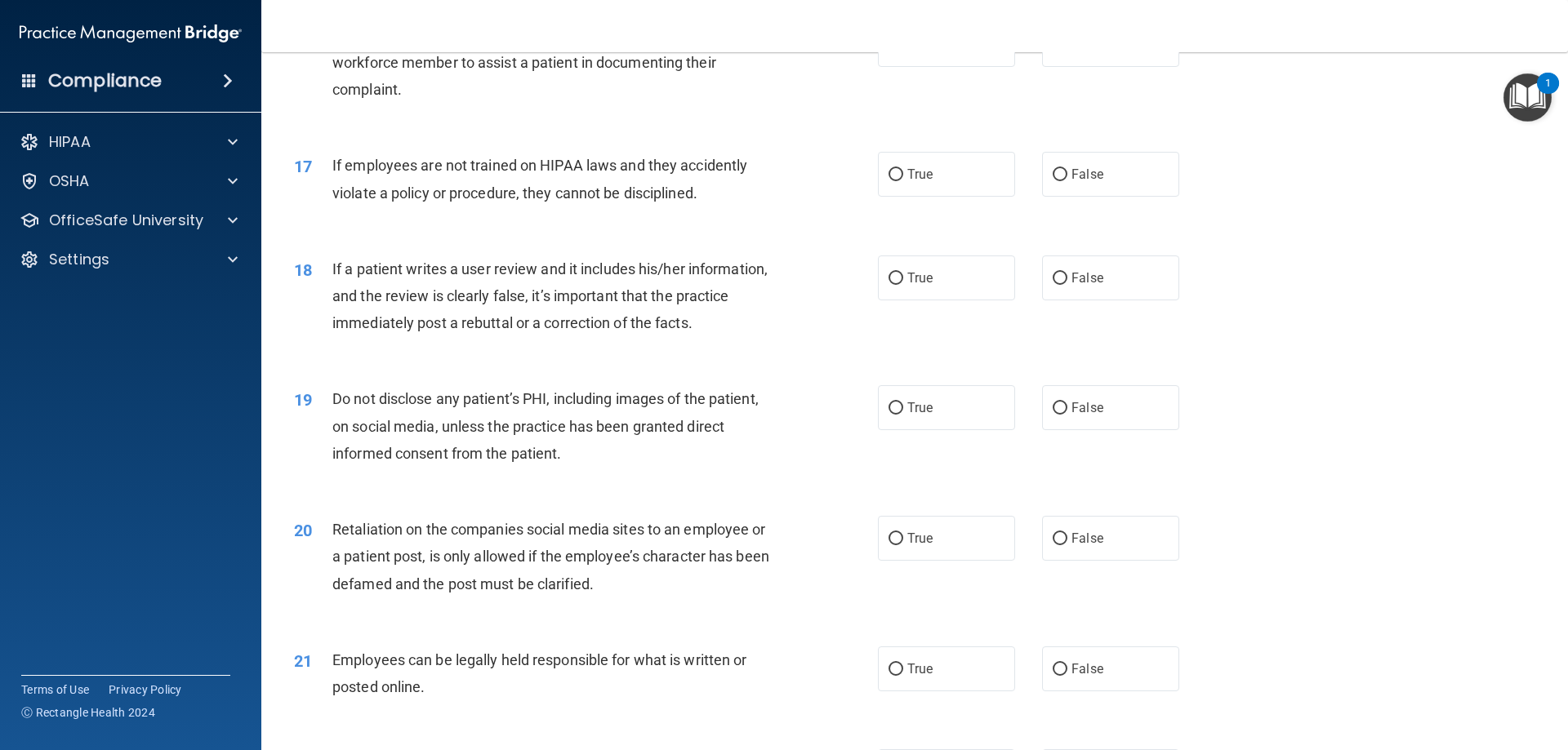
scroll to position [2122, 0]
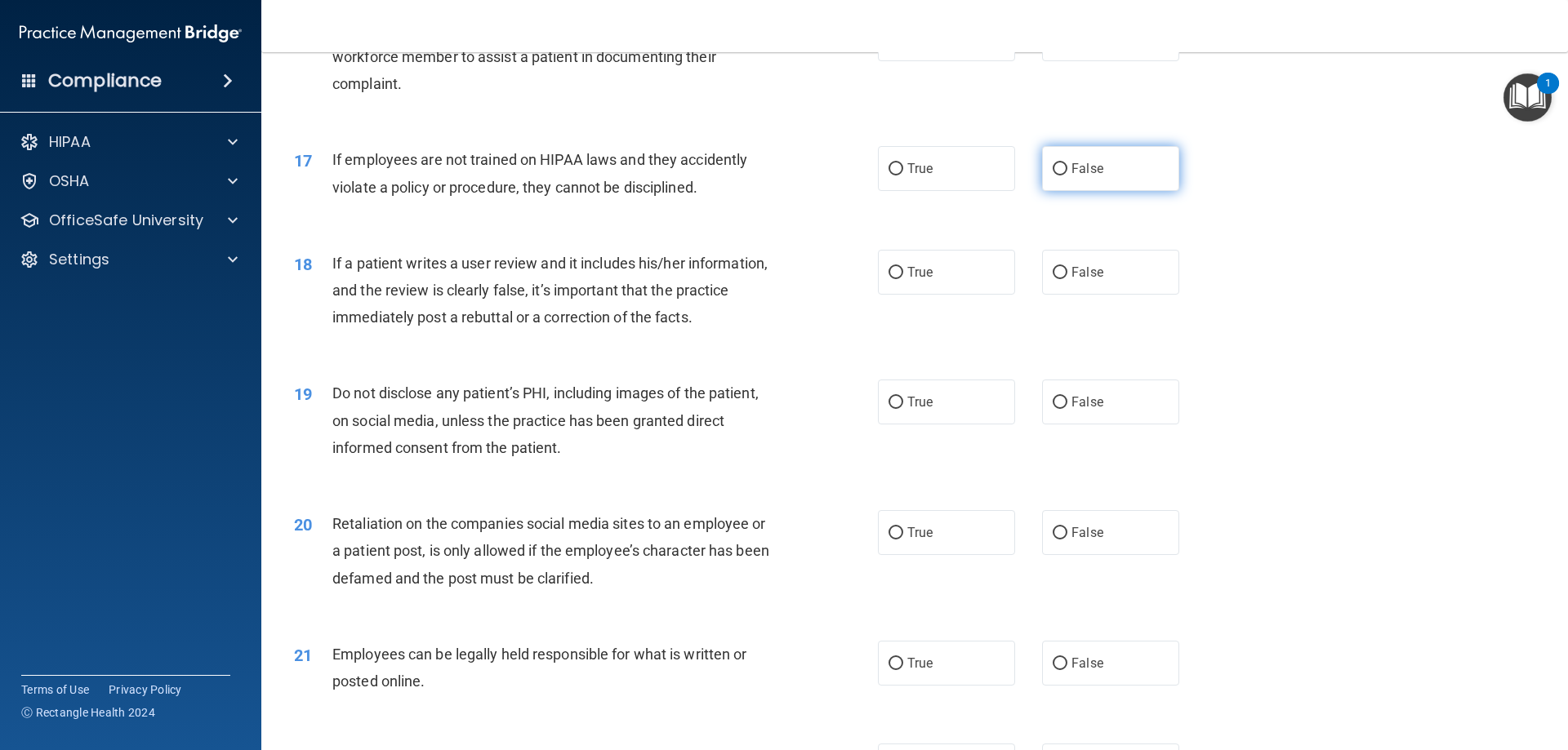
click at [1053, 176] on input "False" at bounding box center [1060, 169] width 15 height 13
radio input "true"
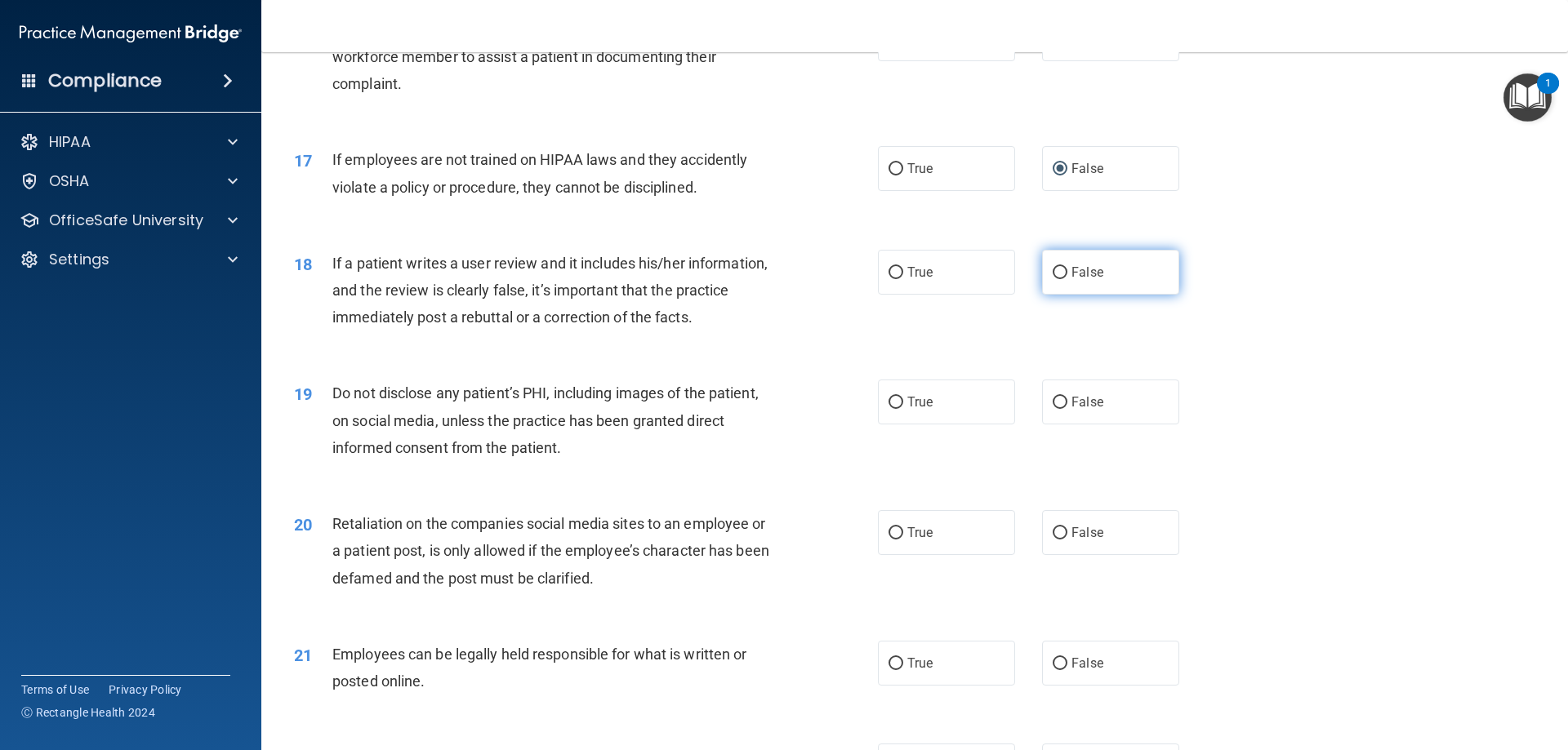
click at [1053, 279] on input "False" at bounding box center [1060, 273] width 15 height 13
radio input "true"
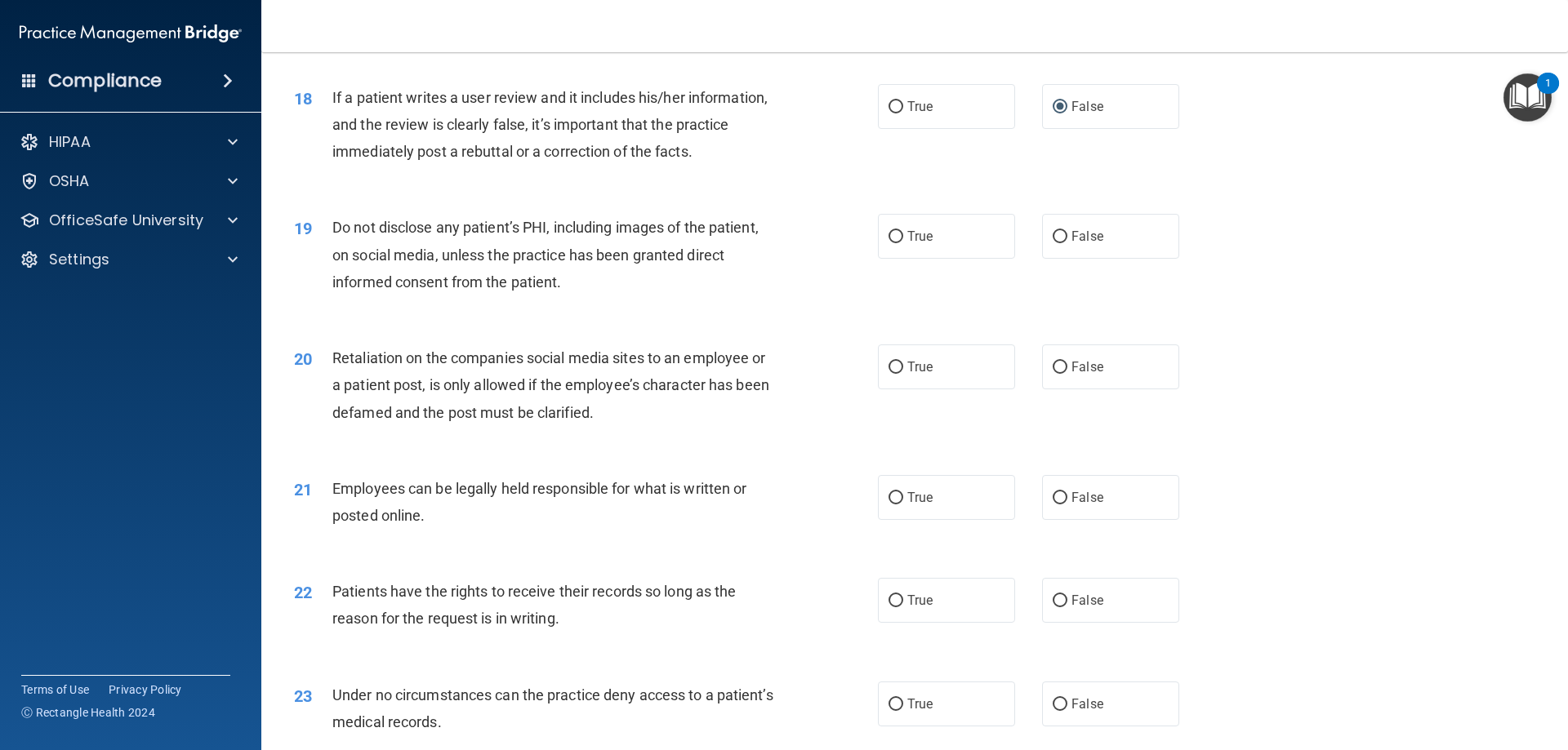
scroll to position [2286, 0]
click at [889, 245] on input "True" at bounding box center [896, 239] width 15 height 13
radio input "true"
click at [1051, 391] on label "False" at bounding box center [1110, 369] width 138 height 45
click at [1053, 375] on input "False" at bounding box center [1060, 369] width 15 height 13
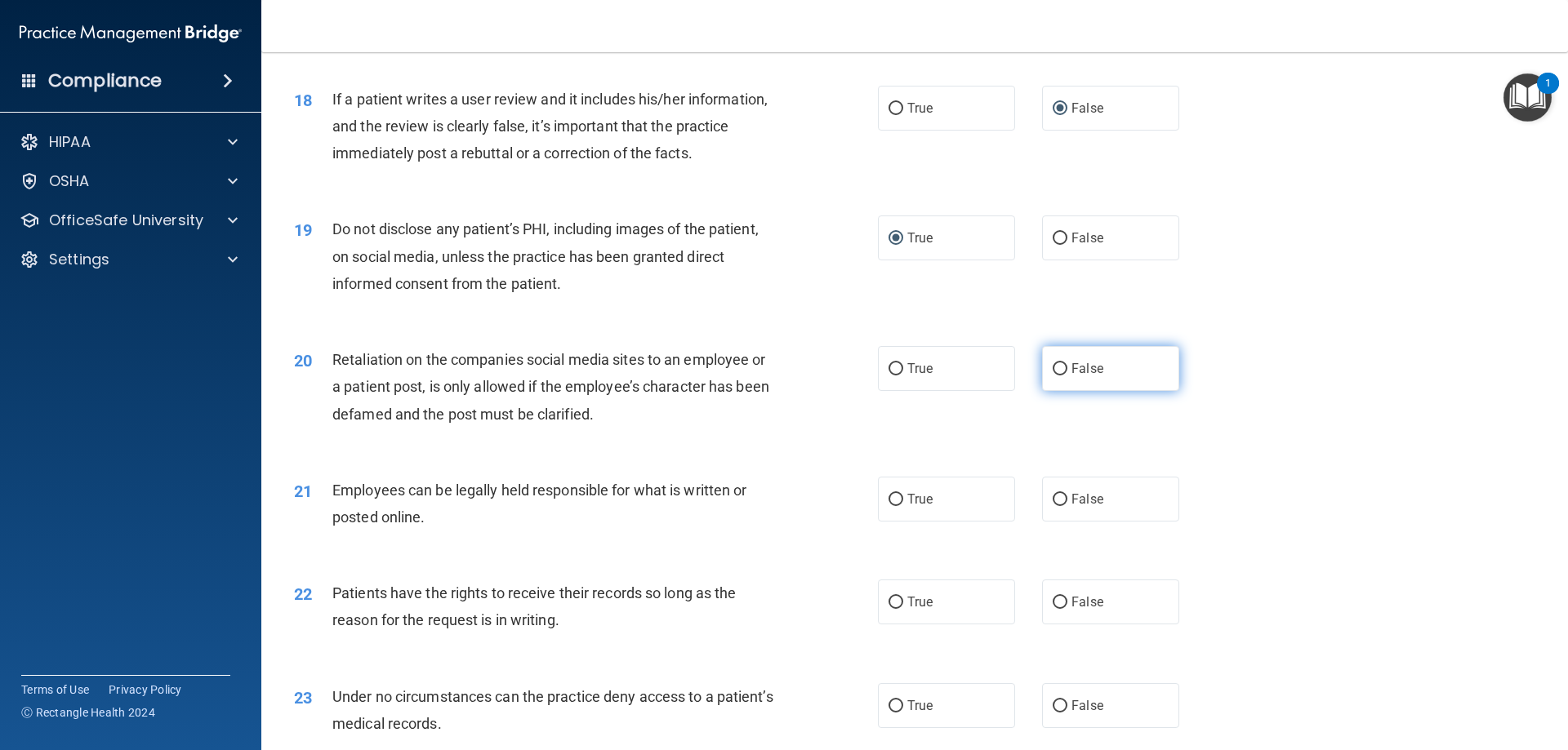
radio input "true"
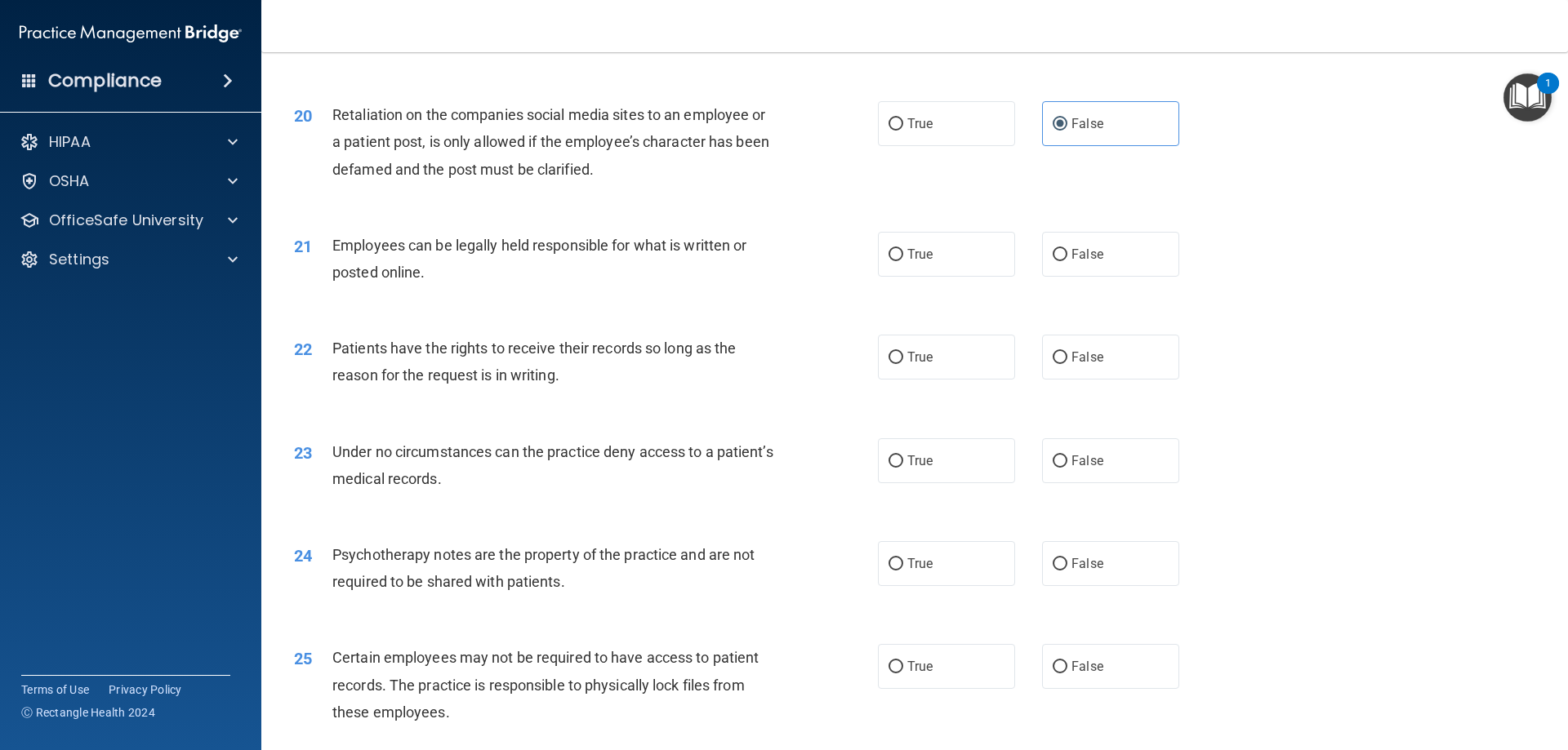
scroll to position [2613, 0]
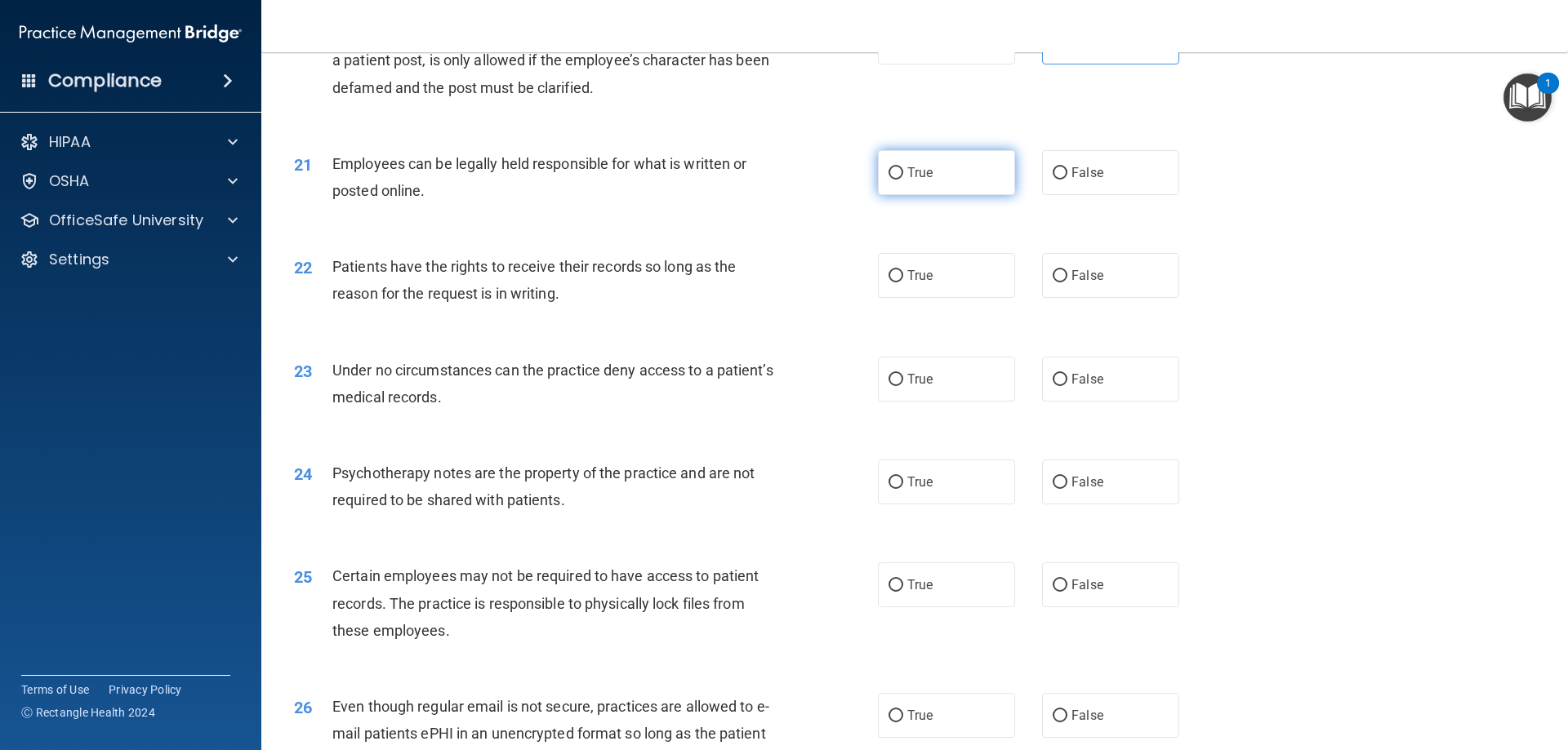
click at [895, 179] on input "True" at bounding box center [896, 174] width 15 height 13
radio input "true"
click at [890, 283] on input "True" at bounding box center [896, 276] width 15 height 13
radio input "true"
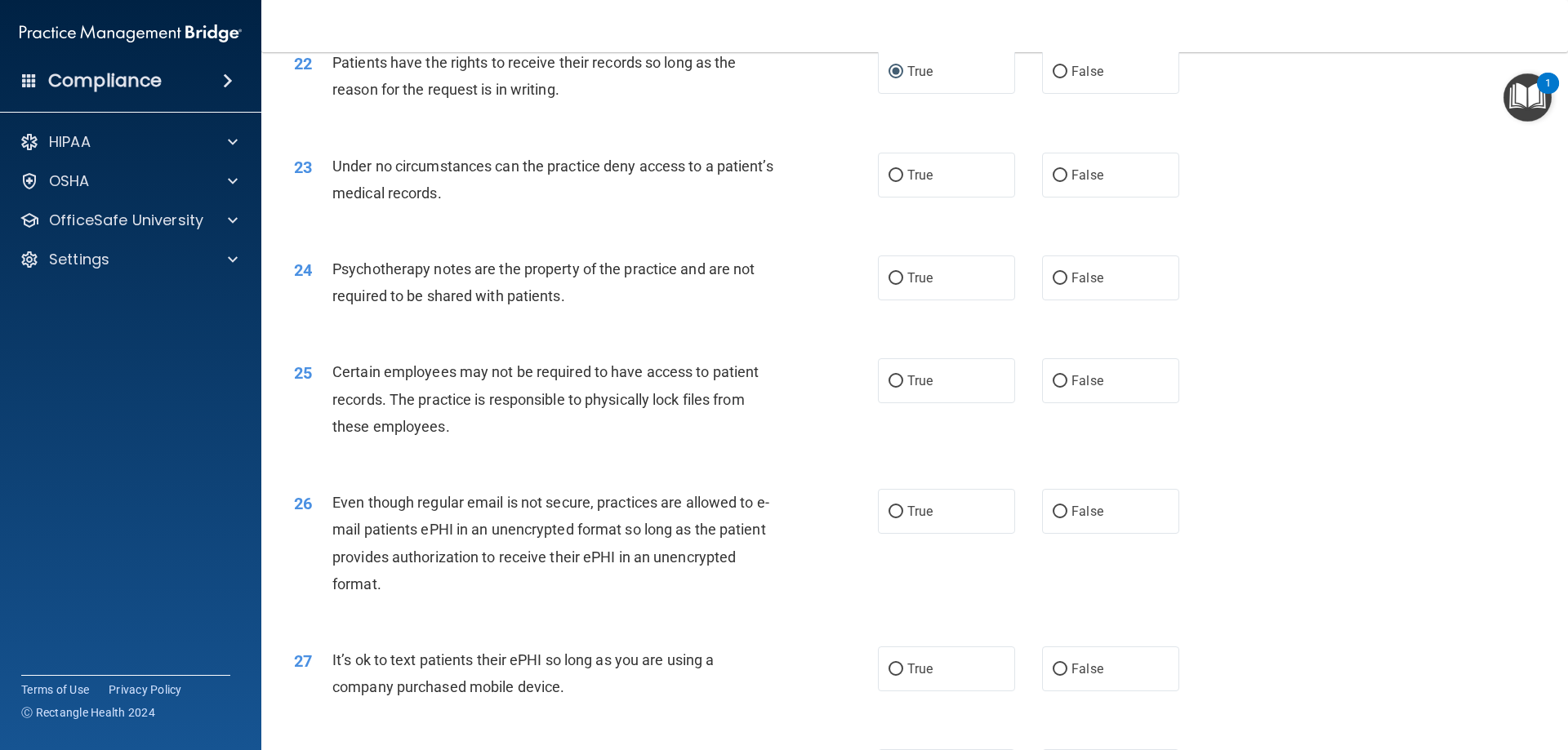
scroll to position [2858, 0]
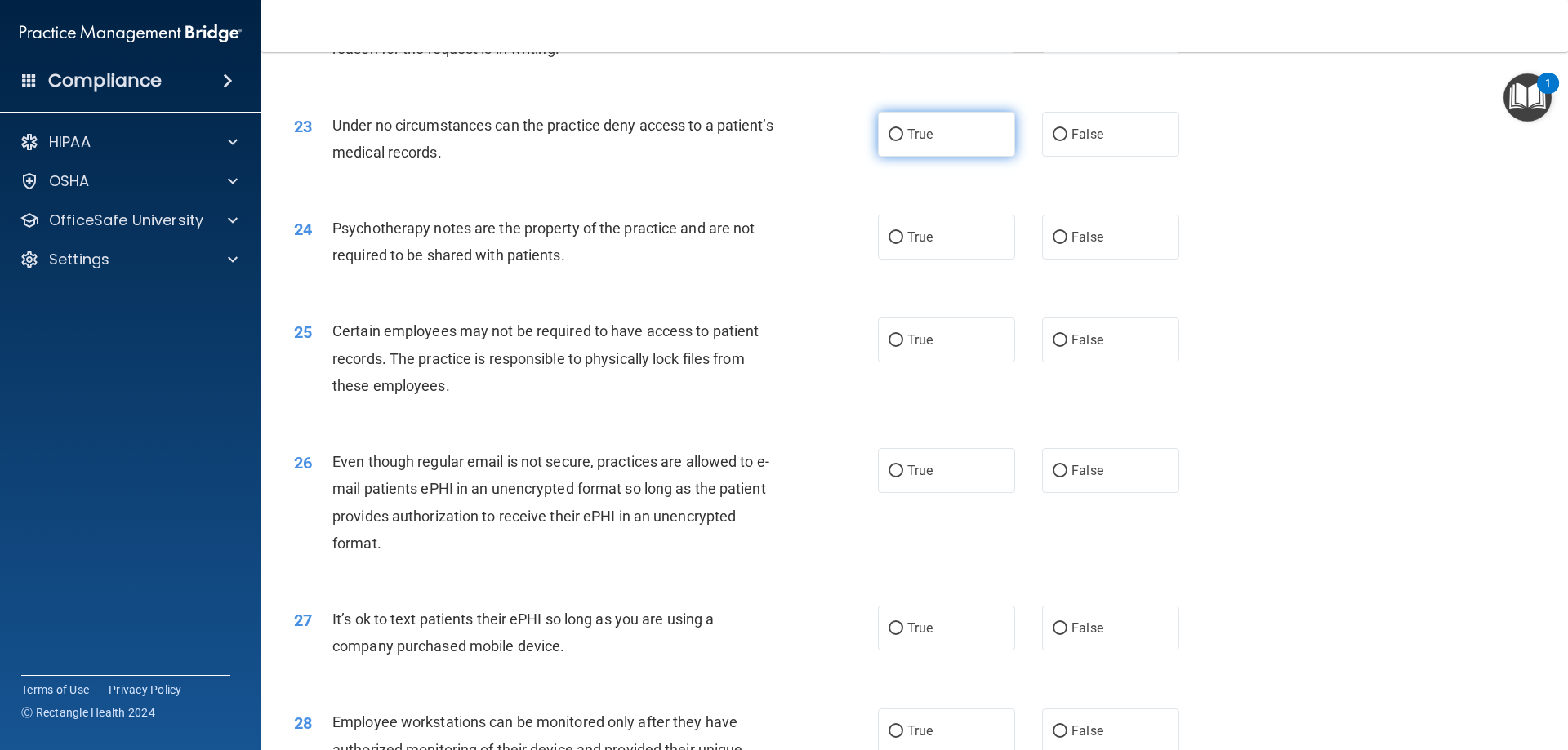
click at [895, 141] on input "True" at bounding box center [896, 135] width 15 height 13
radio input "true"
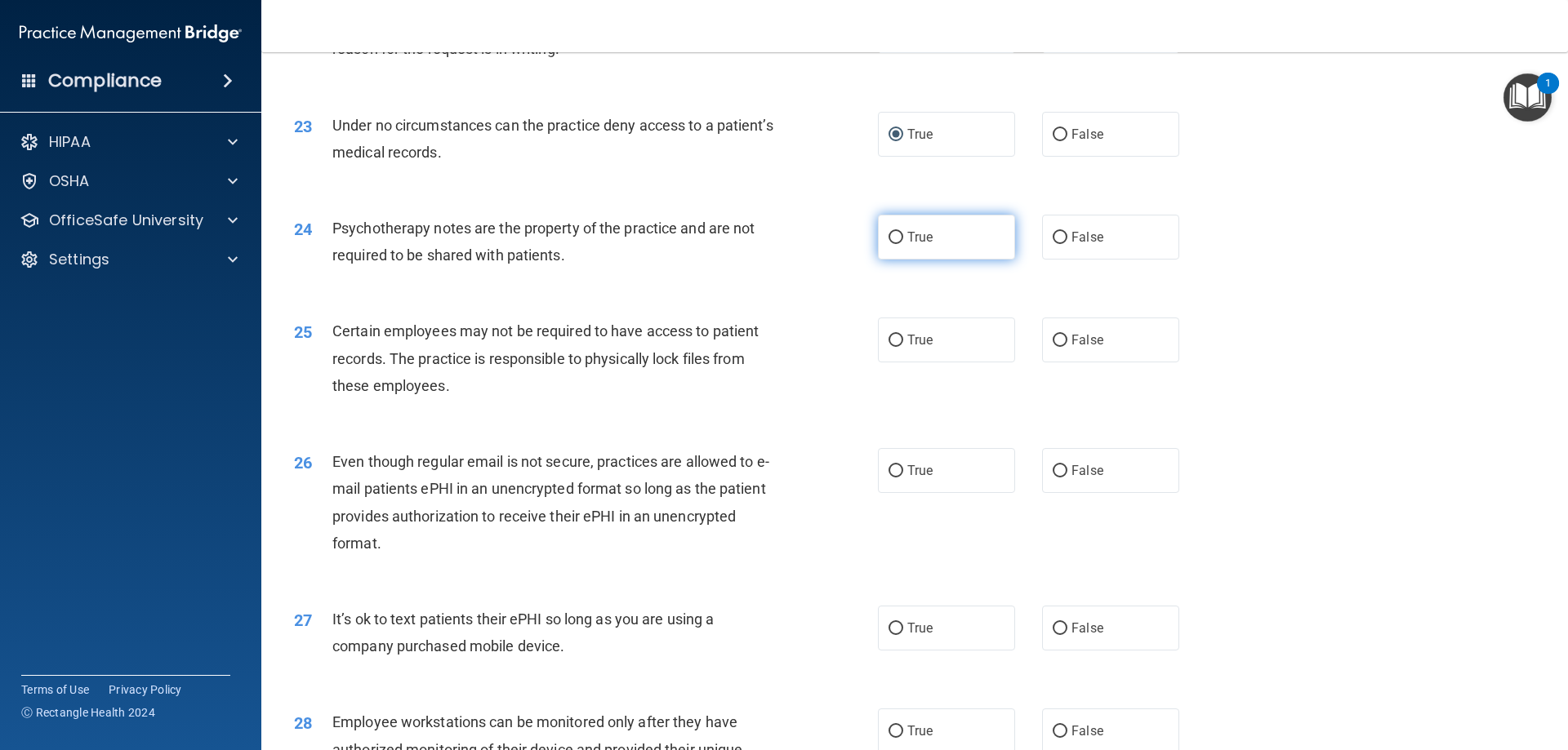
click at [890, 244] on input "True" at bounding box center [896, 238] width 15 height 13
radio input "true"
click at [895, 347] on input "True" at bounding box center [896, 340] width 15 height 13
radio input "true"
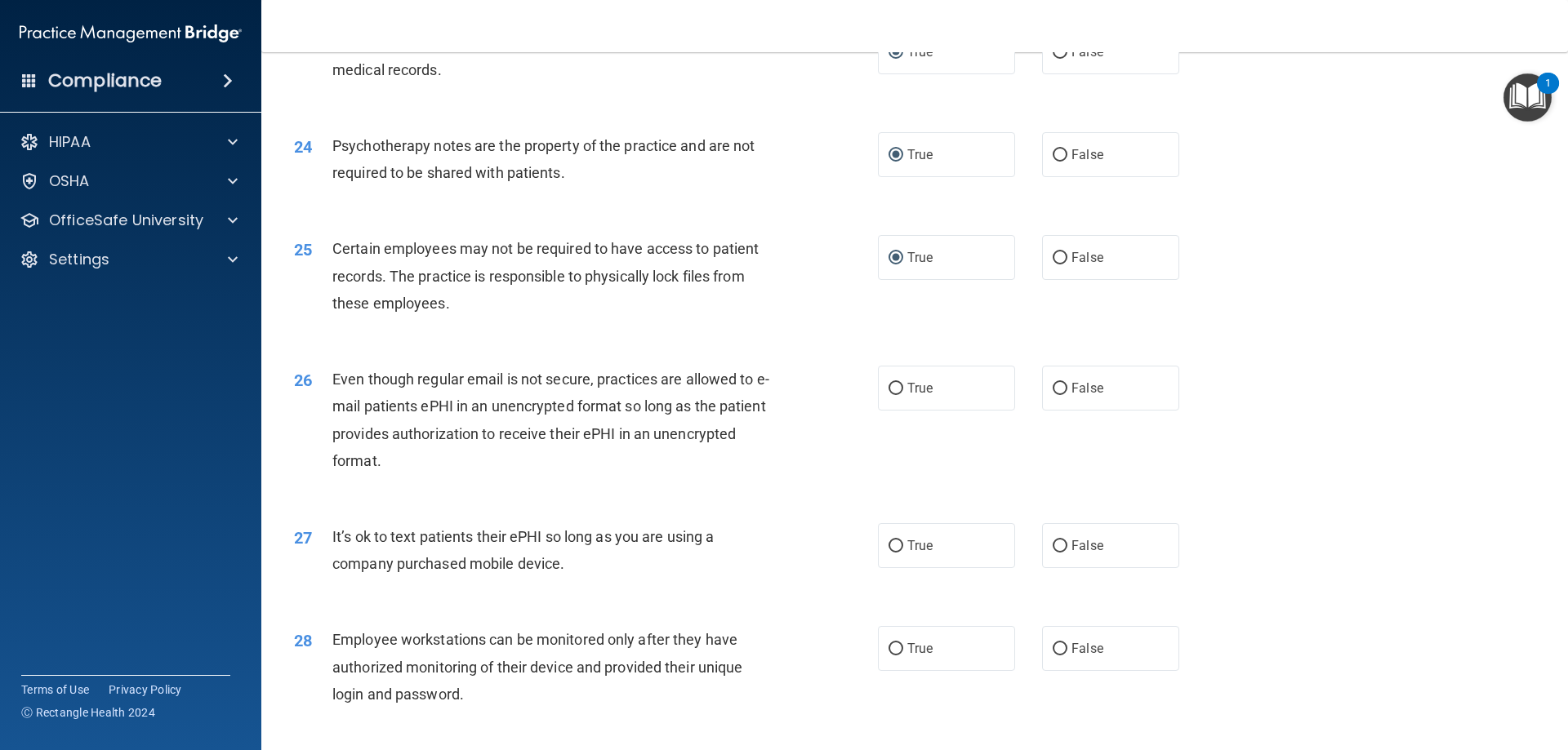
scroll to position [3102, 0]
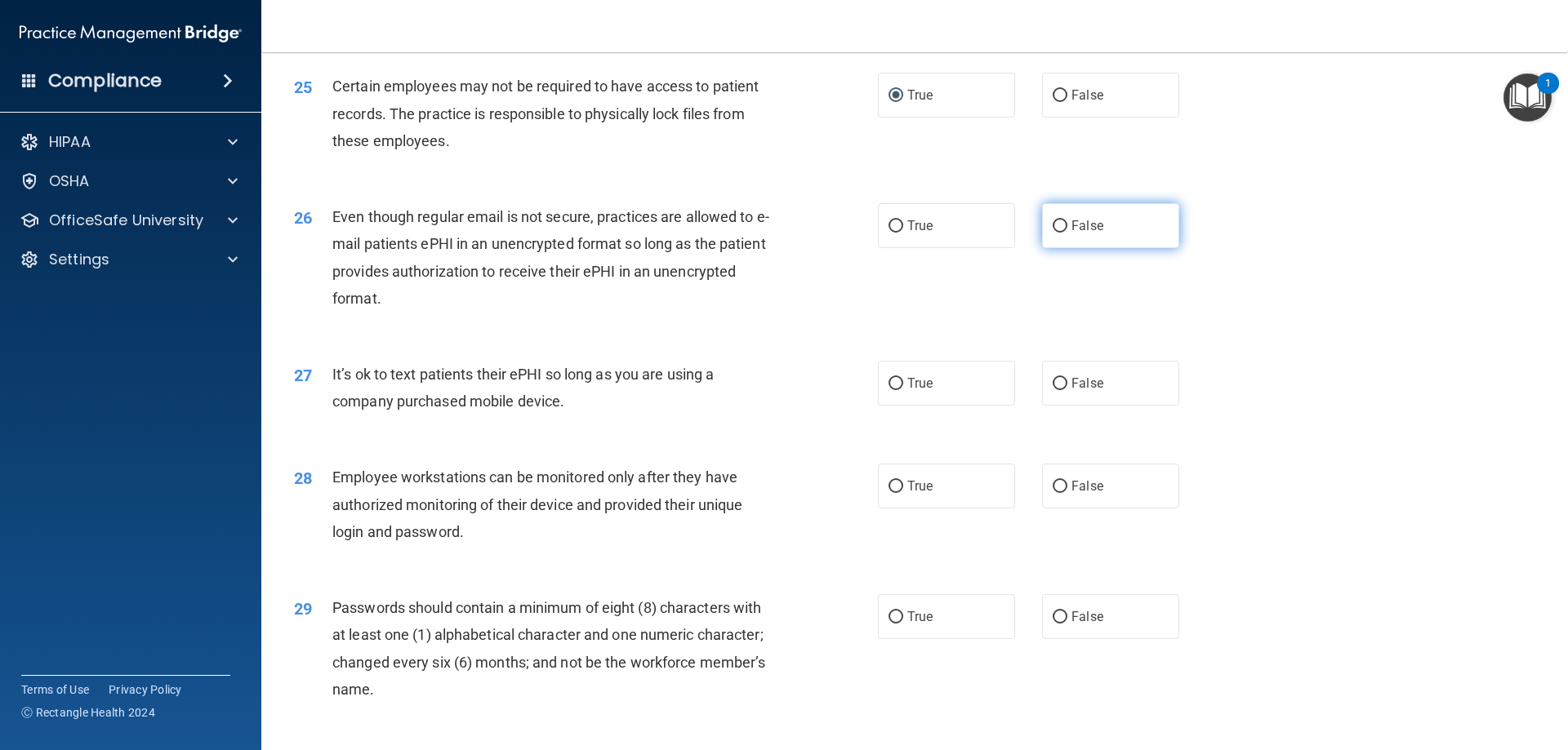
click at [1059, 233] on input "False" at bounding box center [1060, 226] width 15 height 13
radio input "true"
click at [1053, 390] on input "False" at bounding box center [1060, 383] width 15 height 13
radio input "true"
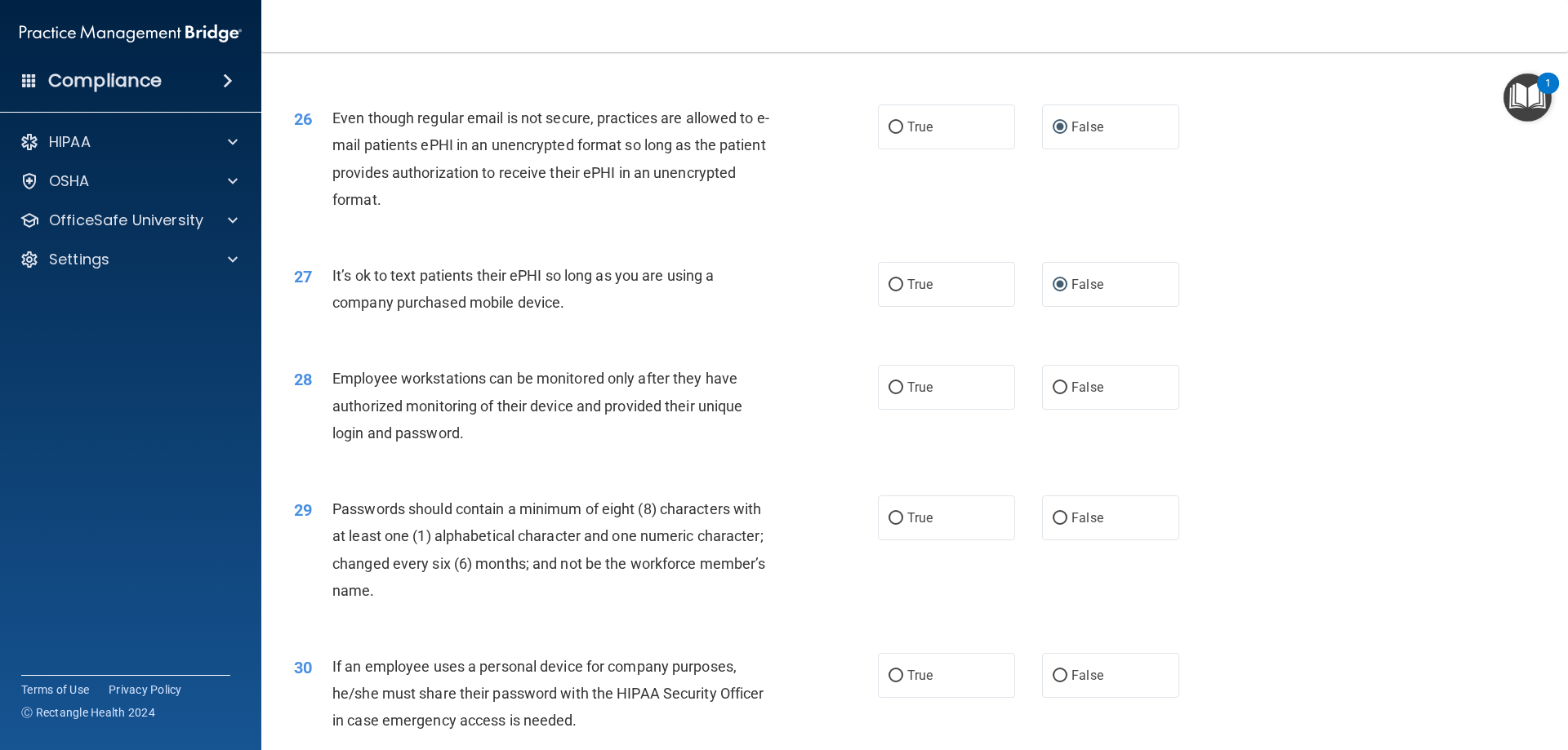
scroll to position [3347, 0]
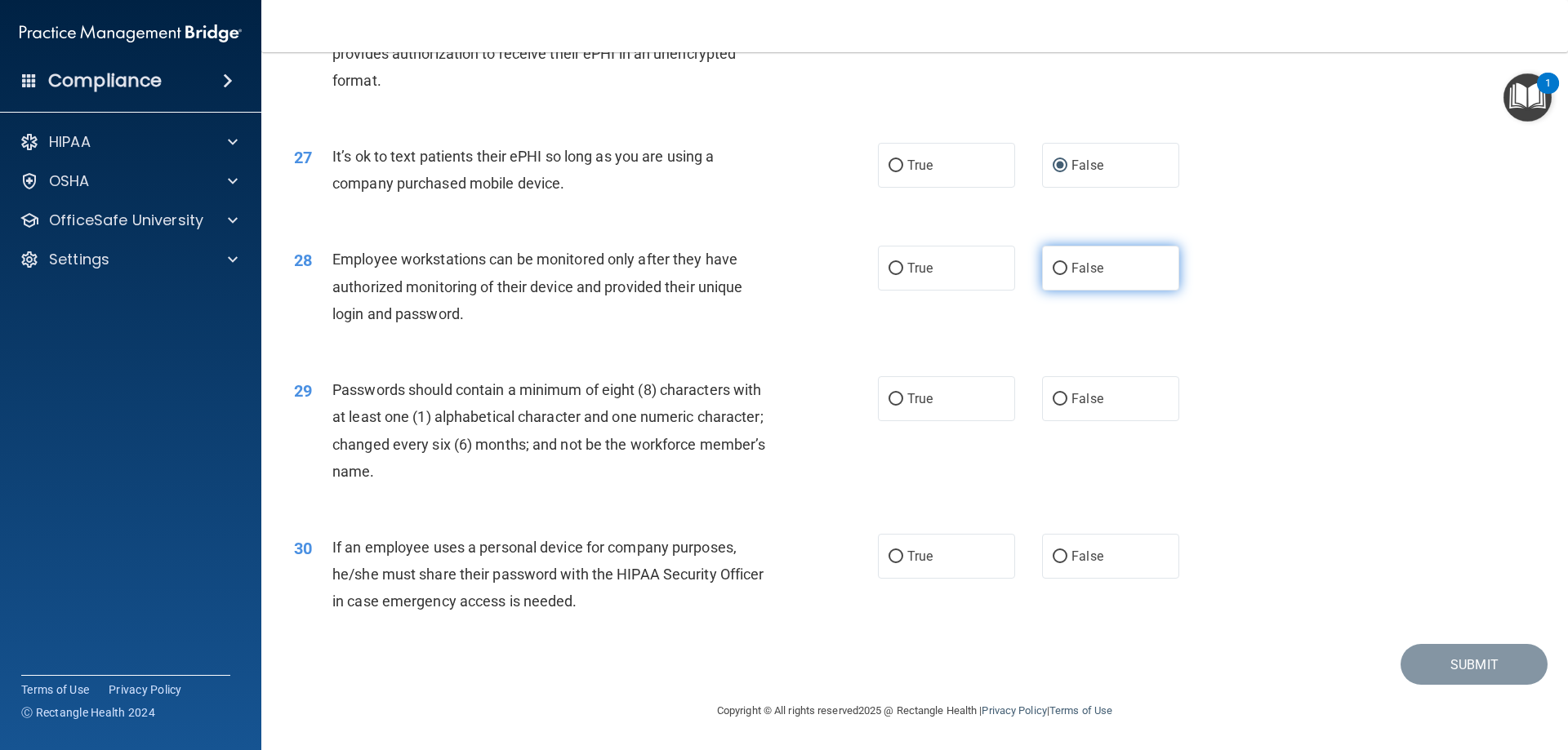
click at [1056, 269] on input "False" at bounding box center [1060, 268] width 15 height 13
radio input "true"
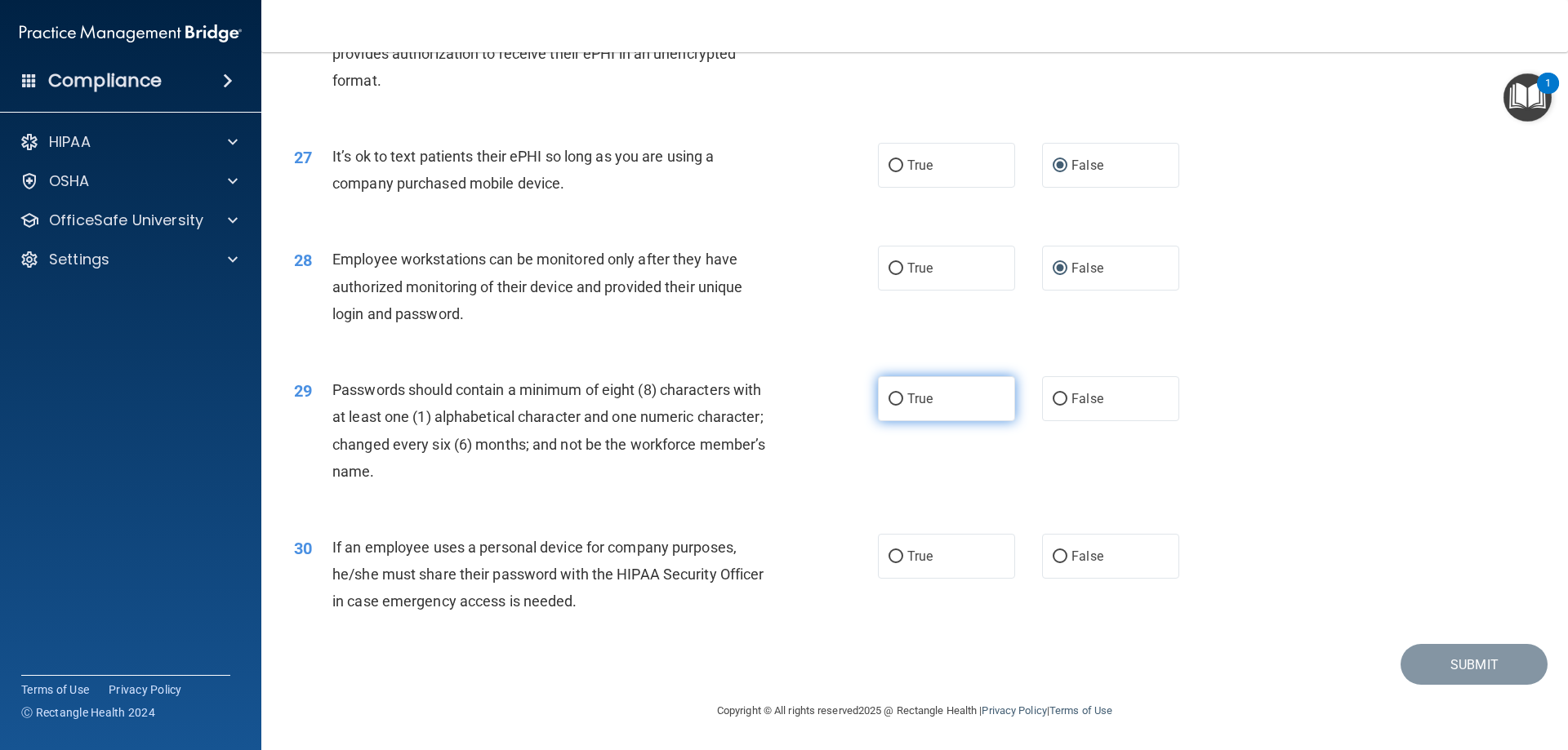
click at [890, 397] on input "True" at bounding box center [896, 399] width 15 height 13
radio input "true"
click at [1055, 545] on label "False" at bounding box center [1110, 556] width 138 height 45
click at [1055, 551] on input "False" at bounding box center [1060, 557] width 15 height 13
radio input "true"
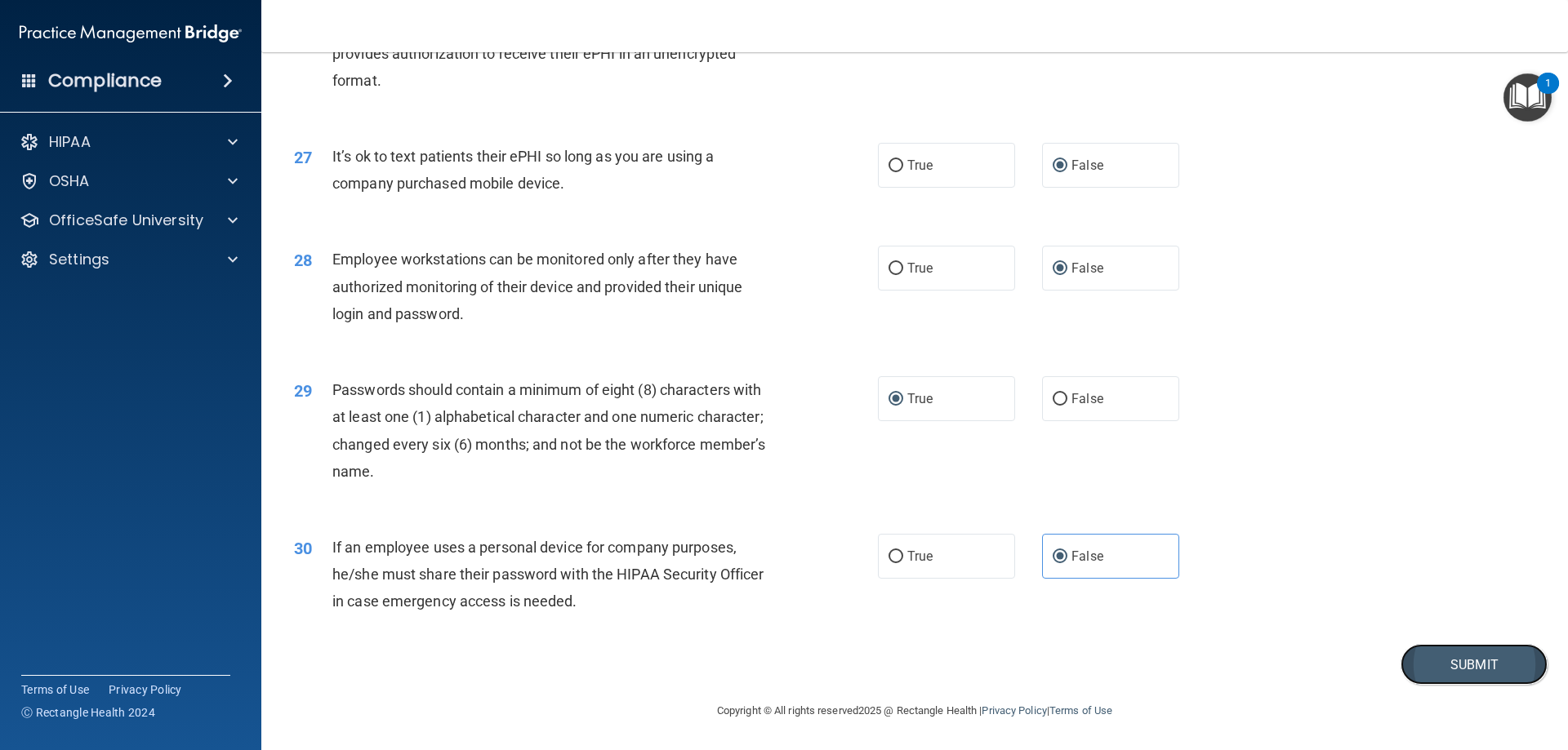
click at [1438, 656] on button "Submit" at bounding box center [1473, 664] width 147 height 42
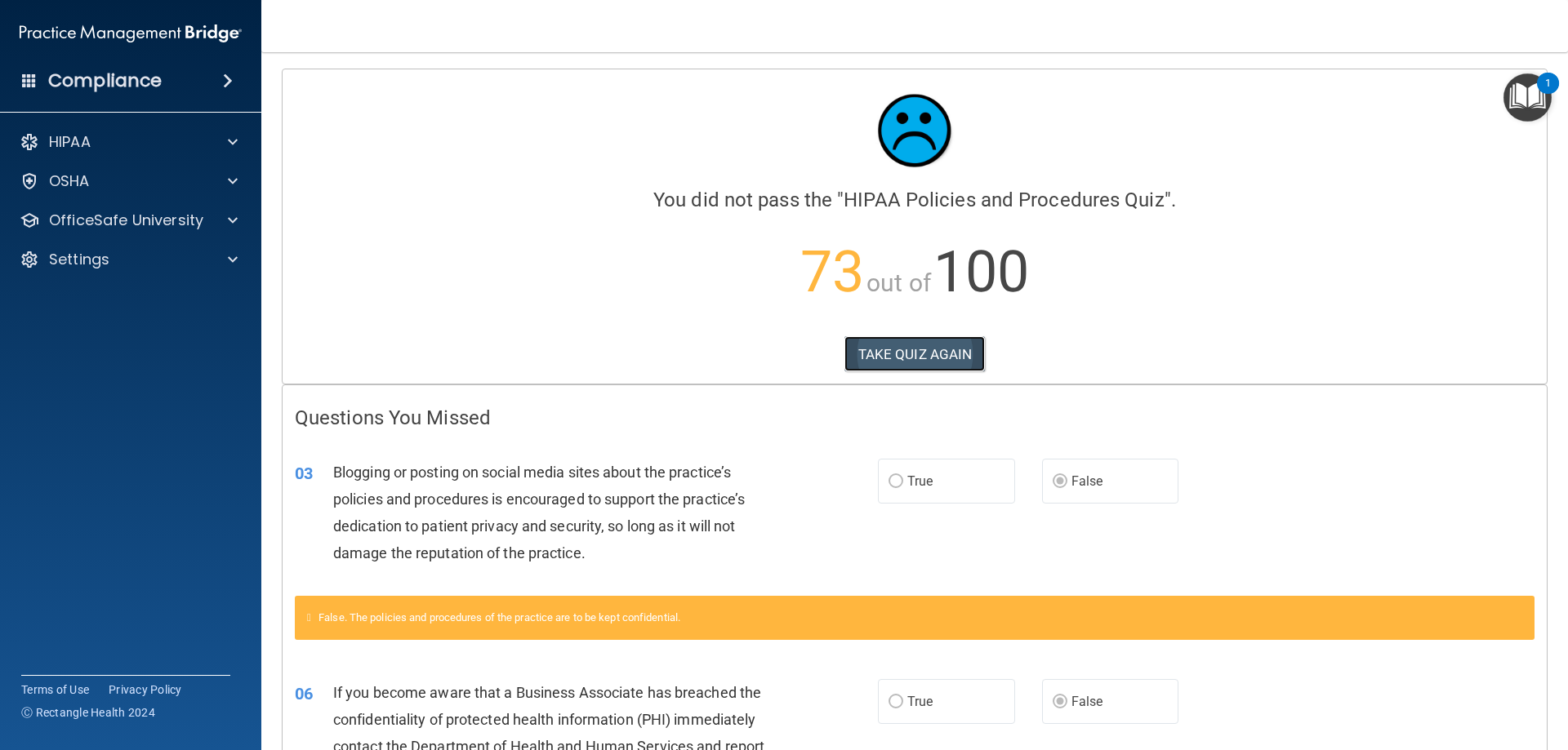
click at [883, 358] on button "TAKE QUIZ AGAIN" at bounding box center [914, 354] width 141 height 36
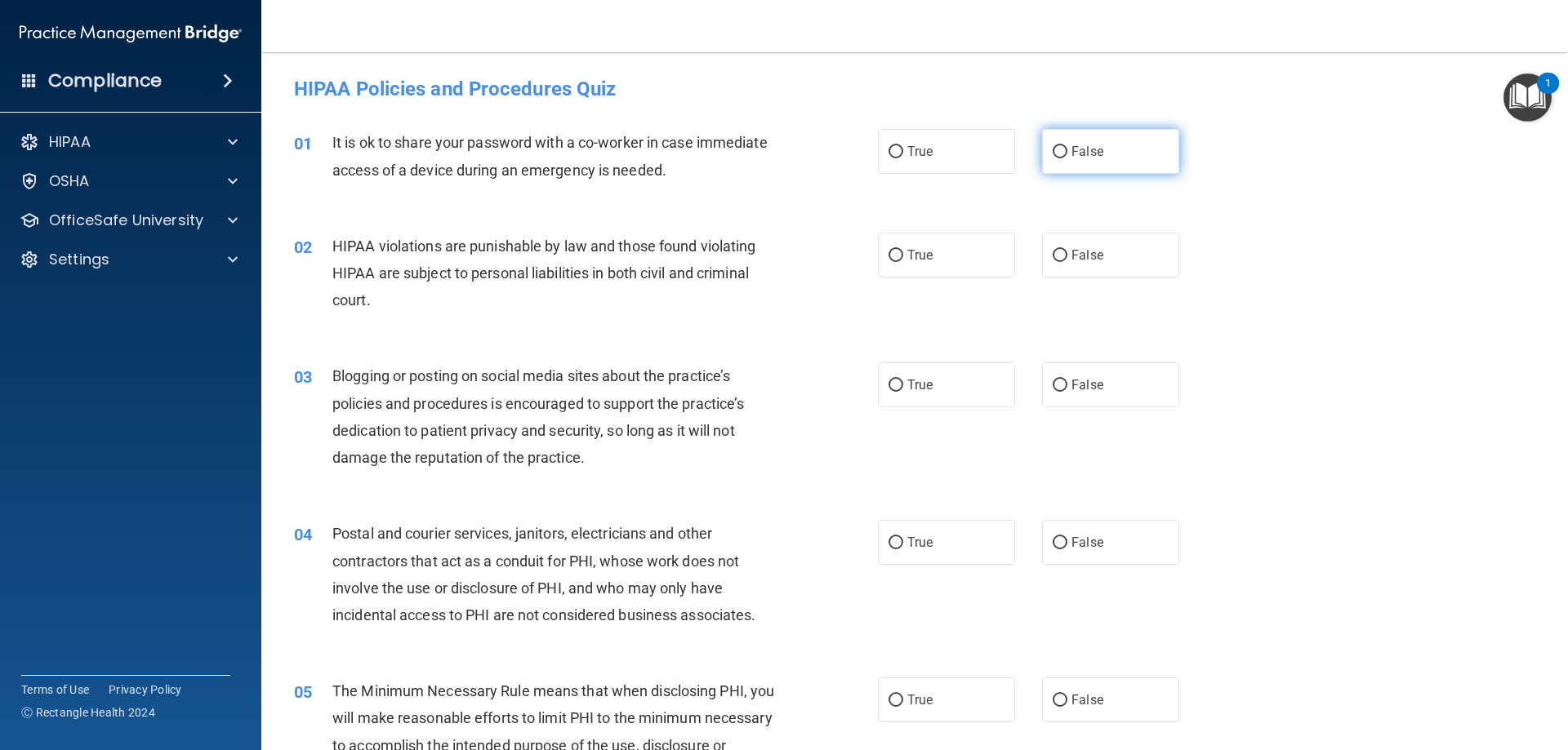
click at [1060, 150] on label "False" at bounding box center [1110, 151] width 138 height 45
click at [1060, 150] on input "False" at bounding box center [1060, 152] width 15 height 13
radio input "true"
click at [898, 254] on label "True" at bounding box center [946, 256] width 138 height 45
click at [898, 254] on input "True" at bounding box center [896, 256] width 15 height 13
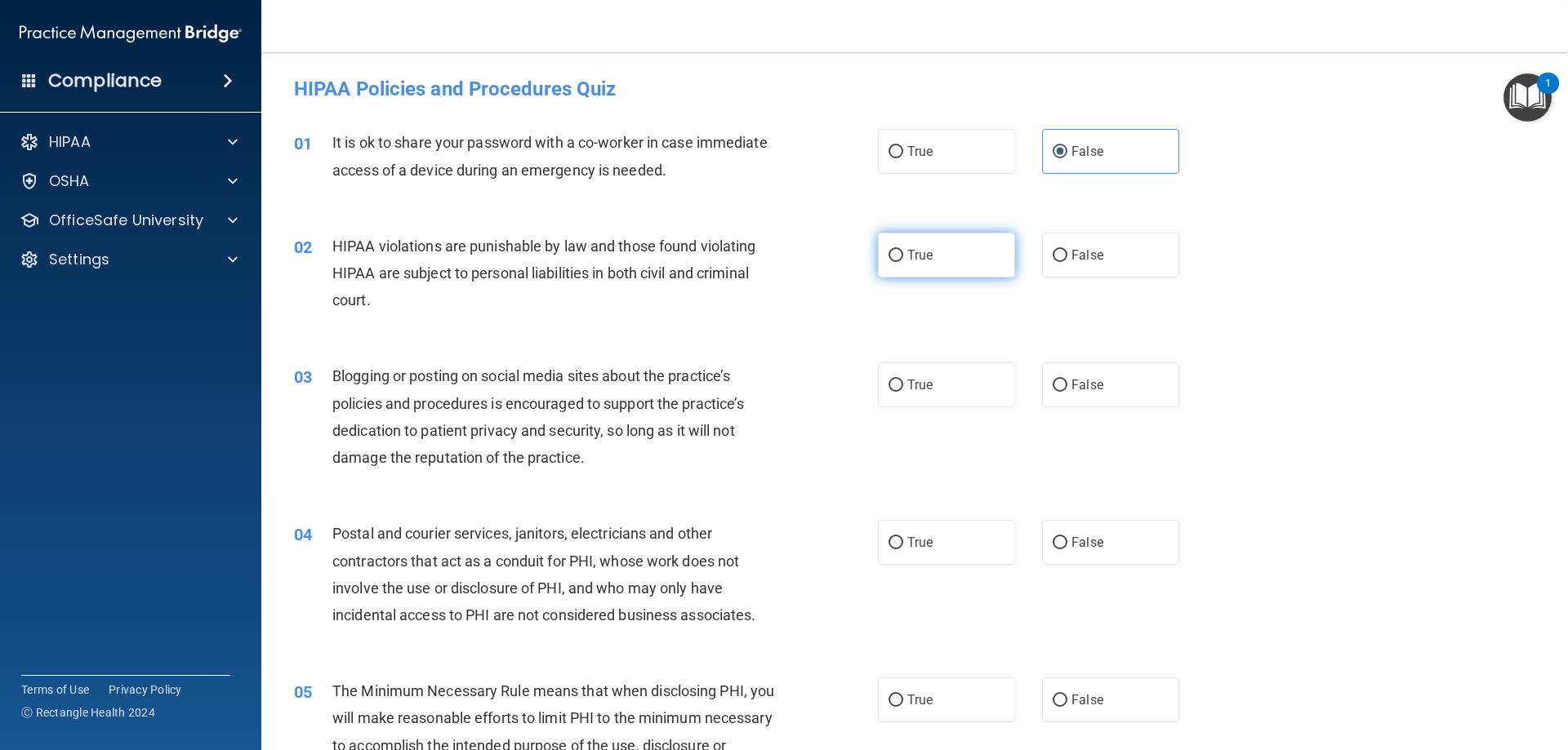
radio input "true"
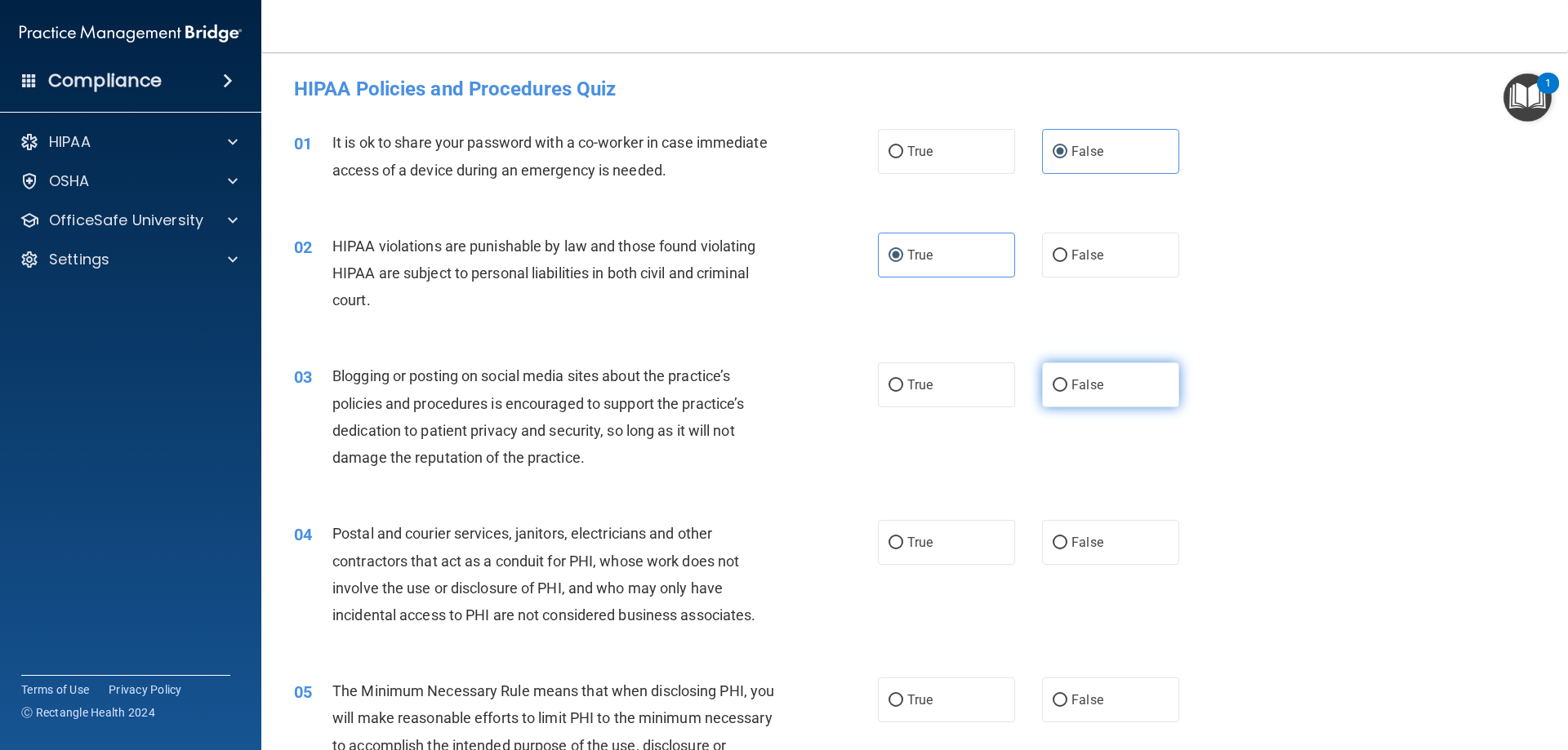
click at [1058, 383] on input "False" at bounding box center [1060, 385] width 15 height 13
radio input "true"
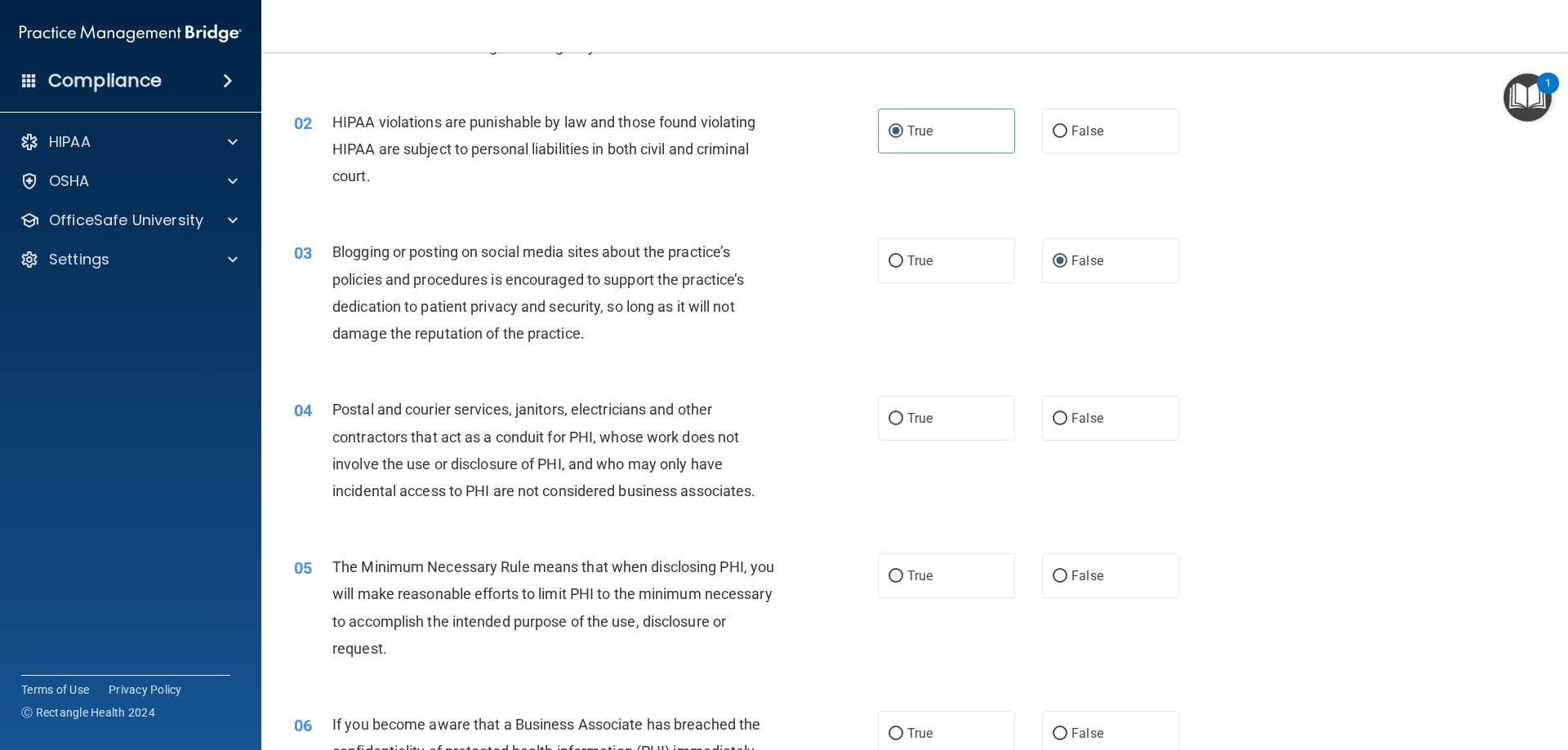
scroll to position [163, 0]
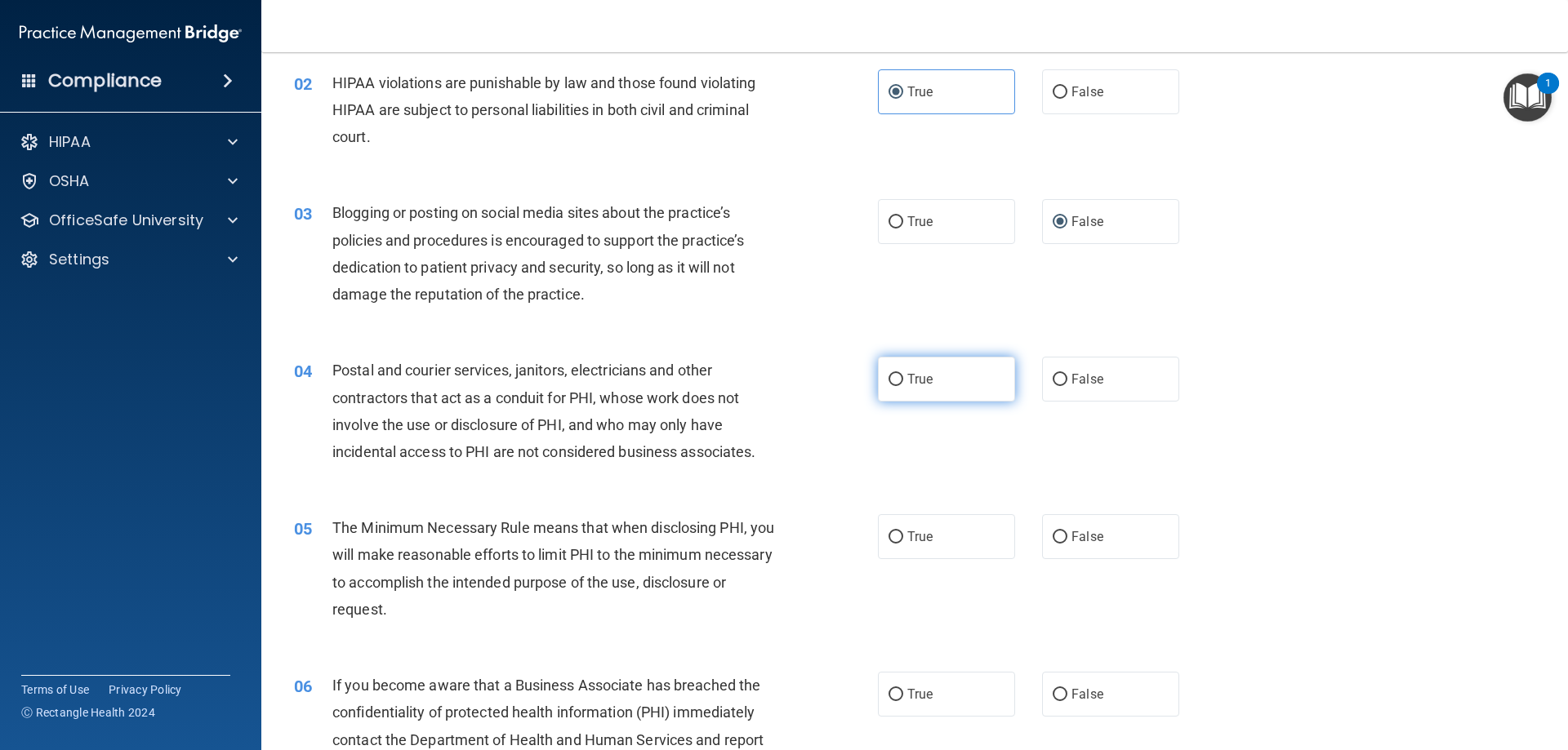
click at [889, 382] on input "True" at bounding box center [896, 379] width 15 height 13
radio input "true"
click at [889, 541] on input "True" at bounding box center [896, 537] width 15 height 13
radio input "true"
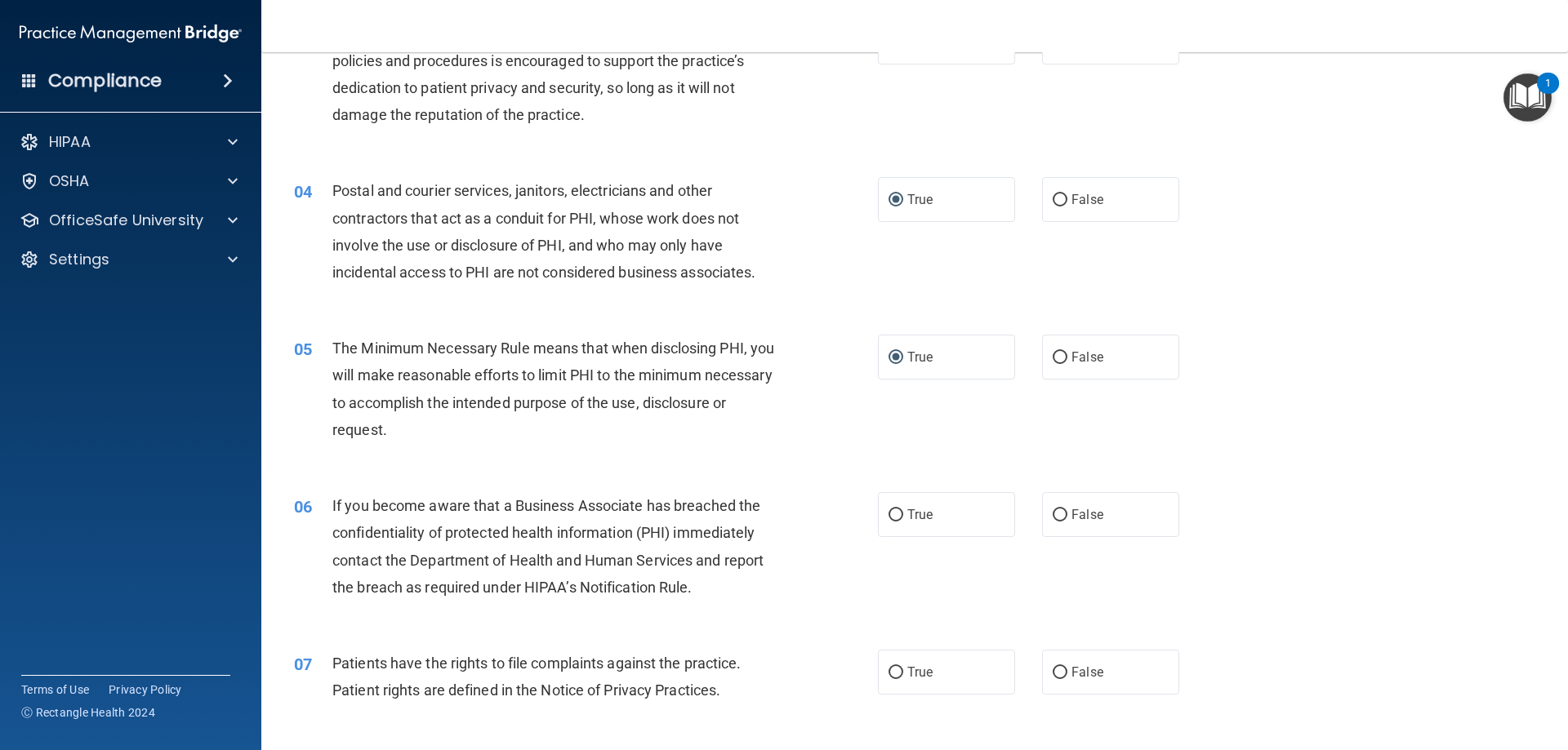
scroll to position [408, 0]
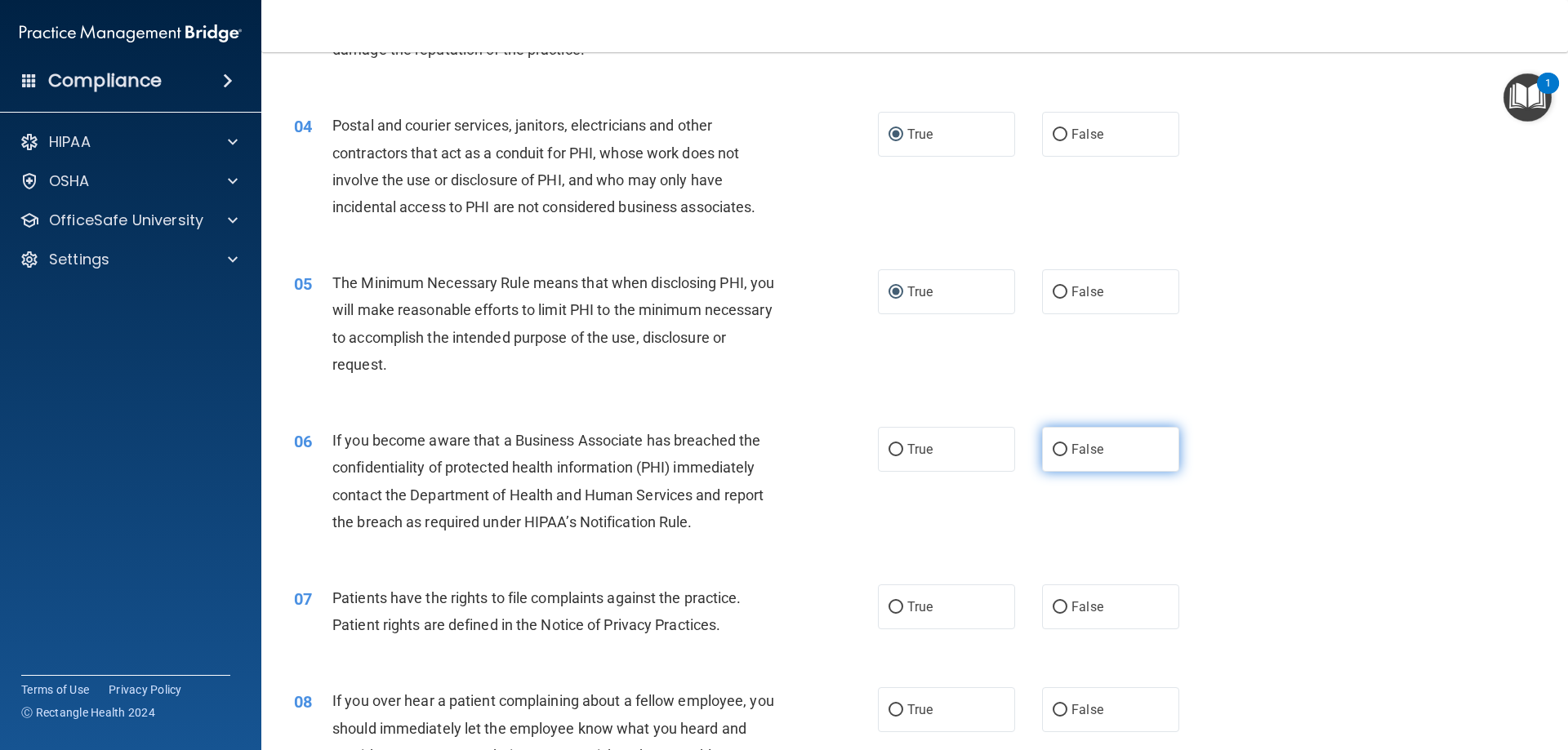
click at [1053, 445] on input "False" at bounding box center [1060, 450] width 15 height 13
radio input "true"
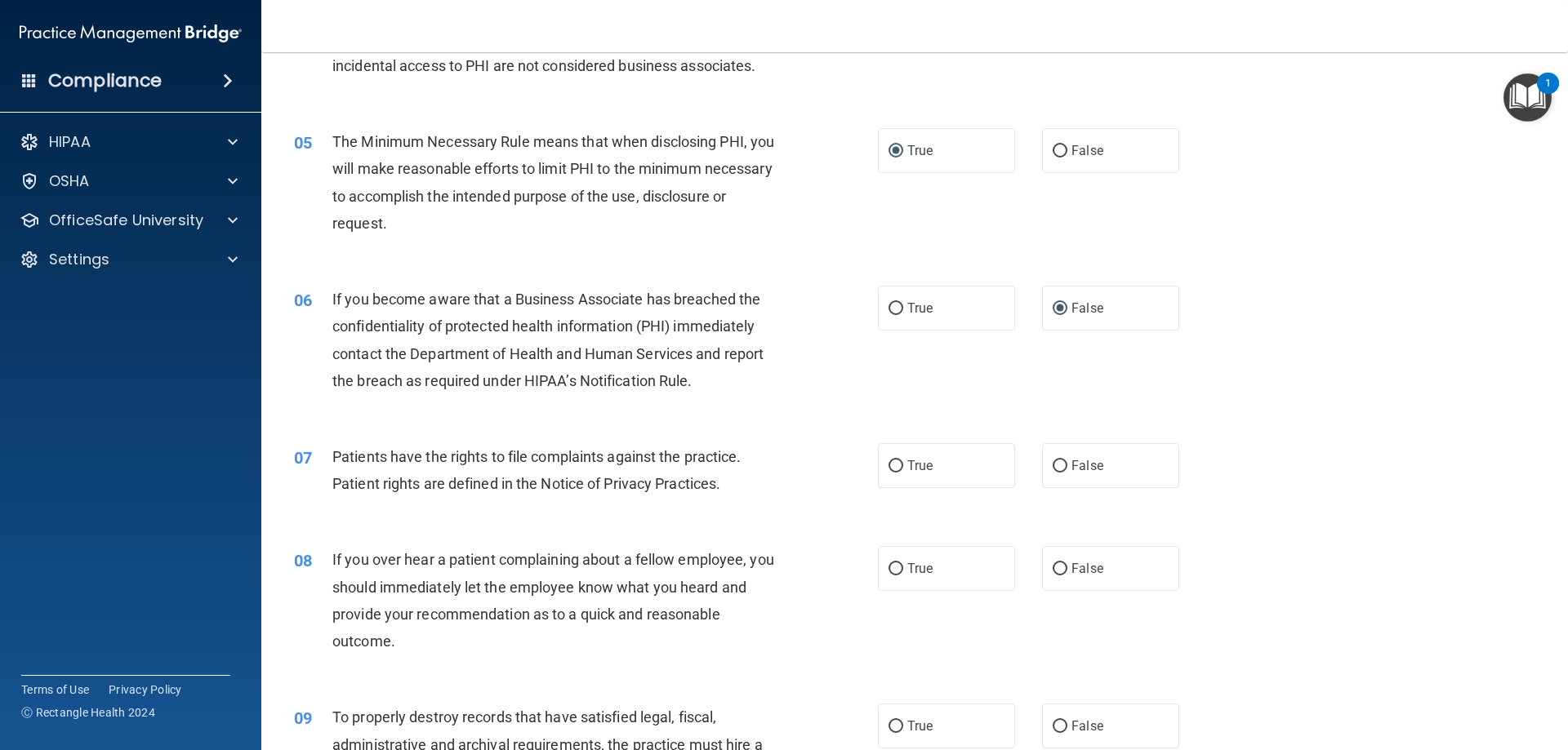
scroll to position [572, 0]
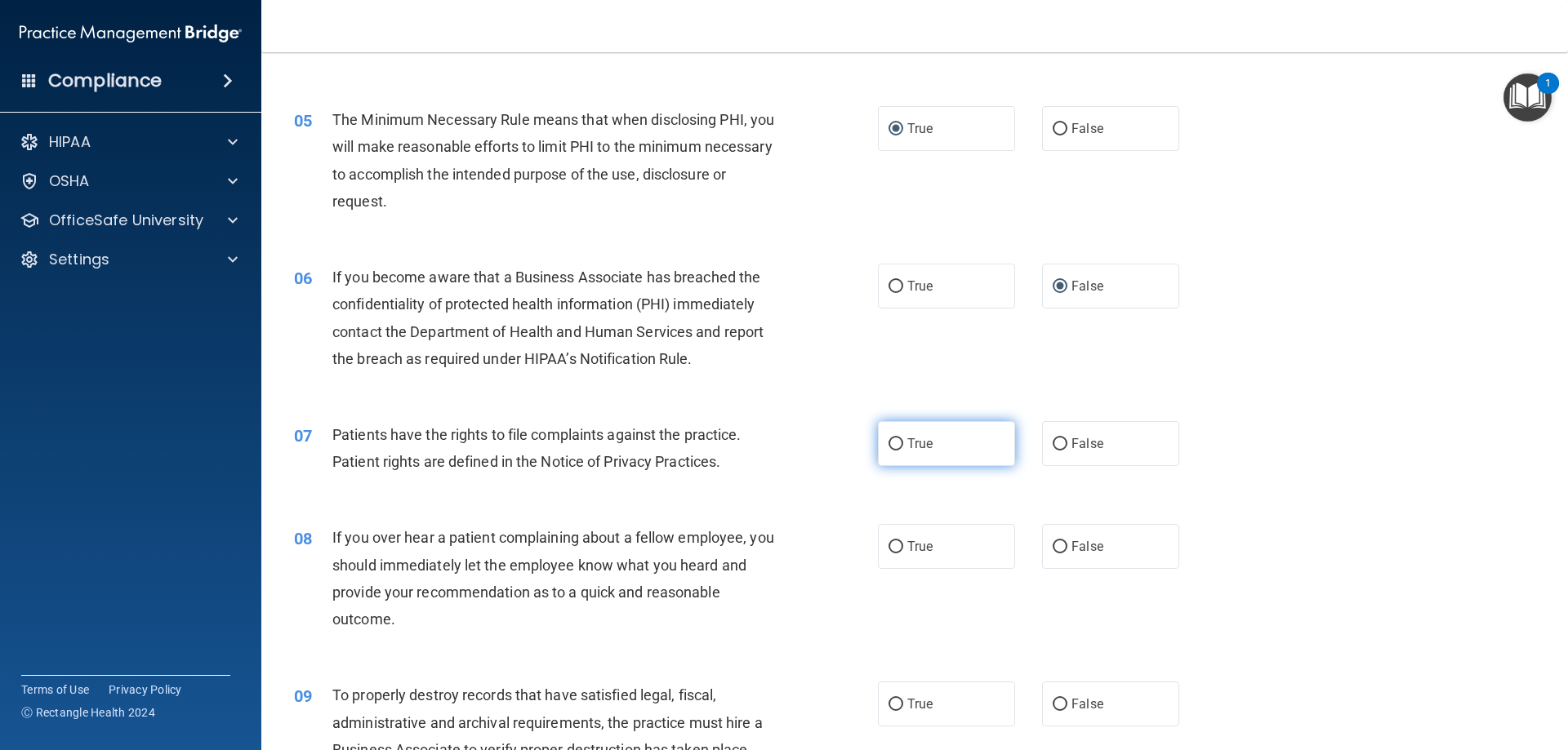
click at [894, 446] on input "True" at bounding box center [896, 444] width 15 height 13
radio input "true"
click at [1053, 547] on input "False" at bounding box center [1060, 547] width 15 height 13
radio input "true"
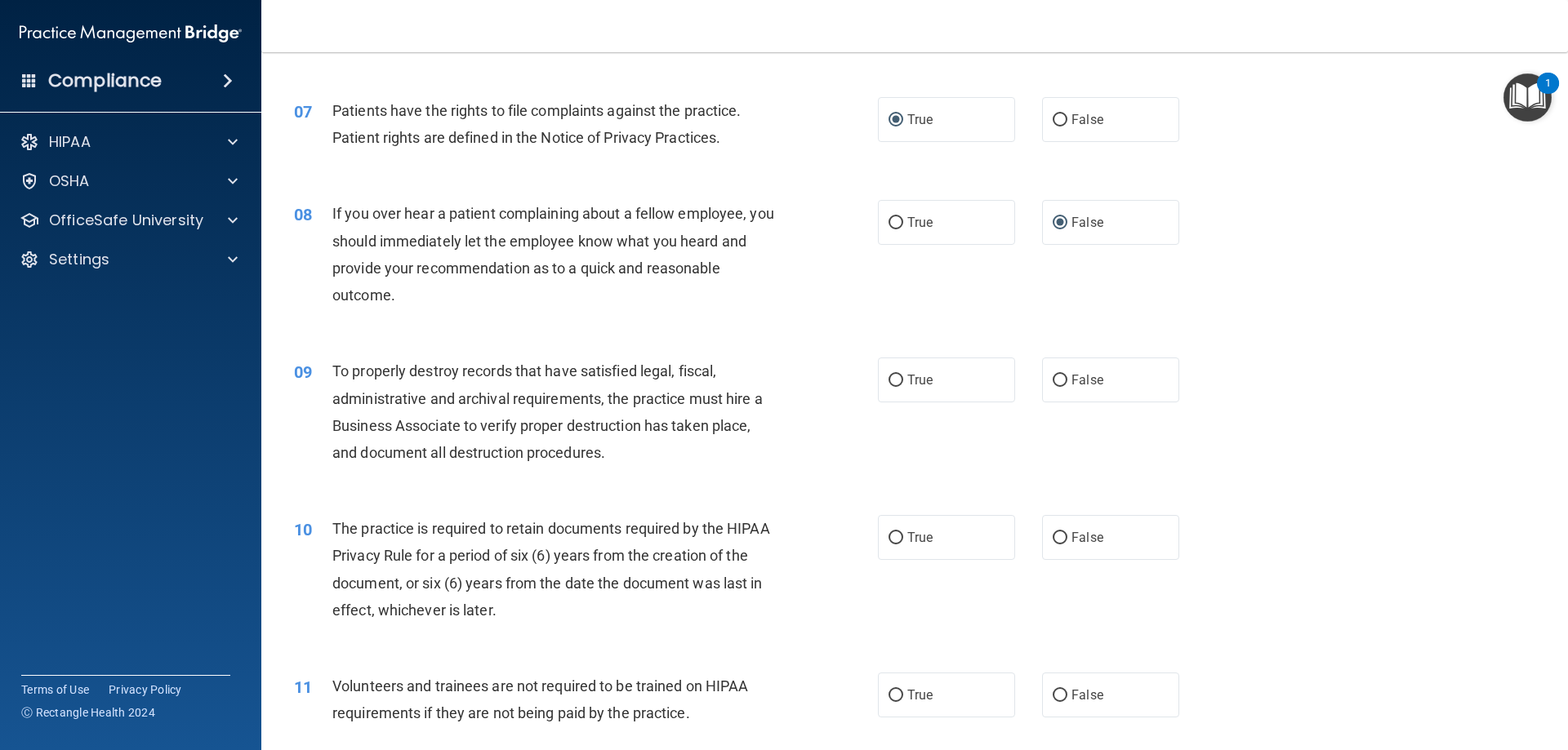
scroll to position [898, 0]
click at [889, 380] on input "True" at bounding box center [896, 378] width 15 height 13
radio input "true"
click at [889, 533] on input "True" at bounding box center [896, 535] width 15 height 13
radio input "true"
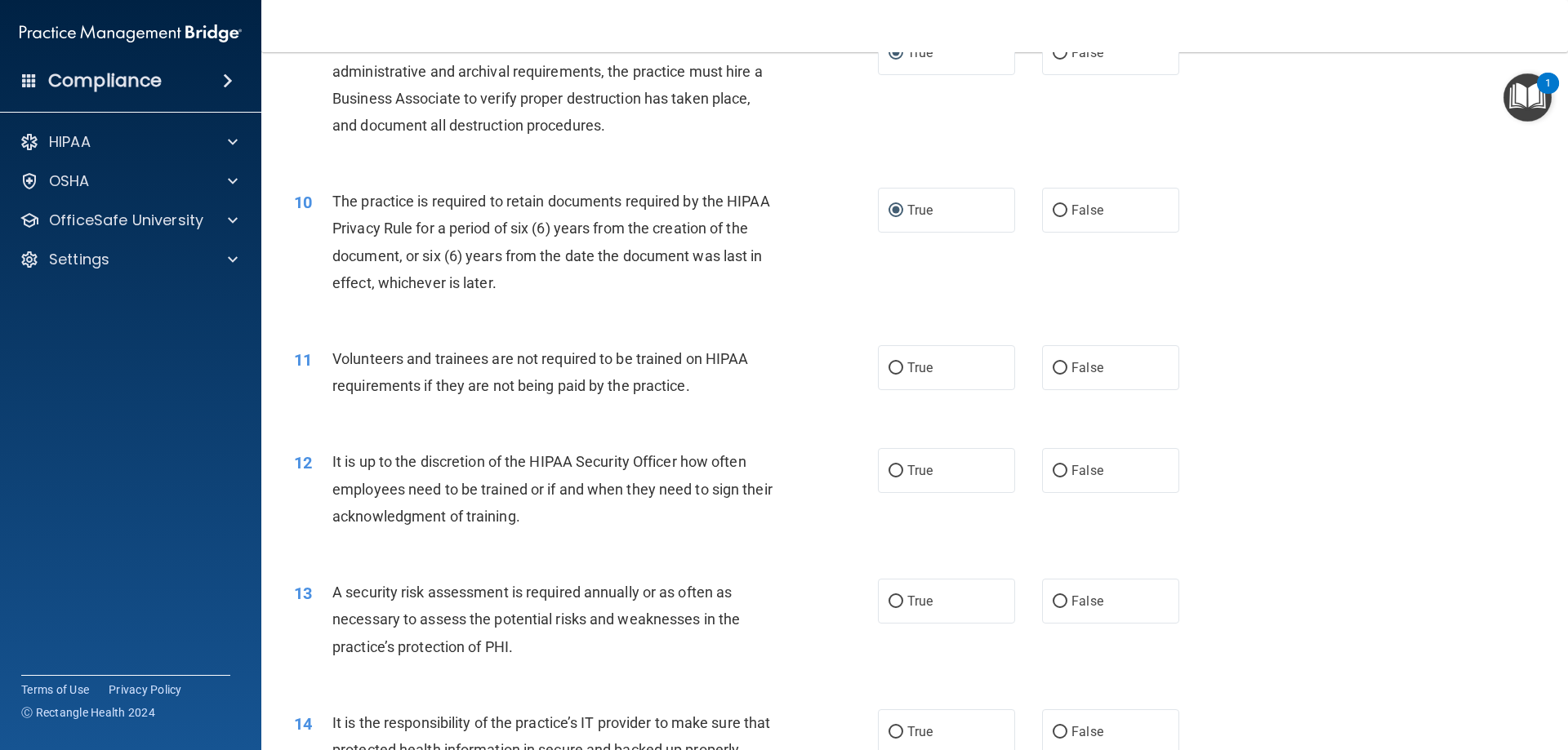
scroll to position [1224, 0]
click at [1053, 367] on input "False" at bounding box center [1060, 367] width 15 height 13
radio input "true"
click at [1054, 463] on input "False" at bounding box center [1060, 469] width 15 height 13
radio input "true"
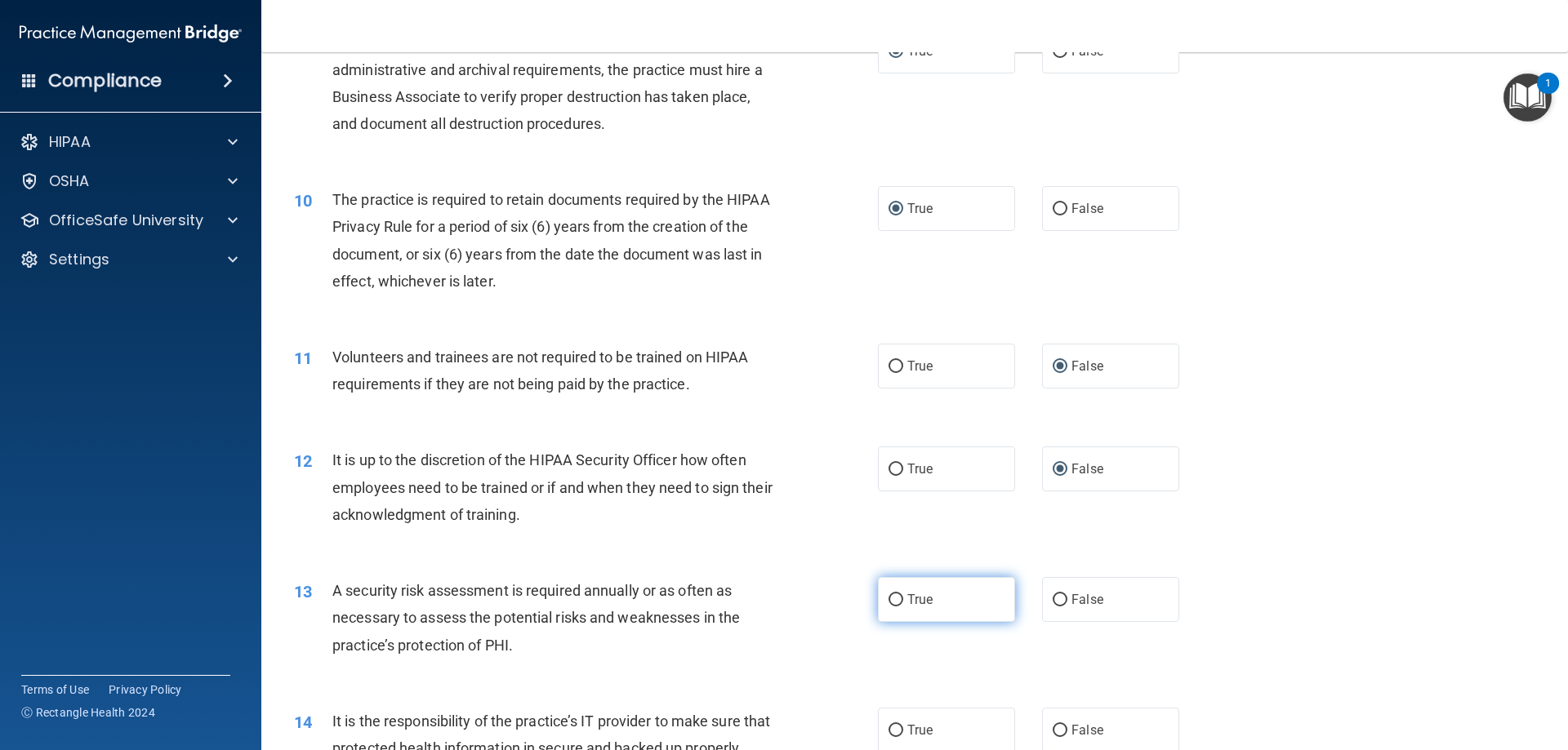
click at [889, 599] on input "True" at bounding box center [896, 600] width 15 height 13
radio input "true"
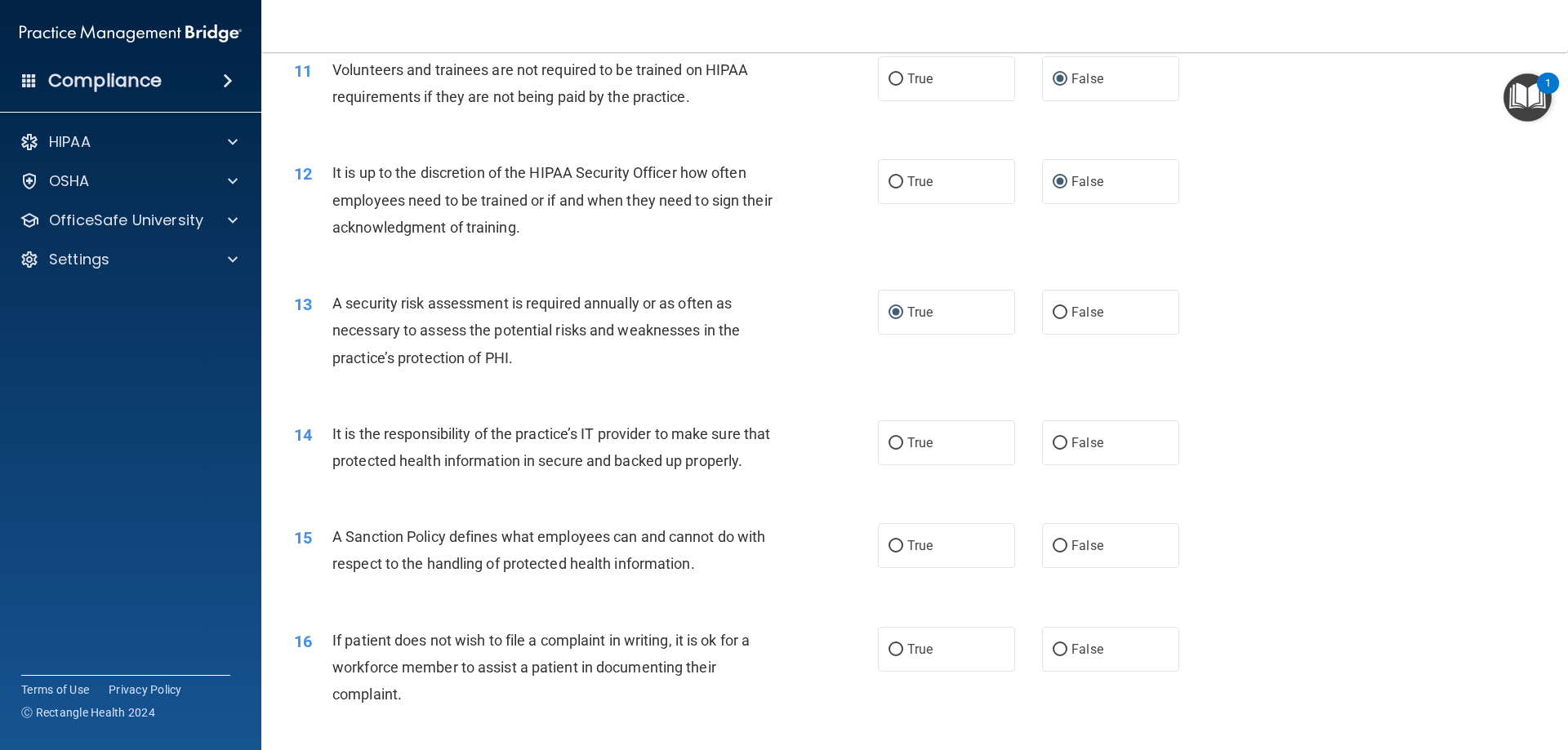
scroll to position [1551, 0]
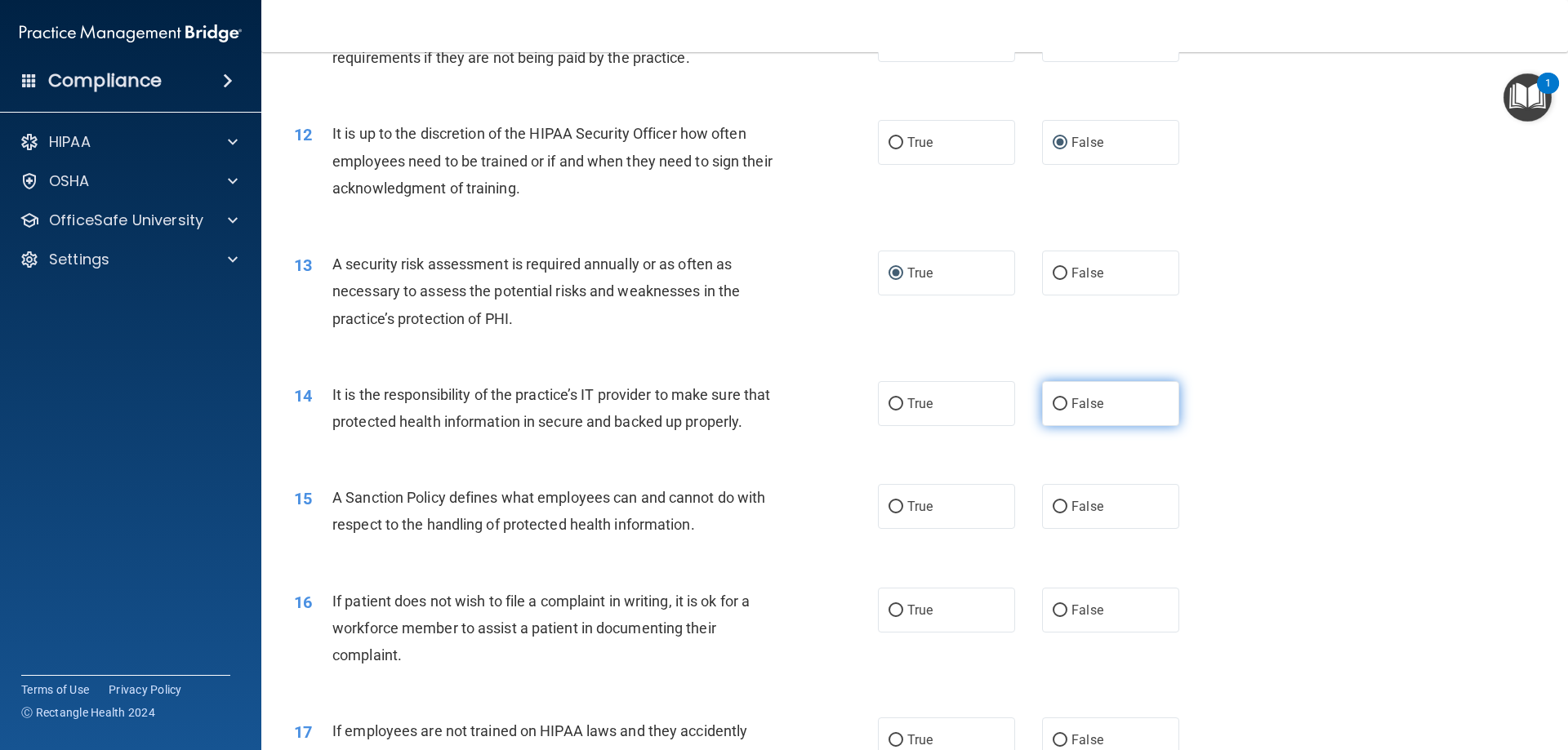
click at [1054, 398] on input "False" at bounding box center [1060, 404] width 15 height 13
radio input "true"
click at [1057, 513] on input "False" at bounding box center [1060, 507] width 15 height 13
radio input "true"
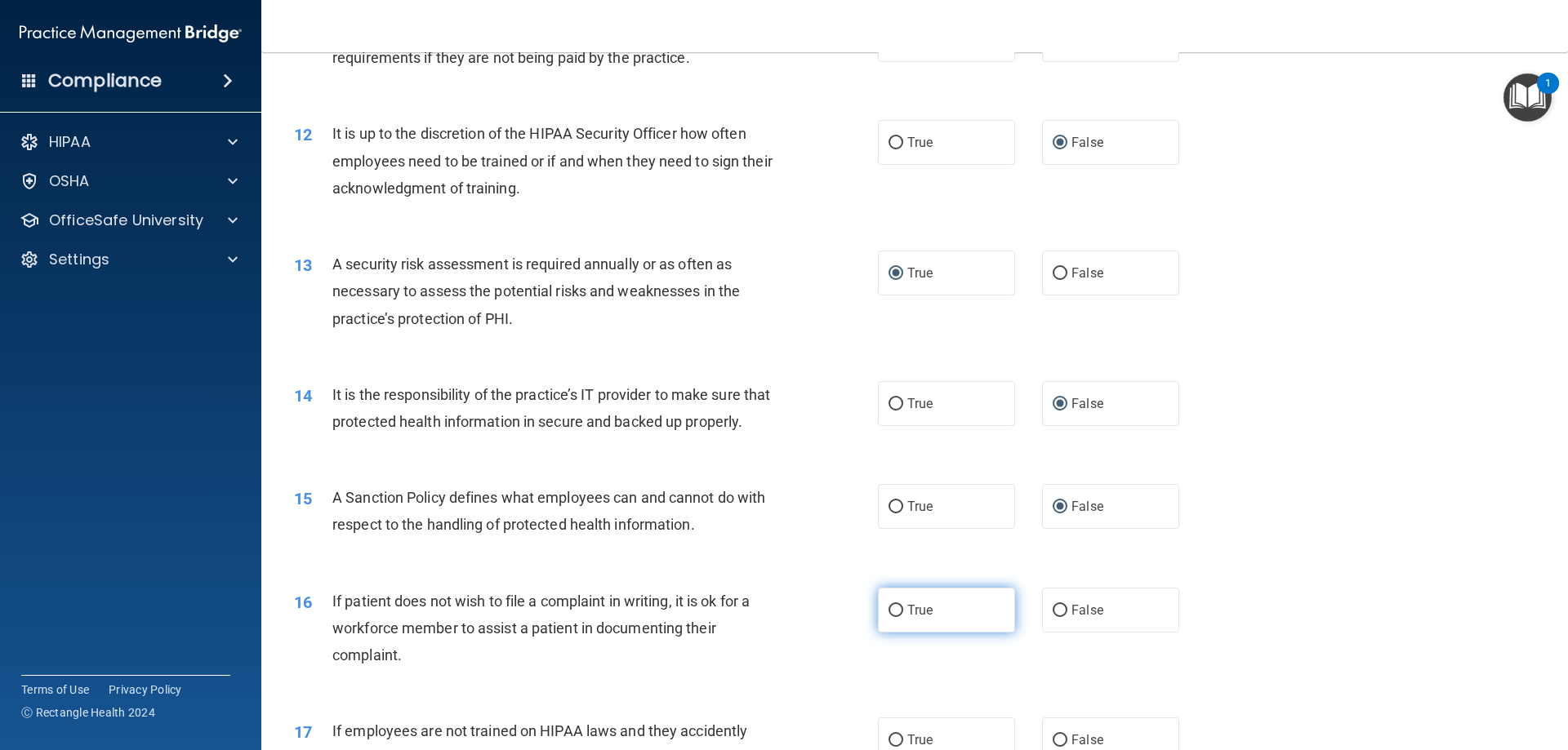
click at [889, 617] on input "True" at bounding box center [896, 611] width 15 height 13
radio input "true"
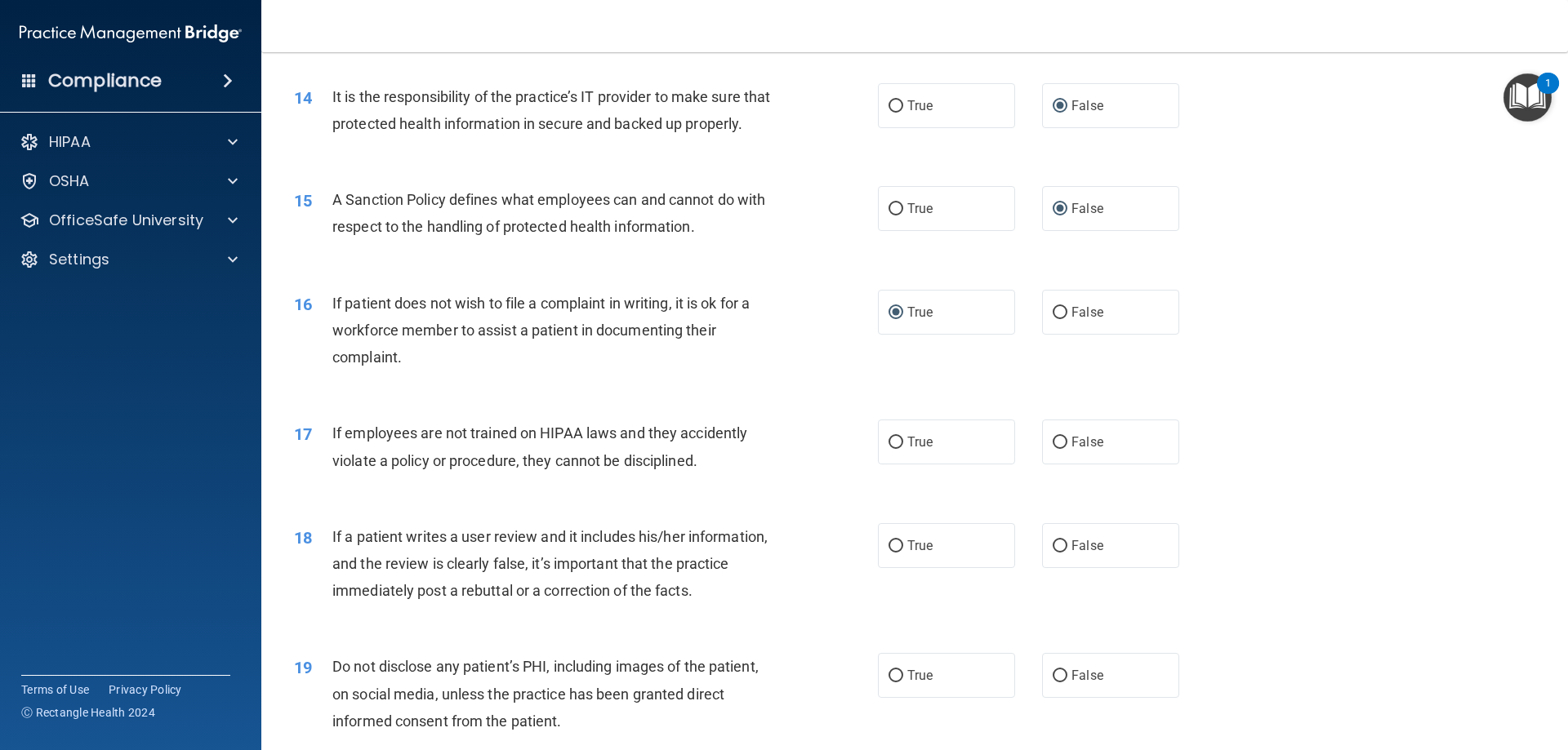
scroll to position [1877, 0]
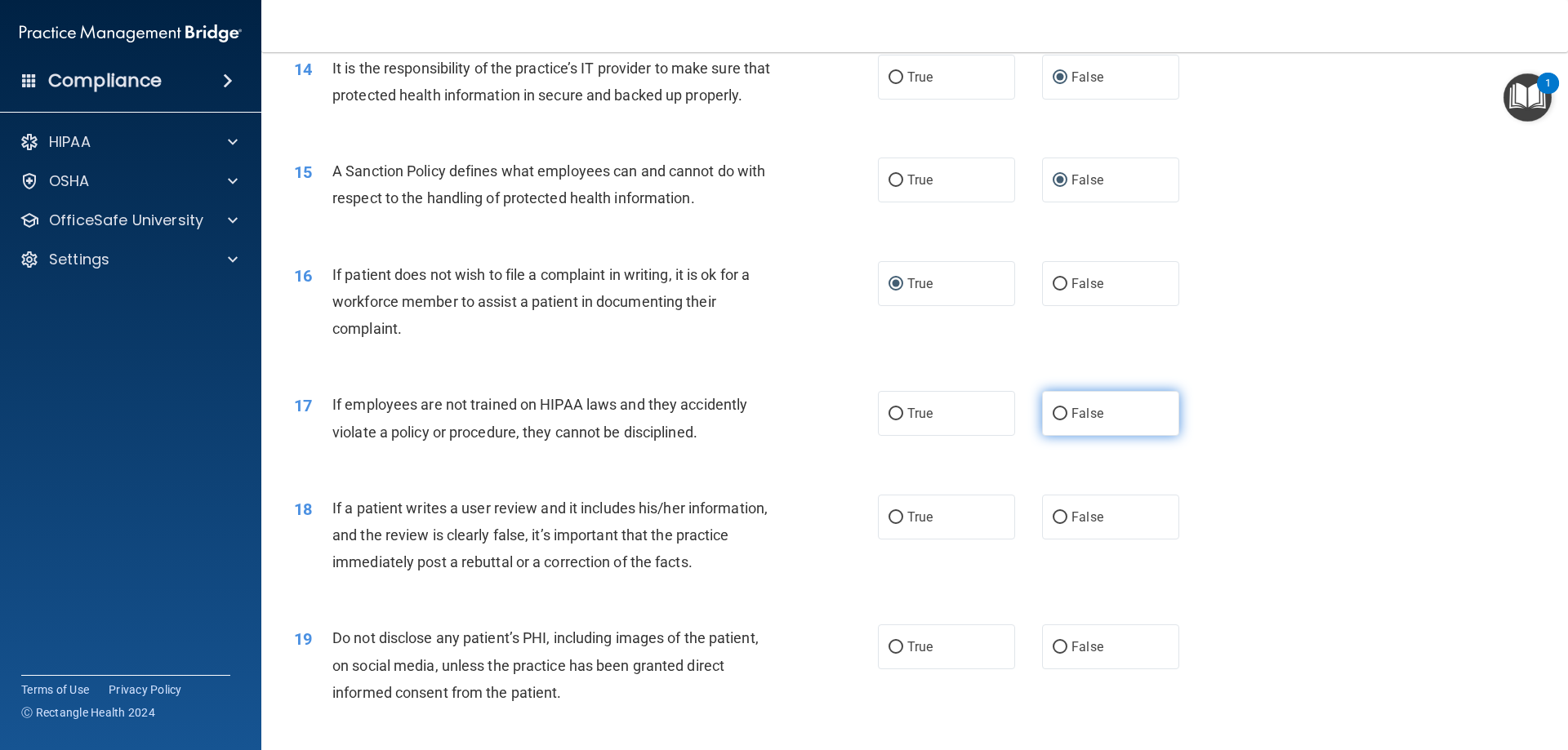
click at [1054, 420] on input "False" at bounding box center [1060, 414] width 15 height 13
radio input "true"
click at [1059, 524] on input "False" at bounding box center [1060, 518] width 15 height 13
radio input "true"
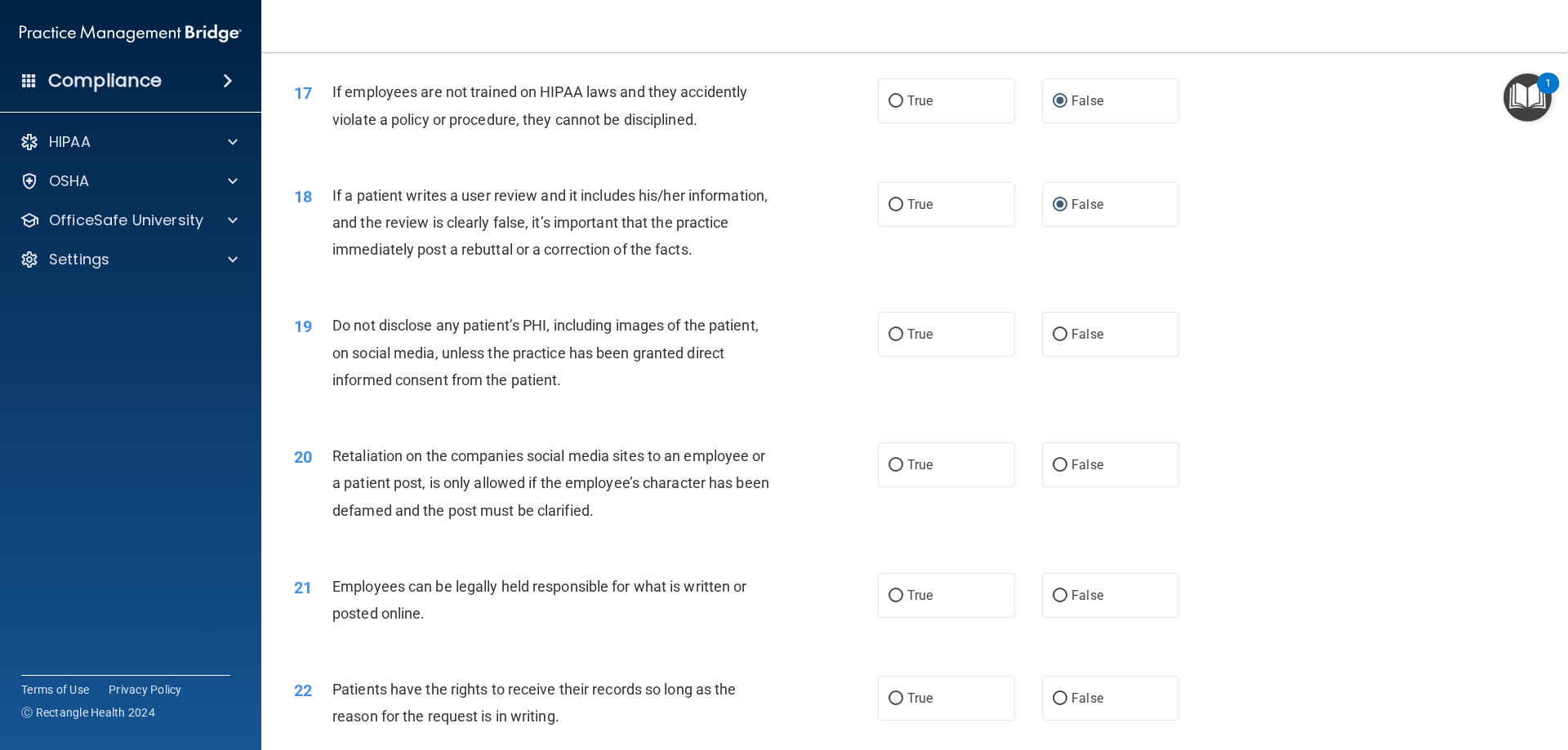
scroll to position [2204, 0]
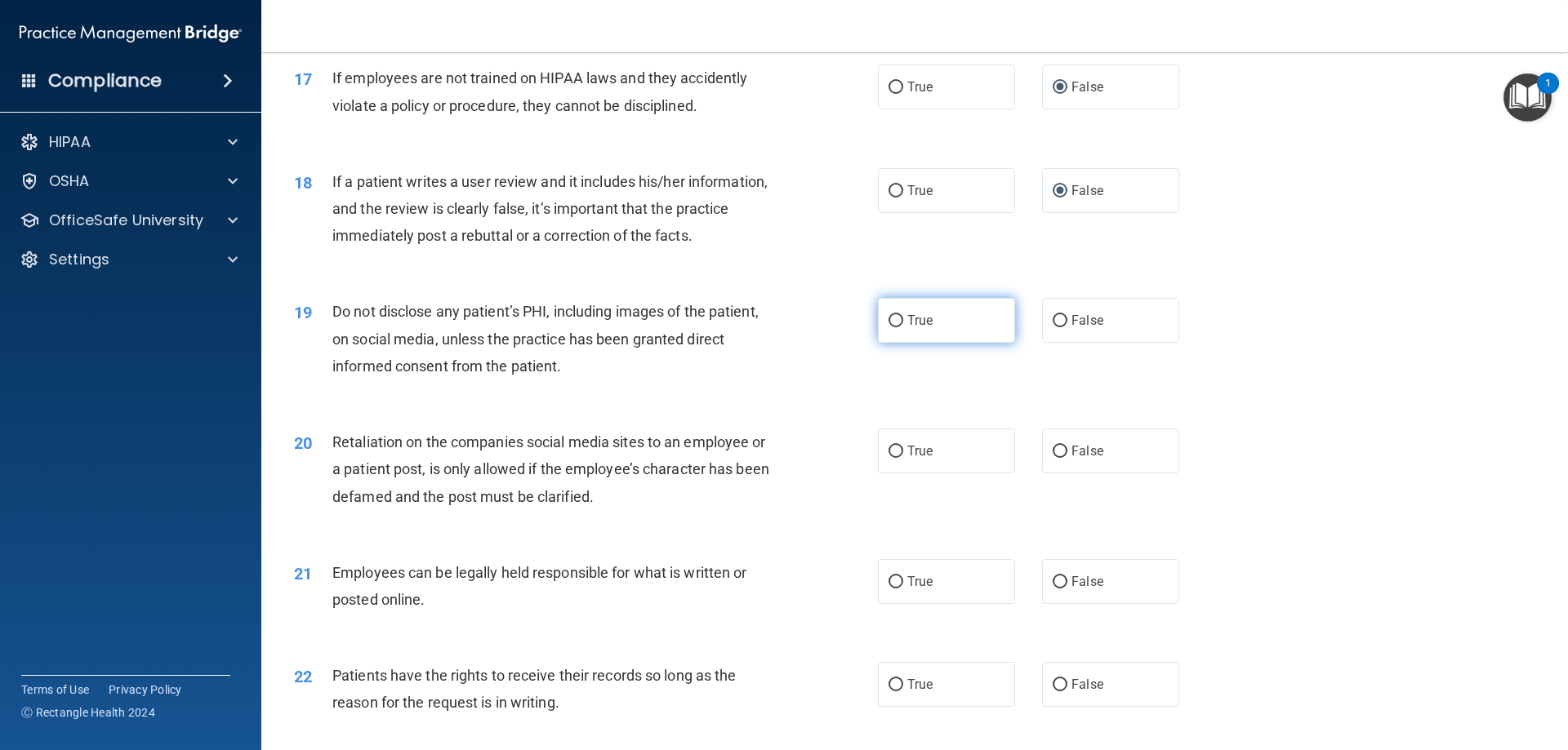
click at [889, 328] on input "True" at bounding box center [896, 321] width 15 height 13
radio input "true"
click at [1056, 457] on input "False" at bounding box center [1060, 452] width 15 height 13
radio input "true"
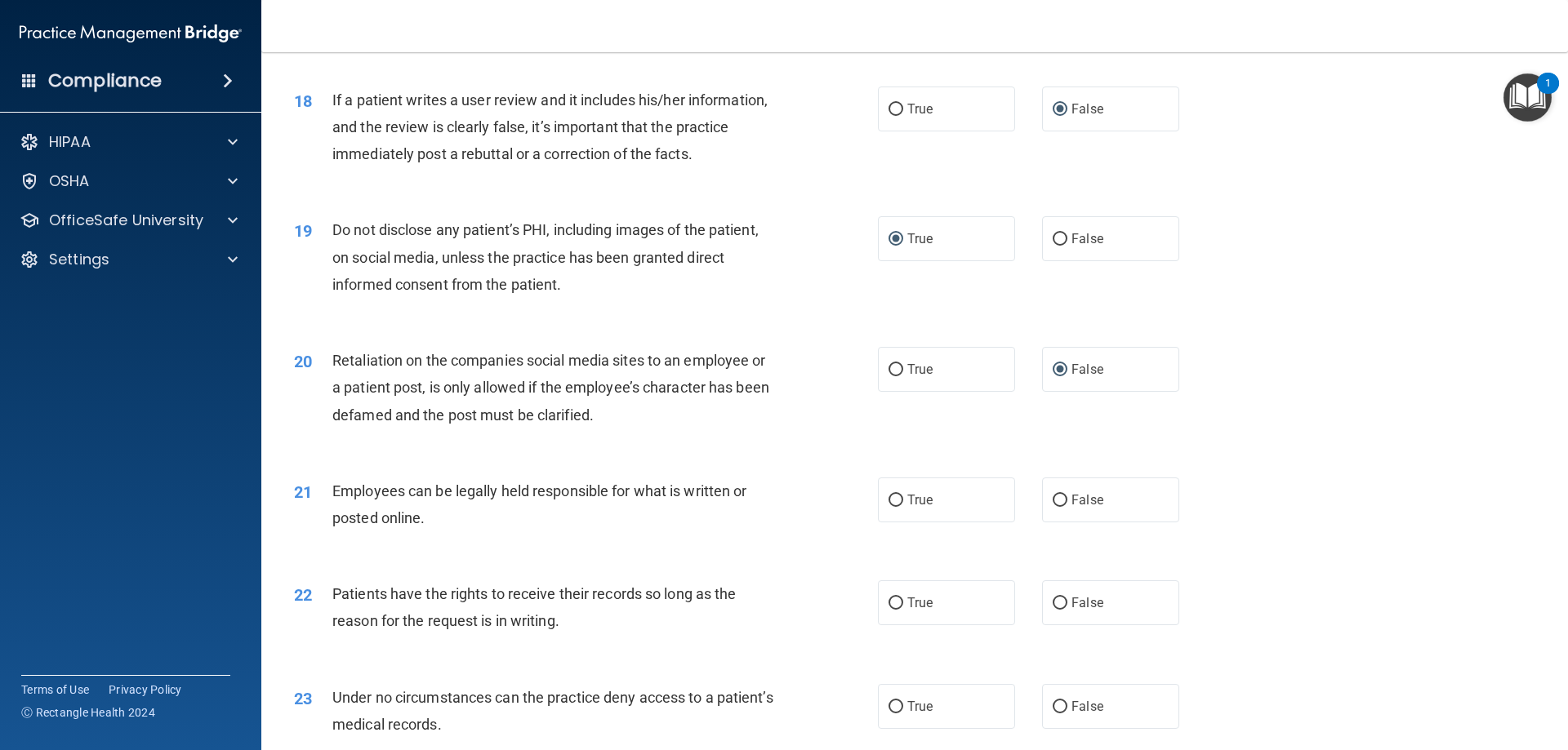
scroll to position [2367, 0]
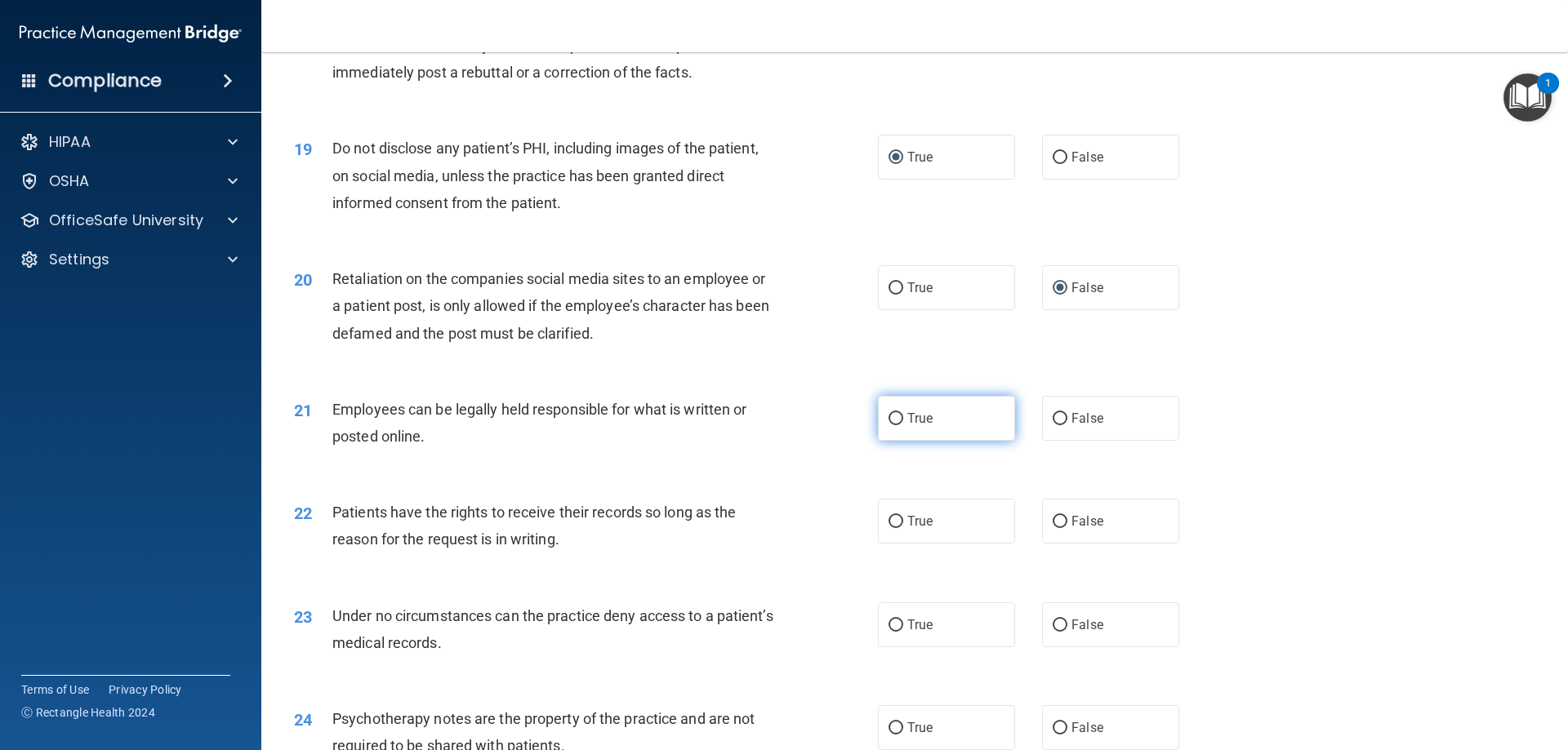
click at [889, 425] on input "True" at bounding box center [896, 418] width 15 height 13
radio input "true"
click at [1057, 528] on input "False" at bounding box center [1060, 522] width 15 height 13
radio input "true"
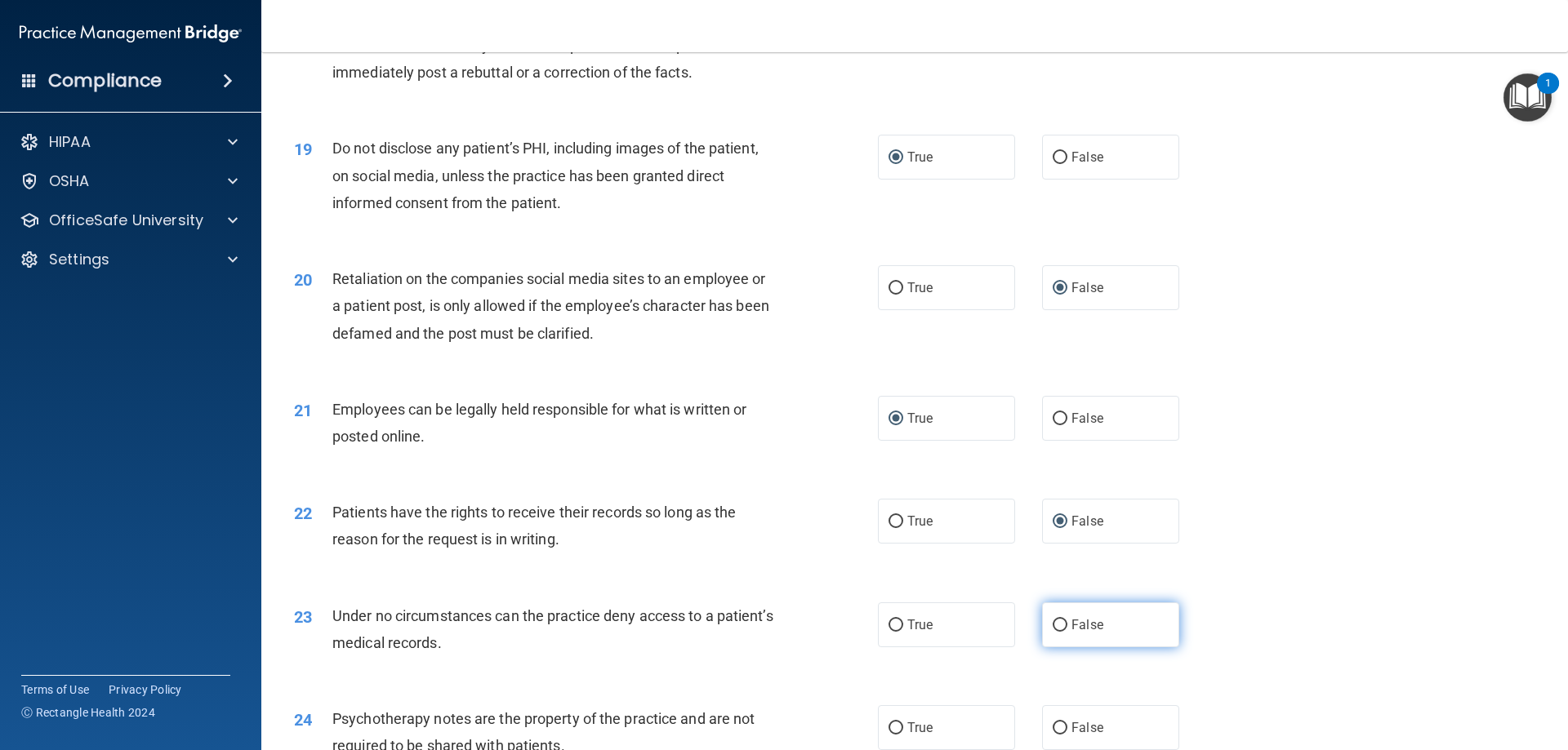
click at [1054, 632] on input "False" at bounding box center [1060, 625] width 15 height 13
radio input "true"
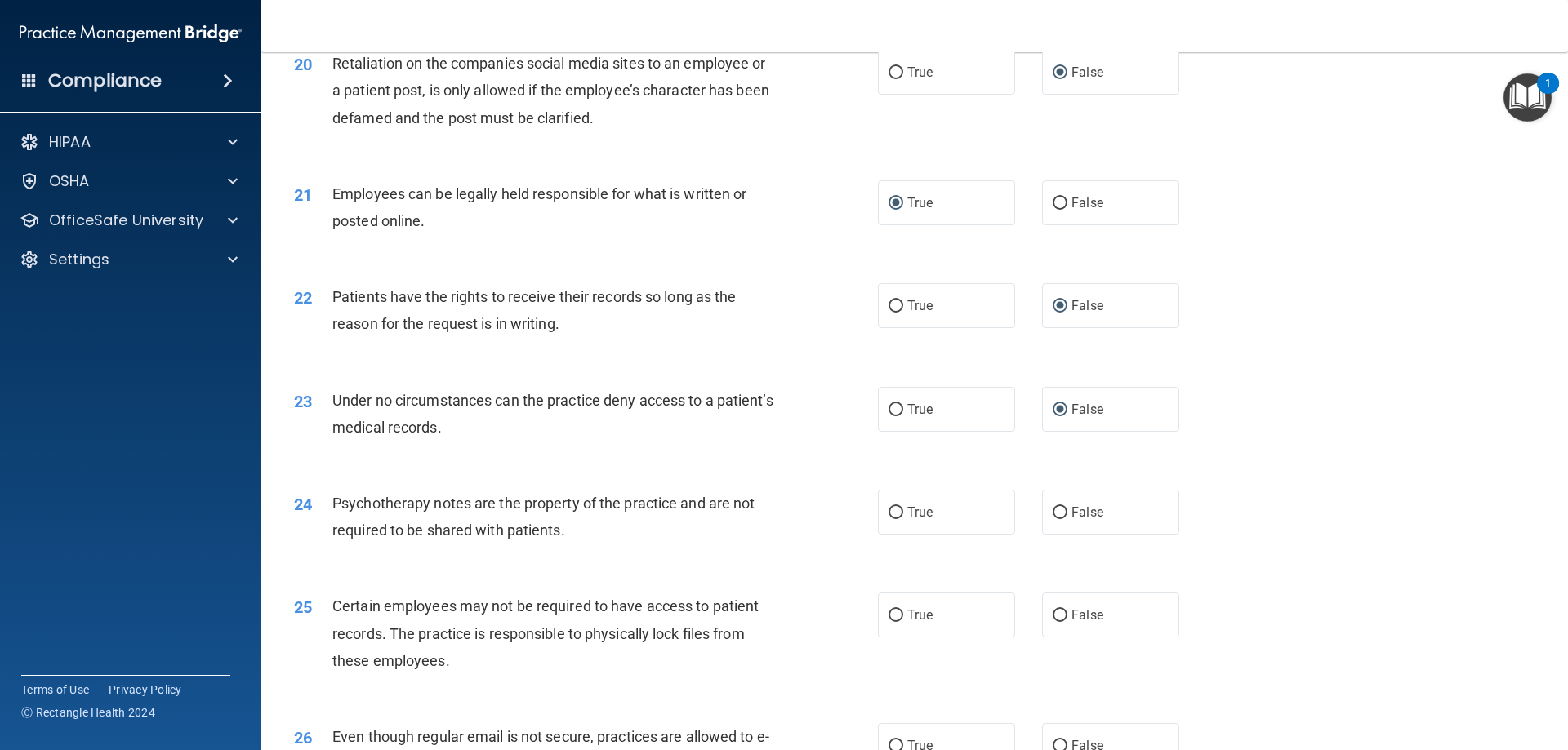
scroll to position [2612, 0]
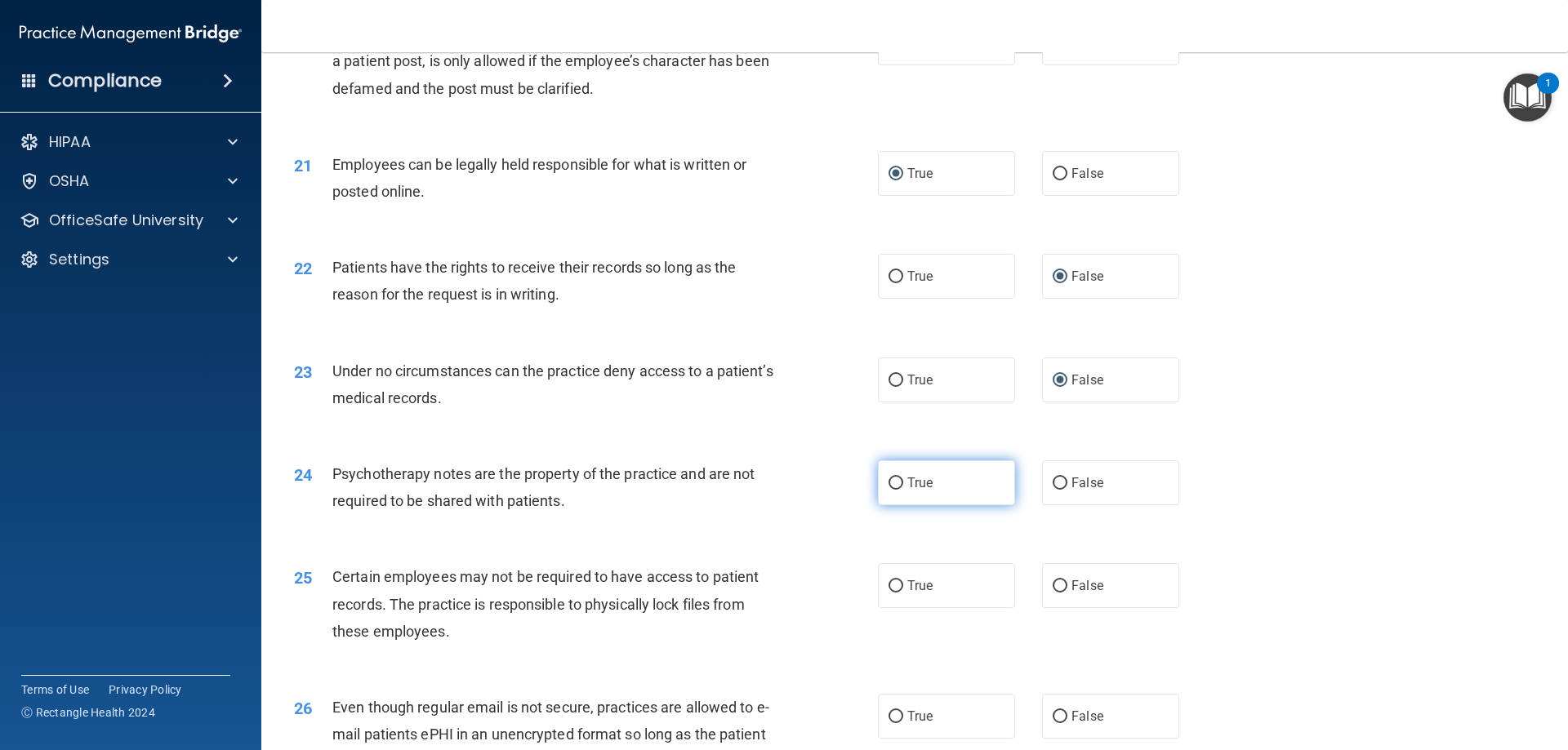
click at [889, 490] on input "True" at bounding box center [896, 484] width 15 height 13
radio input "true"
click at [889, 593] on input "True" at bounding box center [896, 586] width 15 height 13
radio input "true"
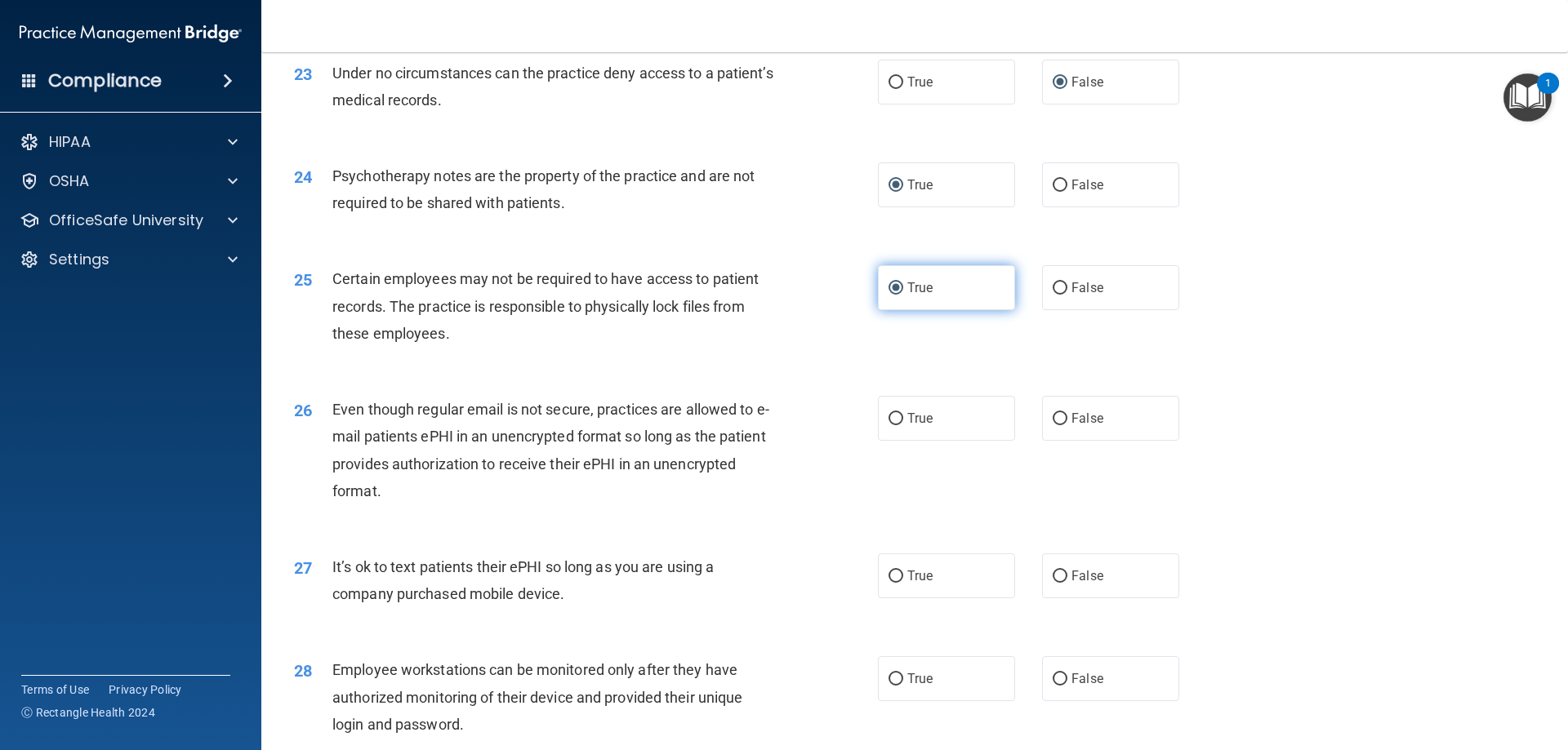
scroll to position [2939, 0]
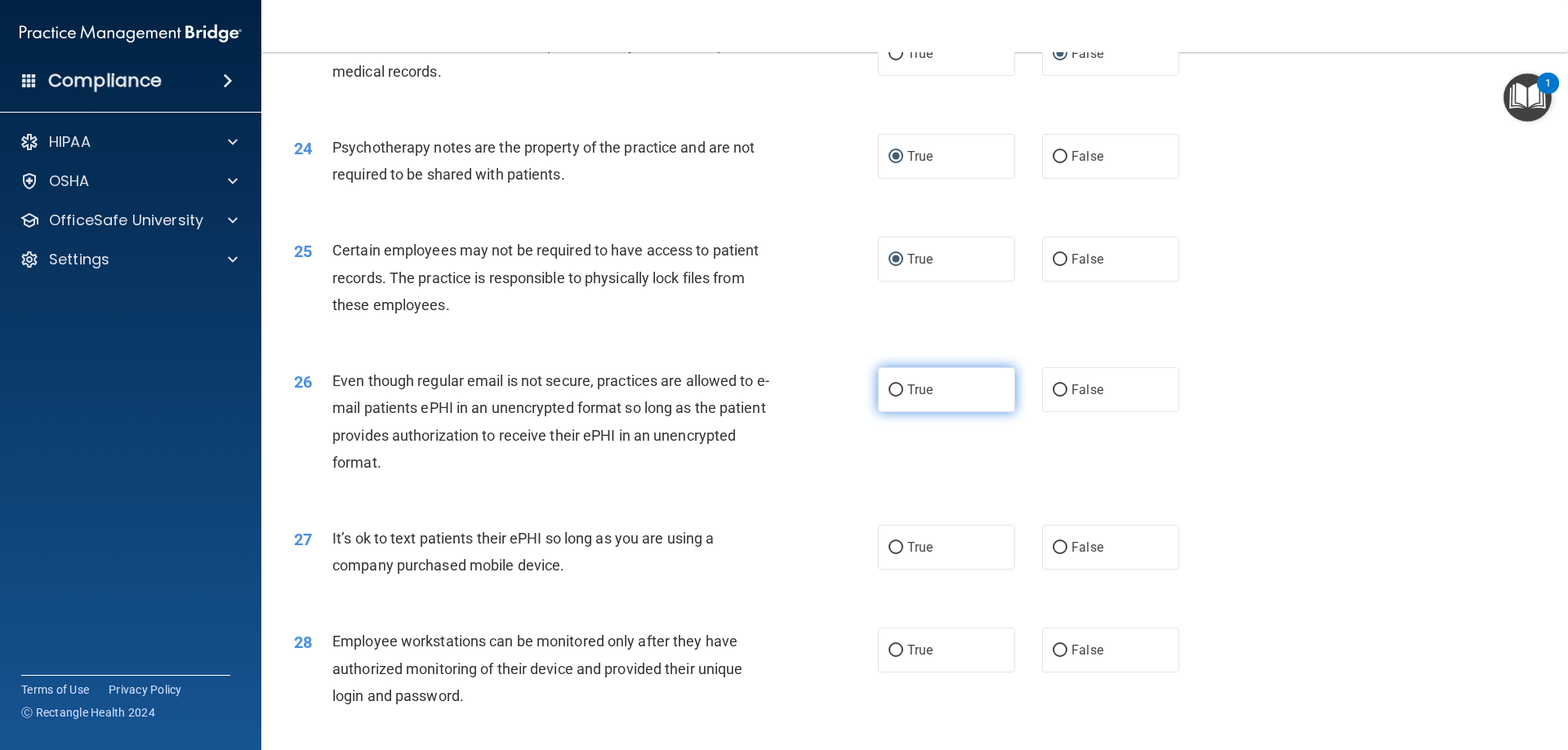
click at [889, 397] on input "True" at bounding box center [896, 390] width 15 height 13
radio input "true"
click at [1053, 554] on input "False" at bounding box center [1060, 548] width 15 height 13
radio input "true"
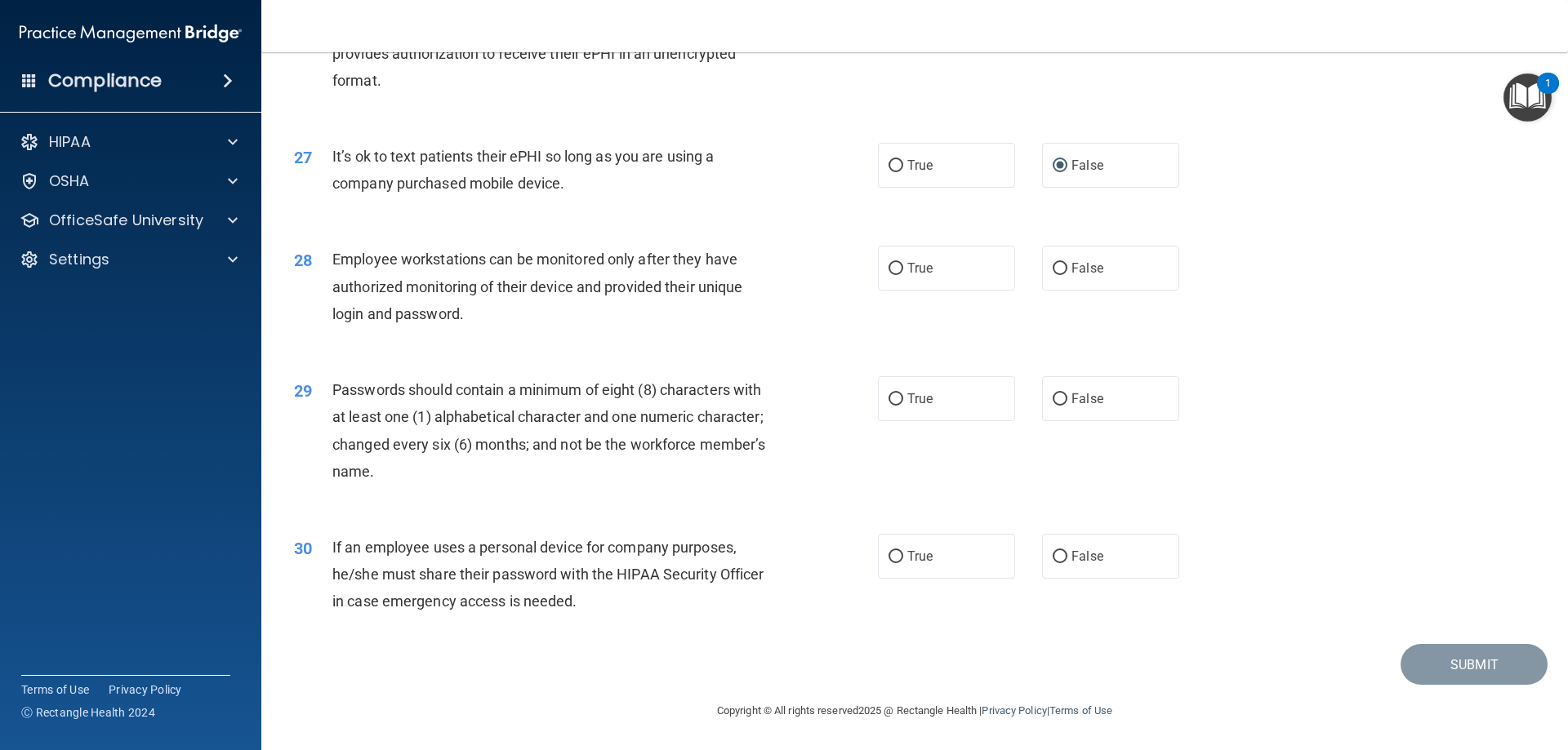
scroll to position [3346, 0]
click at [1057, 268] on input "False" at bounding box center [1060, 268] width 15 height 13
radio input "true"
click at [894, 398] on input "True" at bounding box center [896, 399] width 15 height 13
radio input "true"
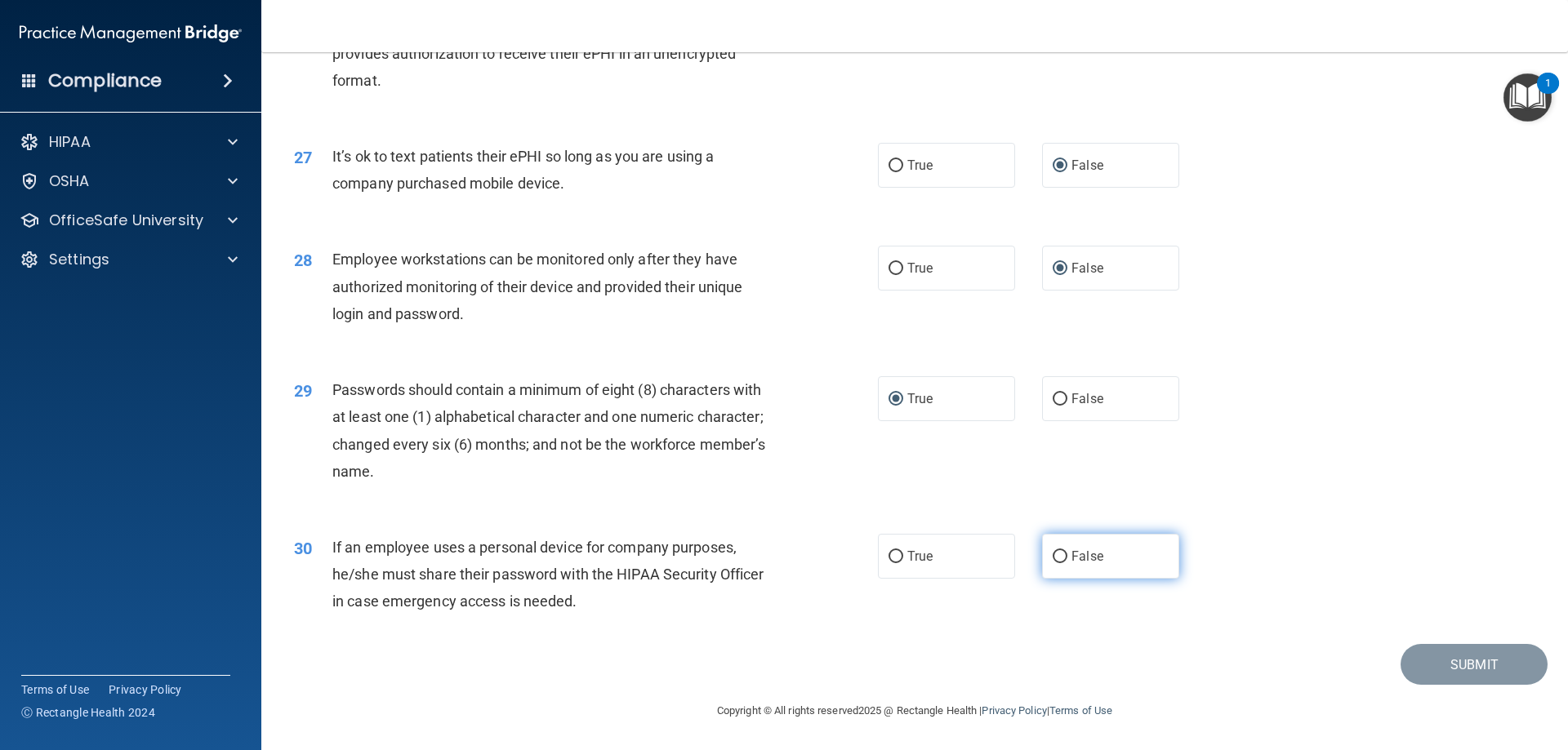
click at [1054, 557] on input "False" at bounding box center [1060, 557] width 15 height 13
radio input "true"
click at [1500, 667] on button "Submit" at bounding box center [1473, 664] width 147 height 42
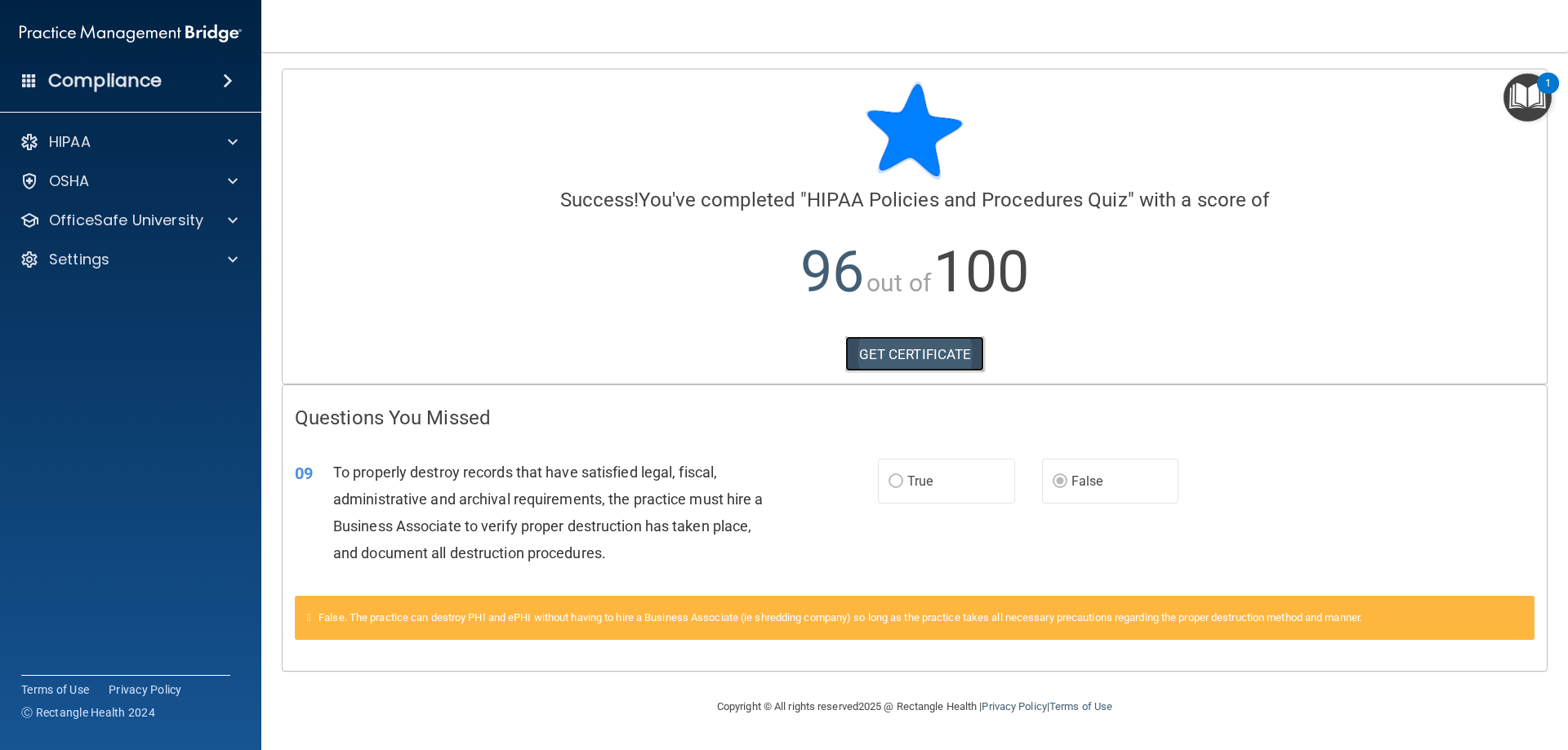
click at [899, 353] on link "GET CERTIFICATE" at bounding box center [914, 354] width 140 height 36
